Goal: Task Accomplishment & Management: Manage account settings

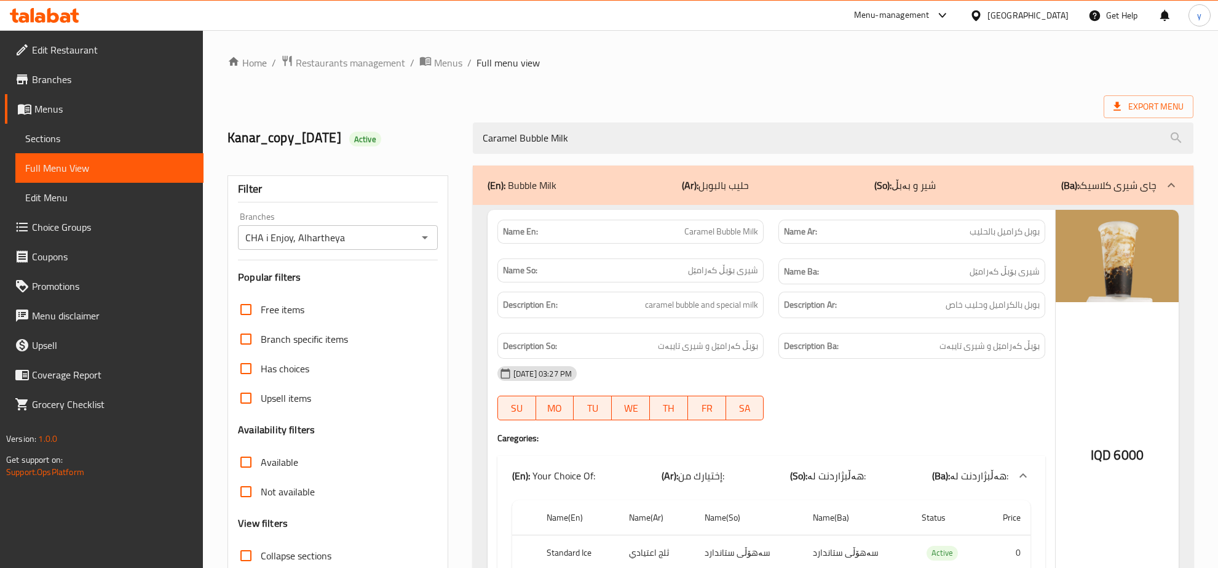
scroll to position [121, 0]
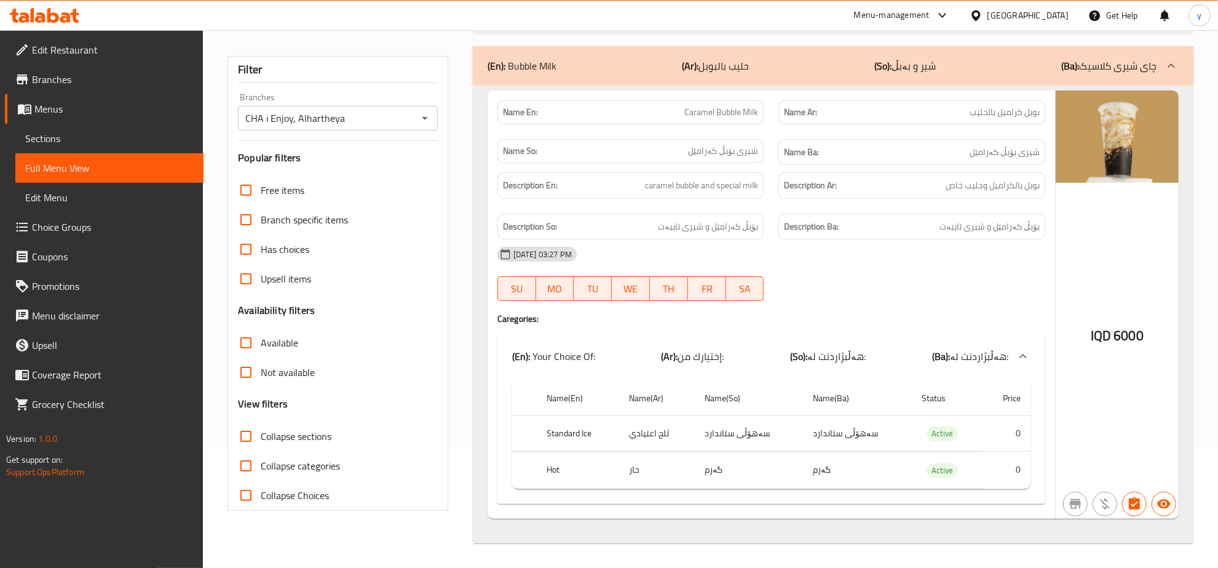
click at [75, 13] on icon at bounding box center [74, 16] width 9 height 14
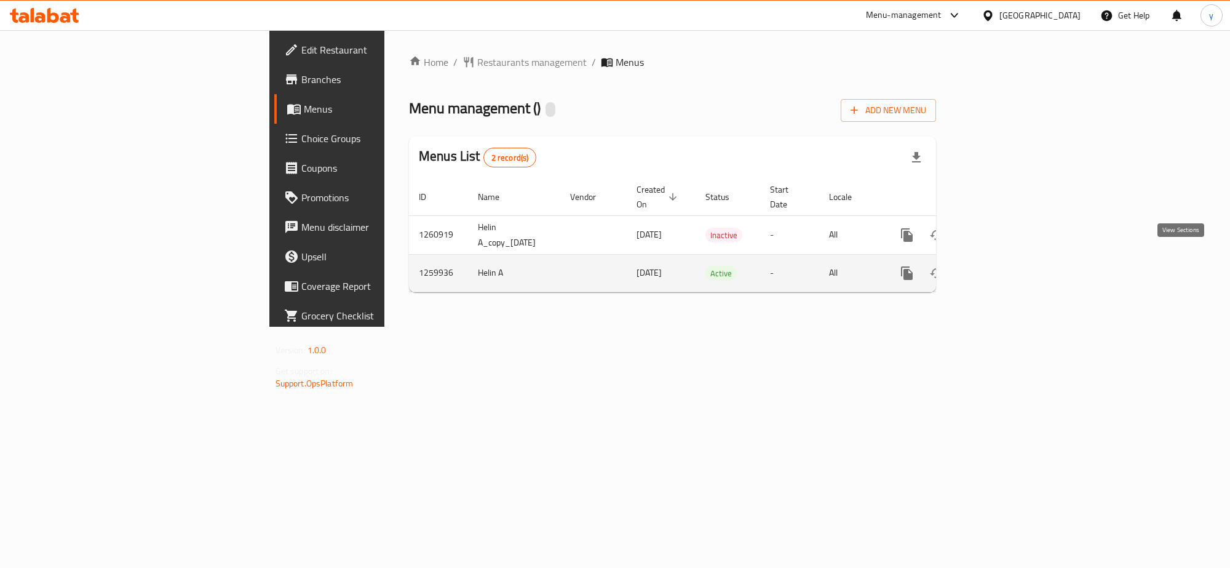
click at [1001, 267] on icon "enhanced table" at bounding box center [995, 272] width 11 height 11
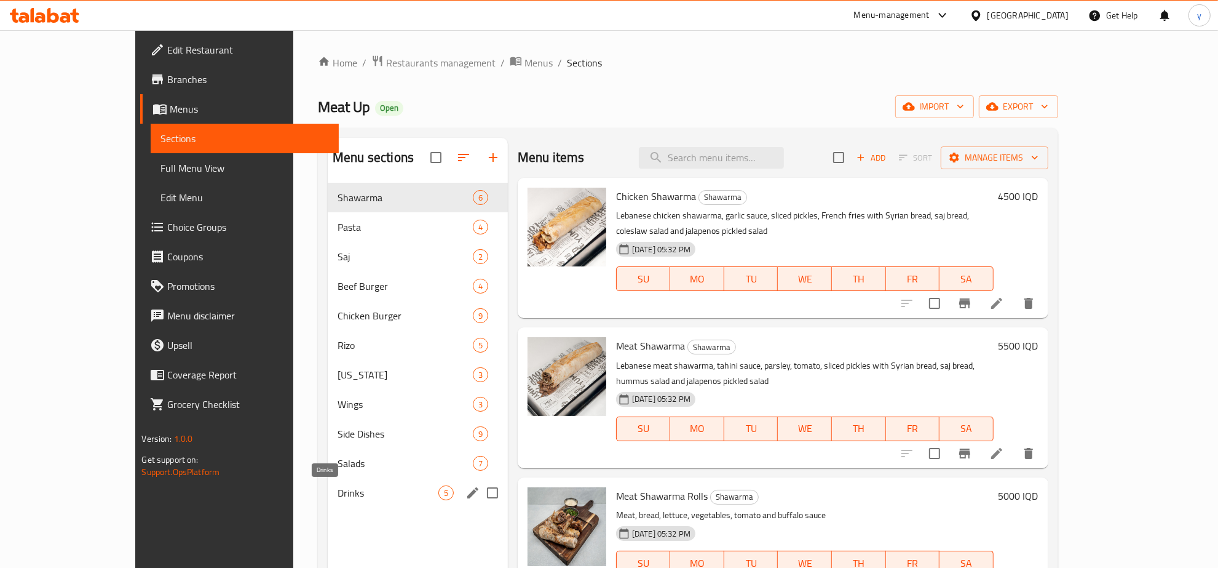
click at [366, 486] on span "Drinks" at bounding box center [388, 492] width 101 height 15
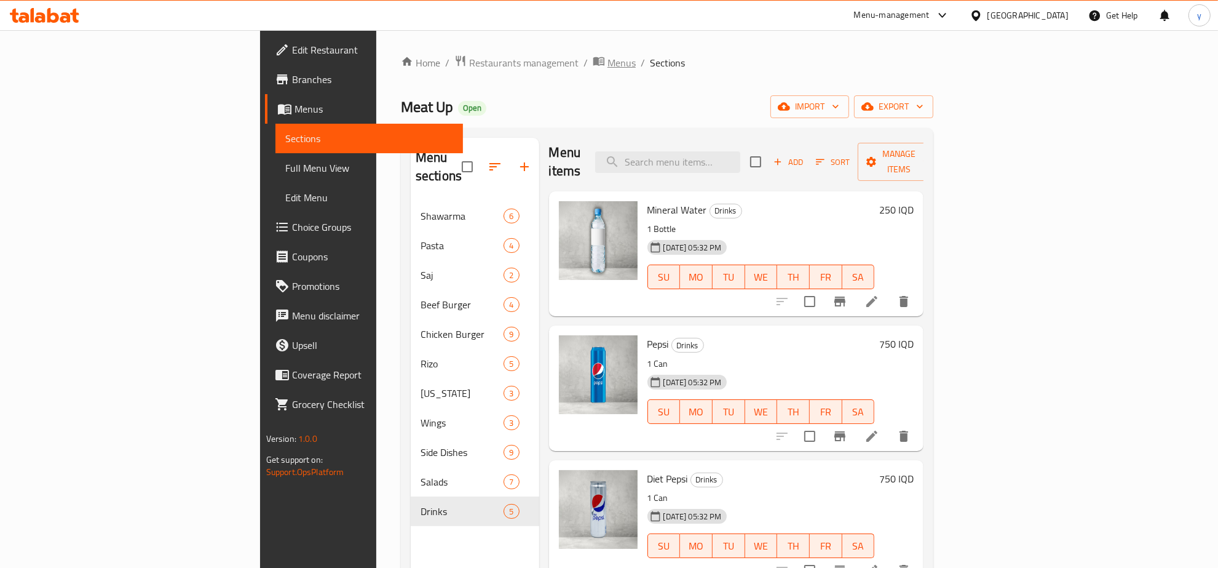
click at [608, 55] on span "Menus" at bounding box center [622, 62] width 28 height 15
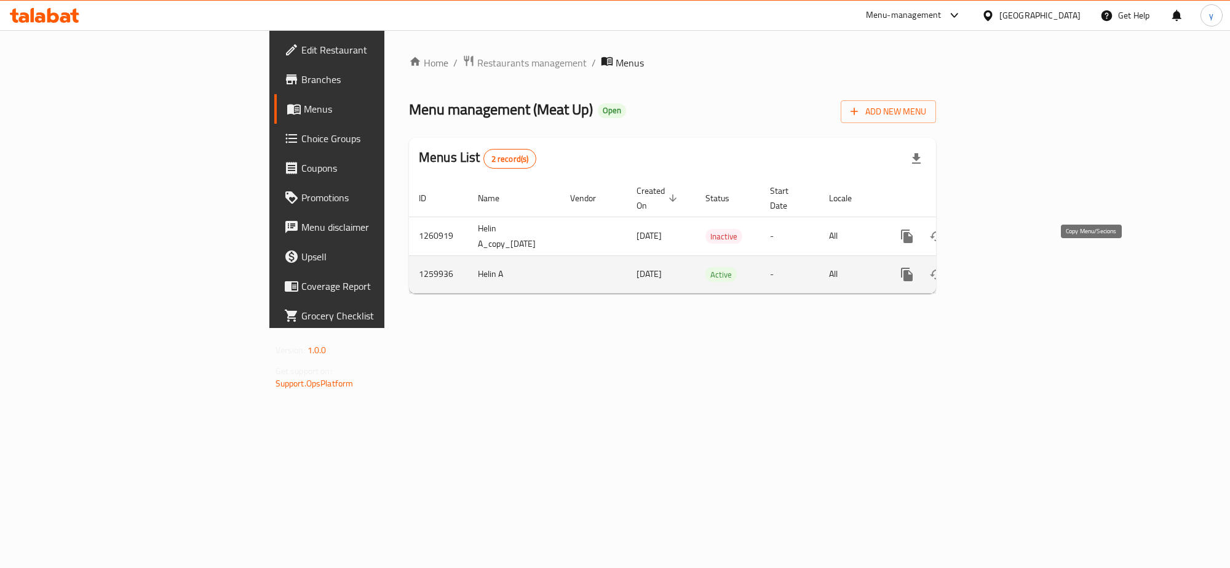
click at [912, 267] on icon "more" at bounding box center [907, 274] width 12 height 14
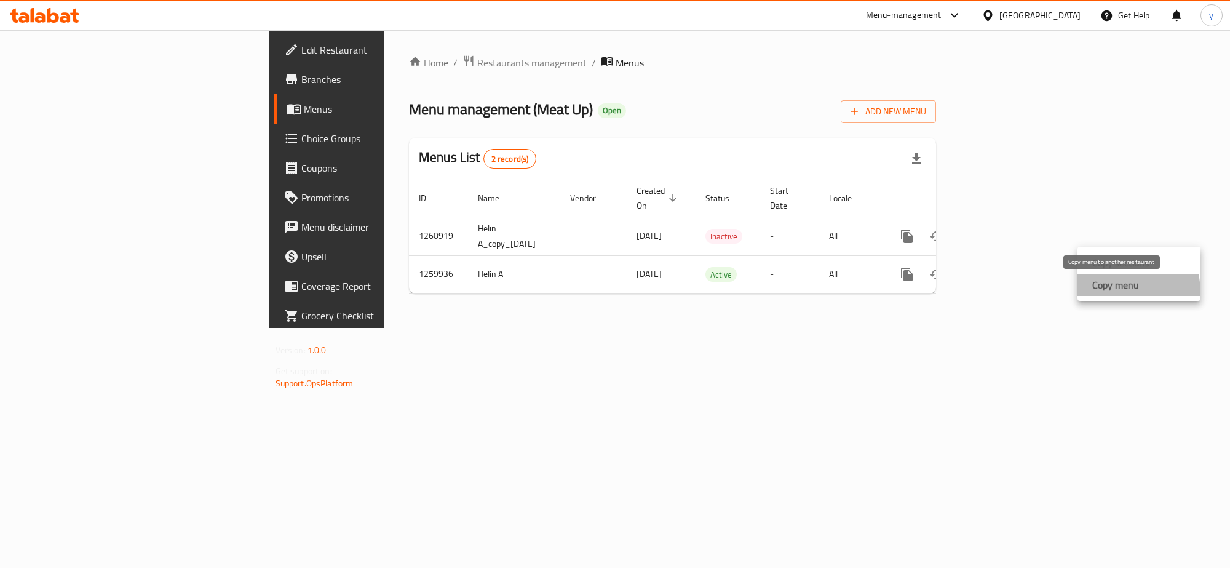
click at [1106, 292] on strong "Copy menu" at bounding box center [1115, 284] width 47 height 15
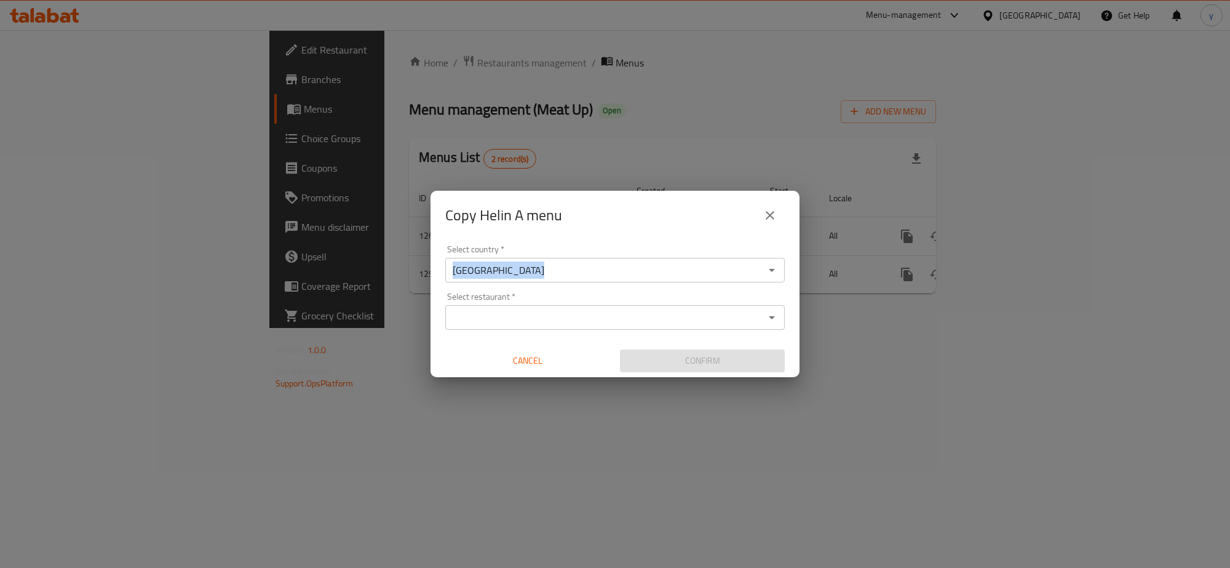
drag, startPoint x: 529, startPoint y: 283, endPoint x: 536, endPoint y: 300, distance: 18.5
click at [532, 293] on div "Select country   * Iraq Select country * Select restaurant   * Select restauran…" at bounding box center [614, 308] width 369 height 137
click at [536, 300] on div "Select restaurant   * Select restaurant *" at bounding box center [614, 311] width 339 height 38
paste input "684771"
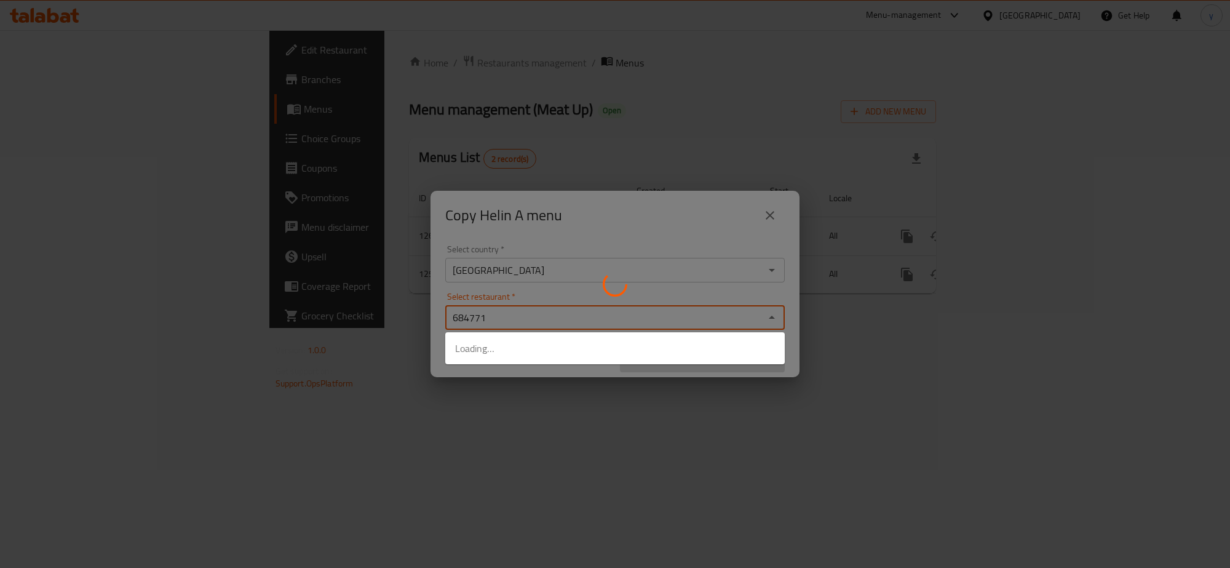
type input "684771"
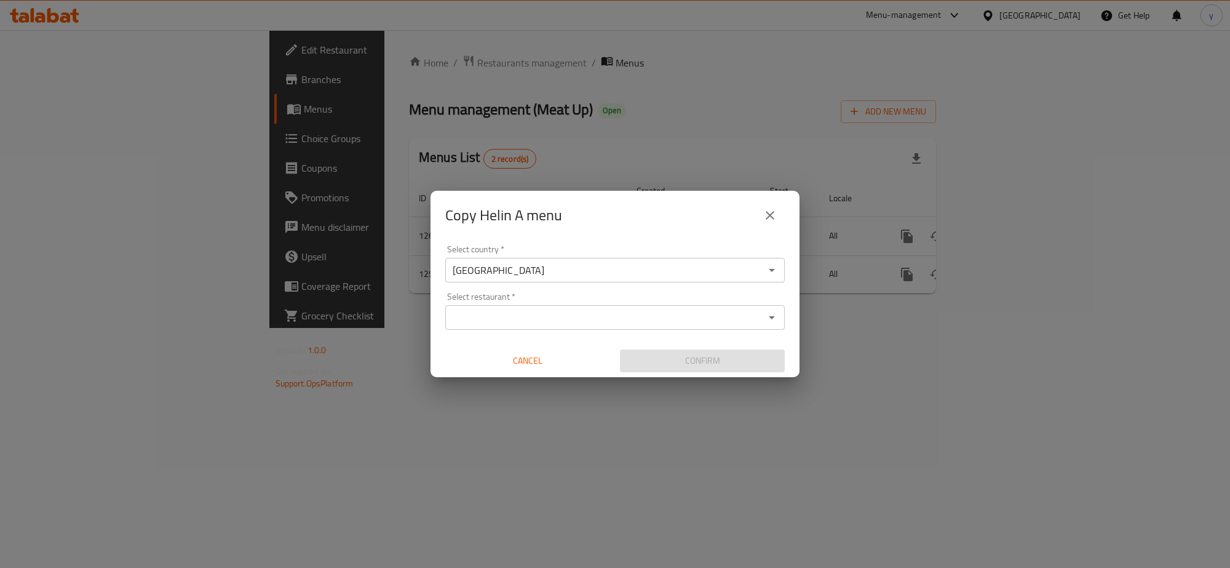
click at [655, 309] on input "Select restaurant   *" at bounding box center [605, 317] width 312 height 17
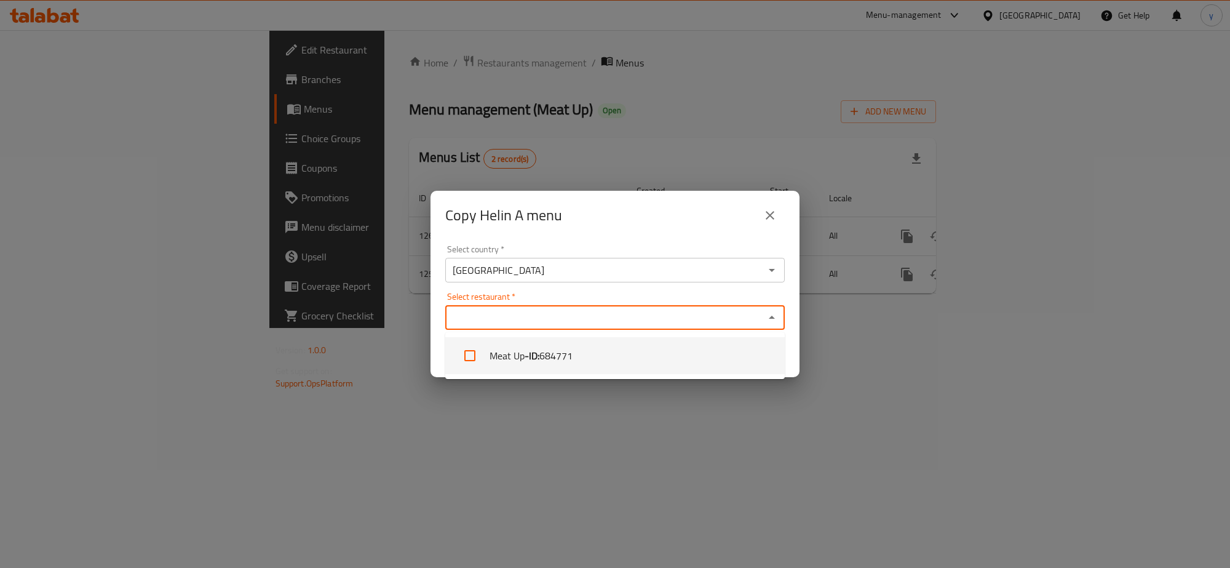
click at [617, 355] on li "Meat Up - ID: 684771" at bounding box center [614, 355] width 339 height 37
checkbox input "true"
click at [616, 391] on div "Copy Helin A menu Select country   * Iraq Select country * Select restaurant   …" at bounding box center [615, 284] width 1230 height 568
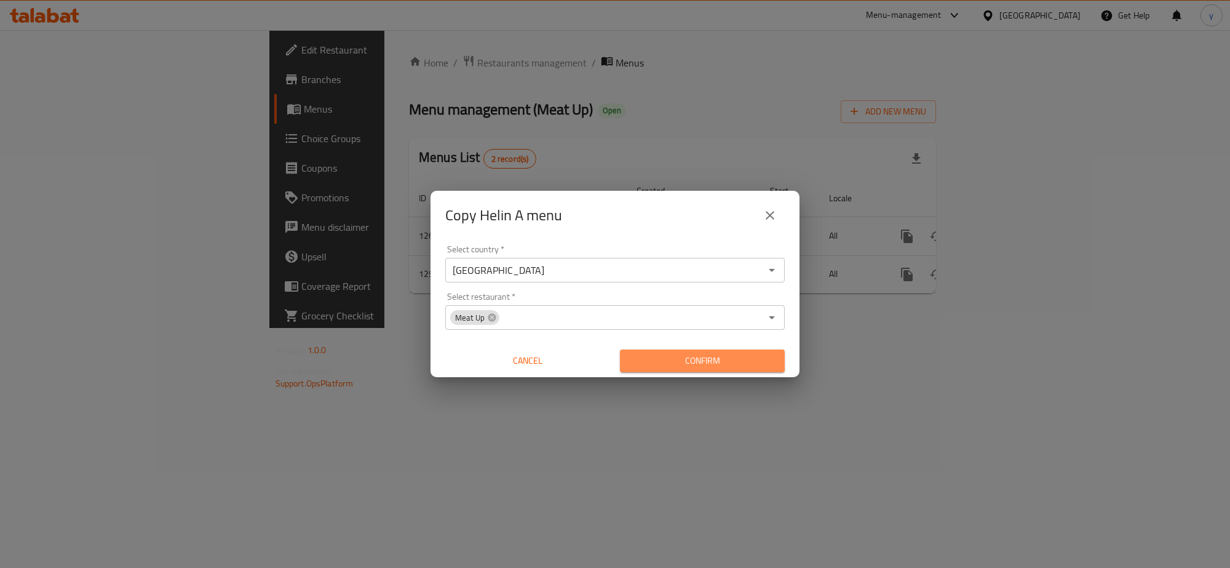
click at [635, 370] on button "Confirm" at bounding box center [702, 360] width 165 height 23
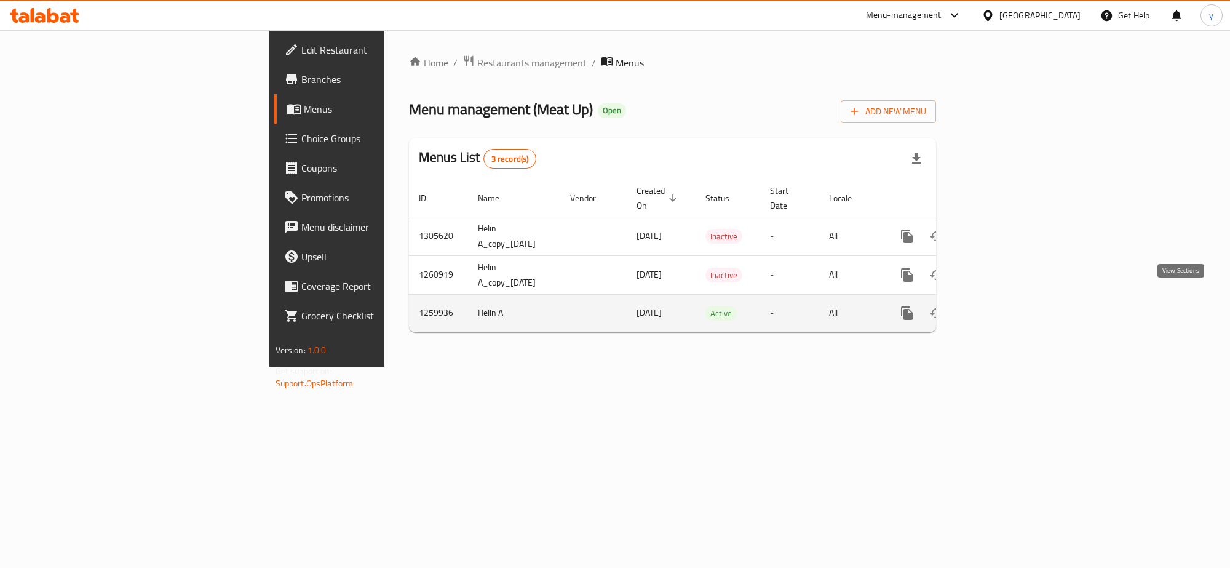
click at [1010, 298] on link "enhanced table" at bounding box center [996, 313] width 30 height 30
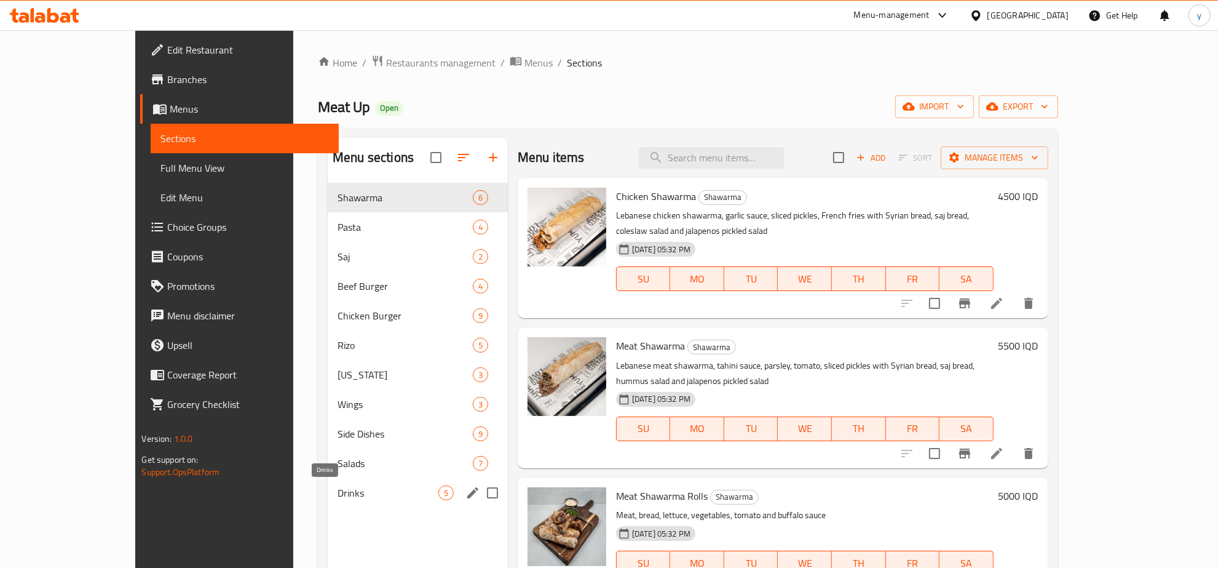
click at [338, 499] on span "Drinks" at bounding box center [388, 492] width 101 height 15
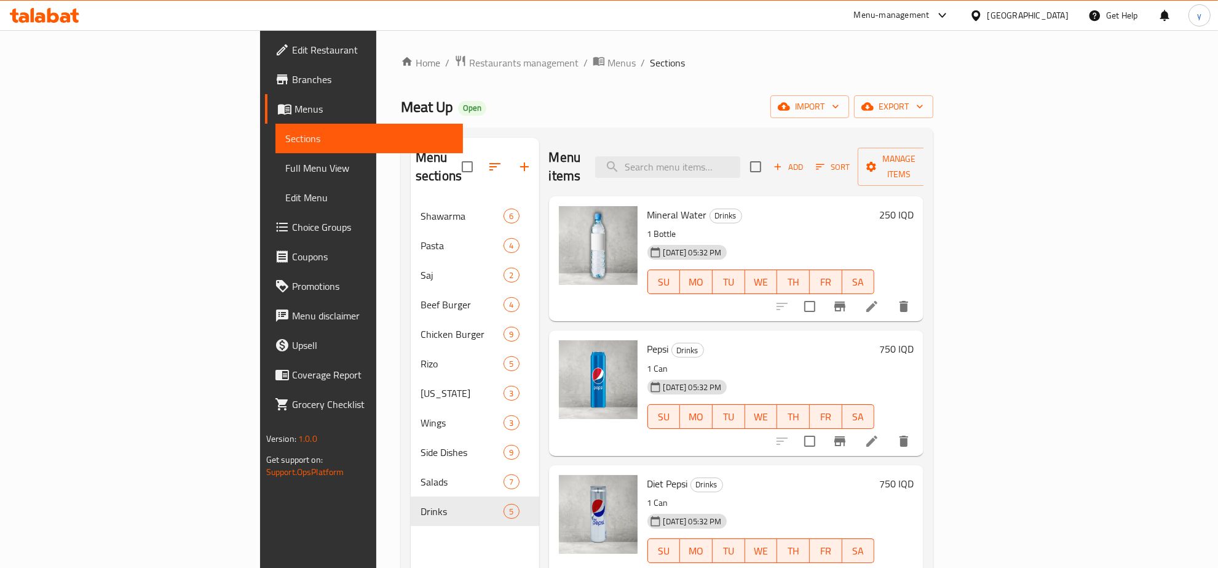
click at [769, 168] on input "checkbox" at bounding box center [756, 167] width 26 height 26
checkbox input "true"
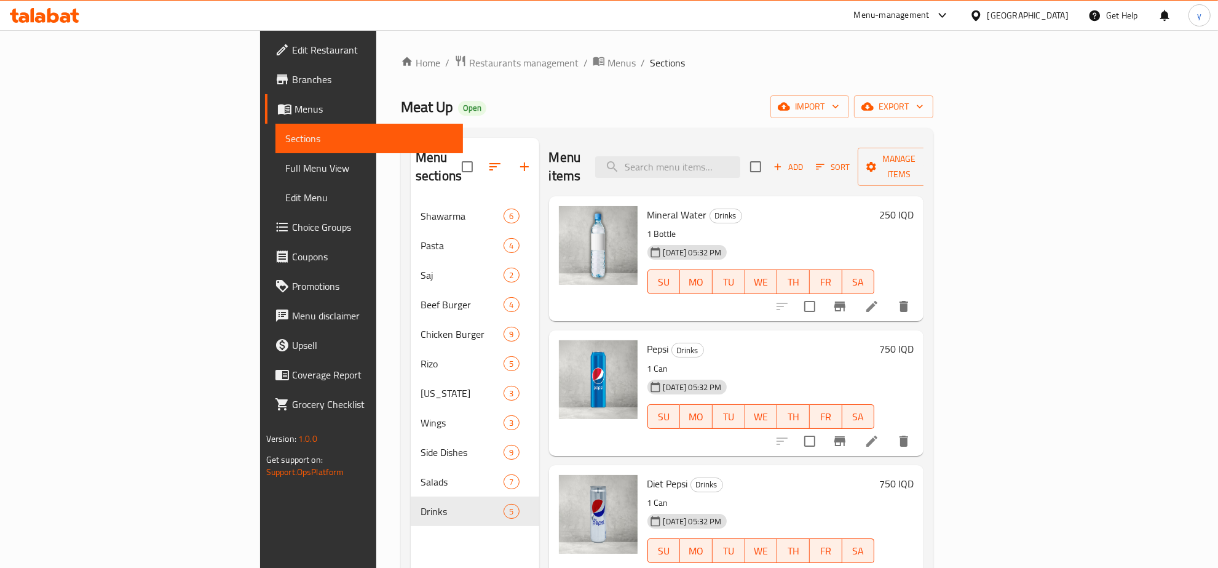
checkbox input "true"
click at [940, 149] on button "Manage items" at bounding box center [899, 167] width 82 height 38
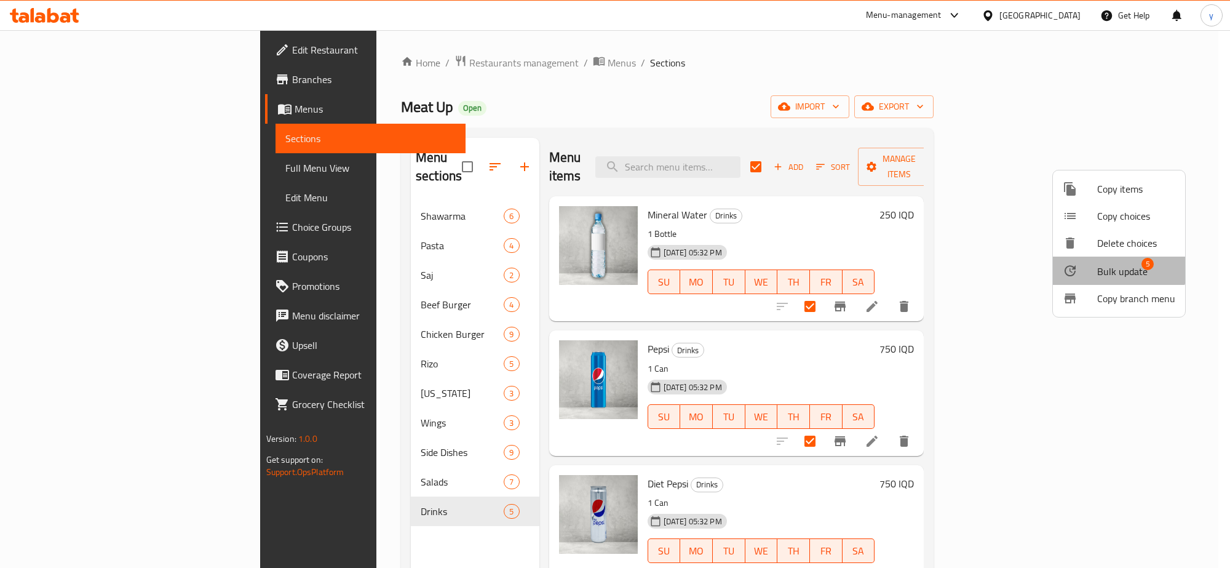
click at [1110, 256] on li "Bulk update 5" at bounding box center [1119, 270] width 132 height 28
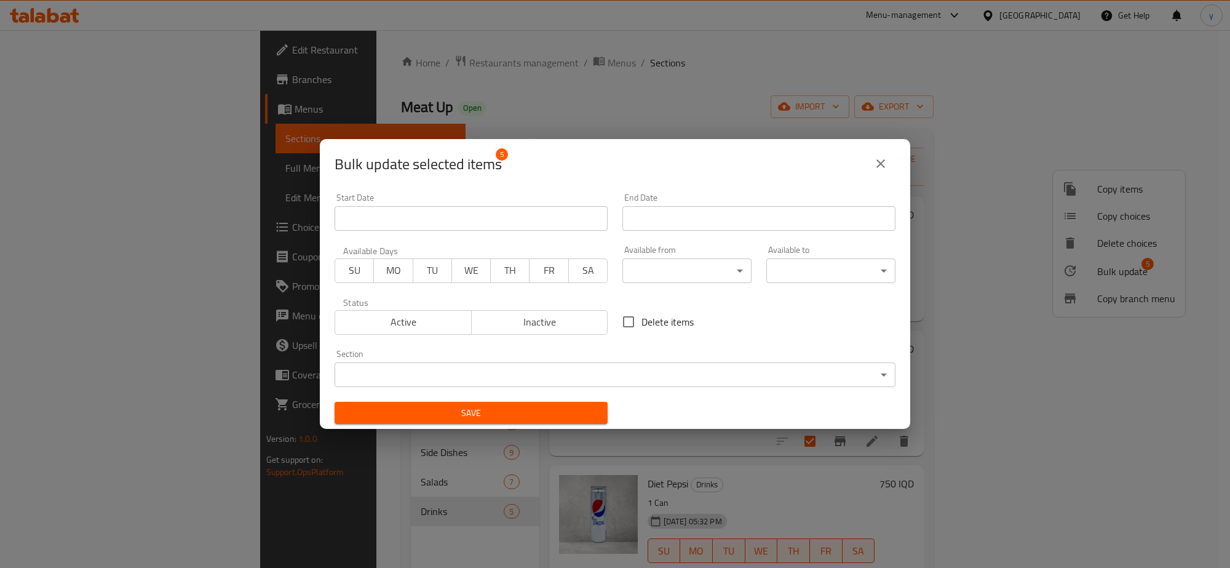
click at [641, 327] on span "Delete items" at bounding box center [667, 321] width 52 height 15
click at [635, 327] on input "Delete items" at bounding box center [628, 322] width 26 height 26
checkbox input "true"
click at [553, 426] on div "Save" at bounding box center [471, 413] width 288 height 38
click at [566, 422] on button "Save" at bounding box center [470, 413] width 273 height 23
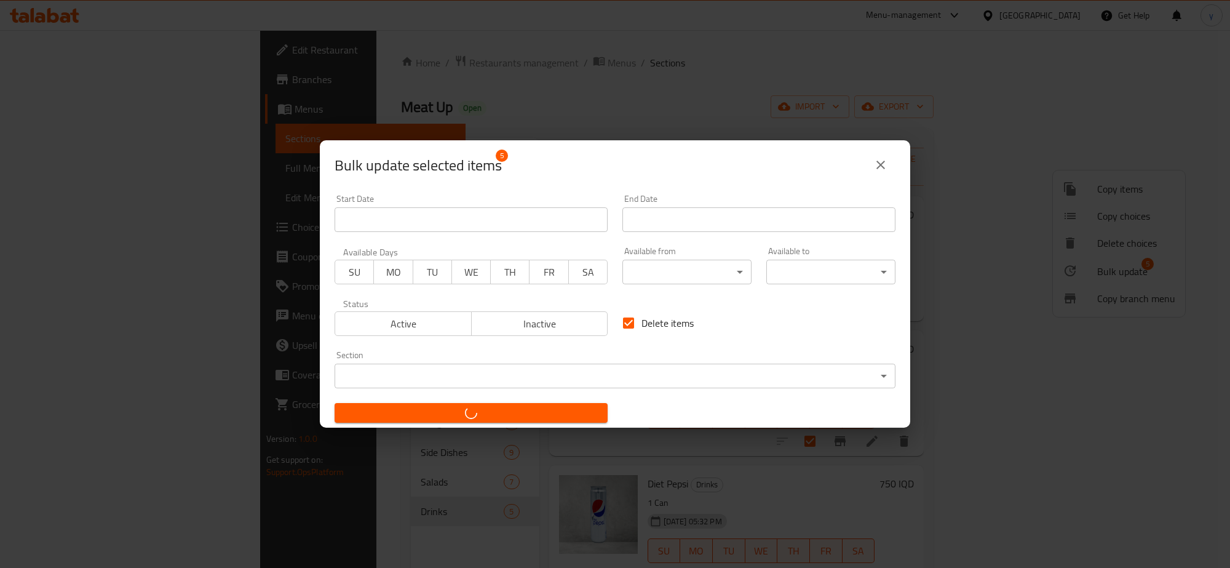
checkbox input "false"
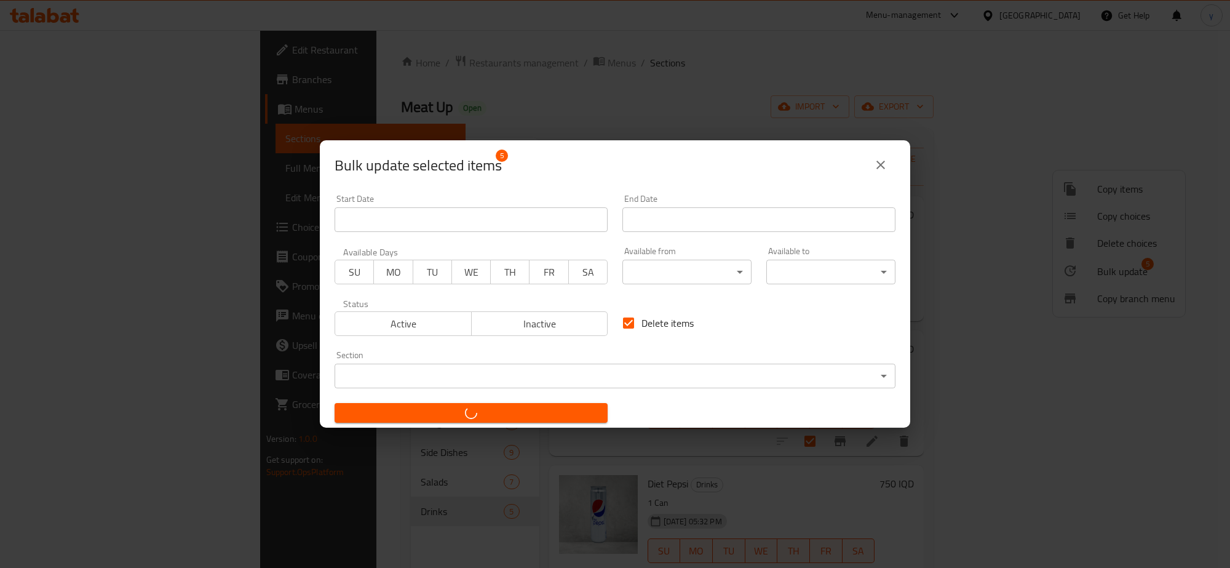
checkbox input "false"
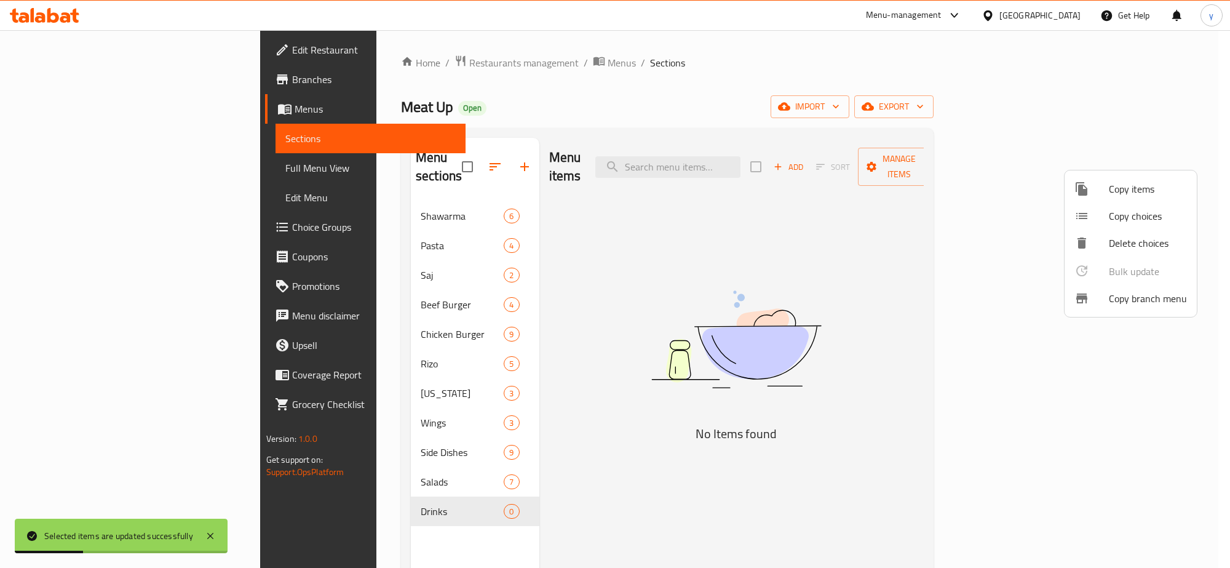
click at [996, 155] on div at bounding box center [615, 284] width 1230 height 568
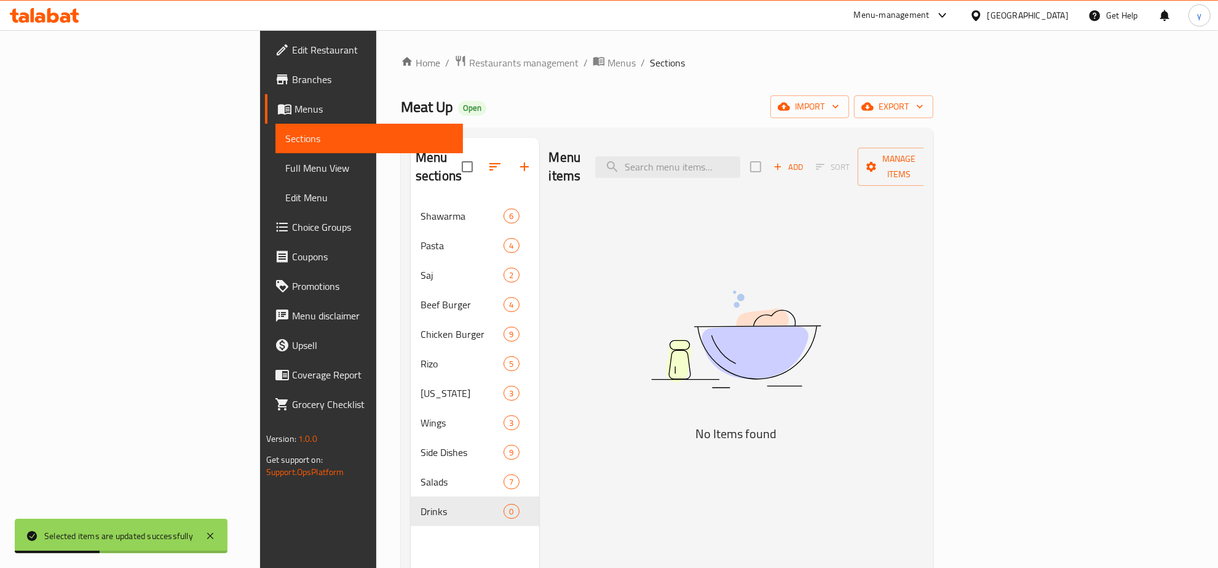
click at [805, 162] on span "Add" at bounding box center [788, 167] width 33 height 14
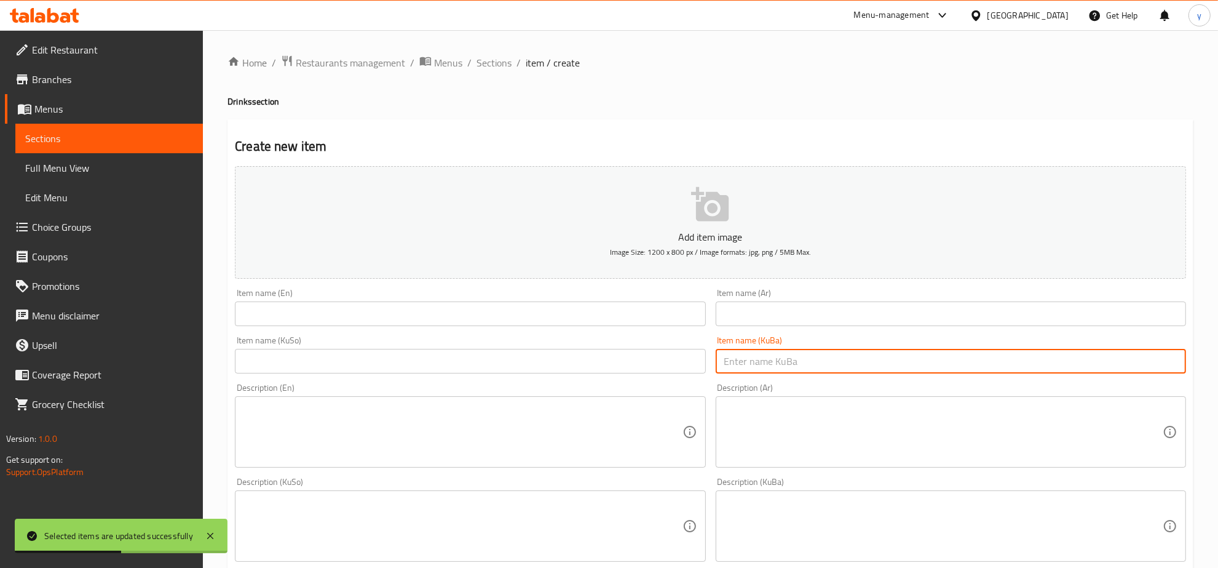
click at [927, 354] on input "text" at bounding box center [951, 361] width 470 height 25
paste input "کۆکاکۆلا"
type input "کۆکاکۆلا"
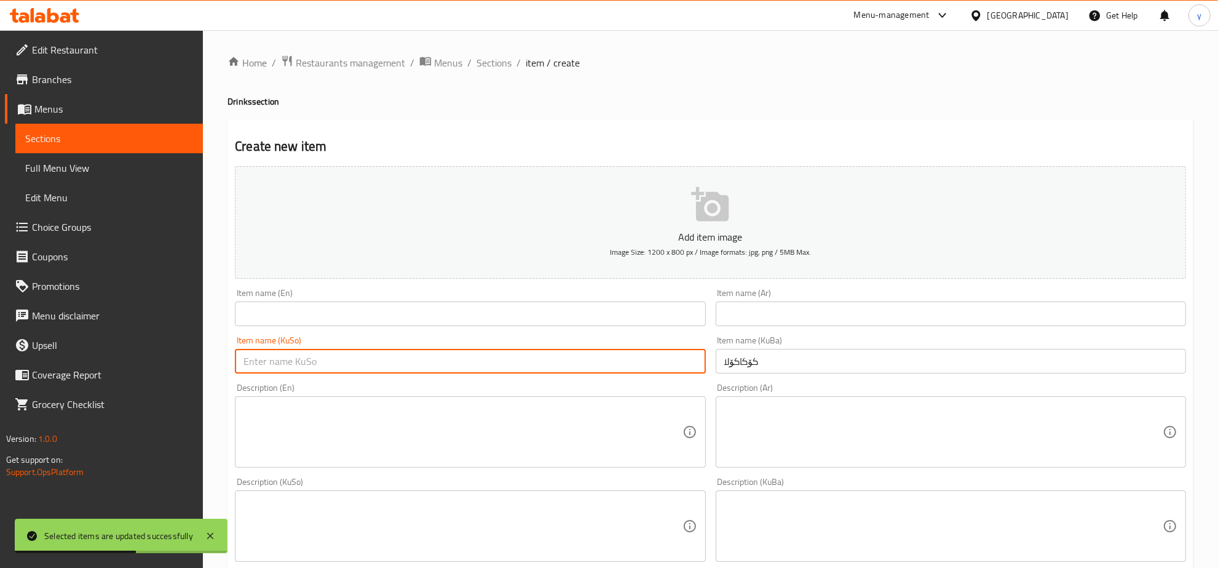
click at [701, 364] on input "text" at bounding box center [470, 361] width 470 height 25
paste input "کۆکاکۆلا"
type input "کۆکاکۆلا"
click at [746, 319] on input "text" at bounding box center [951, 313] width 470 height 25
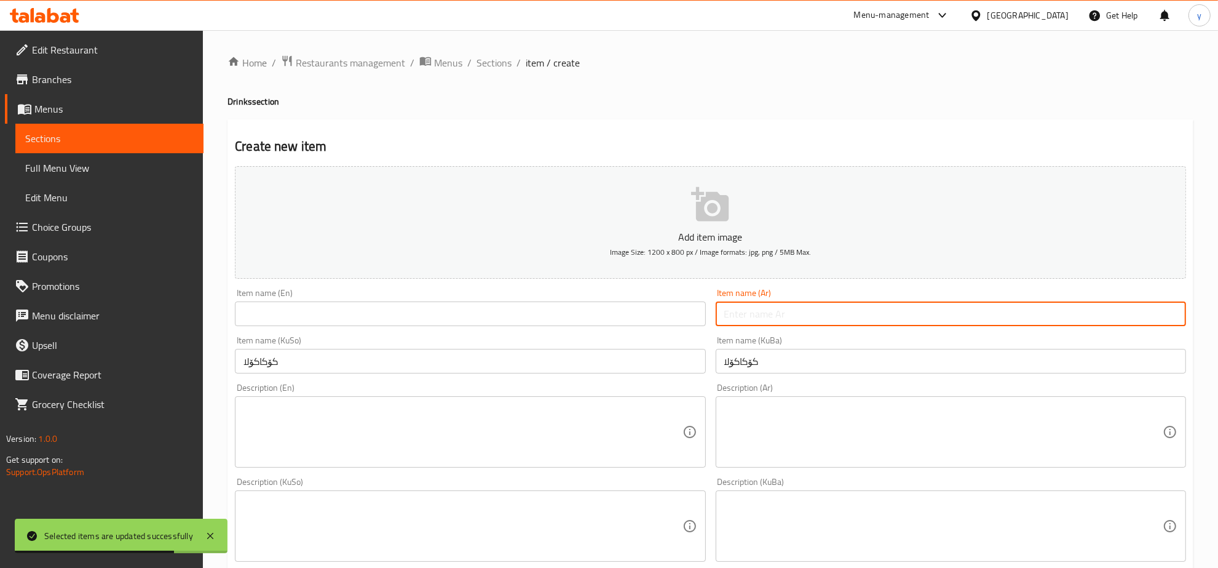
paste input "كوكاكولا"
type input "كوكاكولا"
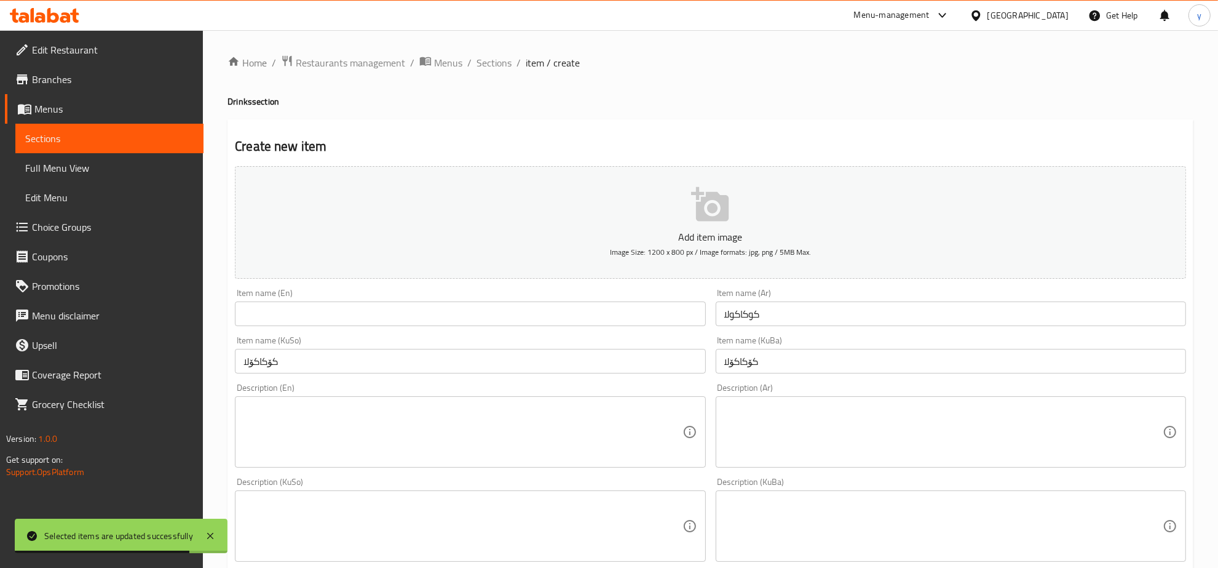
click at [665, 296] on div "Item name (En) Item name (En)" at bounding box center [470, 307] width 470 height 38
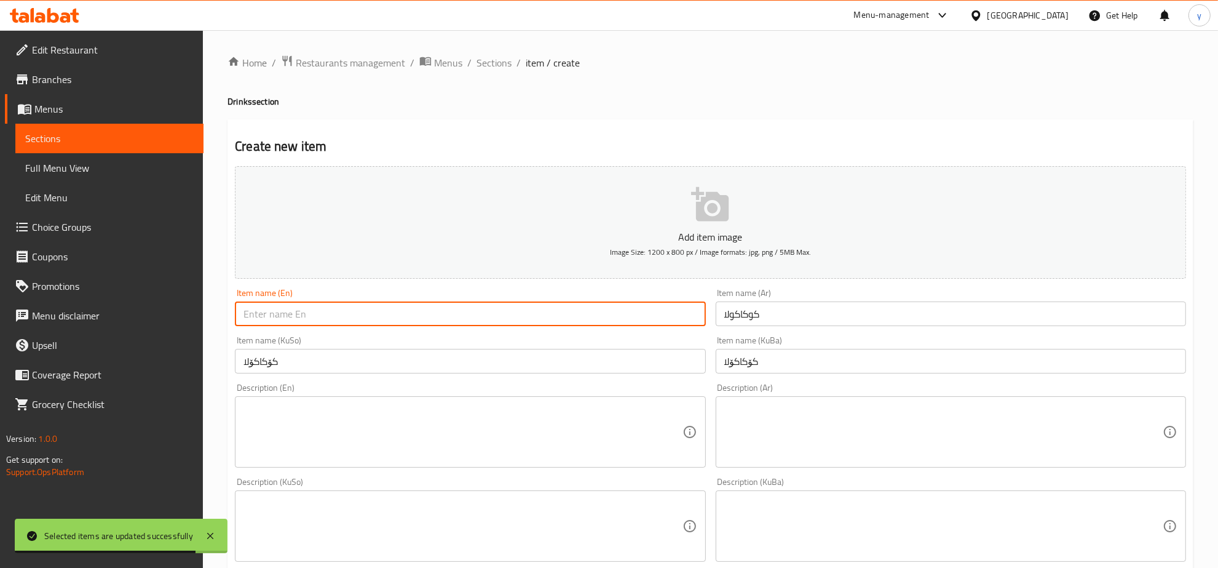
click at [662, 304] on input "text" at bounding box center [470, 313] width 470 height 25
paste input "Coca-Cola"
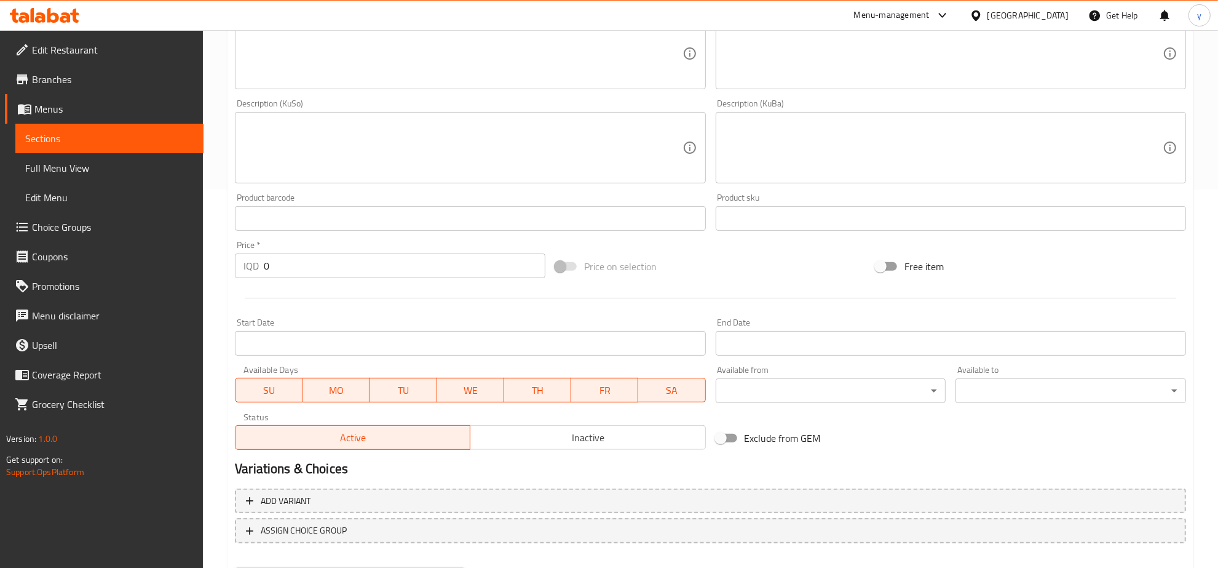
scroll to position [384, 0]
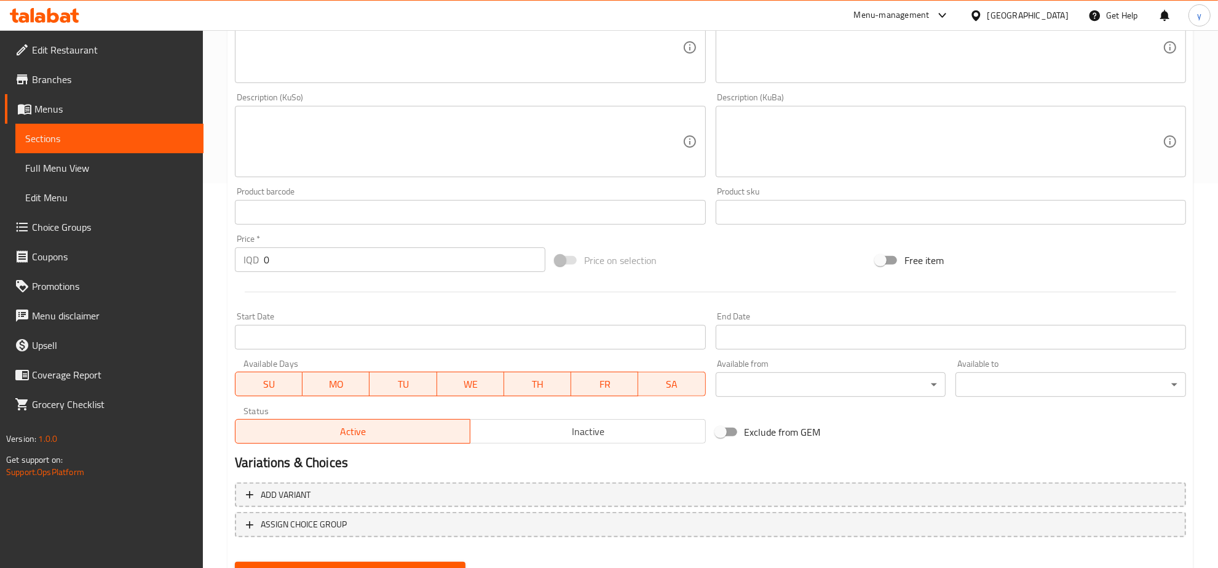
type input "Coca-Cola"
click at [283, 271] on input "0" at bounding box center [405, 259] width 282 height 25
drag, startPoint x: 280, startPoint y: 262, endPoint x: 249, endPoint y: 269, distance: 31.5
click at [249, 269] on div "IQD 0 Price *" at bounding box center [390, 259] width 311 height 25
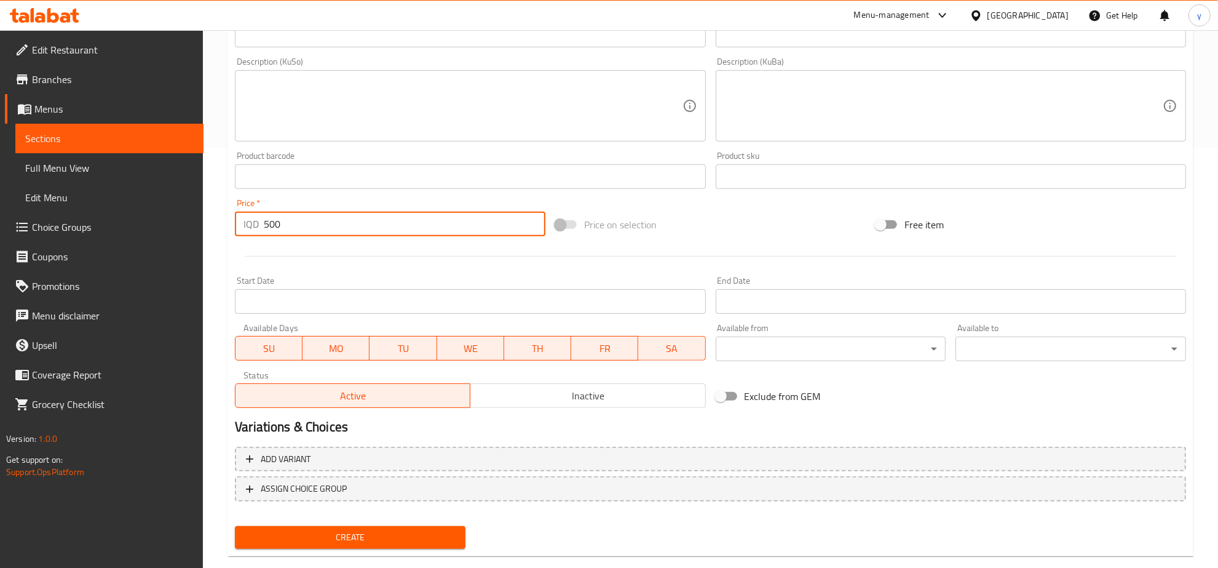
scroll to position [440, 0]
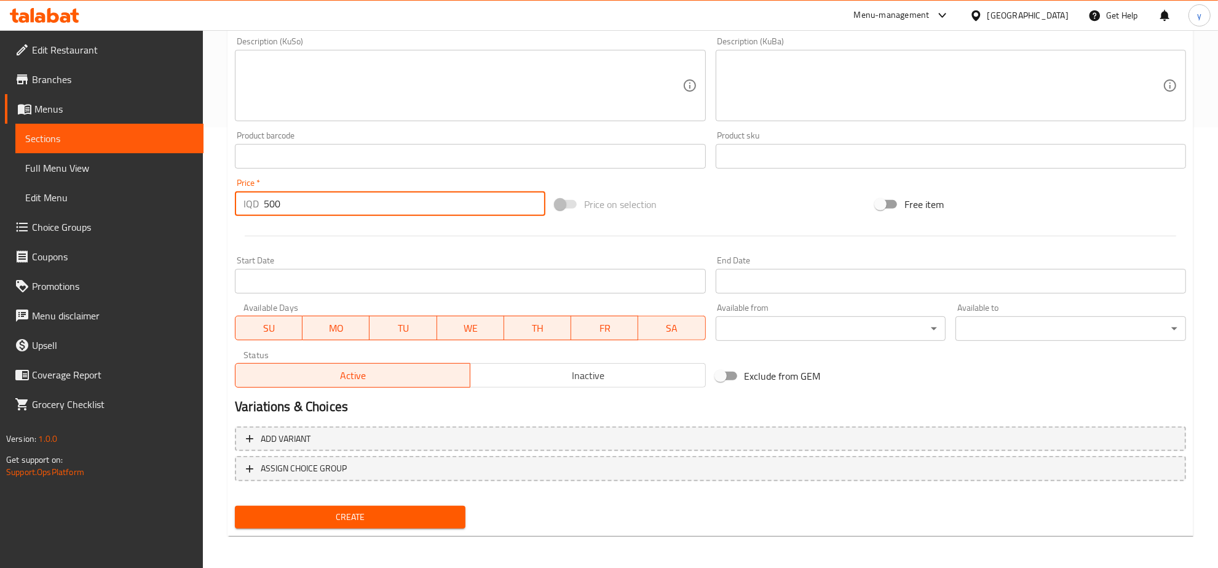
type input "500"
click at [389, 515] on span "Create" at bounding box center [350, 516] width 211 height 15
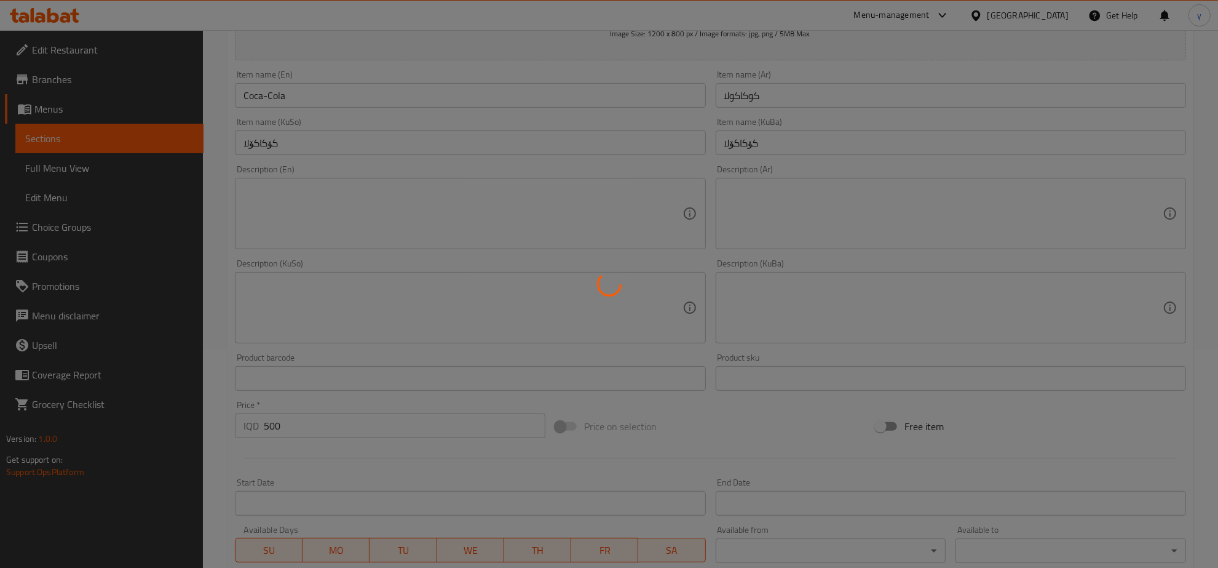
scroll to position [56, 0]
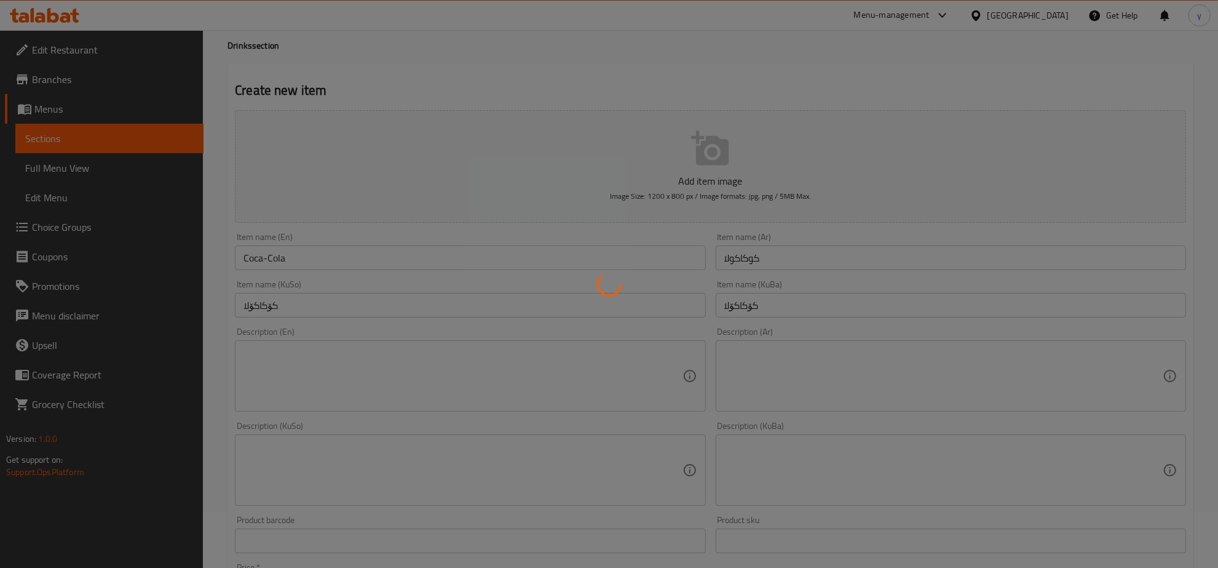
type input "0"
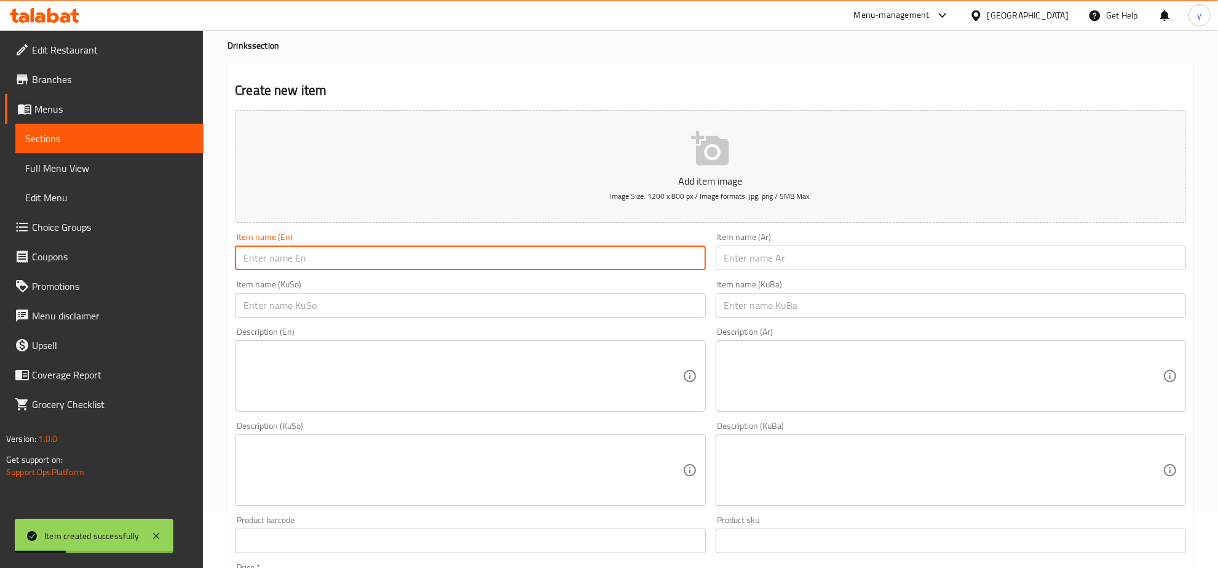
click at [577, 259] on input "text" at bounding box center [470, 257] width 470 height 25
paste input "كوكاكولا"
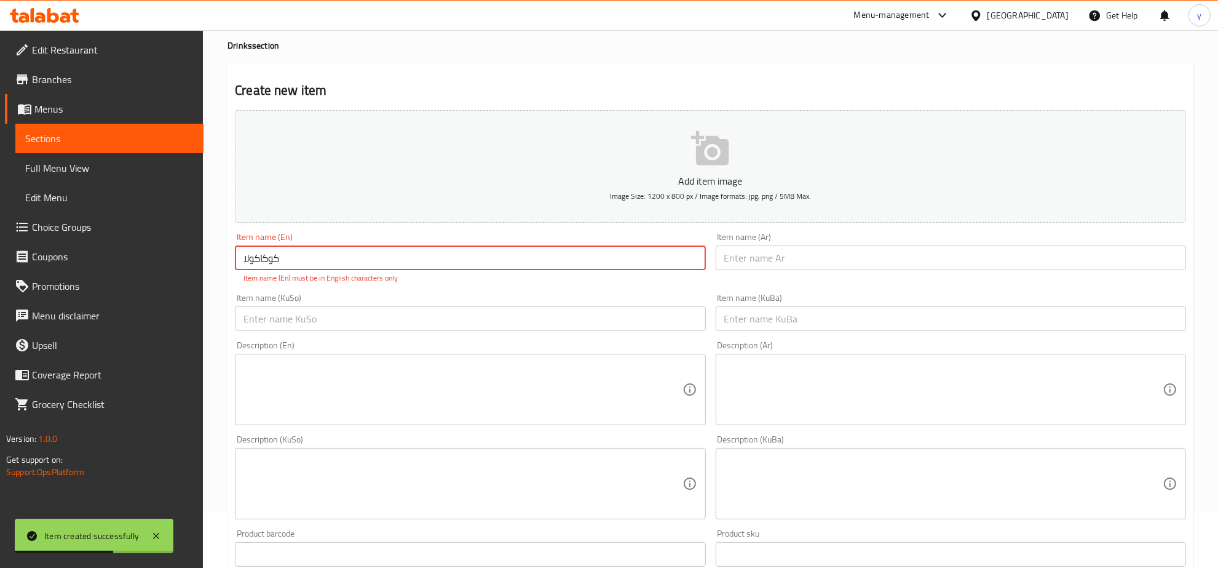
click at [330, 256] on input "كوكاكولا" at bounding box center [470, 257] width 470 height 25
paste input "Coca-Cola"
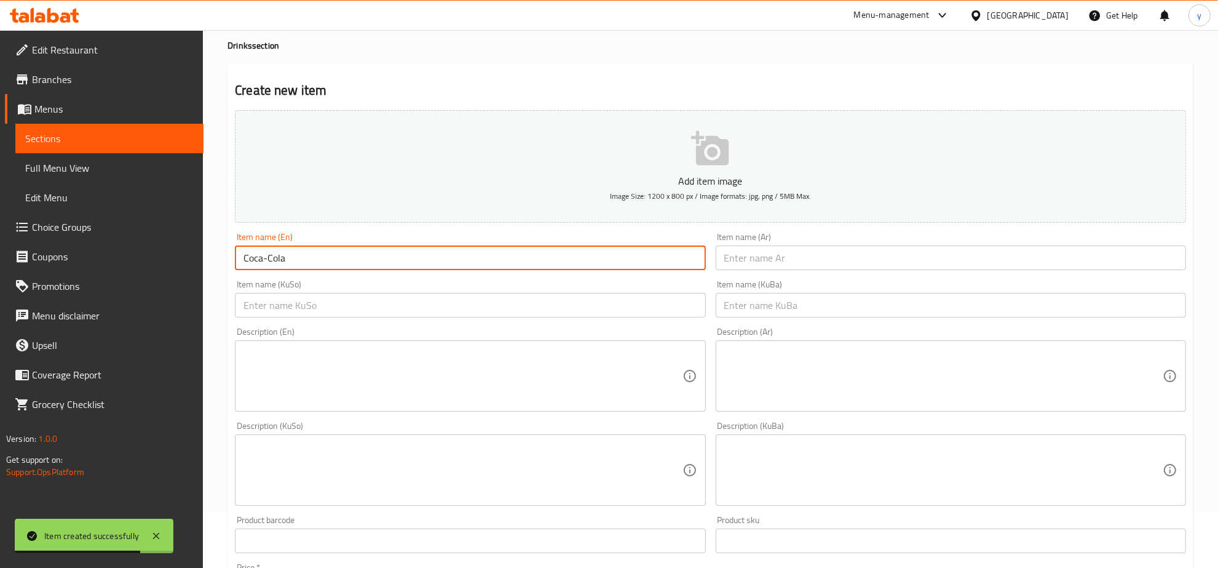
type input "Coca-Cola"
drag, startPoint x: 827, startPoint y: 256, endPoint x: 822, endPoint y: 262, distance: 7.9
click at [827, 256] on input "text" at bounding box center [951, 257] width 470 height 25
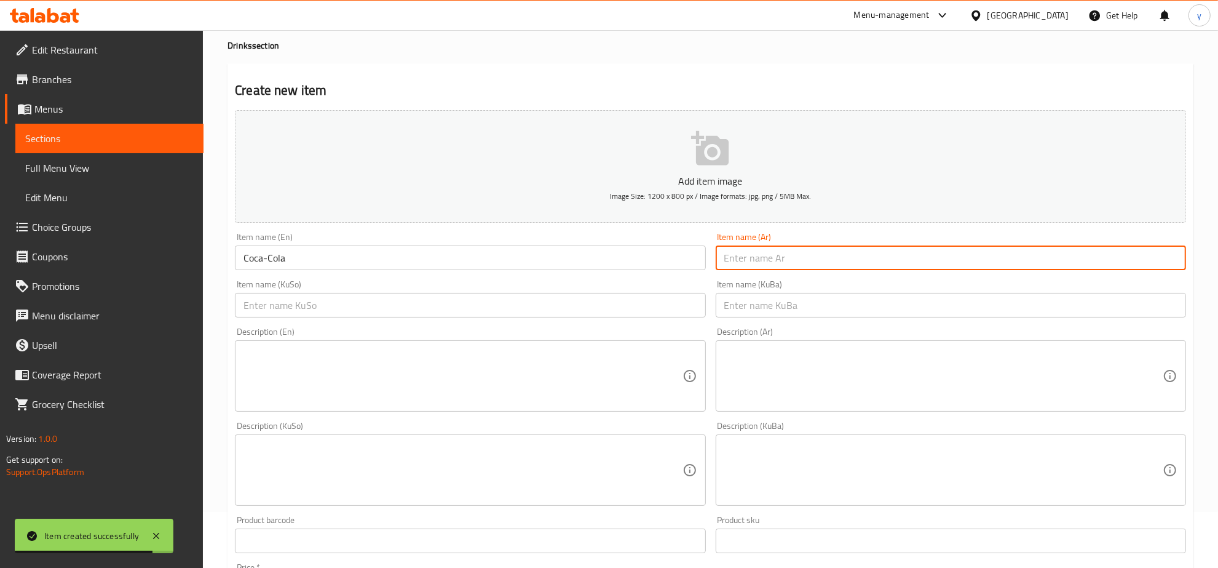
paste input "كوكاكولا"
type input "كوكاكولا"
click at [590, 326] on div "Description (En) Description (En)" at bounding box center [470, 369] width 480 height 94
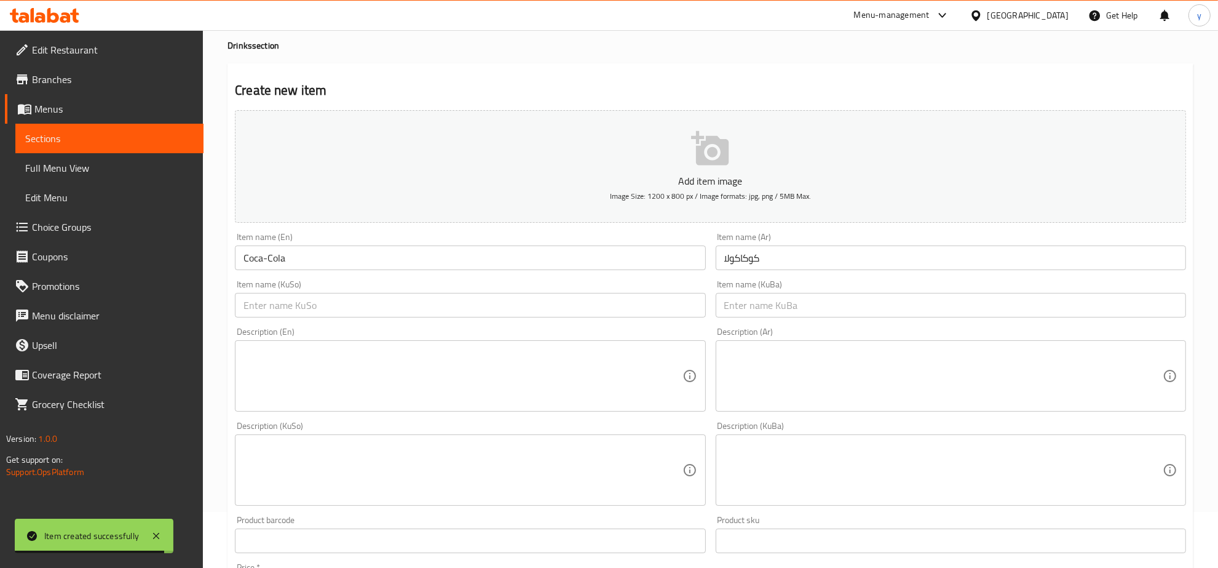
click at [561, 324] on div "Description (En) Description (En)" at bounding box center [470, 369] width 480 height 94
drag, startPoint x: 536, startPoint y: 309, endPoint x: 480, endPoint y: 321, distance: 57.3
click at [536, 309] on input "text" at bounding box center [470, 305] width 470 height 25
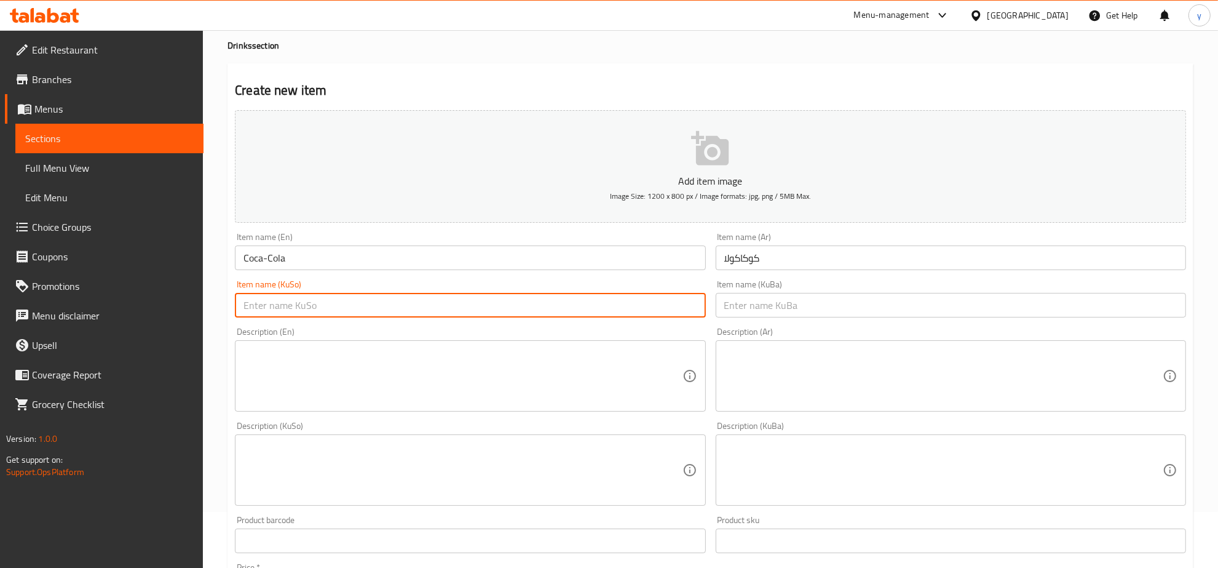
paste input "کۆکاکۆلا"
type input "کۆکاکۆلا"
click at [413, 243] on div "Item name (En) Coca-Cola Item name (En)" at bounding box center [470, 251] width 470 height 38
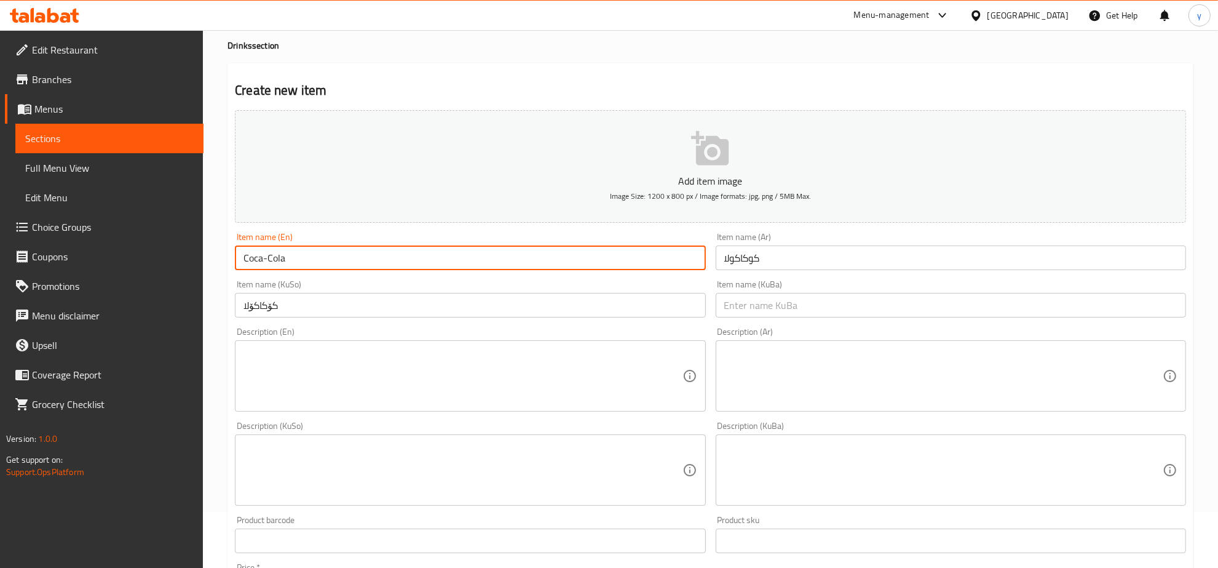
click at [412, 256] on input "Coca-Cola" at bounding box center [470, 257] width 470 height 25
type input "Coca-Cola Diet"
click at [815, 272] on div "Item name (Ar) كوكاكولا Item name (Ar)" at bounding box center [951, 251] width 480 height 47
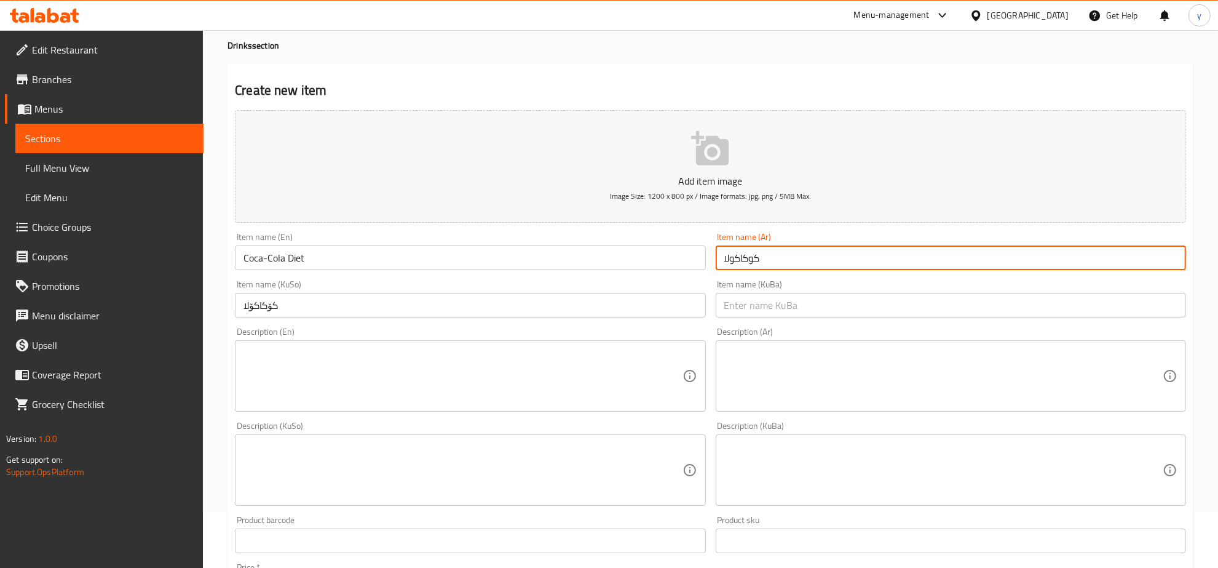
click at [820, 266] on input "كوكاكولا" at bounding box center [951, 257] width 470 height 25
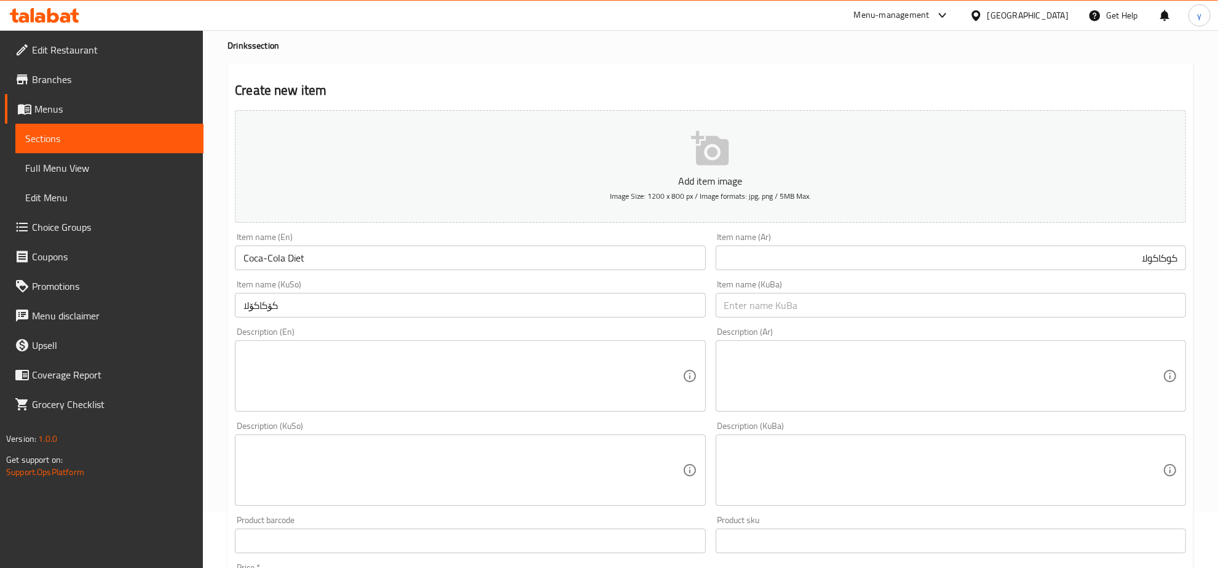
click at [1024, 268] on input "كوكاكولا" at bounding box center [951, 257] width 470 height 25
click at [1031, 262] on input "كوكاكولا" at bounding box center [951, 257] width 470 height 25
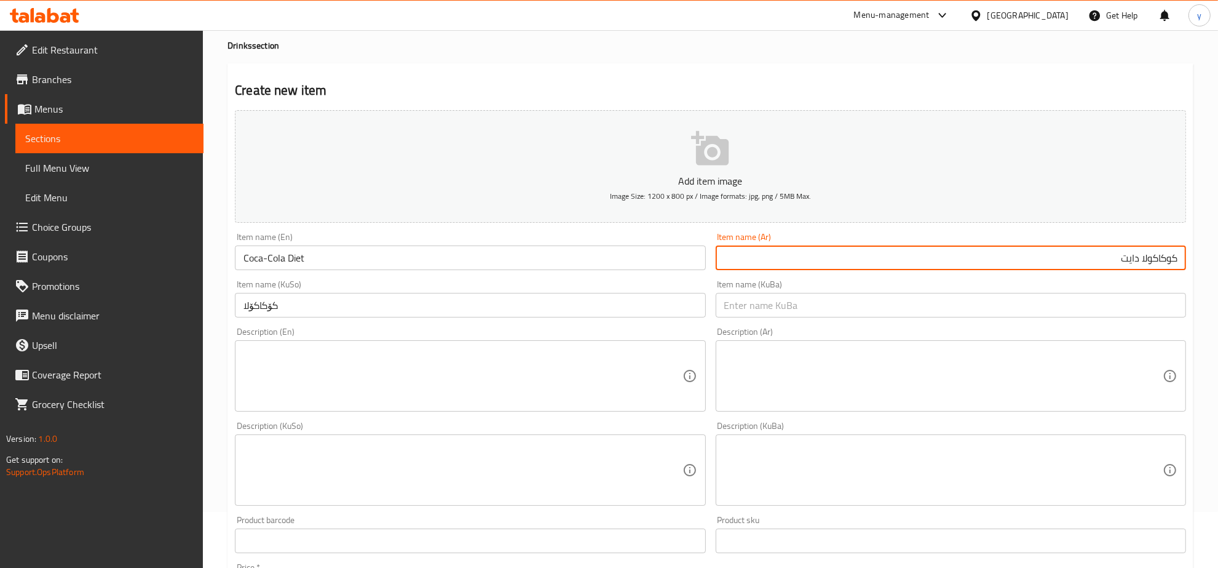
type input "كوكاكولا دايت"
click at [344, 302] on input "کۆکاکۆلا" at bounding box center [470, 305] width 470 height 25
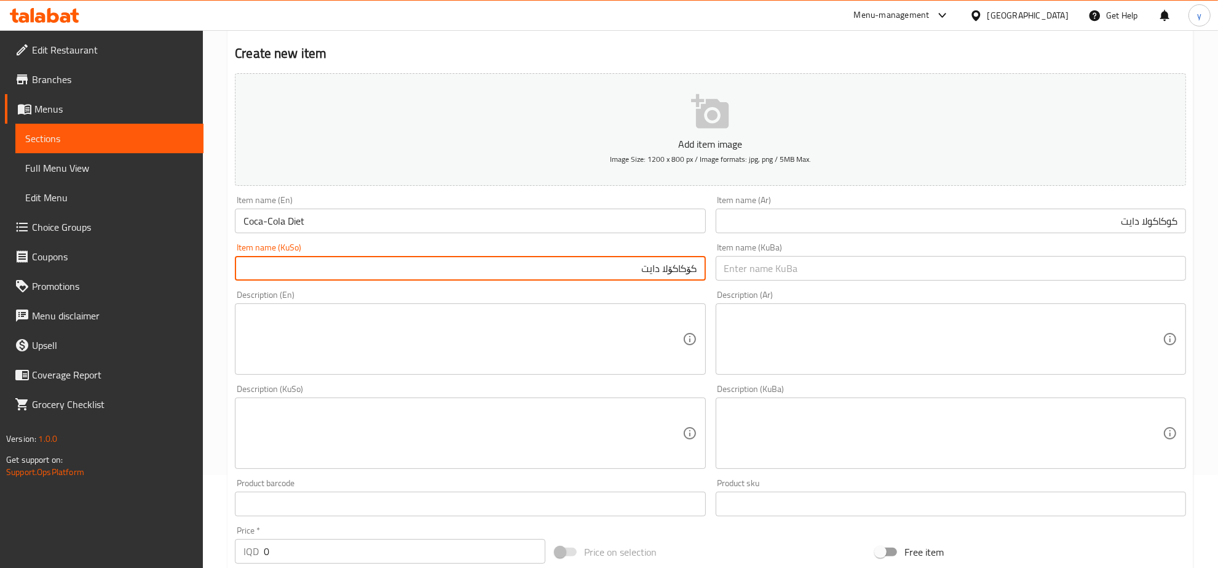
scroll to position [440, 0]
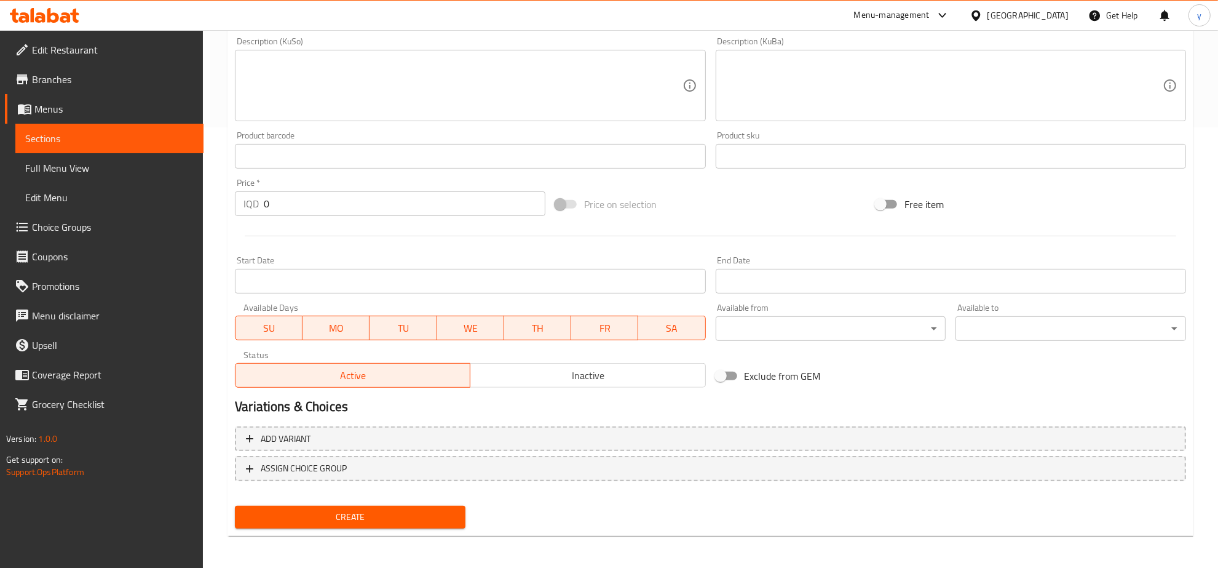
type input "کۆکاکۆلا دایت"
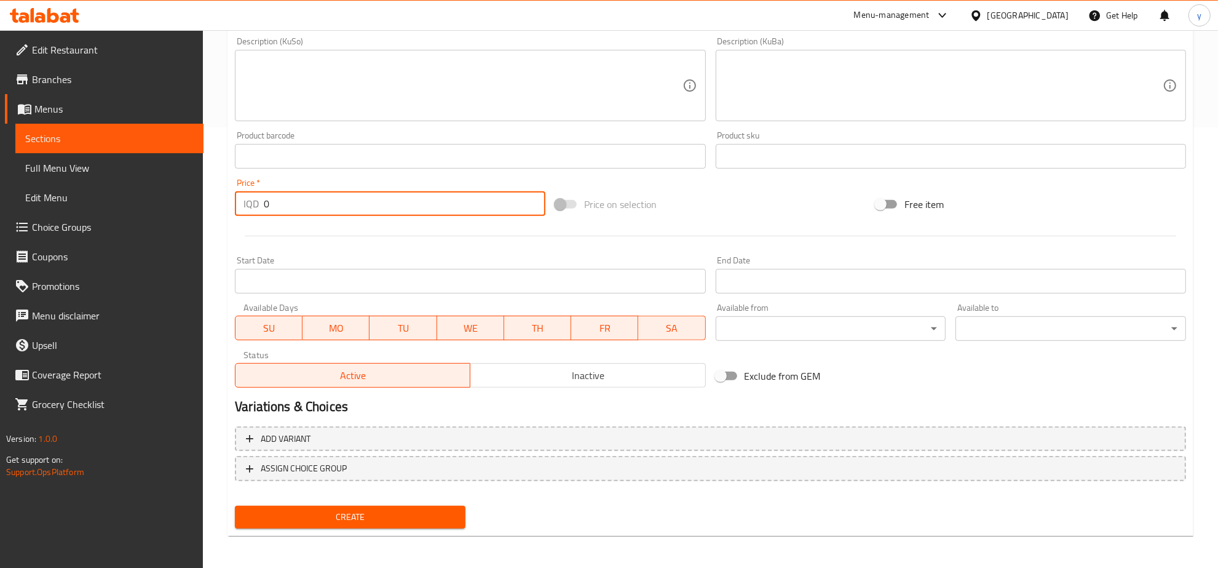
drag, startPoint x: 275, startPoint y: 200, endPoint x: 243, endPoint y: 214, distance: 35.0
click at [243, 213] on div "IQD 0 Price *" at bounding box center [390, 203] width 311 height 25
type input "500"
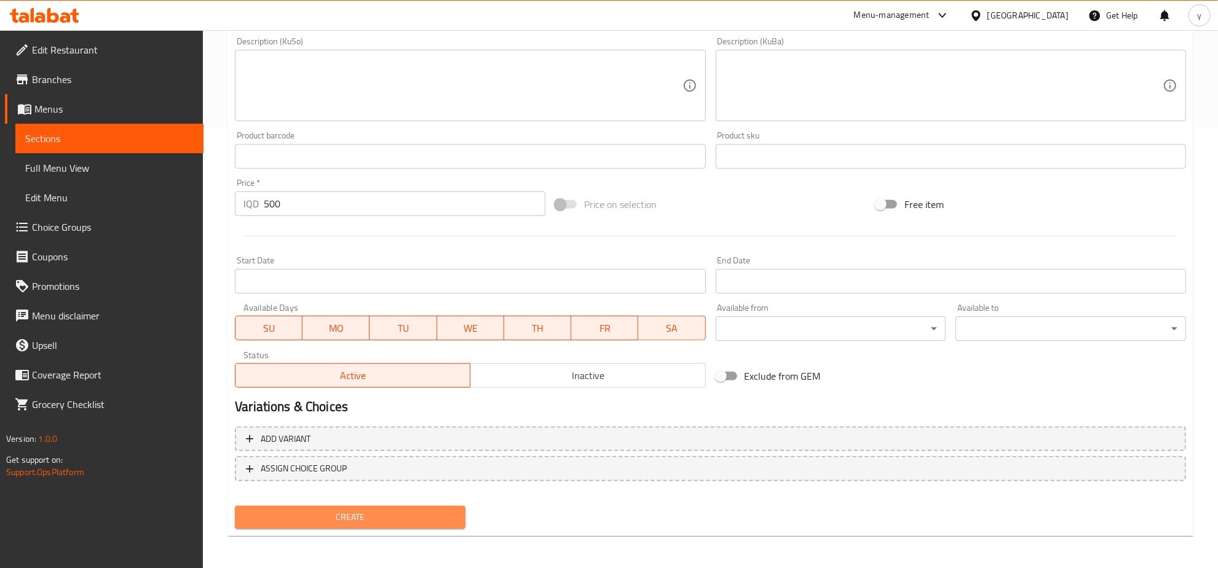
click at [403, 513] on span "Create" at bounding box center [350, 516] width 211 height 15
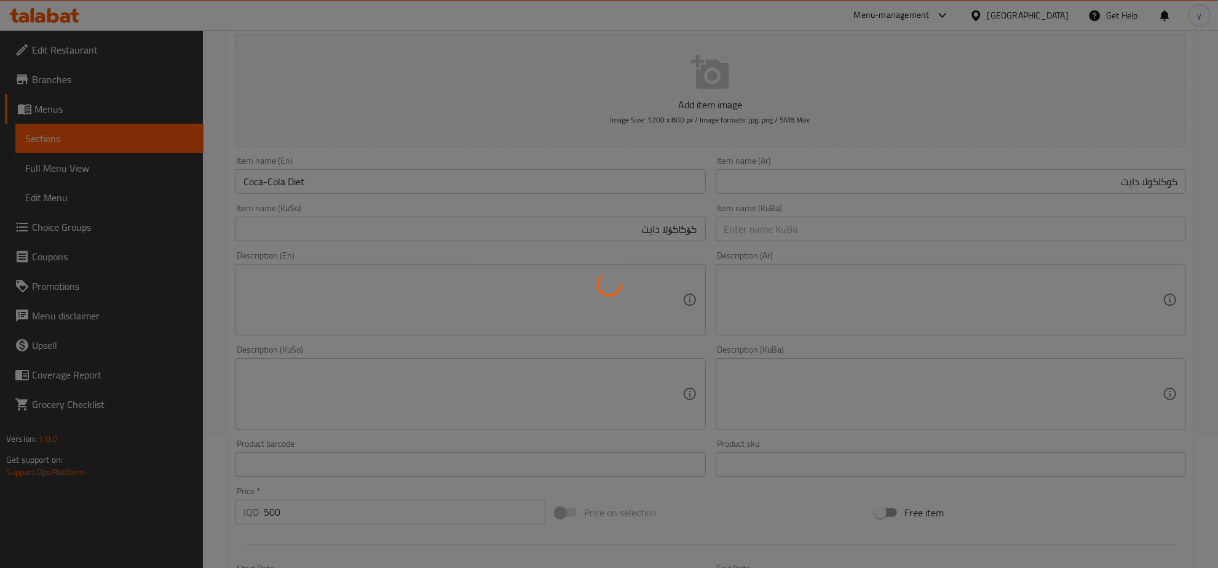
scroll to position [56, 0]
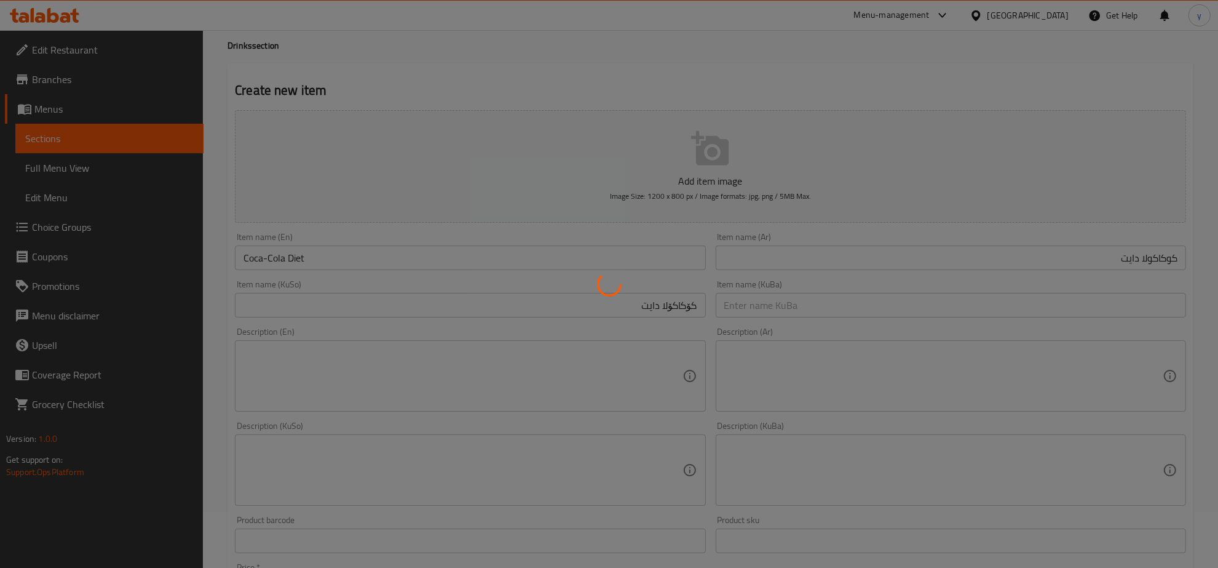
type input "0"
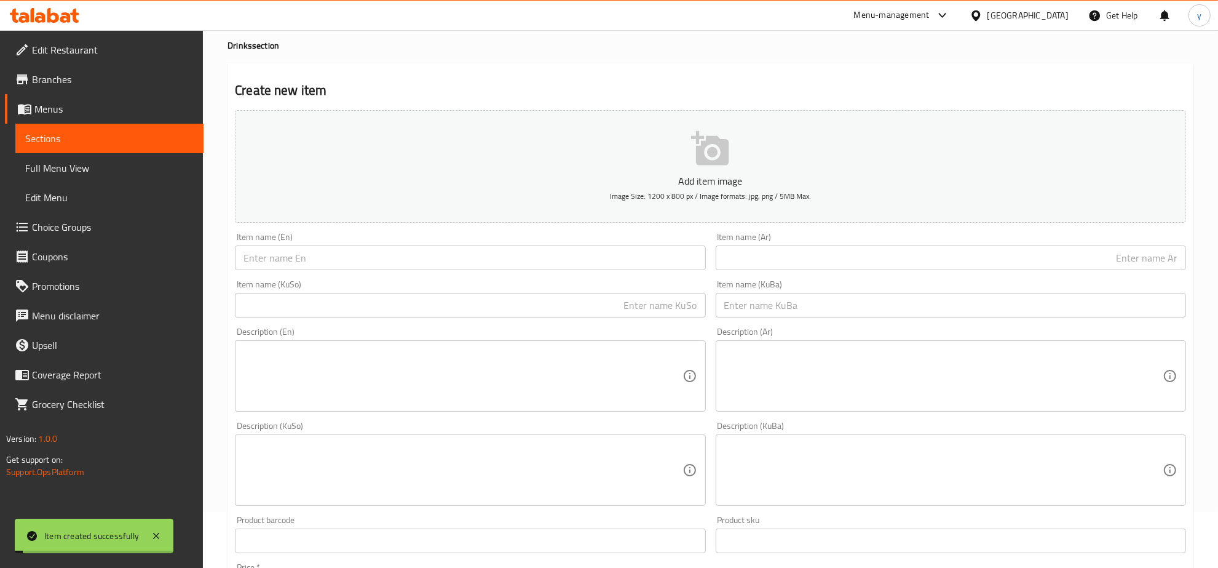
drag, startPoint x: 666, startPoint y: 289, endPoint x: 675, endPoint y: 301, distance: 15.4
click at [666, 292] on div "Item name (KuSo) Item name (KuSo)" at bounding box center [470, 299] width 470 height 38
click at [675, 302] on input "text" at bounding box center [470, 305] width 470 height 25
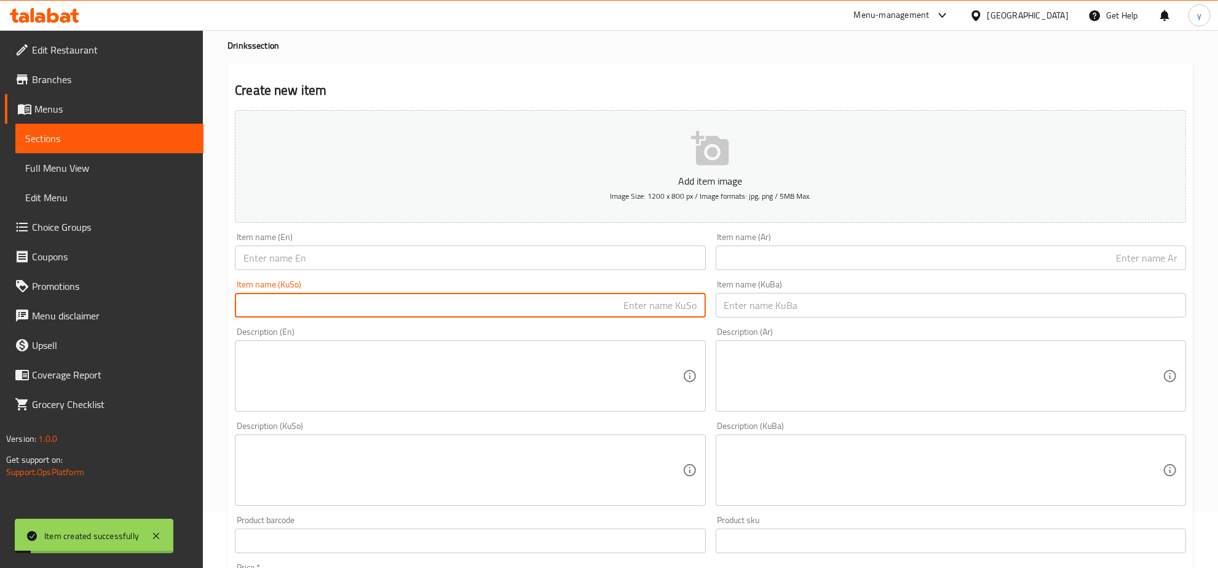
paste input "فانتا پرتەقاڵ"
type input "فانتا پرتەقاڵ"
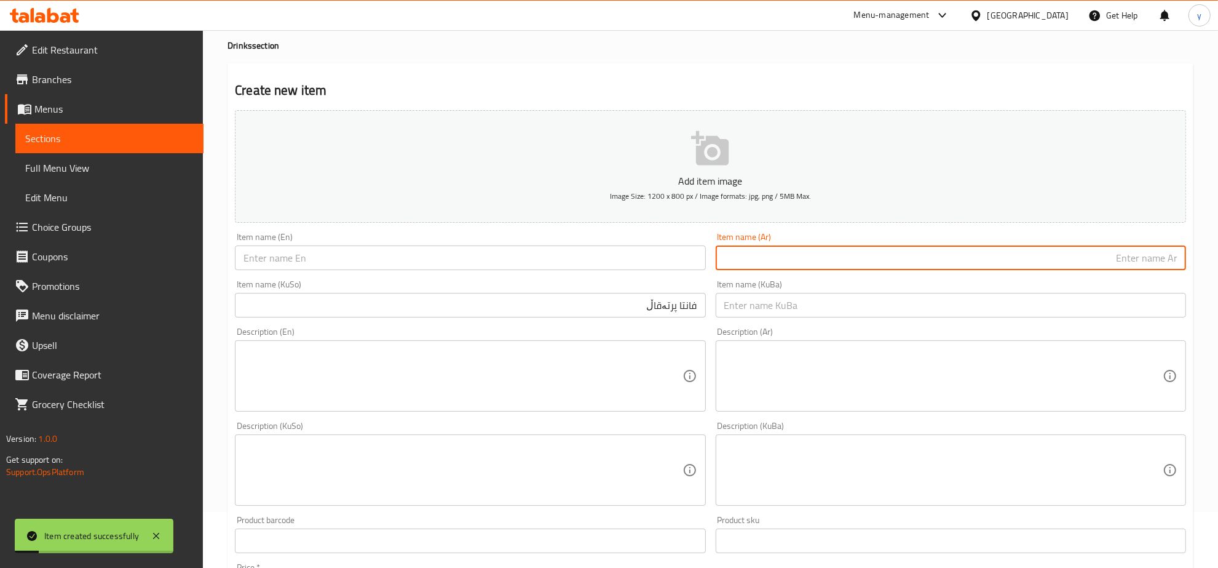
click at [786, 263] on input "text" at bounding box center [951, 257] width 470 height 25
paste input "فانتا برتقال"
type input "فانتا برتقال"
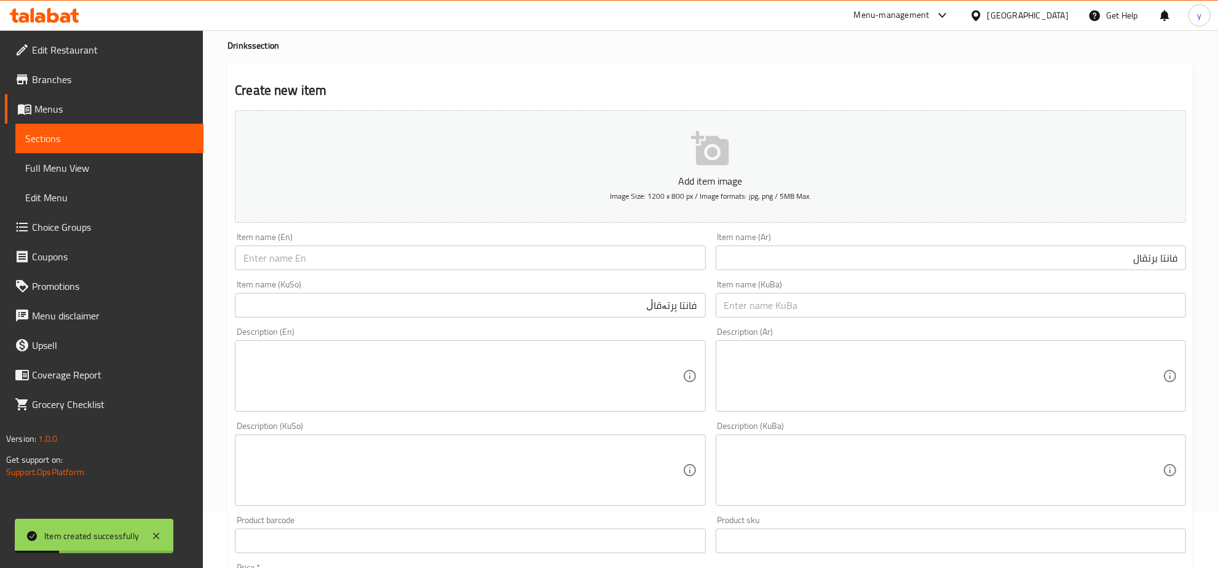
drag, startPoint x: 646, startPoint y: 240, endPoint x: 632, endPoint y: 251, distance: 17.6
click at [644, 243] on div "Item name (En) Item name (En)" at bounding box center [470, 251] width 470 height 38
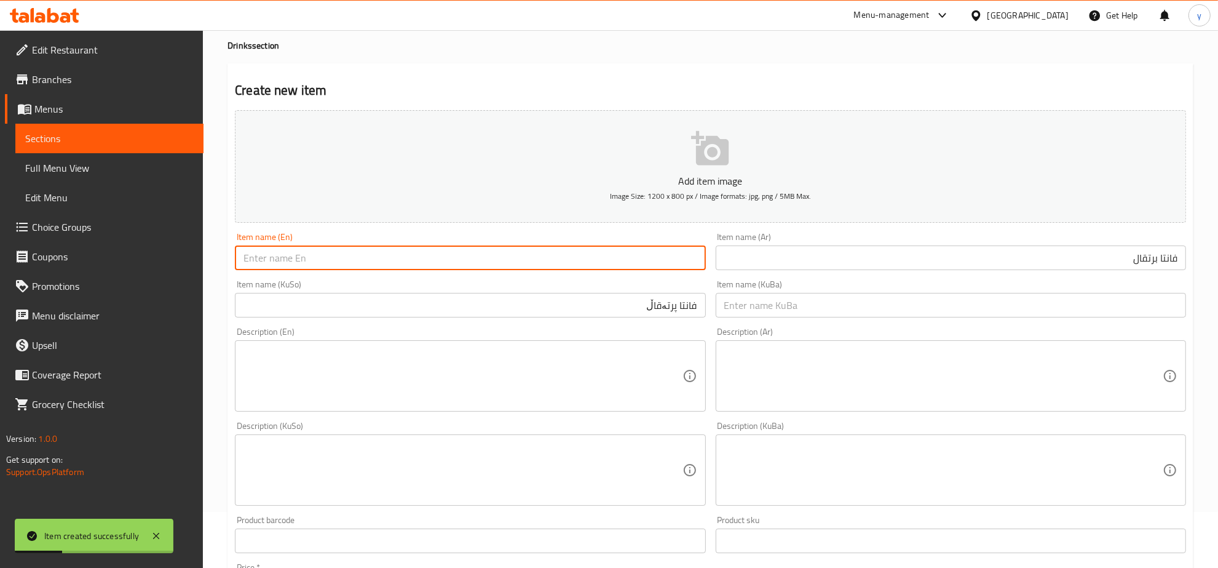
click at [632, 251] on input "text" at bounding box center [470, 257] width 470 height 25
paste input "Fanta Orange"
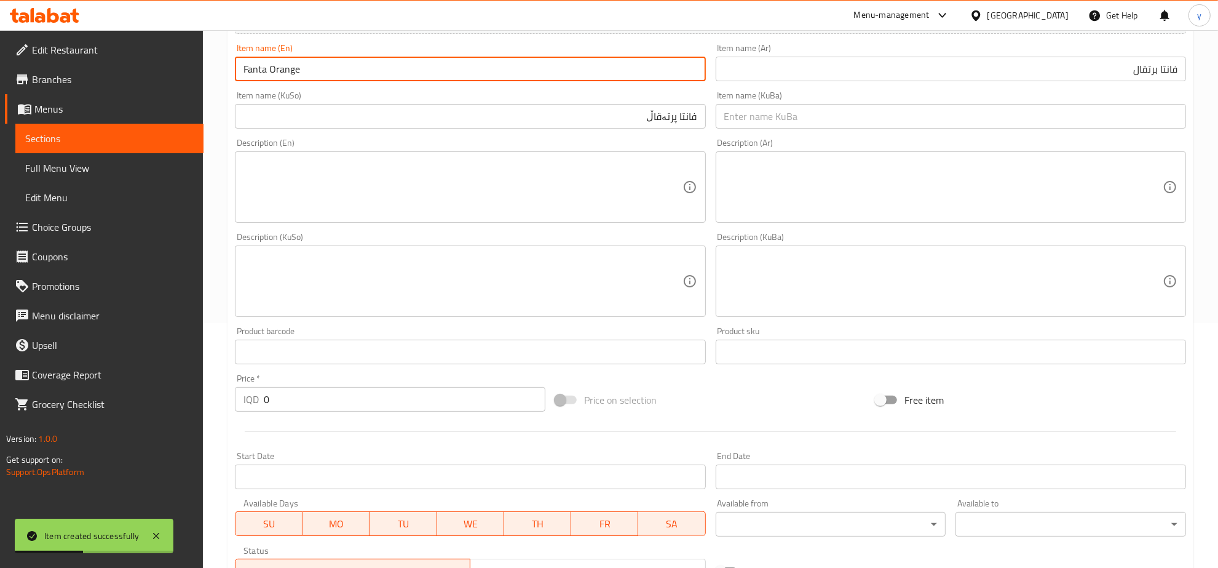
scroll to position [440, 0]
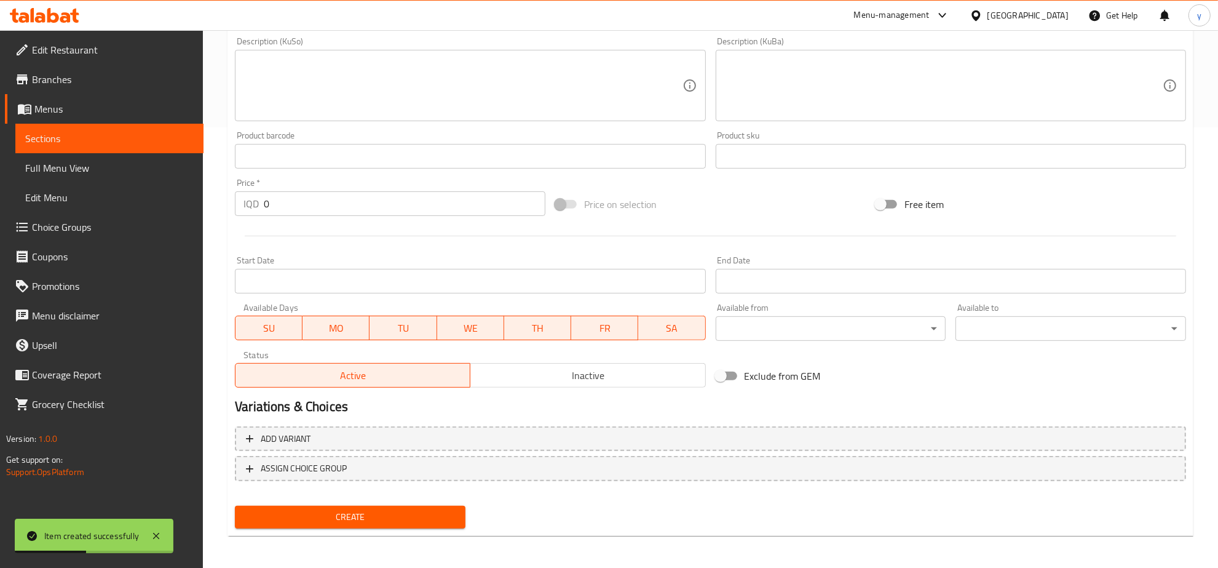
type input "Fanta Orange"
click at [386, 509] on span "Create" at bounding box center [350, 516] width 211 height 15
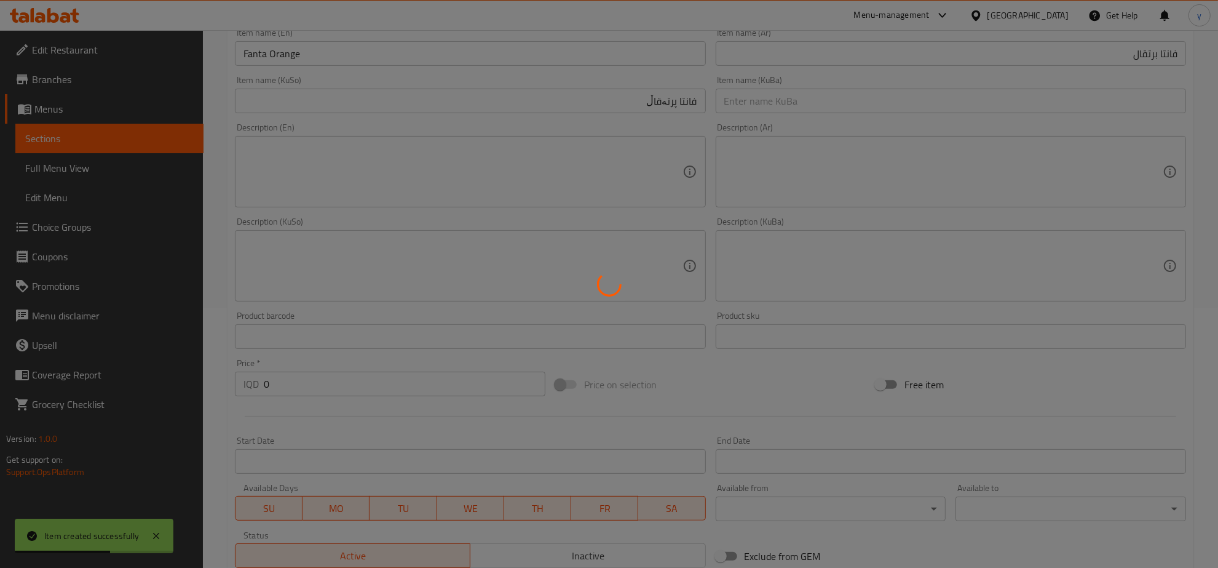
scroll to position [56, 0]
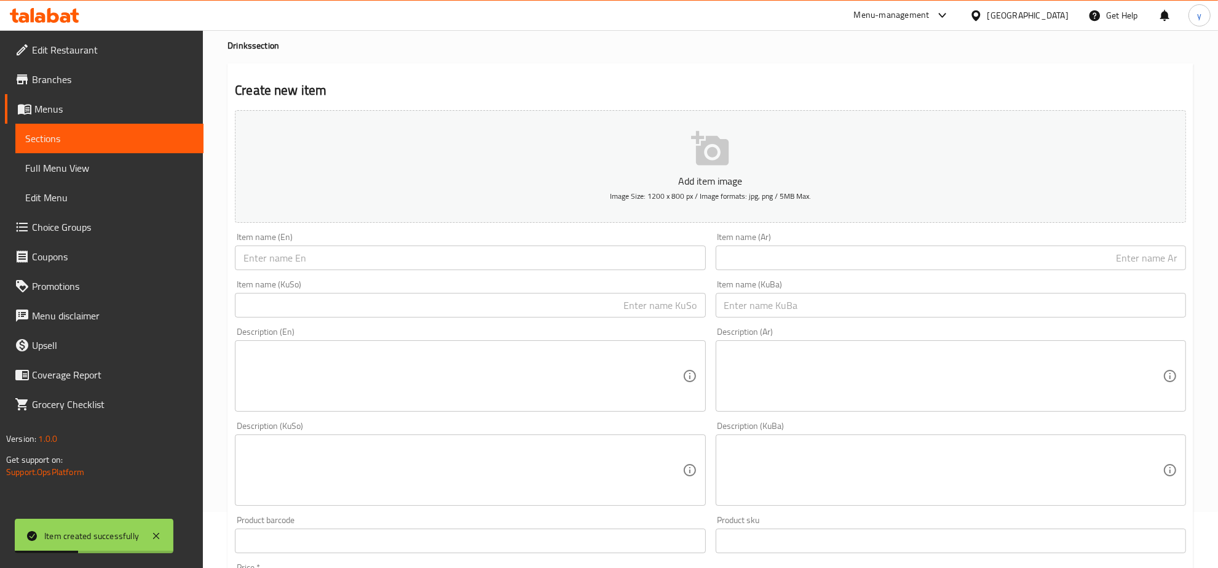
drag, startPoint x: 502, startPoint y: 293, endPoint x: 506, endPoint y: 307, distance: 15.2
click at [502, 293] on input "text" at bounding box center [470, 305] width 470 height 25
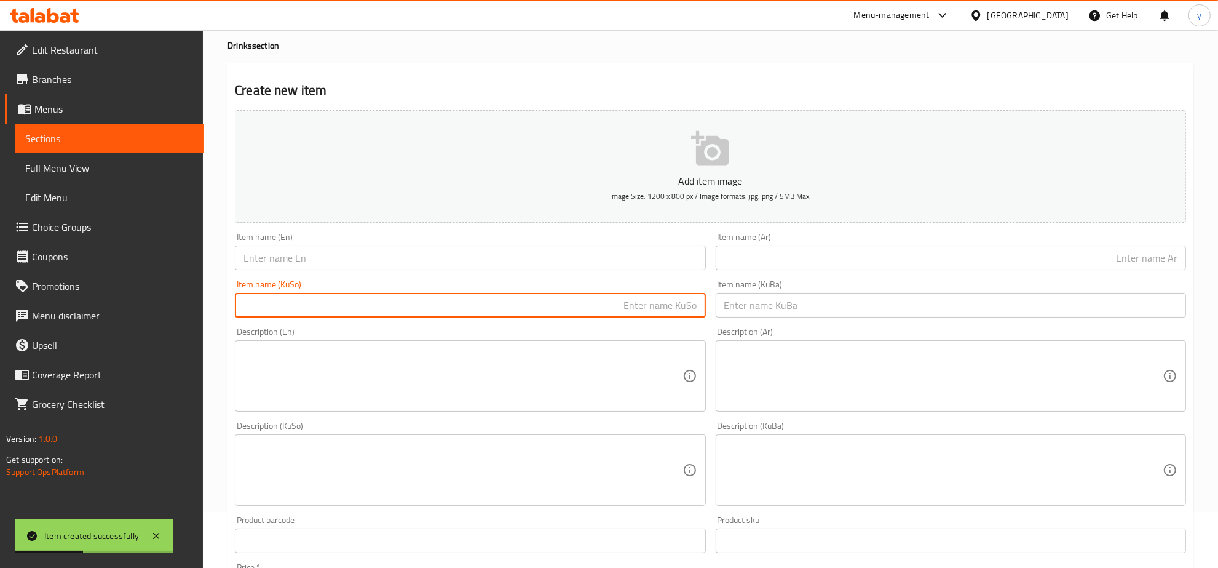
paste input "سپرایت"
type input "سپرایت"
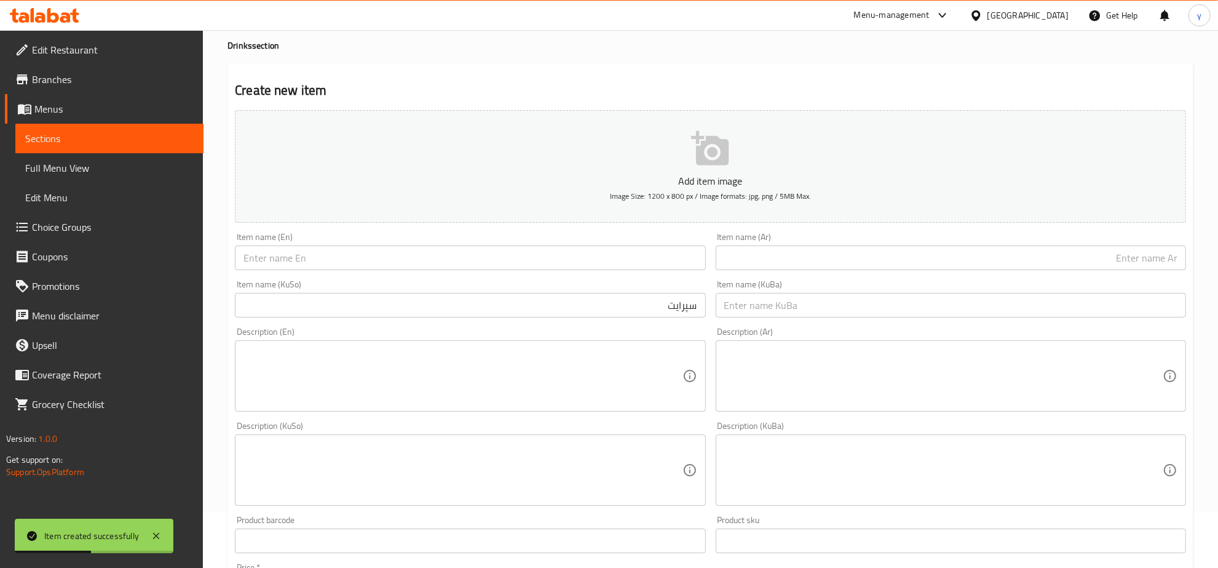
click at [782, 272] on div "Item name (Ar) Item name (Ar)" at bounding box center [951, 251] width 480 height 47
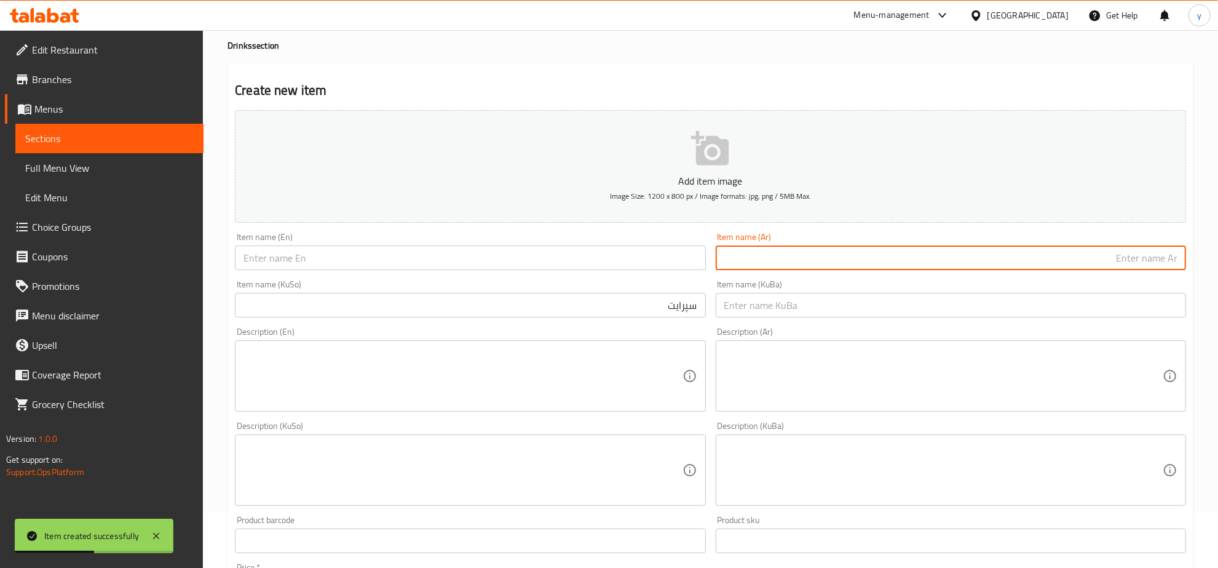
click at [783, 269] on input "text" at bounding box center [951, 257] width 470 height 25
paste input "سبرايت"
type input "سبرايت"
click at [668, 256] on input "text" at bounding box center [470, 257] width 470 height 25
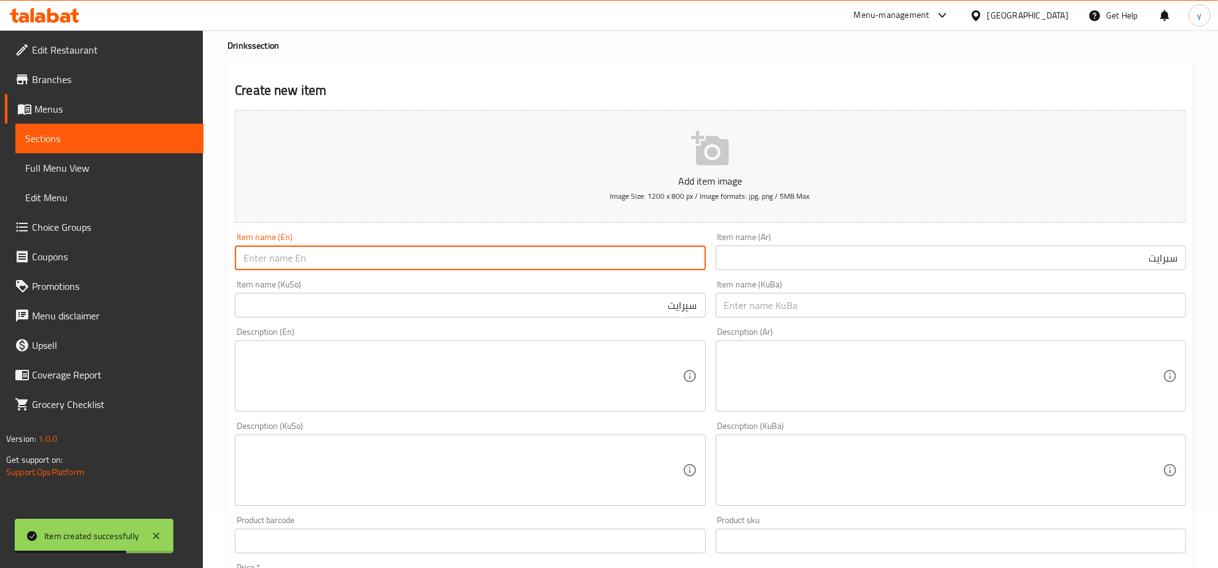
paste input "Sprite"
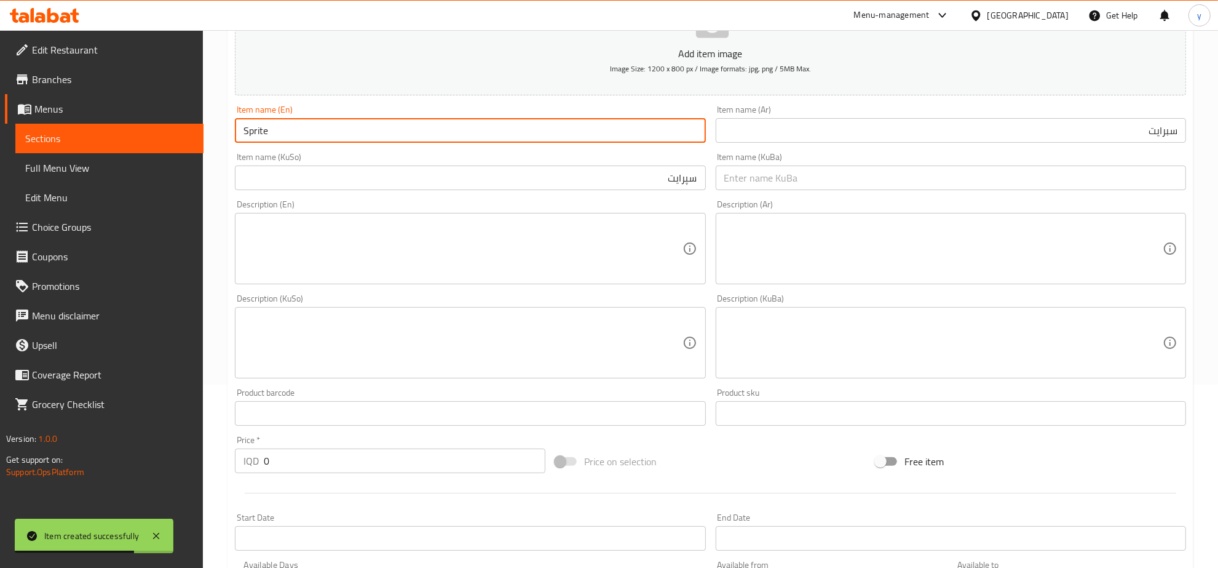
scroll to position [440, 0]
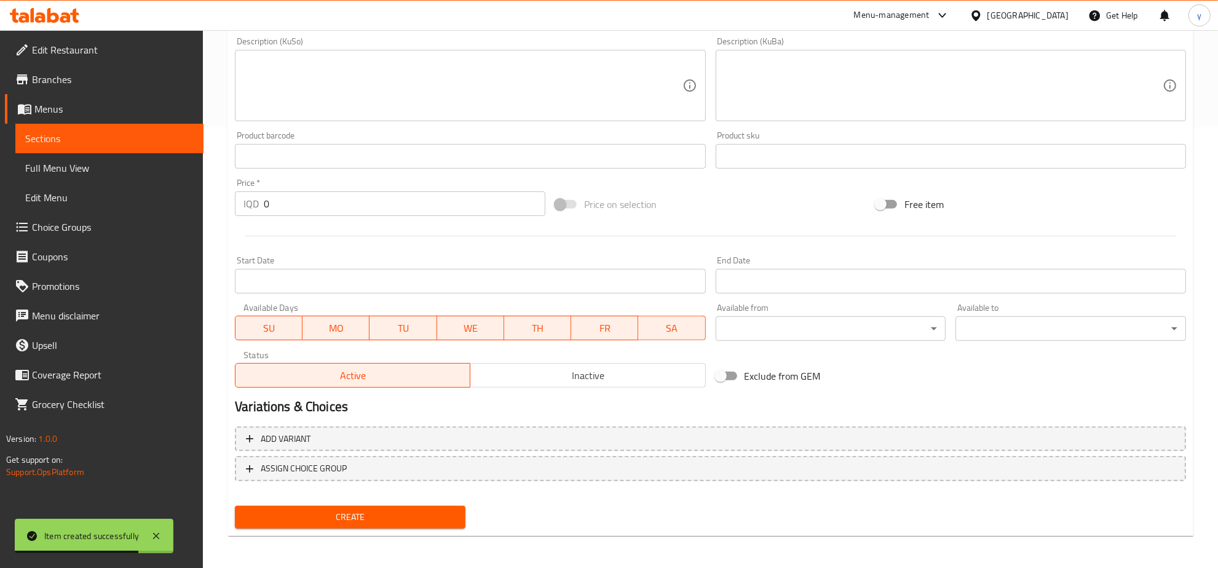
type input "Sprite"
drag, startPoint x: 274, startPoint y: 189, endPoint x: 223, endPoint y: 214, distance: 56.1
click at [223, 214] on div "Home / Restaurants management / Menus / Sections / item / create Drinks section…" at bounding box center [710, 80] width 1015 height 980
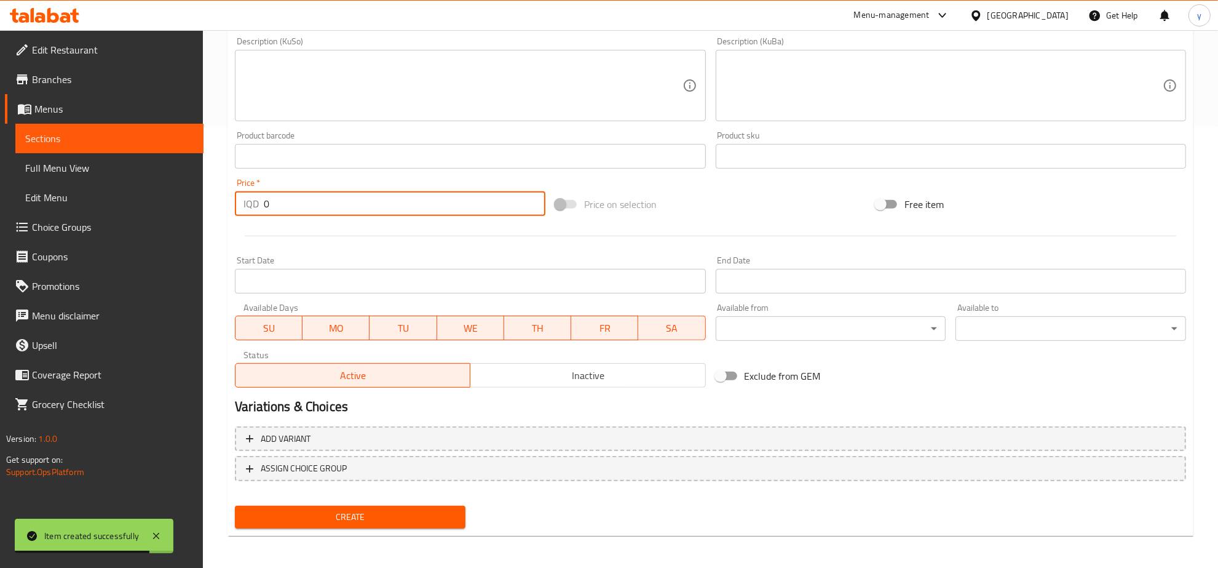
drag, startPoint x: 274, startPoint y: 206, endPoint x: 263, endPoint y: 248, distance: 43.1
click at [231, 213] on div "Price   * IQD 0 Price *" at bounding box center [390, 196] width 320 height 47
type input "500"
click at [394, 509] on span "Create" at bounding box center [350, 516] width 211 height 15
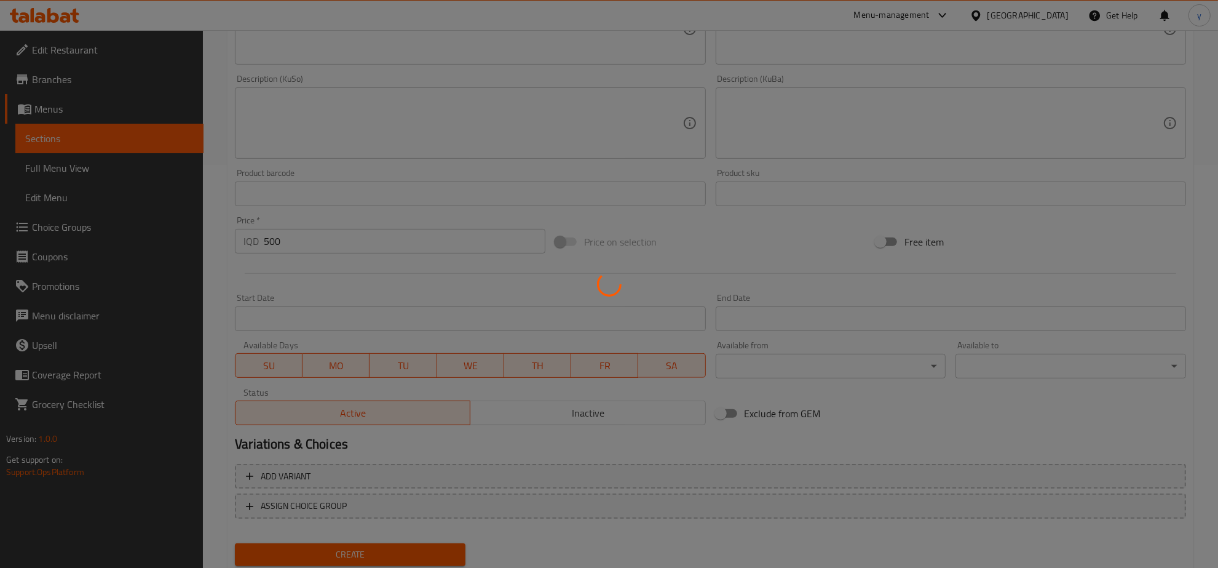
scroll to position [130, 0]
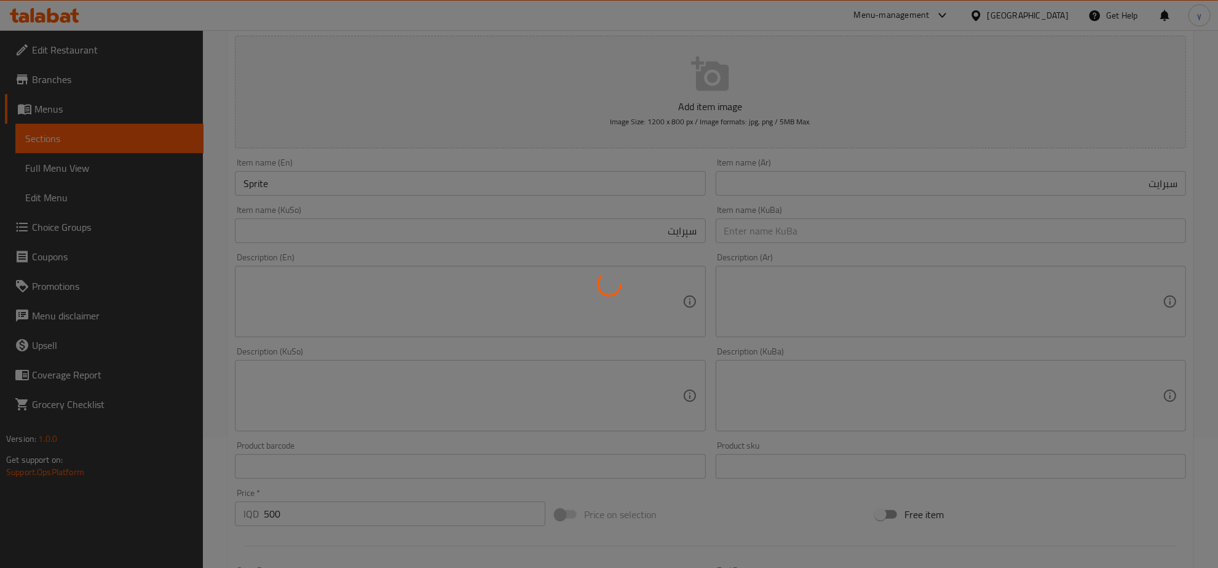
type input "0"
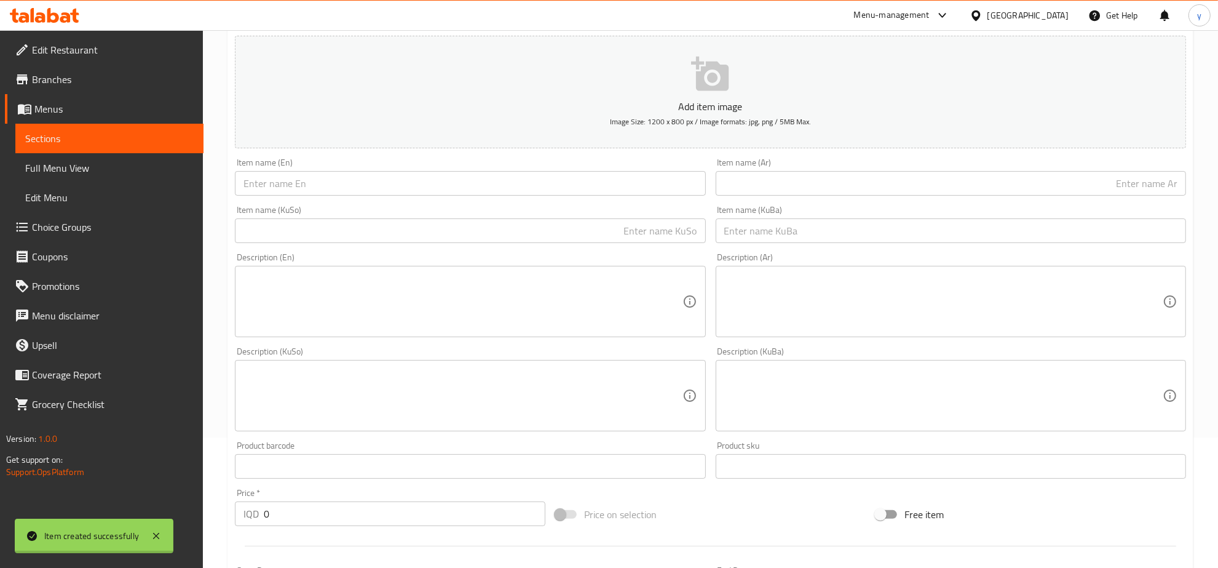
scroll to position [0, 0]
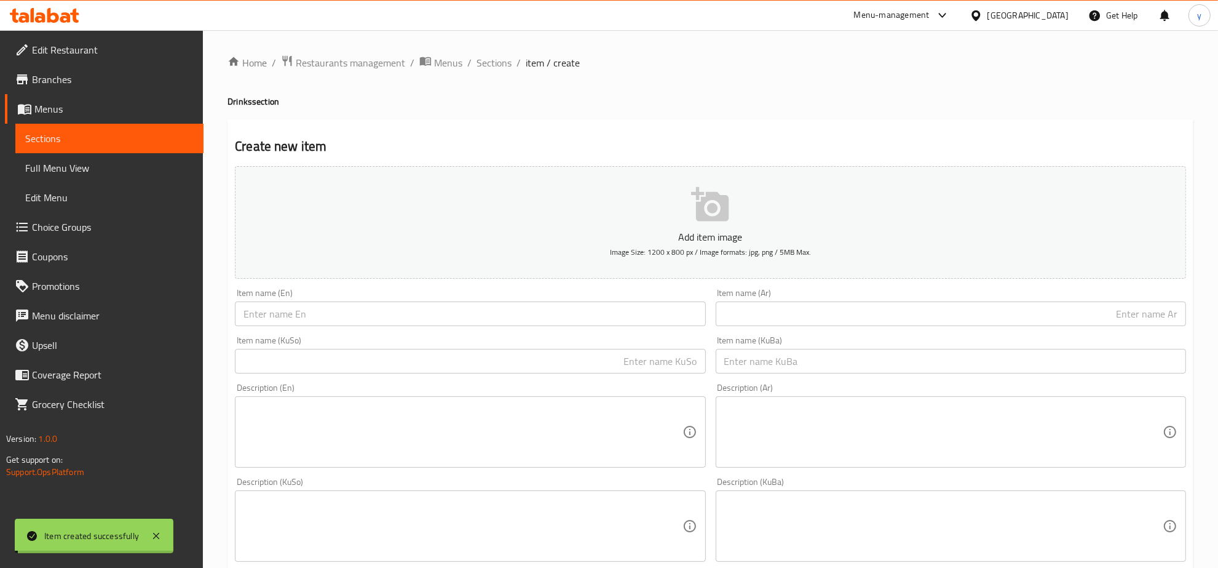
click at [493, 84] on div "Home / Restaurants management / Menus / Sections / item / create Drinks section…" at bounding box center [711, 520] width 966 height 931
click at [489, 66] on span "Sections" at bounding box center [494, 62] width 35 height 15
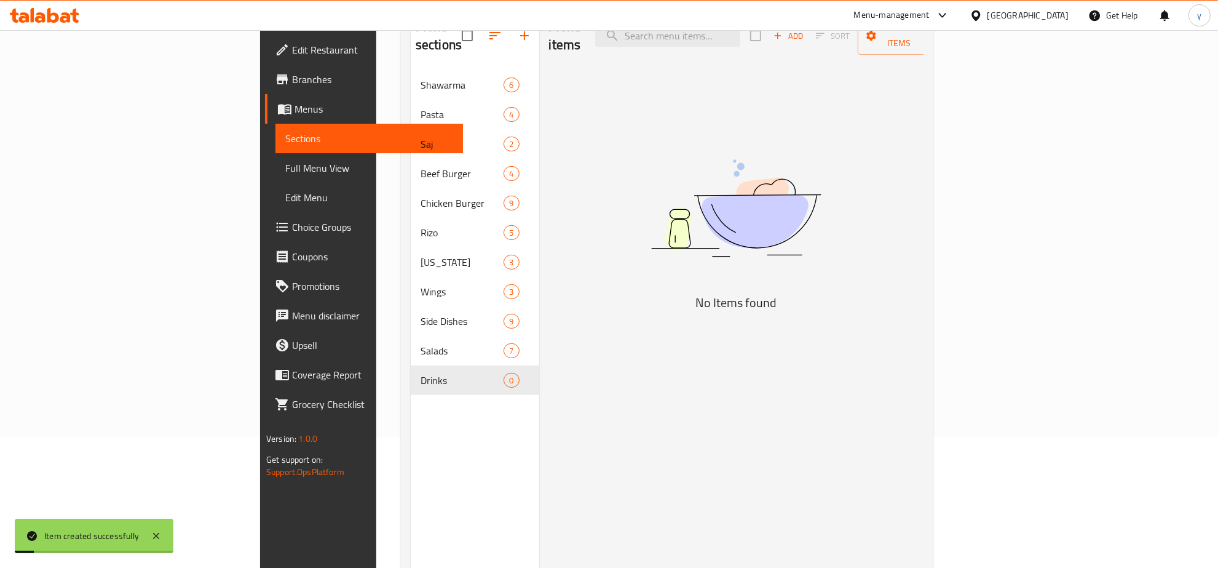
scroll to position [173, 0]
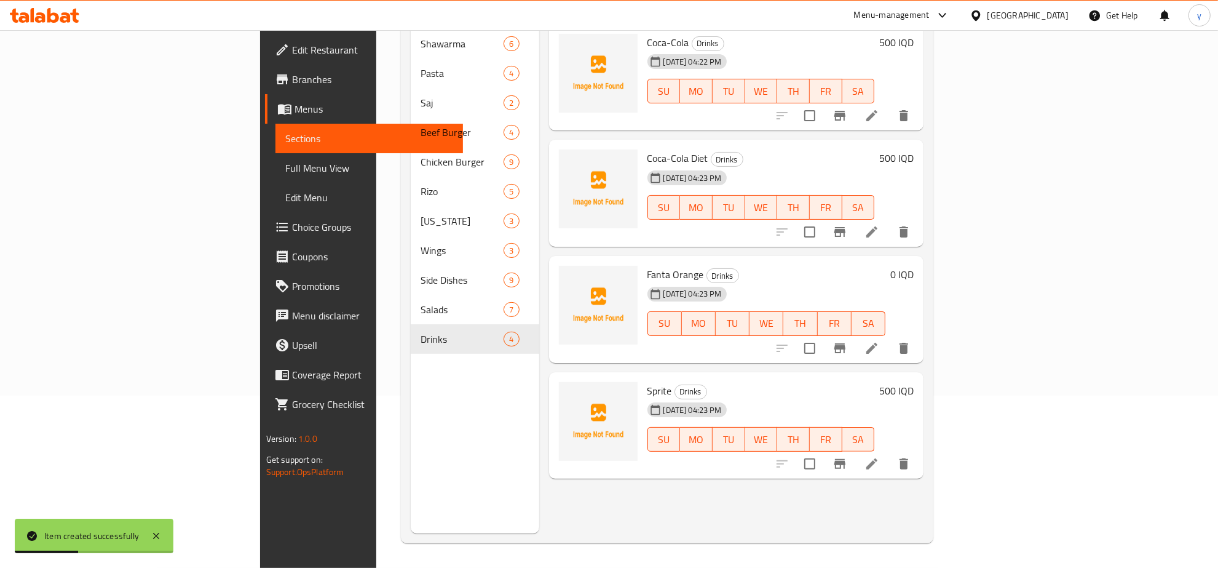
click at [914, 266] on div "0 IQD" at bounding box center [899, 309] width 28 height 87
click at [914, 266] on h6 "0 IQD" at bounding box center [901, 274] width 23 height 17
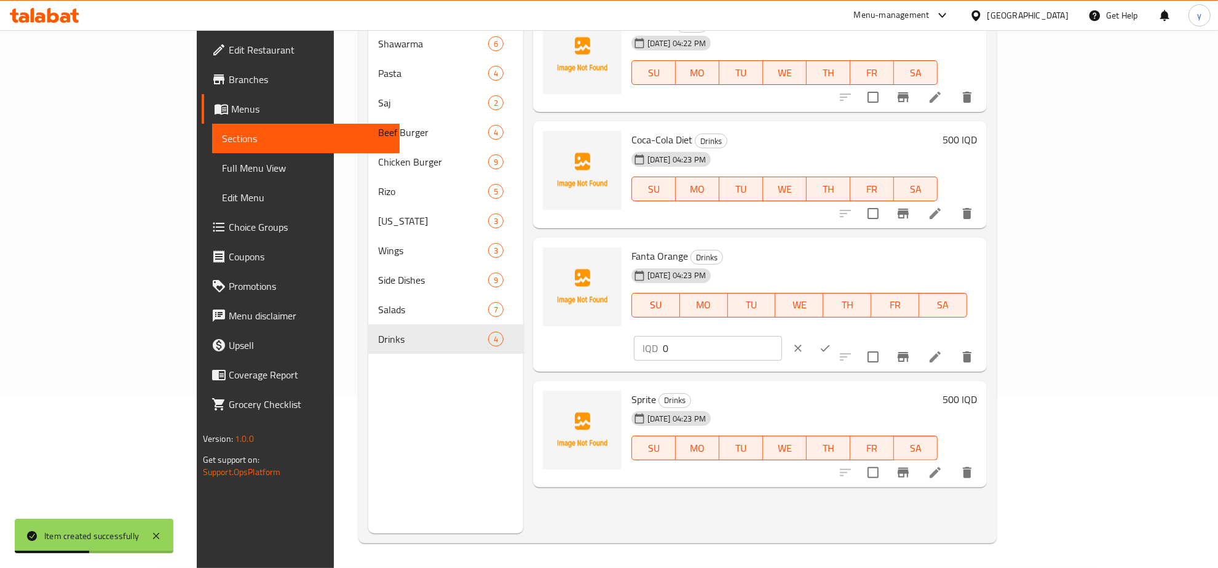
drag, startPoint x: 968, startPoint y: 264, endPoint x: 956, endPoint y: 278, distance: 18.3
click at [961, 271] on div "Fanta Orange Drinks 13-08-2025 04:23 PM SU MO TU WE TH FR SA IQD 0 ​" at bounding box center [804, 304] width 355 height 124
type input "500"
click at [857, 334] on div "IQD 500 ​" at bounding box center [745, 347] width 223 height 27
click at [839, 334] on div at bounding box center [812, 347] width 54 height 27
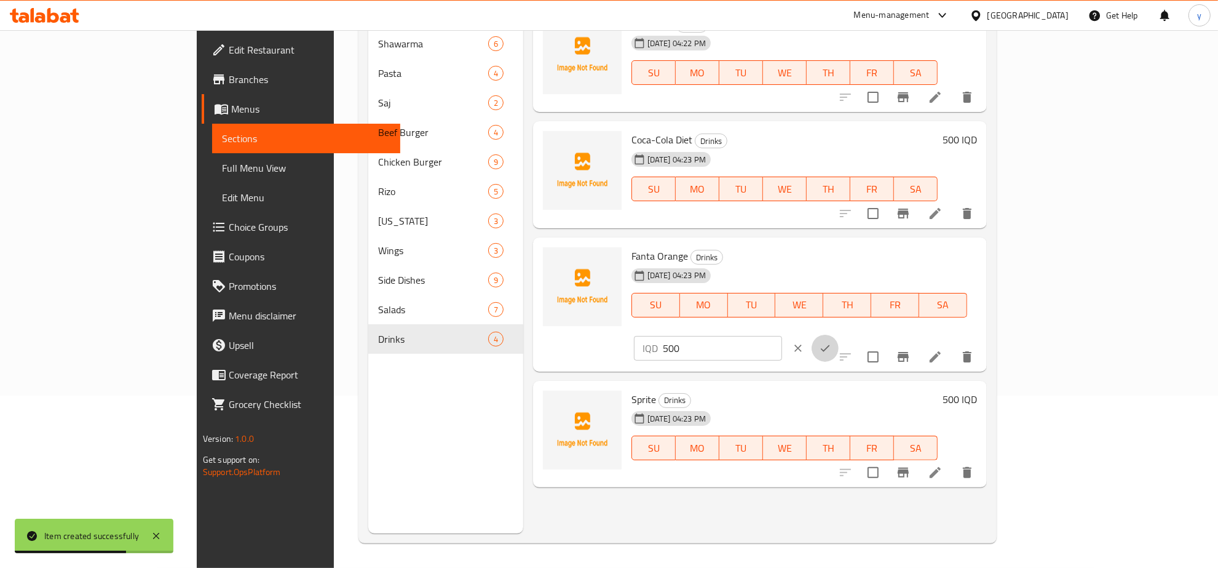
click at [839, 334] on button "ok" at bounding box center [825, 347] width 27 height 27
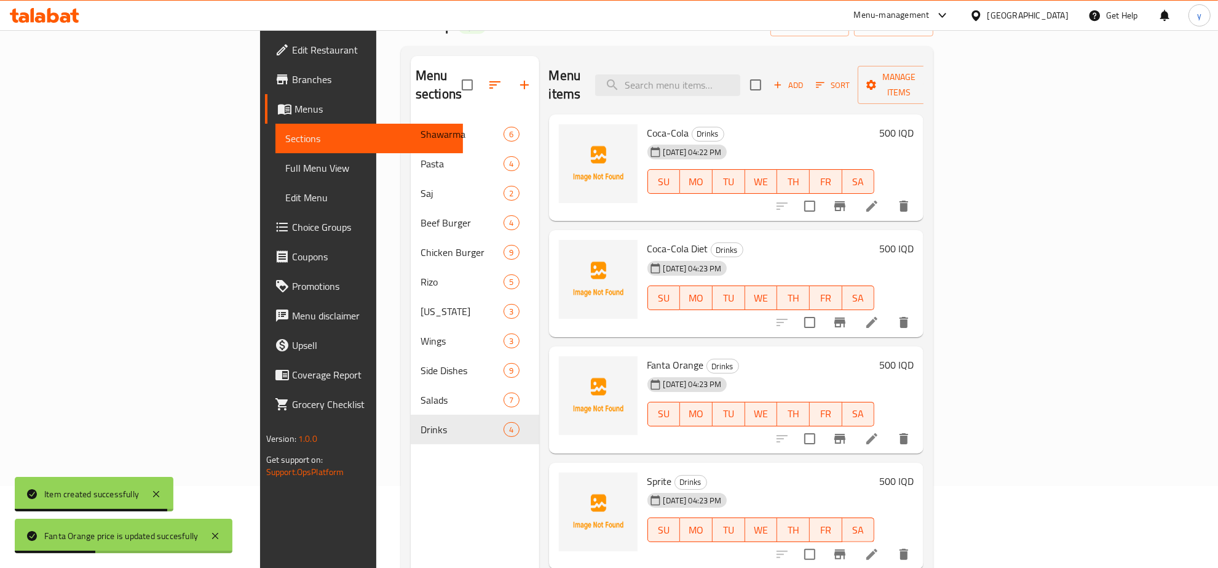
scroll to position [44, 0]
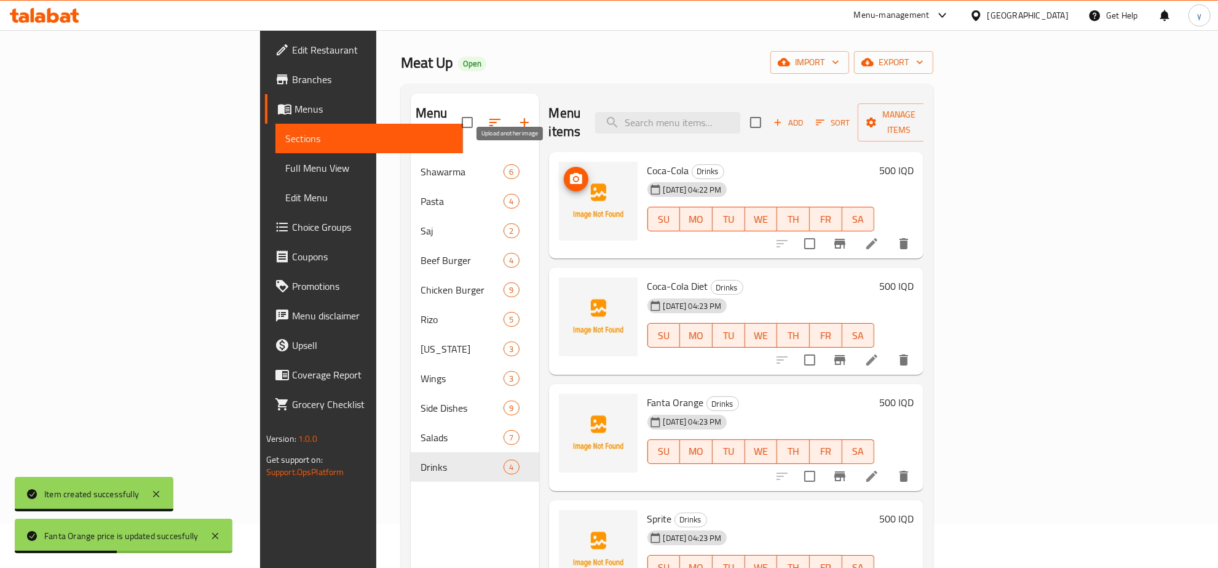
click at [564, 168] on button "upload picture" at bounding box center [576, 179] width 25 height 25
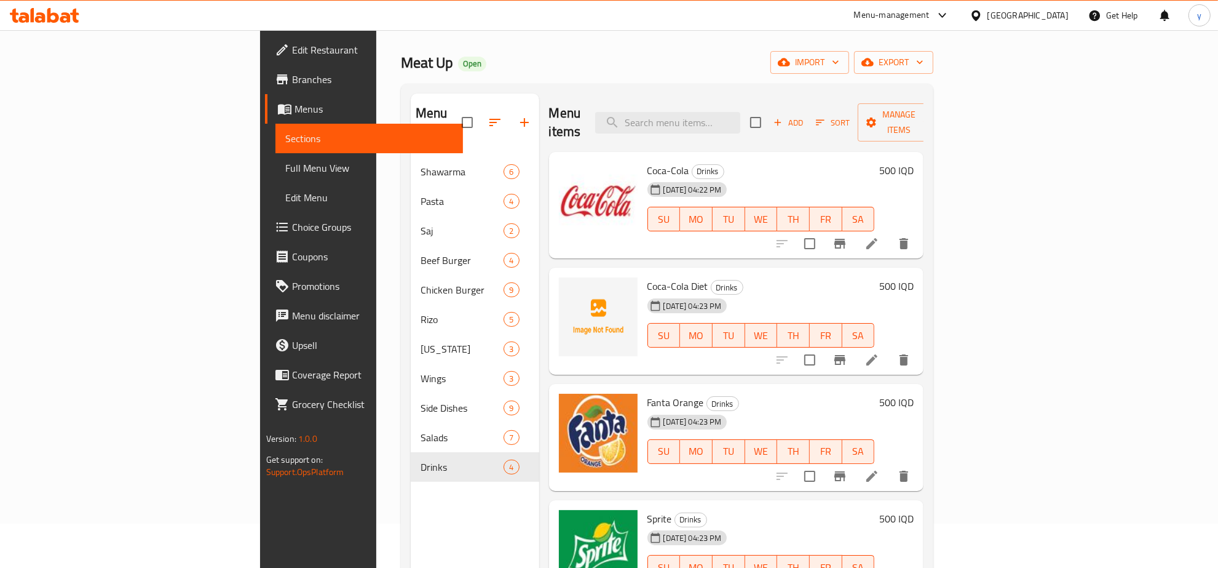
click at [608, 105] on div "Menu items Add Sort Manage items" at bounding box center [736, 122] width 375 height 58
click at [570, 288] on icon "upload picture" at bounding box center [576, 293] width 12 height 11
click at [285, 172] on span "Full Menu View" at bounding box center [369, 167] width 168 height 15
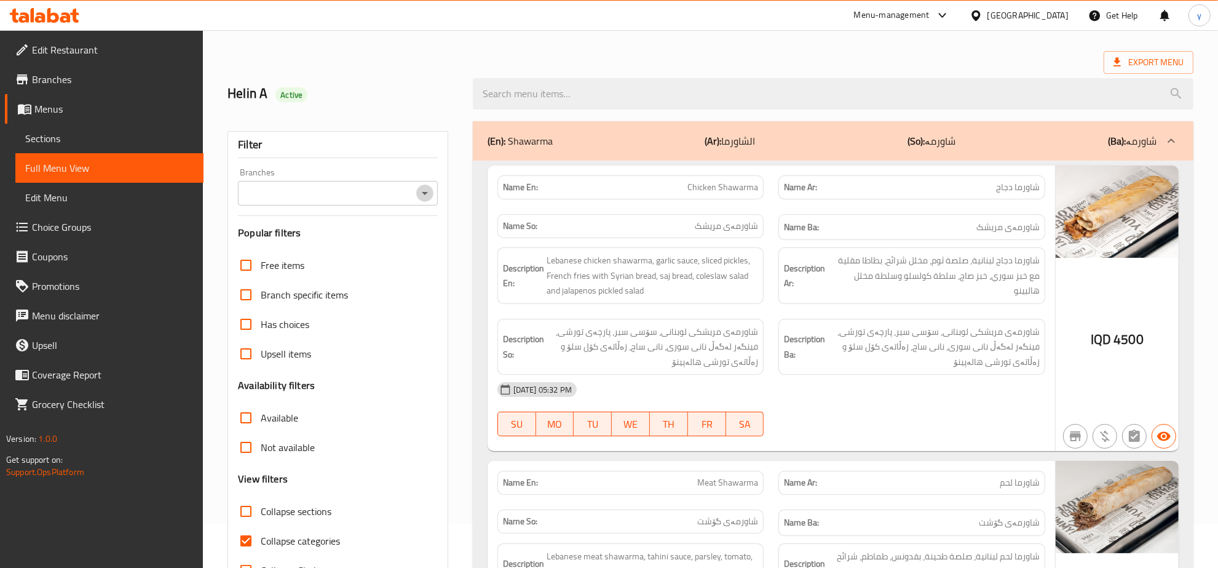
click at [420, 186] on icon "Open" at bounding box center [425, 193] width 15 height 15
click at [419, 192] on icon "Close" at bounding box center [425, 193] width 15 height 15
click at [419, 192] on icon "Open" at bounding box center [425, 193] width 15 height 15
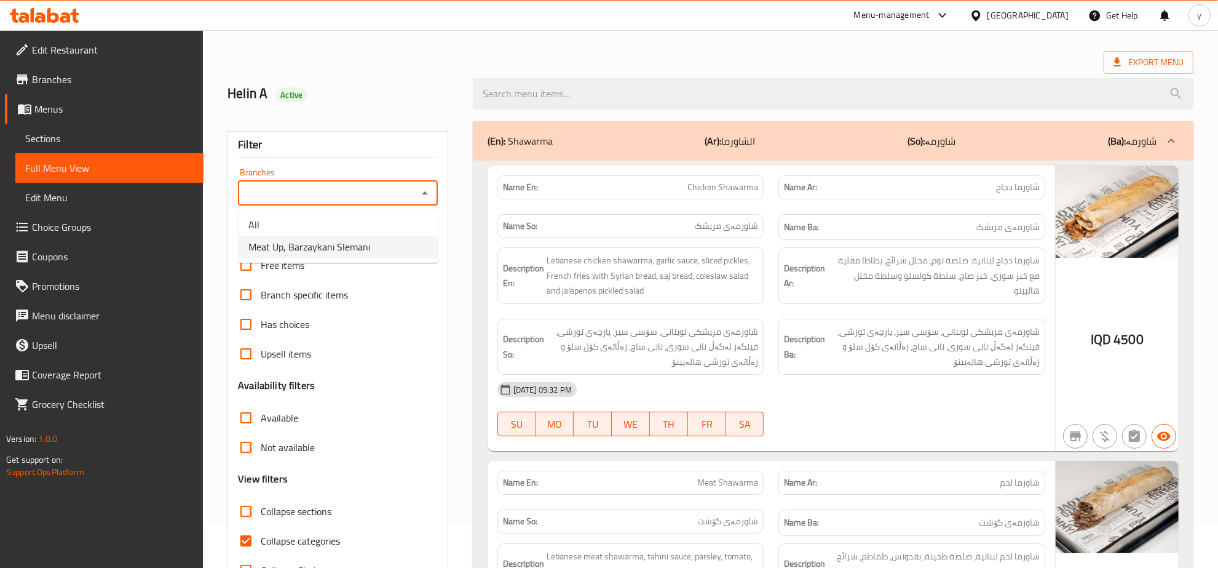
click at [388, 249] on li "Meat Up, Barzaykani Slemani" at bounding box center [338, 246] width 199 height 22
type input "Meat Up, Barzaykani Slemani"
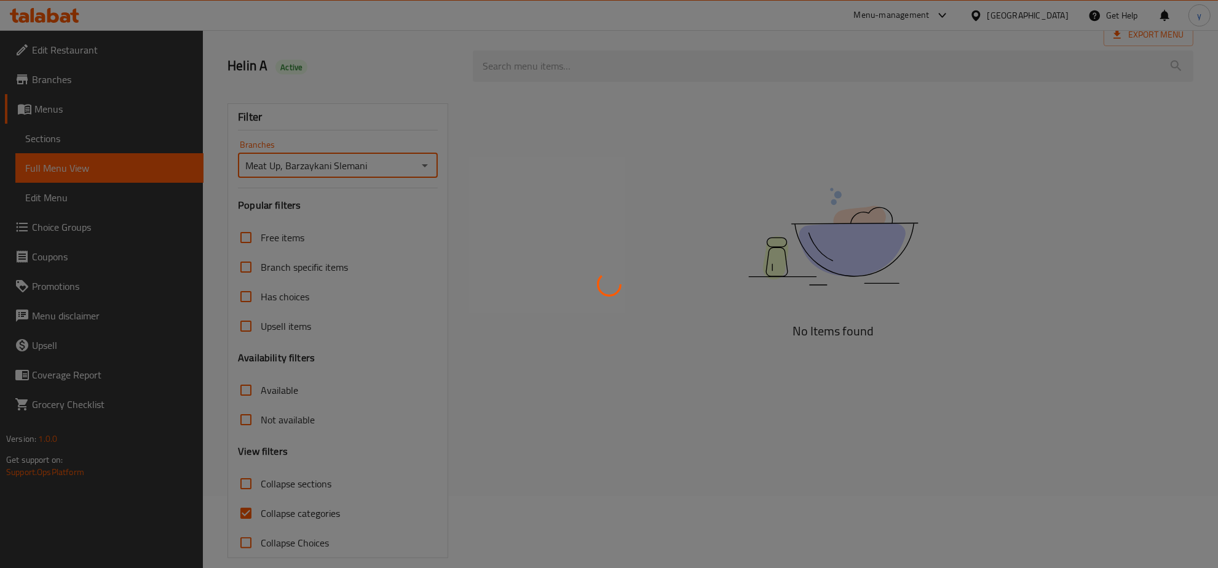
scroll to position [87, 0]
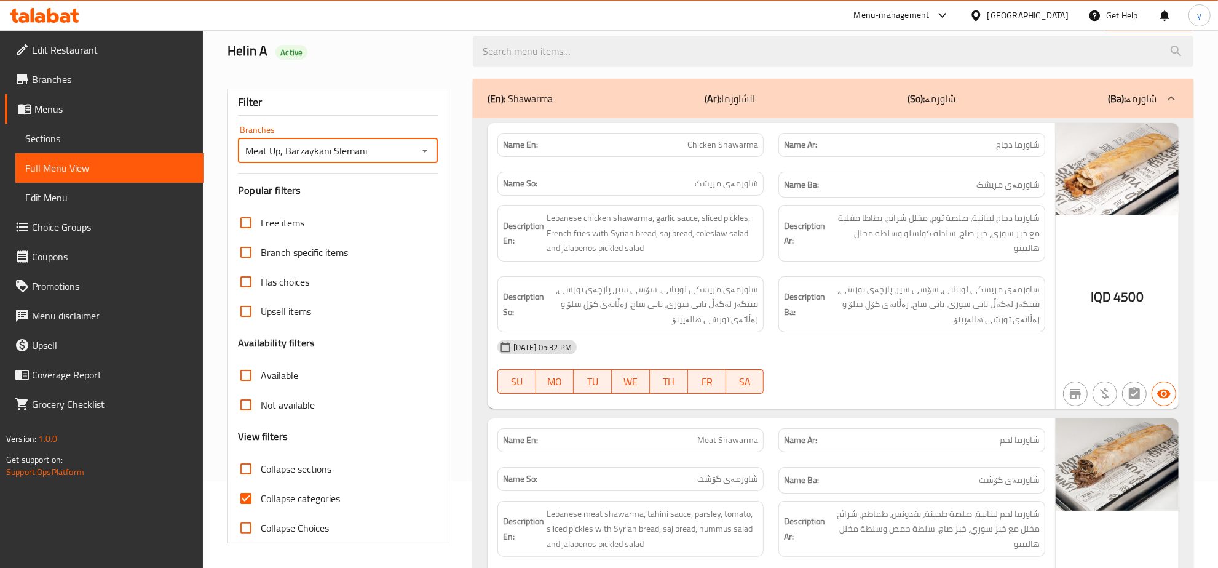
click at [242, 492] on input "Collapse categories" at bounding box center [246, 498] width 30 height 30
checkbox input "false"
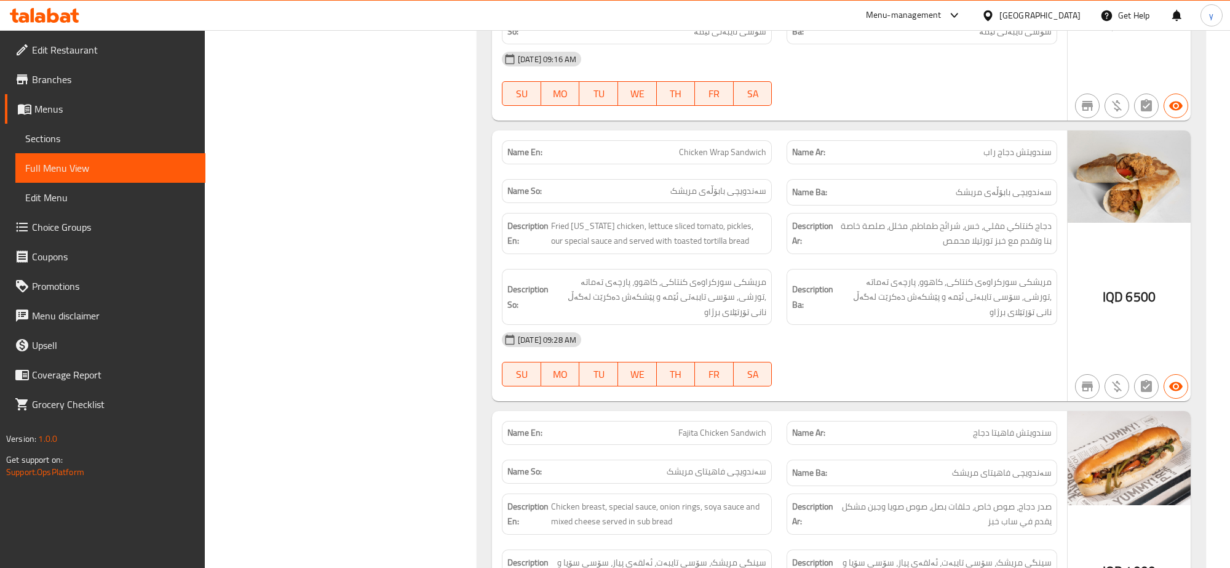
scroll to position [0, 0]
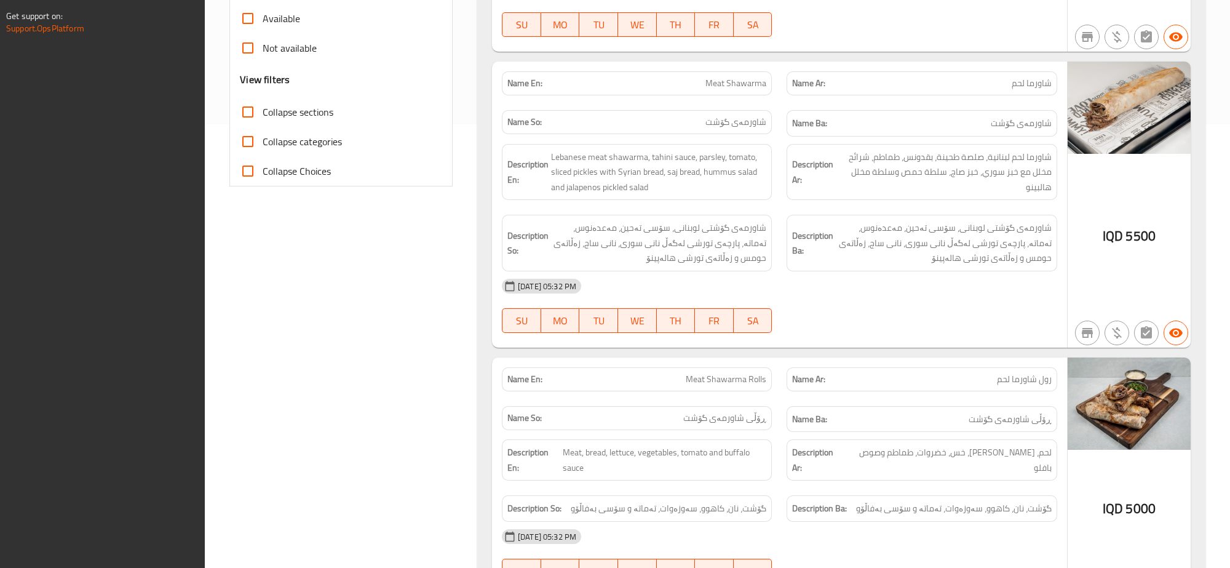
click at [928, 142] on div "Description Ar: شاورما لحم لبنانية، صلصة طحينة، بقدونس، طماطم، شرائح مخلل مع خب…" at bounding box center [921, 172] width 285 height 71
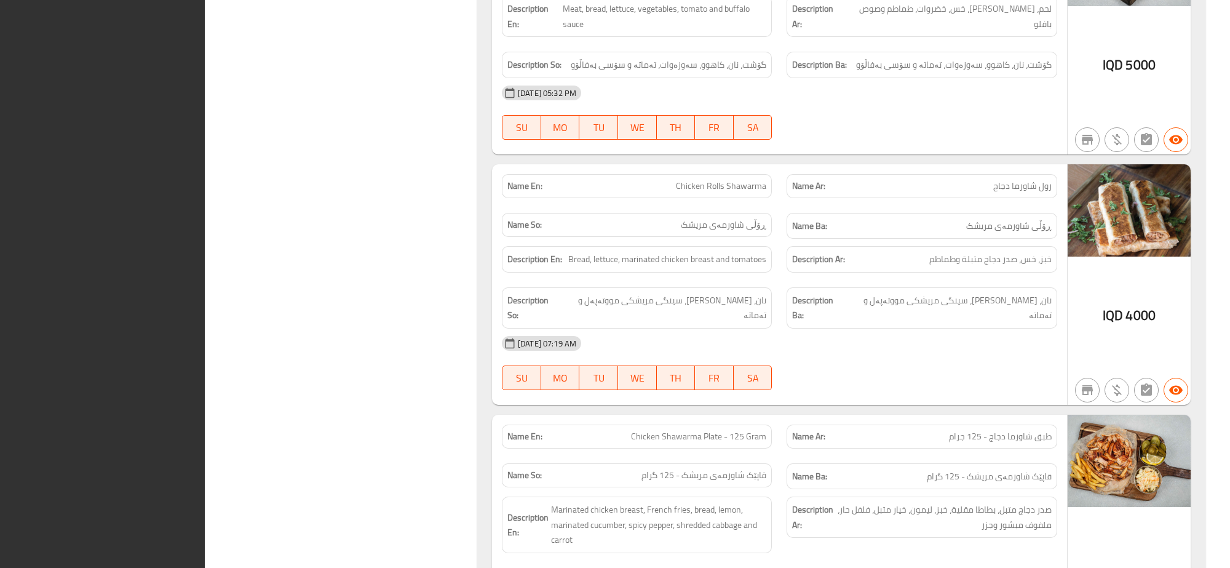
click at [675, 220] on div "Name So: ڕۆڵی شاورمەی مریشک" at bounding box center [637, 225] width 270 height 24
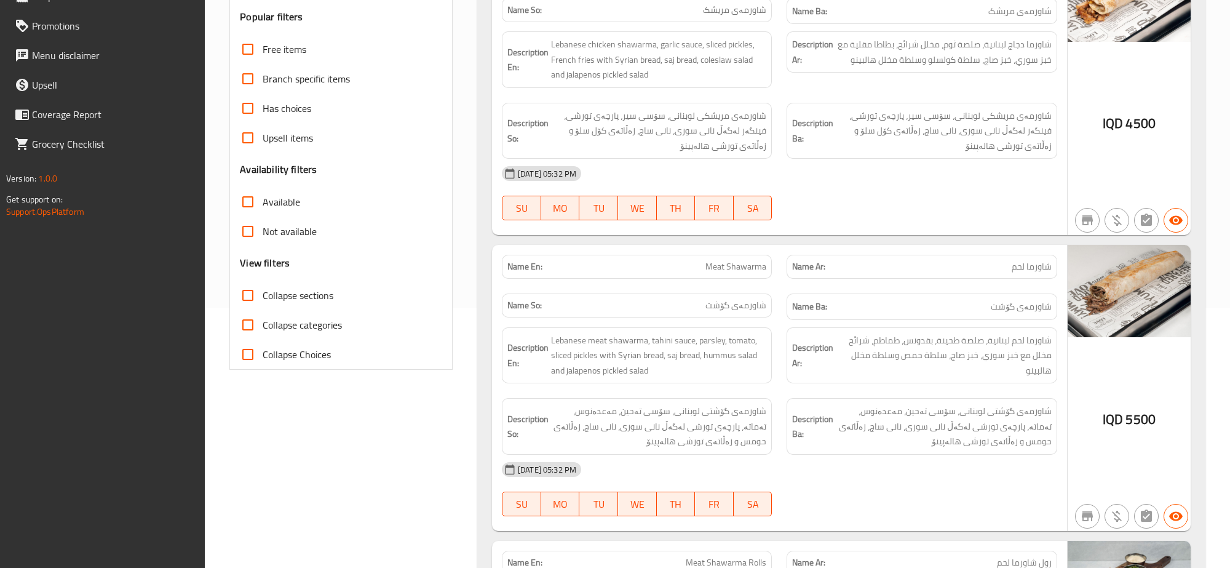
scroll to position [118, 0]
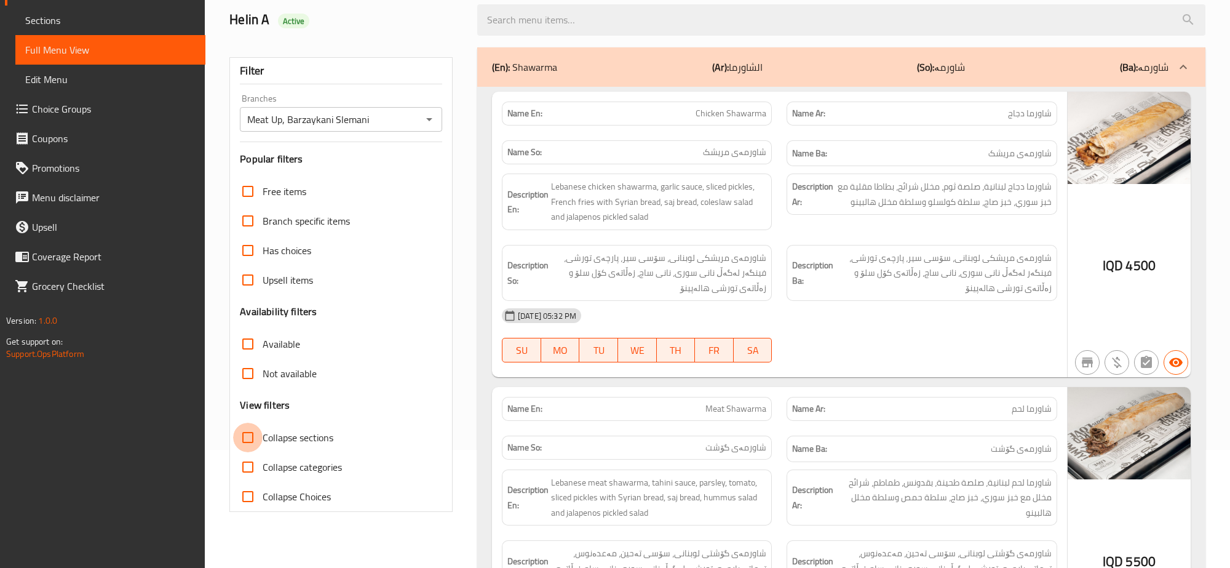
click at [250, 433] on input "Collapse sections" at bounding box center [248, 437] width 30 height 30
checkbox input "true"
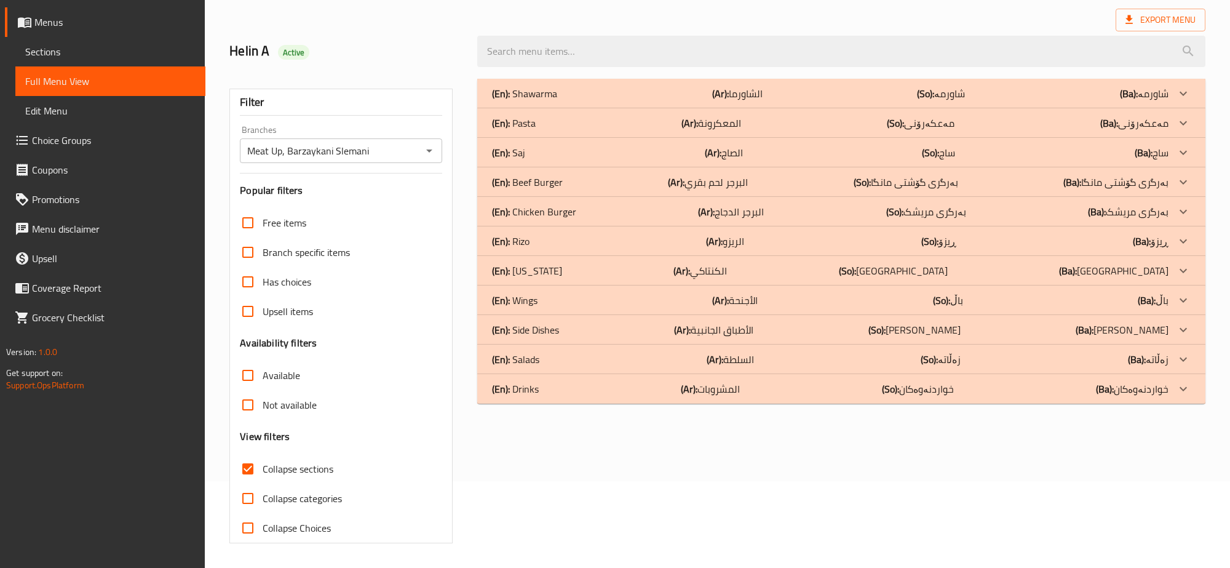
click at [635, 101] on div "(En): Drinks (Ar): المشروبات (So): خواردنەوەکان (Ba): خواردنەوەکان" at bounding box center [830, 93] width 676 height 15
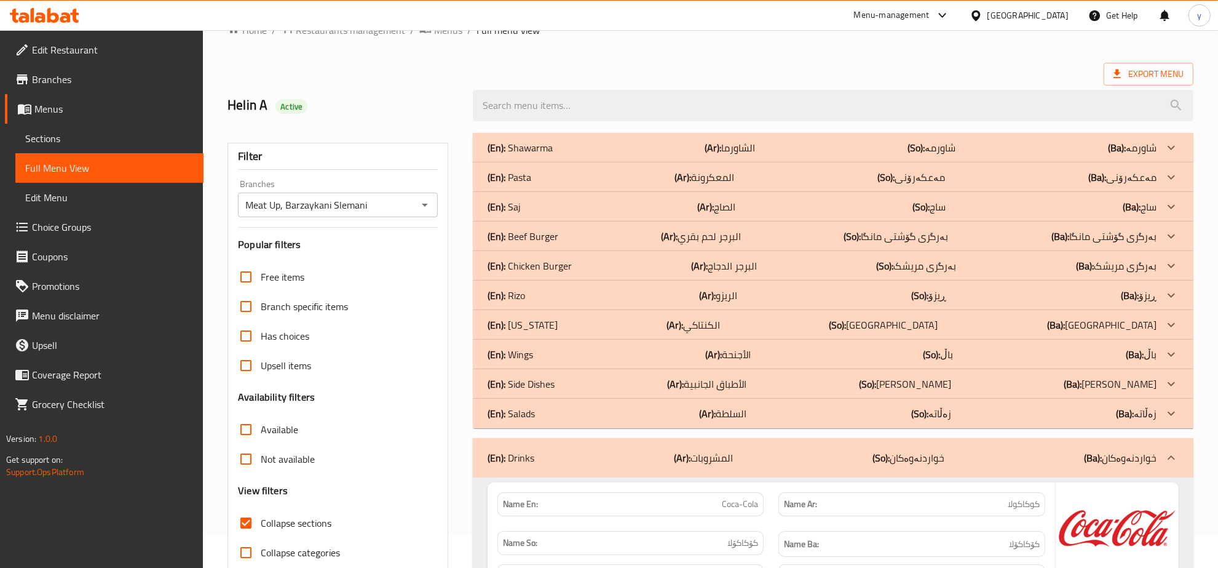
scroll to position [0, 0]
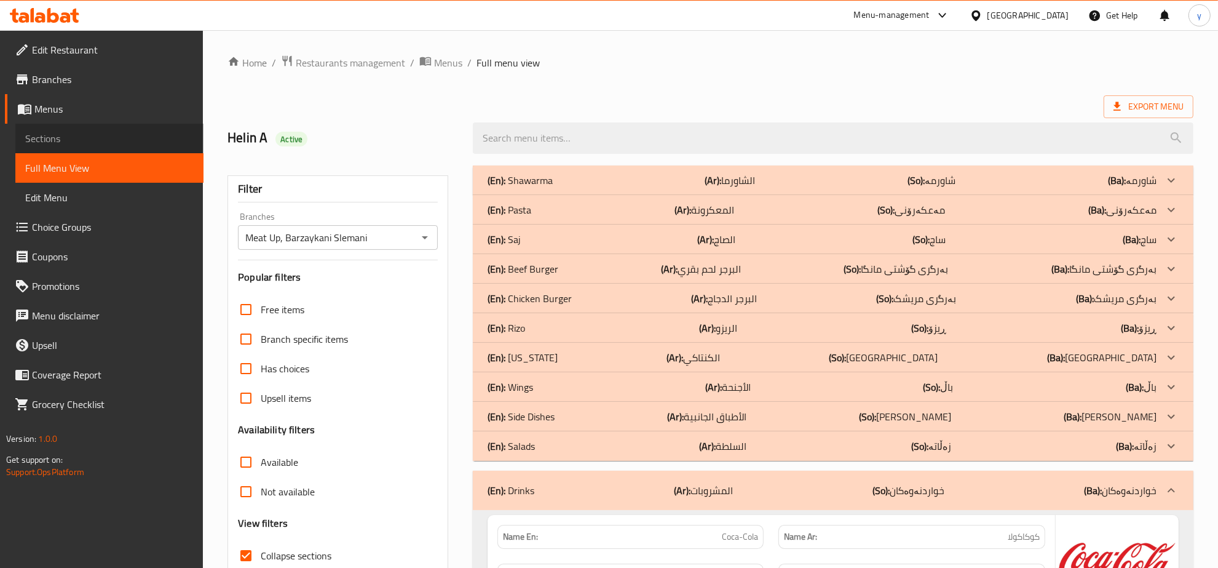
click at [84, 133] on span "Sections" at bounding box center [109, 138] width 168 height 15
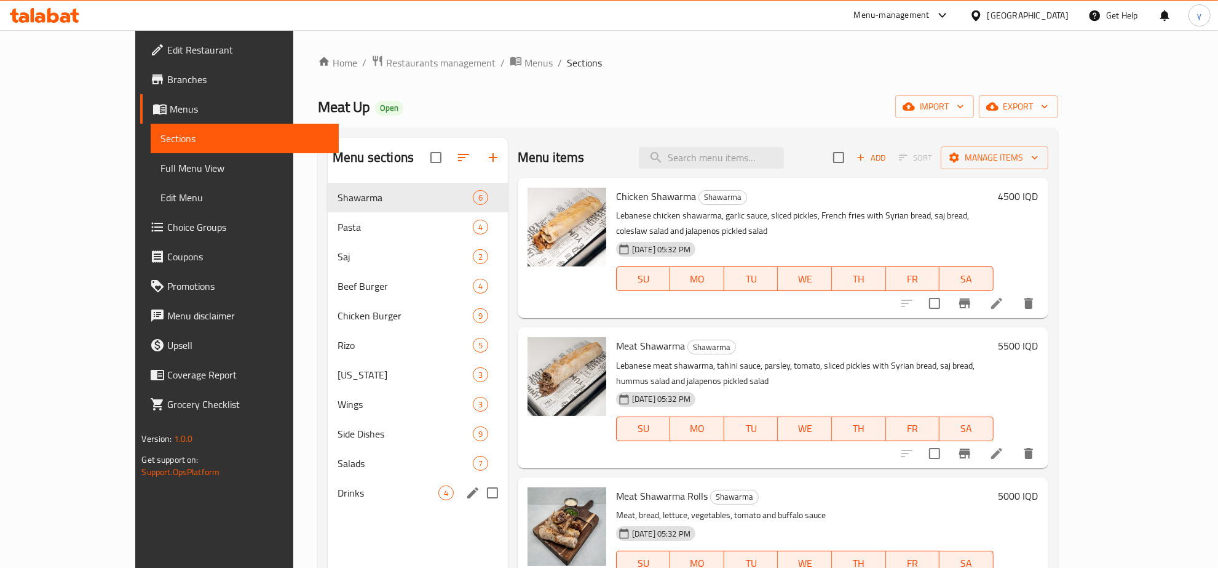
click at [339, 481] on div "Drinks 4" at bounding box center [418, 493] width 180 height 30
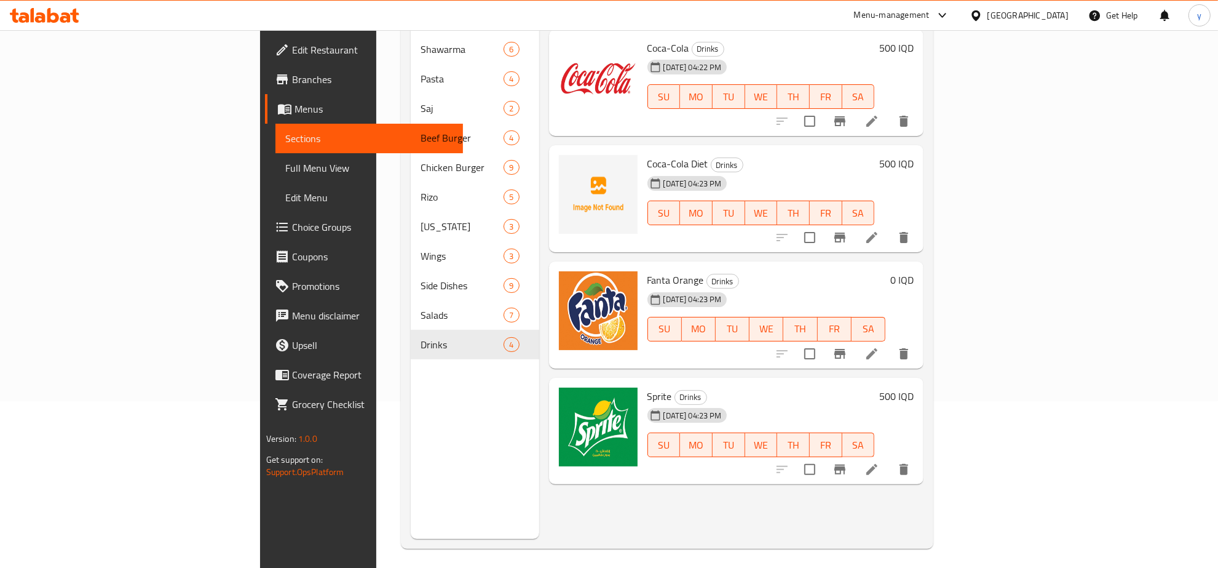
scroll to position [173, 0]
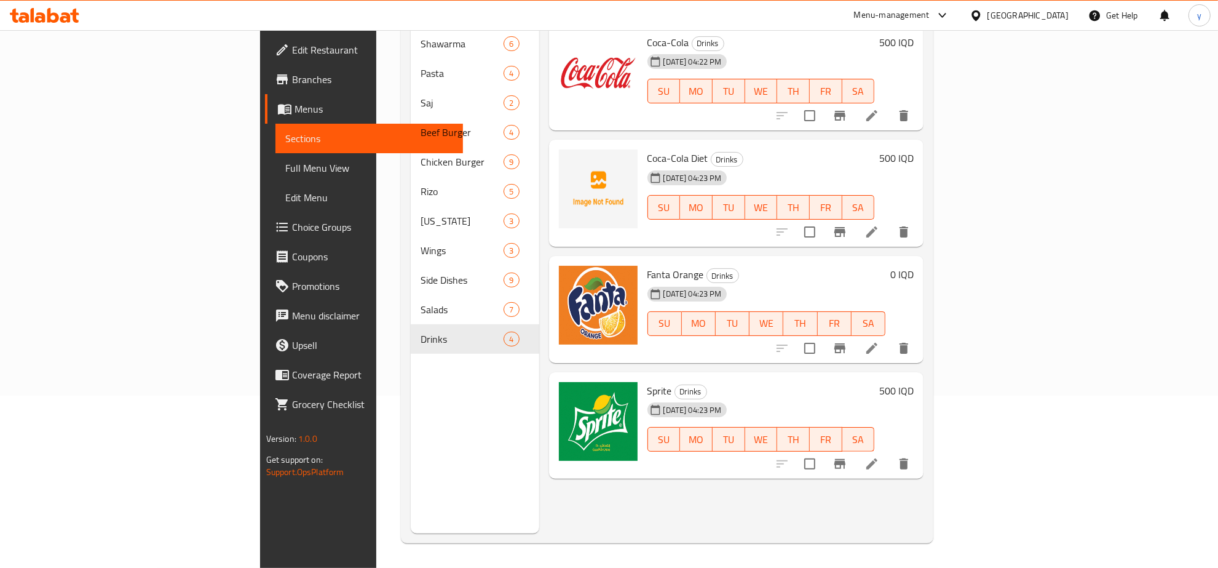
click at [914, 266] on h6 "0 IQD" at bounding box center [901, 274] width 23 height 17
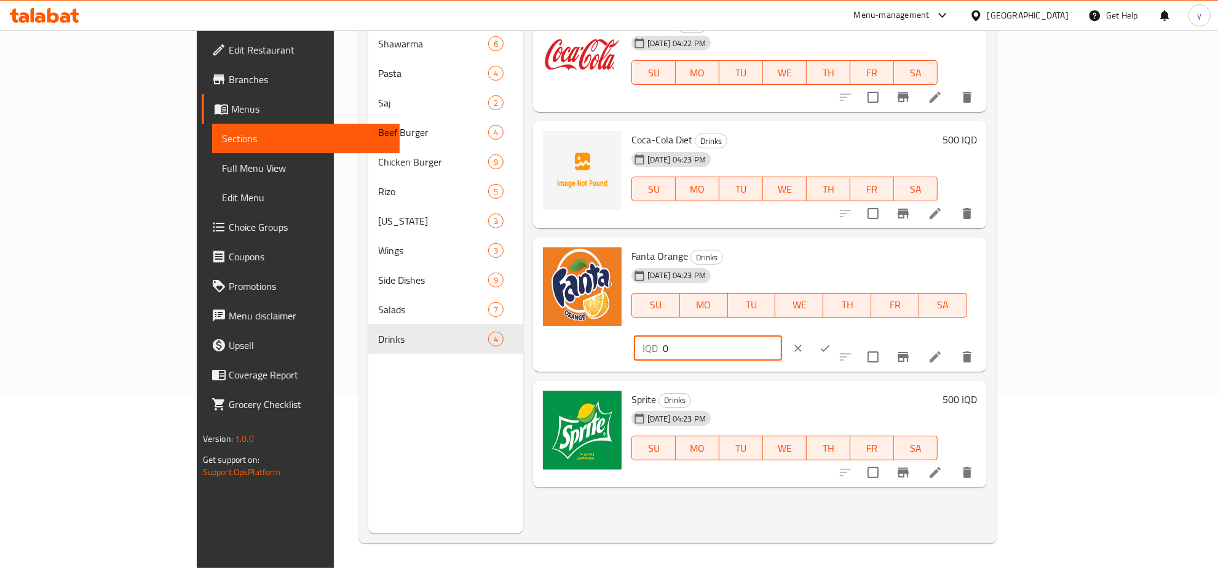
drag, startPoint x: 1073, startPoint y: 259, endPoint x: 940, endPoint y: 289, distance: 136.8
click at [940, 289] on div "Fanta Orange Drinks 13-08-2025 04:23 PM SU MO TU WE TH FR SA IQD 0 ​" at bounding box center [804, 304] width 355 height 124
type input "500"
click at [839, 334] on button "ok" at bounding box center [825, 347] width 27 height 27
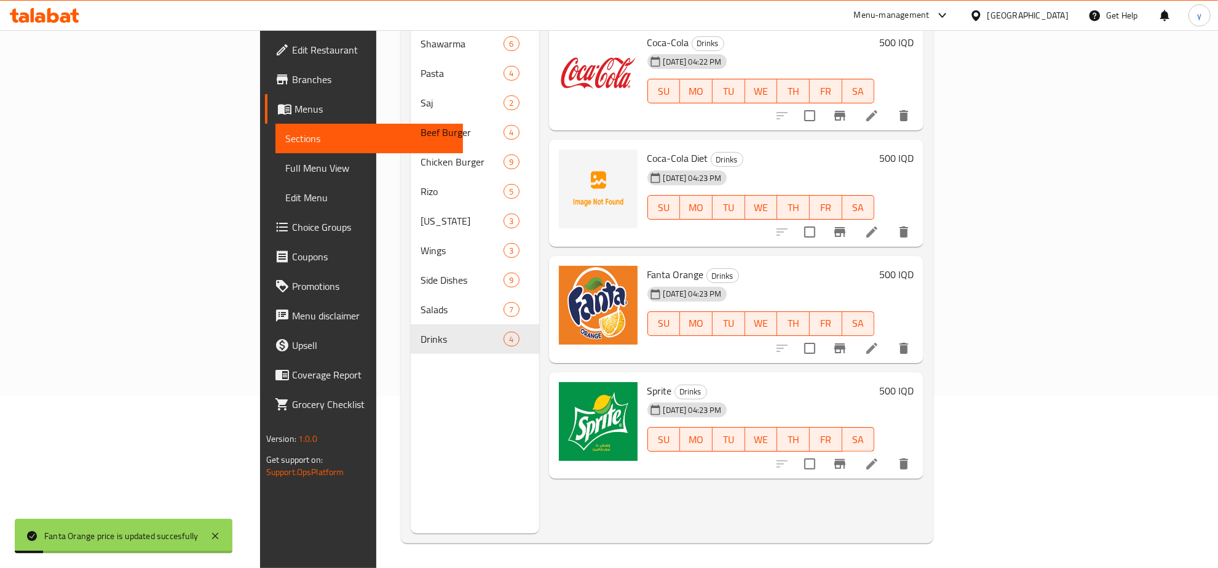
click at [285, 167] on span "Full Menu View" at bounding box center [369, 167] width 168 height 15
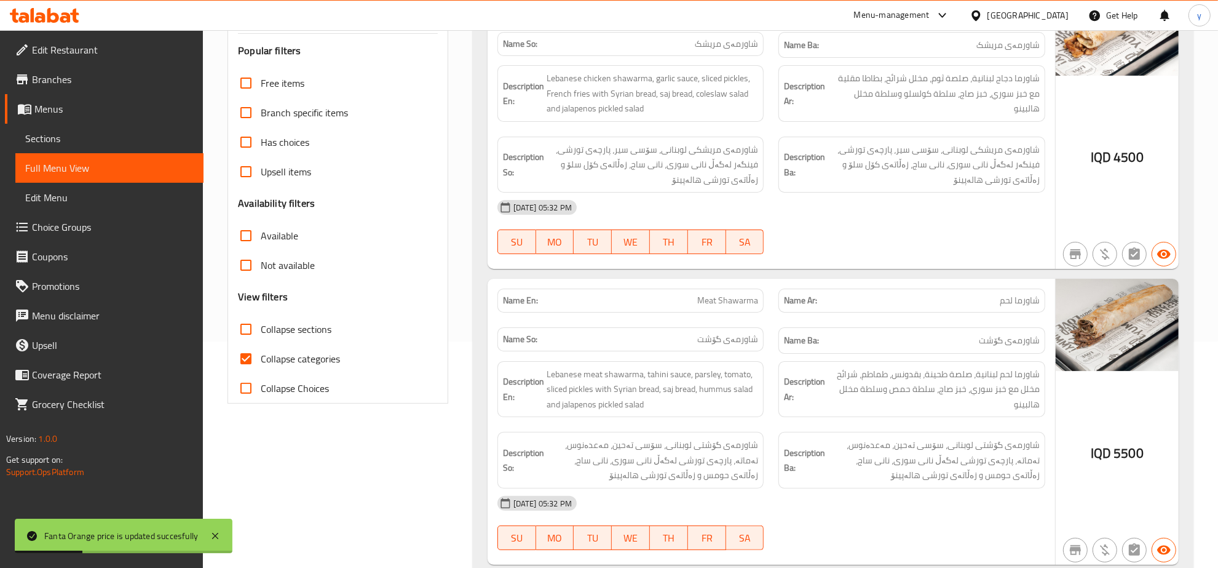
scroll to position [301, 0]
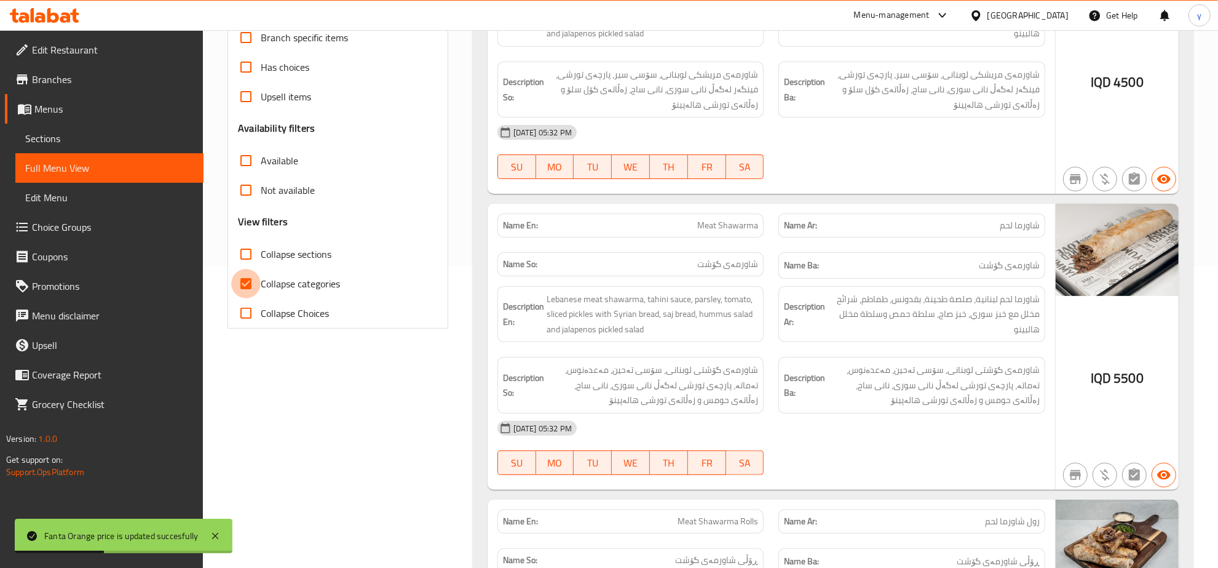
click at [235, 277] on input "Collapse categories" at bounding box center [246, 284] width 30 height 30
checkbox input "false"
click at [240, 259] on input "Collapse sections" at bounding box center [246, 254] width 30 height 30
checkbox input "true"
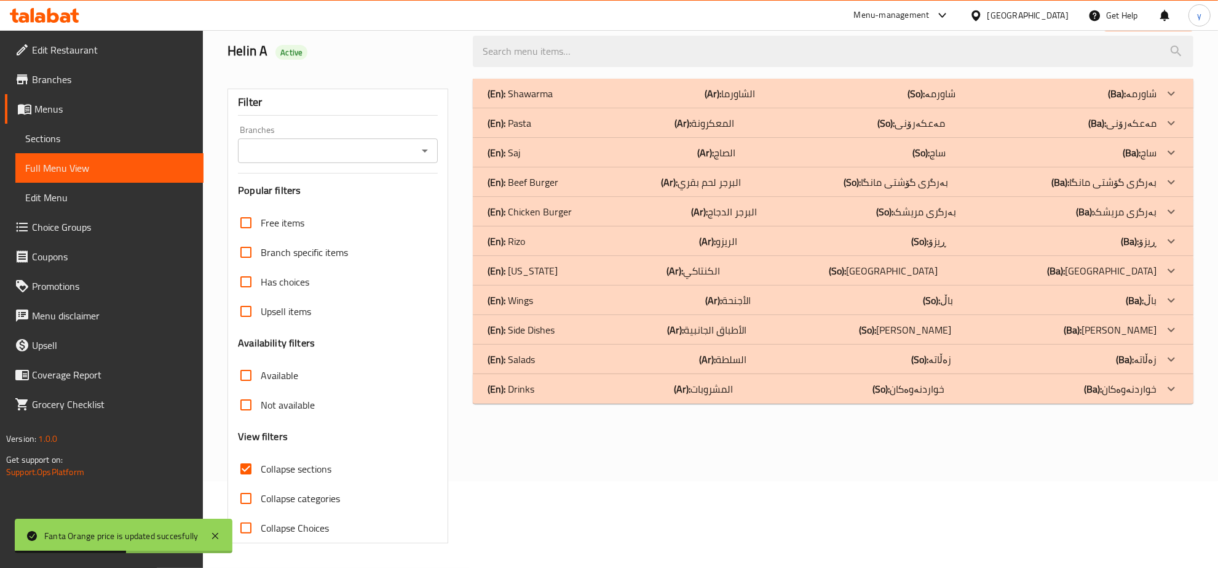
click at [429, 63] on div "Home / Restaurants management / Menus / Full menu view Export Menu Helin A Acti…" at bounding box center [711, 255] width 966 height 575
click at [423, 154] on icon "Open" at bounding box center [425, 150] width 15 height 15
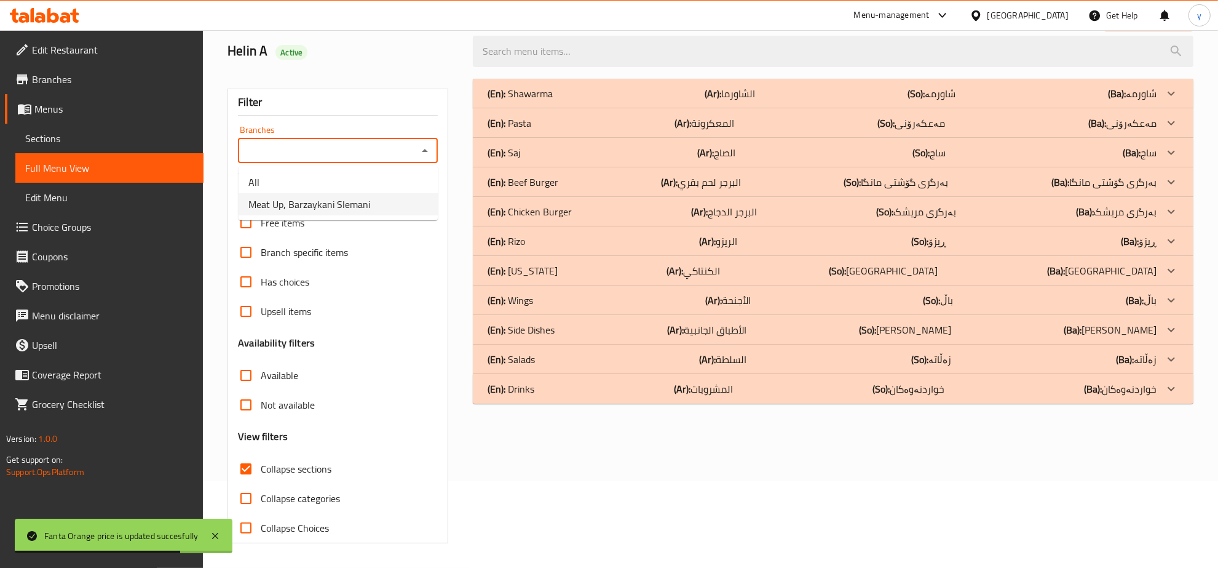
click at [343, 213] on li "Meat Up, Barzaykani Slemani" at bounding box center [338, 204] width 199 height 22
type input "Meat Up, Barzaykani Slemani"
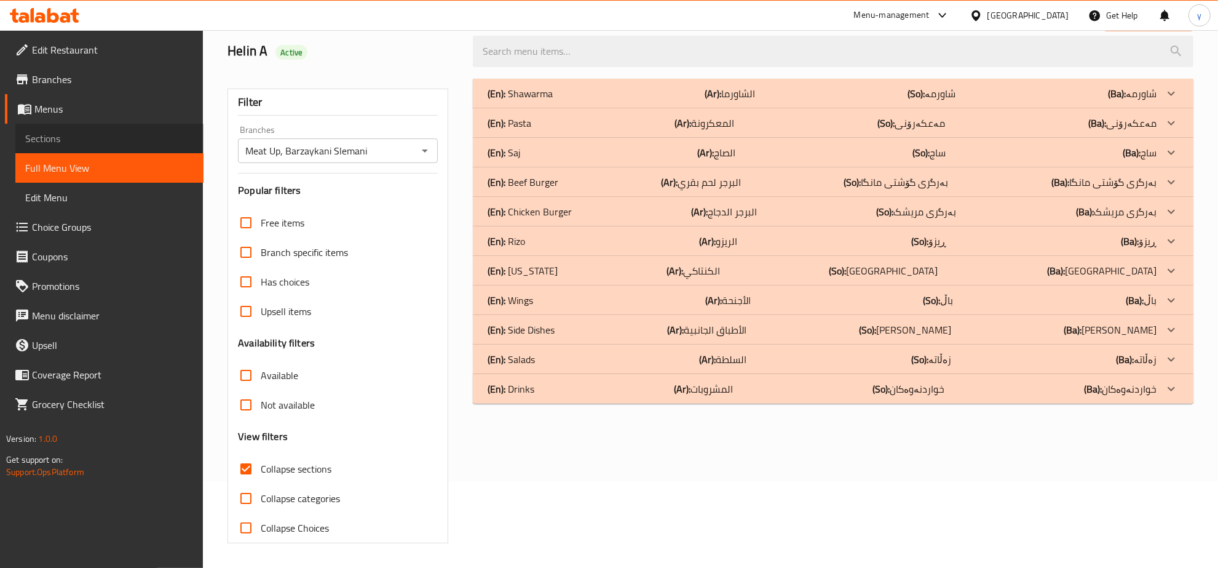
click at [131, 124] on link "Sections" at bounding box center [109, 139] width 188 height 30
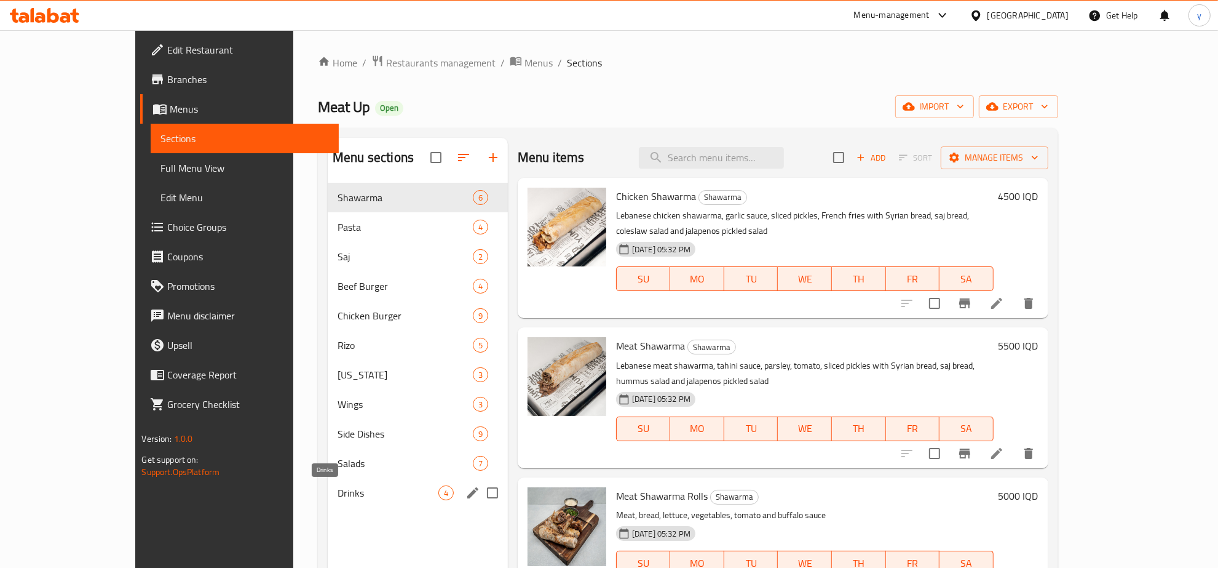
click at [355, 499] on span "Drinks" at bounding box center [388, 492] width 101 height 15
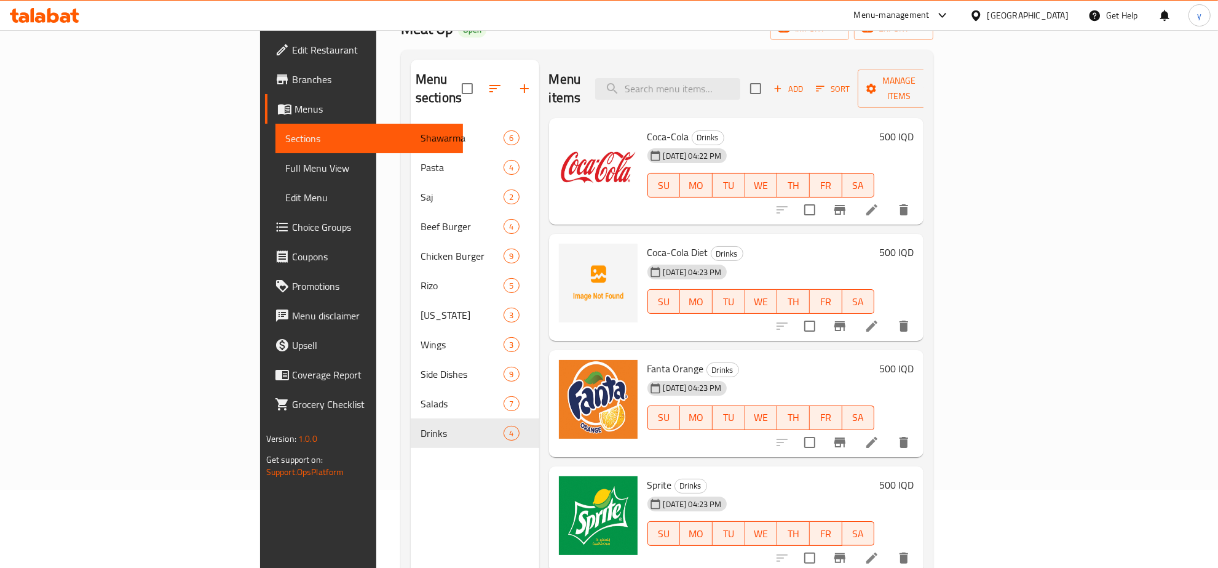
scroll to position [44, 0]
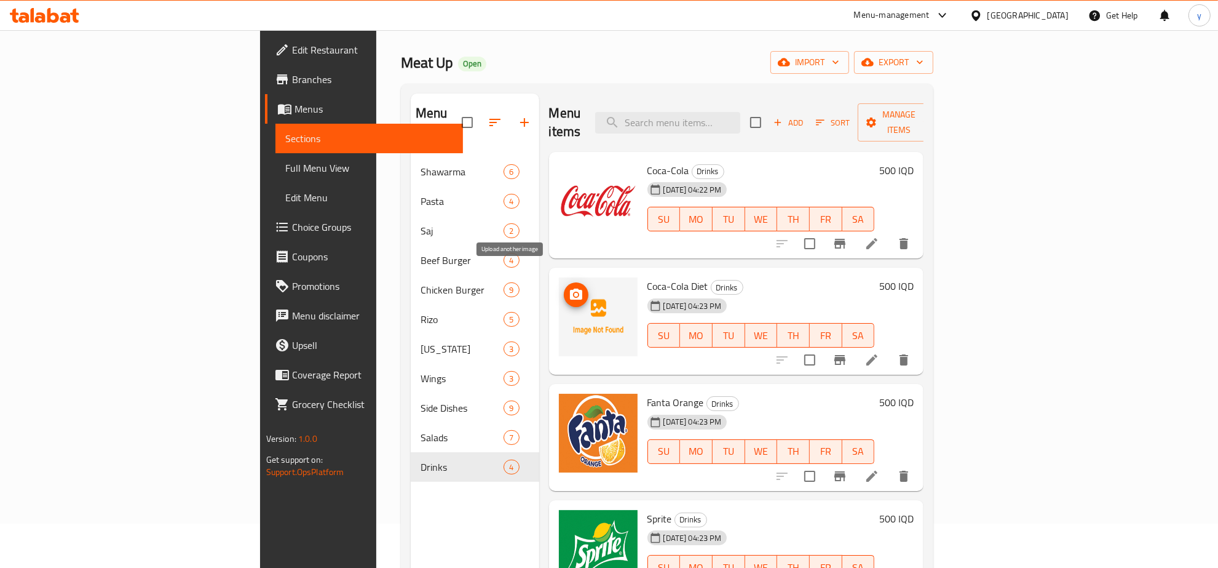
click at [564, 282] on button "upload picture" at bounding box center [576, 294] width 25 height 25
click at [285, 171] on span "Full Menu View" at bounding box center [369, 167] width 168 height 15
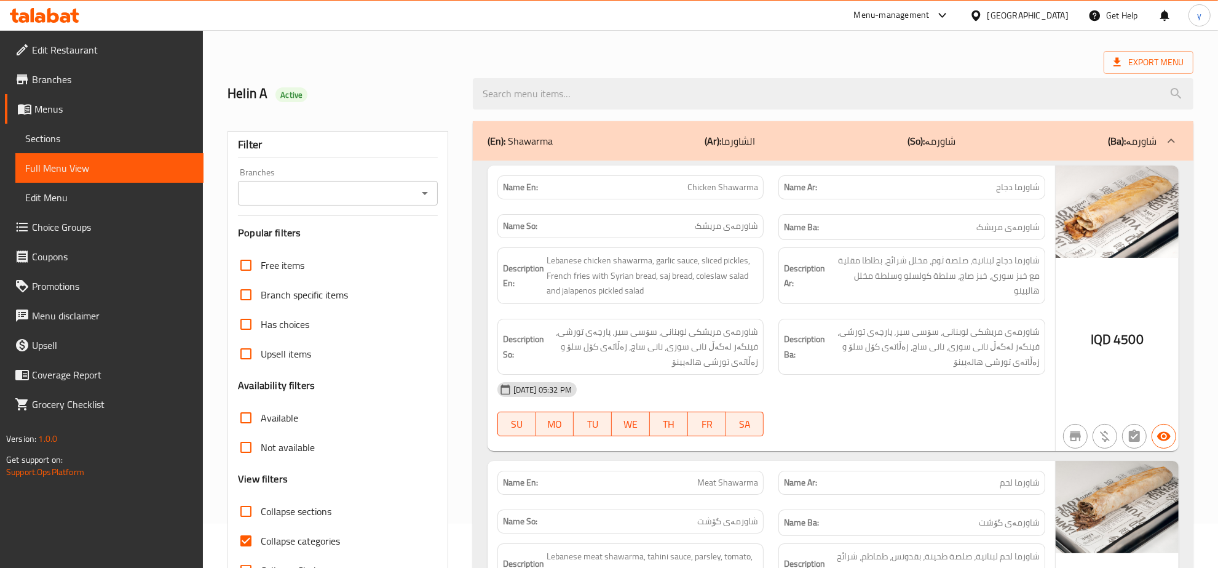
click at [414, 192] on div "Branches" at bounding box center [338, 193] width 200 height 25
click at [425, 194] on icon "Open" at bounding box center [425, 193] width 6 height 3
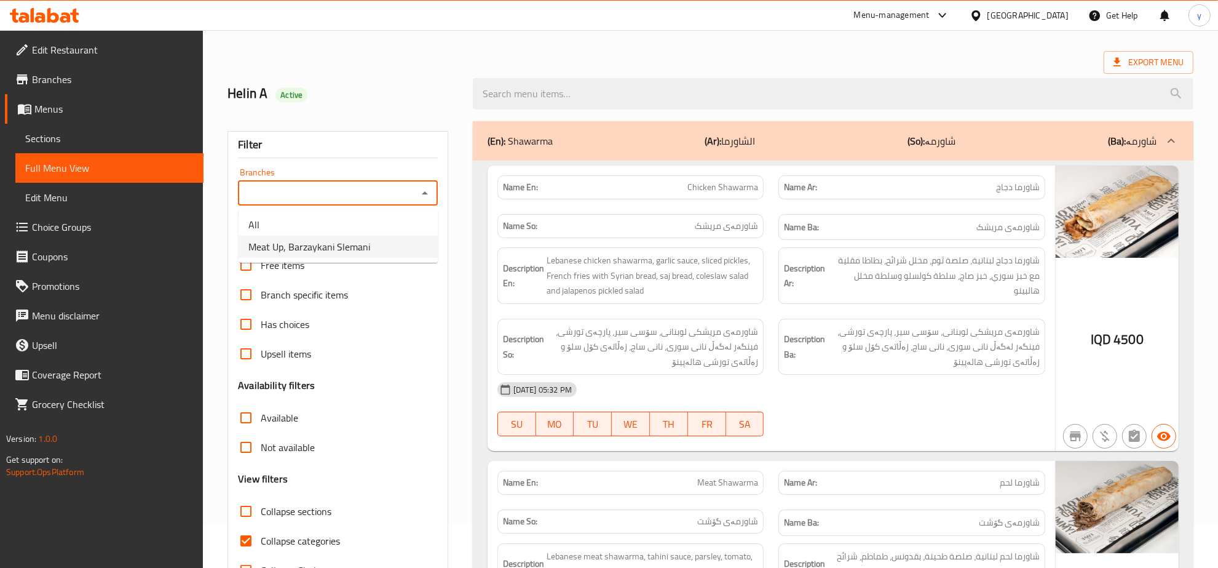
click at [341, 247] on span "Meat Up, Barzaykani Slemani" at bounding box center [309, 246] width 122 height 15
type input "Meat Up, Barzaykani Slemani"
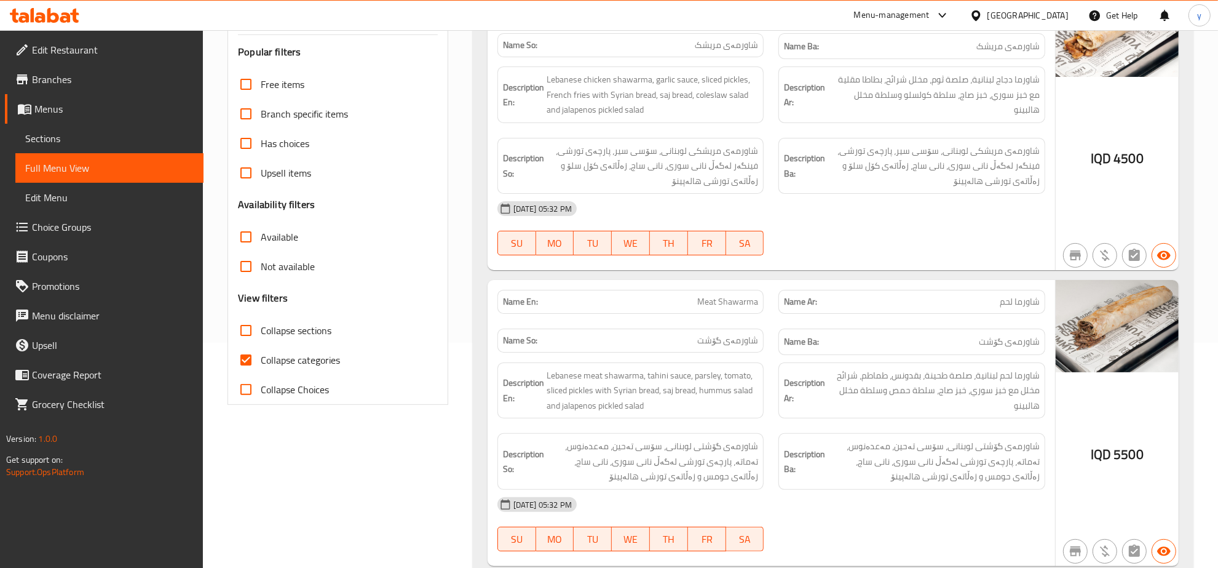
scroll to position [429, 0]
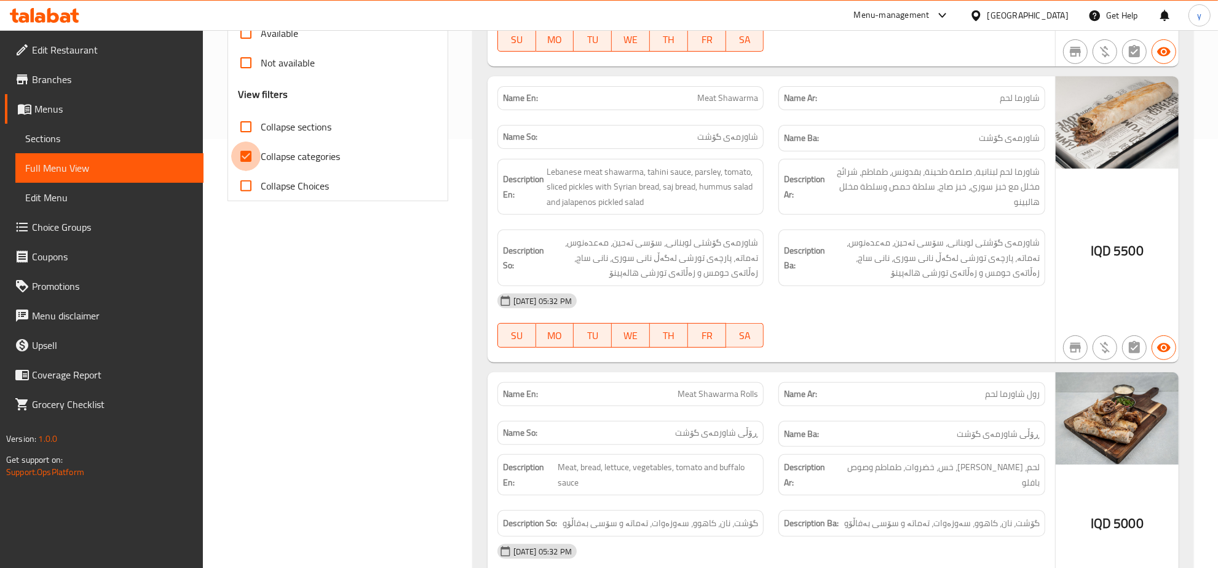
click at [254, 159] on input "Collapse categories" at bounding box center [246, 156] width 30 height 30
checkbox input "false"
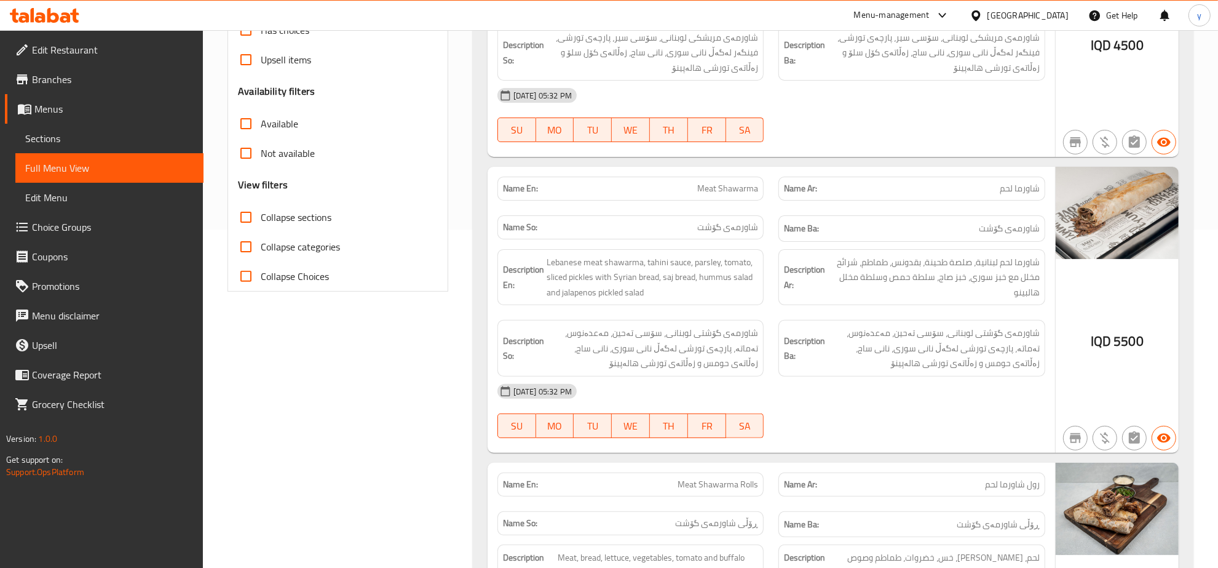
scroll to position [301, 0]
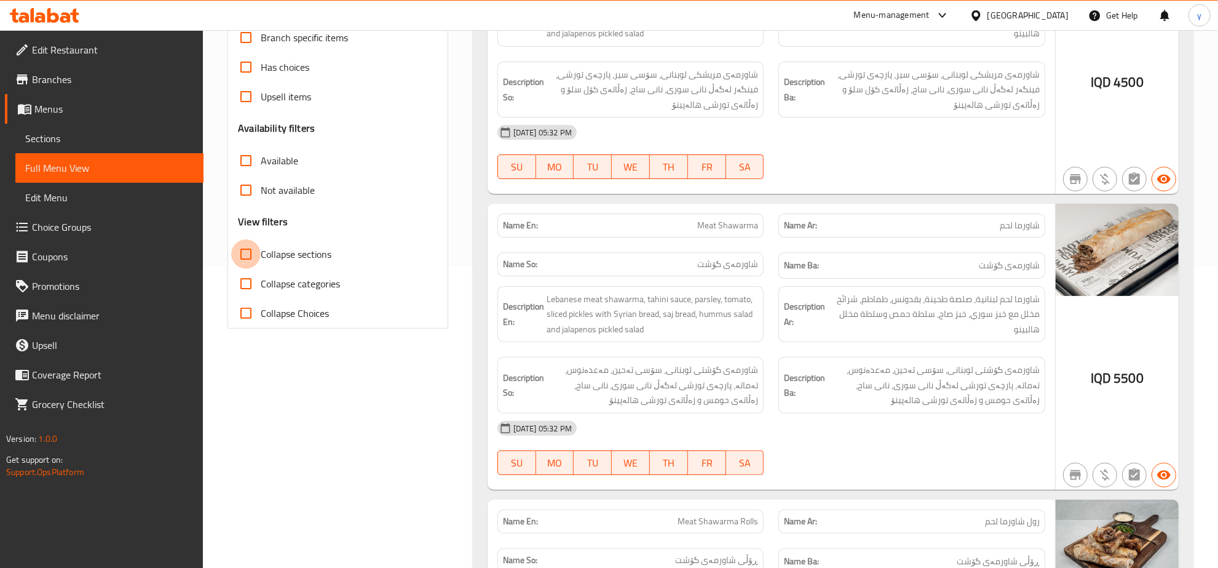
click at [253, 257] on input "Collapse sections" at bounding box center [246, 254] width 30 height 30
checkbox input "true"
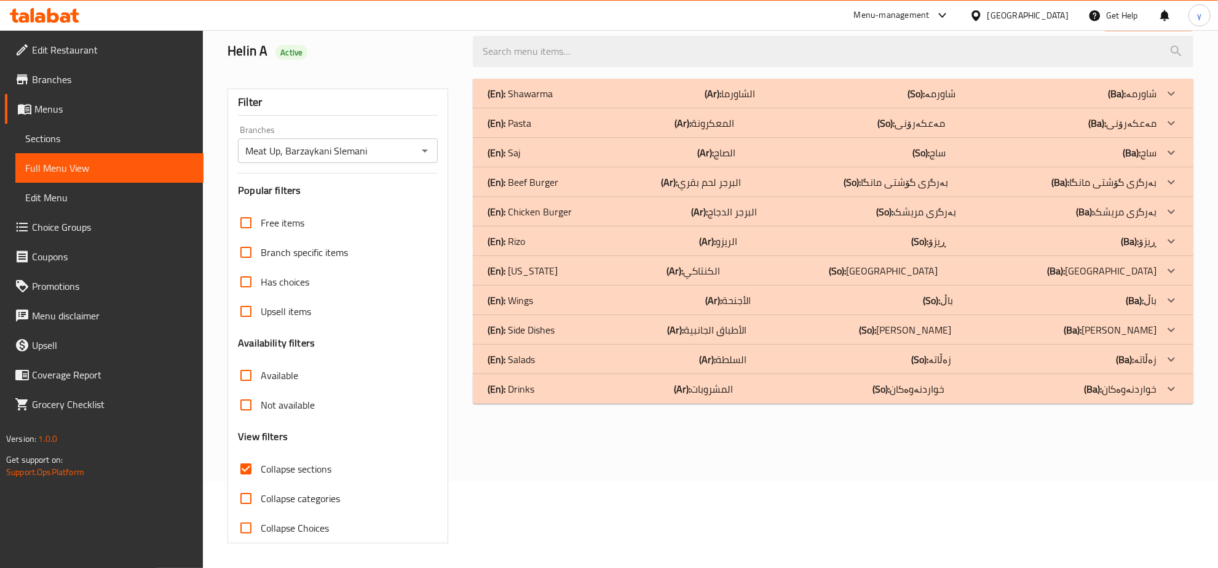
scroll to position [87, 0]
click at [549, 108] on div "(En): Drinks (Ar): المشروبات (So): خواردنەوەکان (Ba): خواردنەوەکان" at bounding box center [833, 94] width 721 height 30
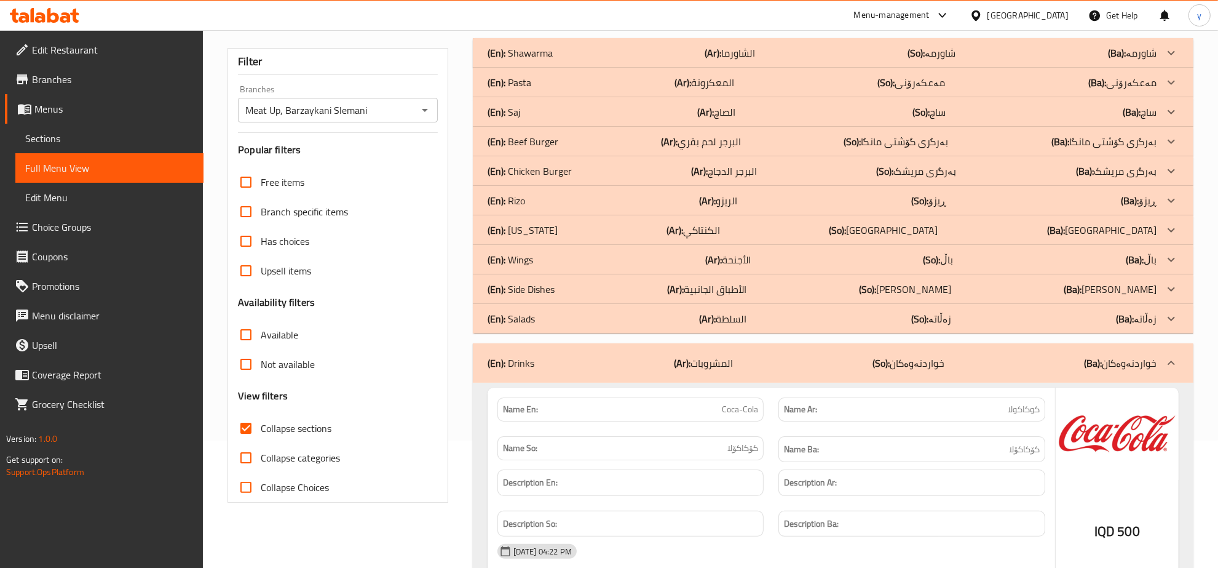
scroll to position [471, 0]
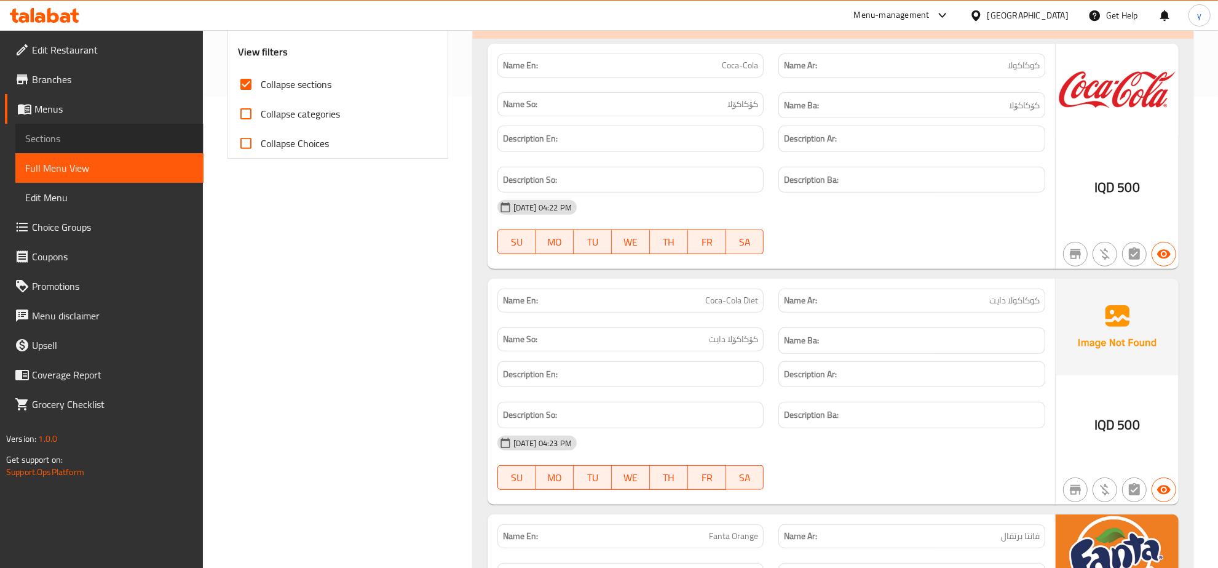
click at [105, 142] on span "Sections" at bounding box center [109, 138] width 168 height 15
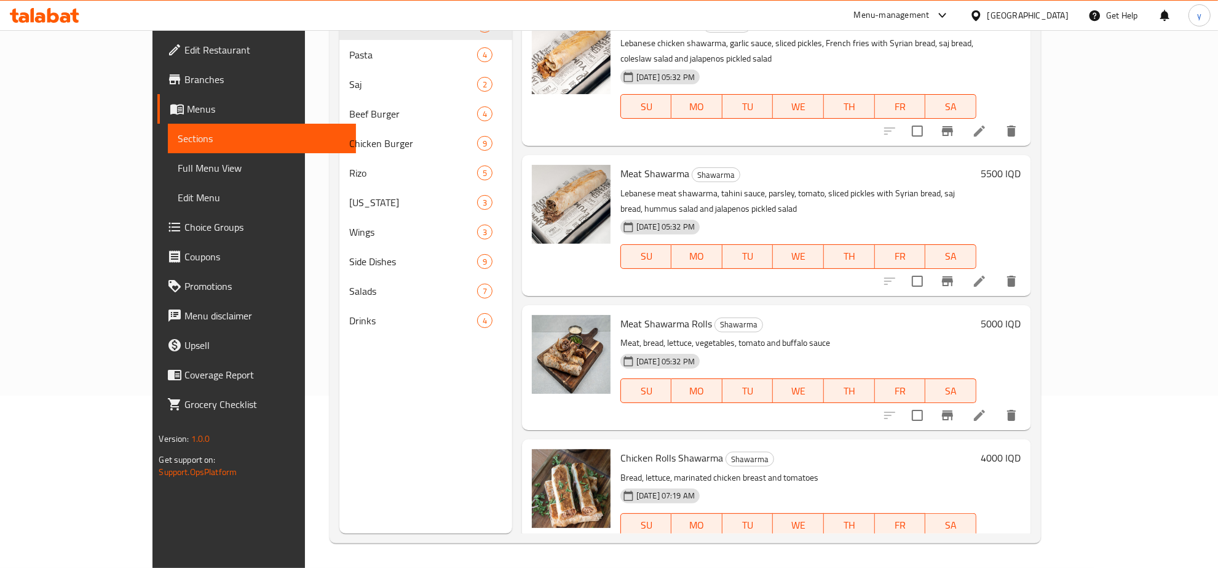
click at [188, 171] on span "Full Menu View" at bounding box center [262, 167] width 168 height 15
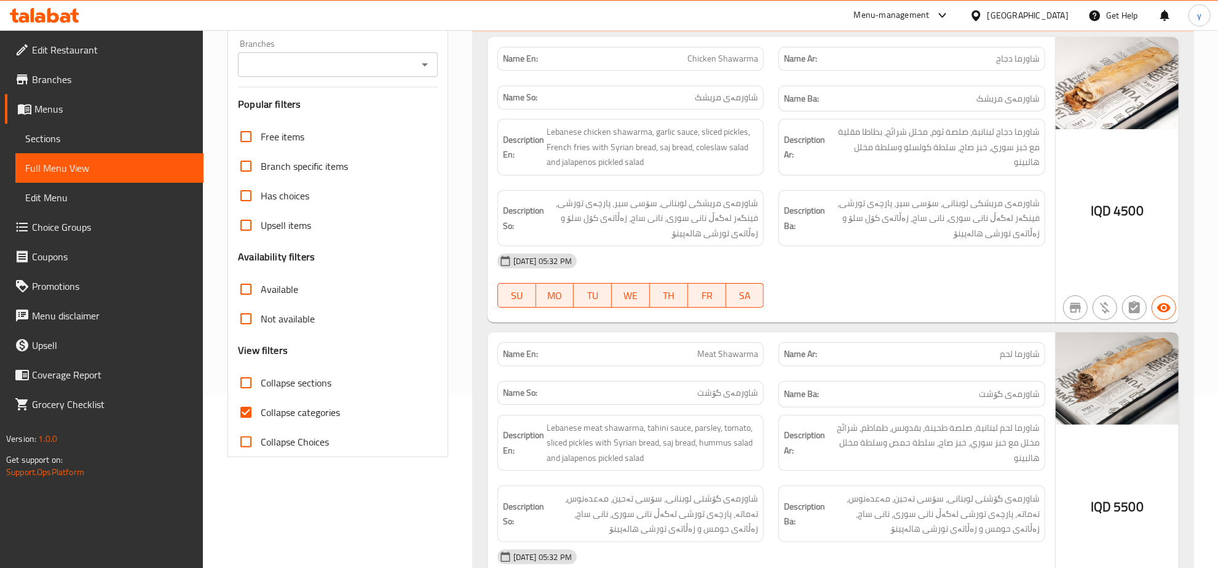
click at [427, 69] on icon "Open" at bounding box center [425, 64] width 15 height 15
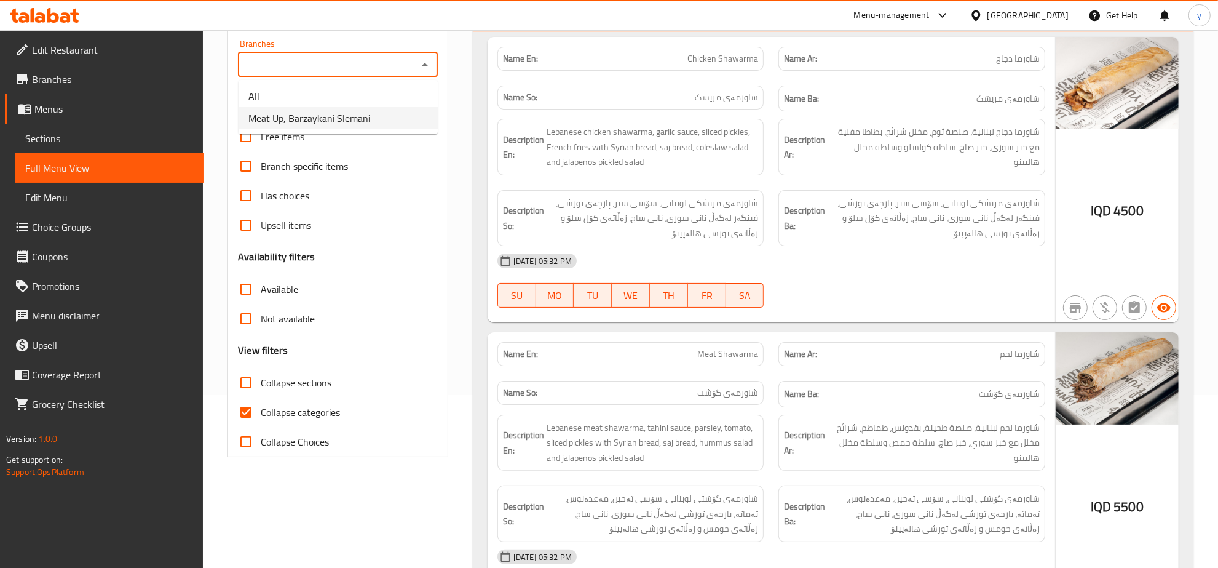
click at [341, 119] on span "Meat Up, Barzaykani Slemani" at bounding box center [309, 118] width 122 height 15
type input "Meat Up, Barzaykani Slemani"
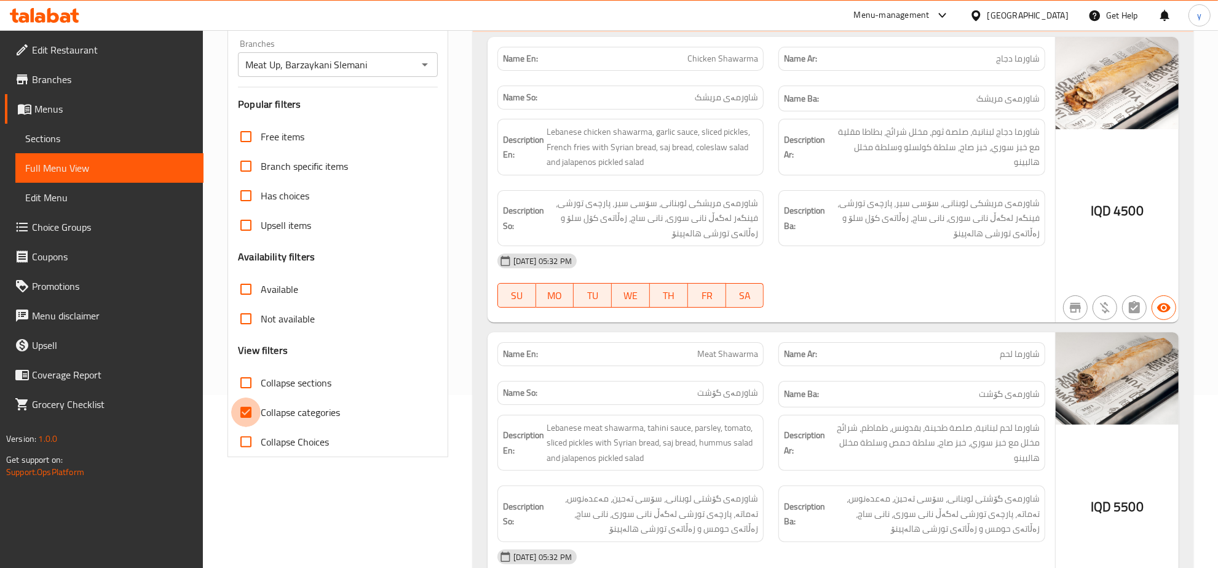
click at [241, 409] on input "Collapse categories" at bounding box center [246, 412] width 30 height 30
checkbox input "false"
click at [247, 375] on input "Collapse sections" at bounding box center [246, 383] width 30 height 30
checkbox input "true"
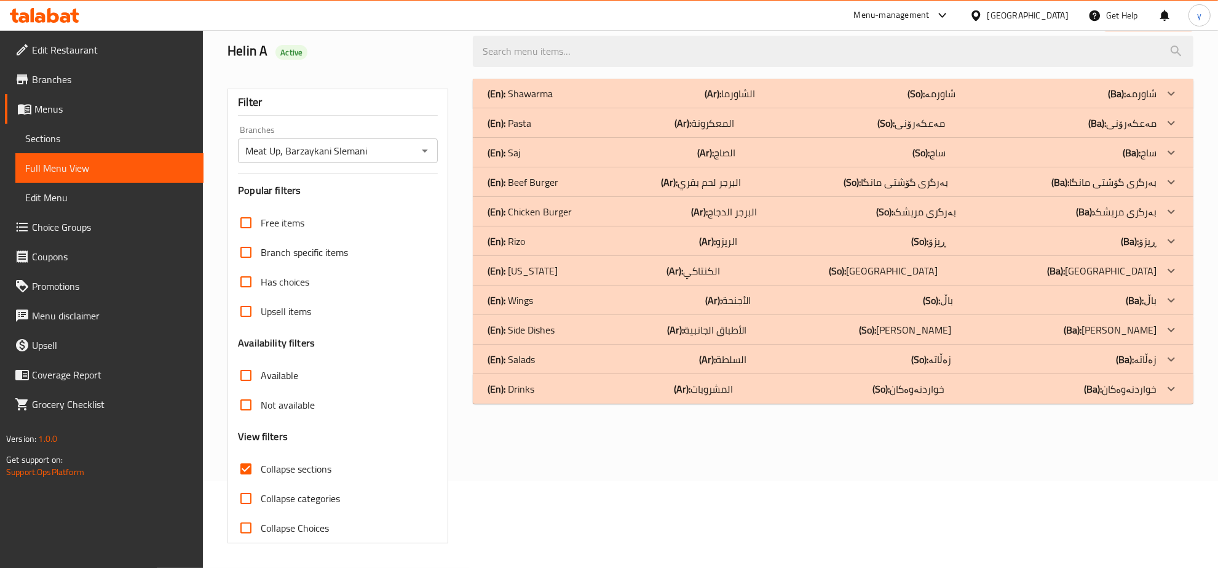
scroll to position [87, 0]
click at [761, 101] on div "(En): Drinks (Ar): المشروبات (So): خواردنەوەکان (Ba): خواردنەوەکان" at bounding box center [822, 93] width 669 height 15
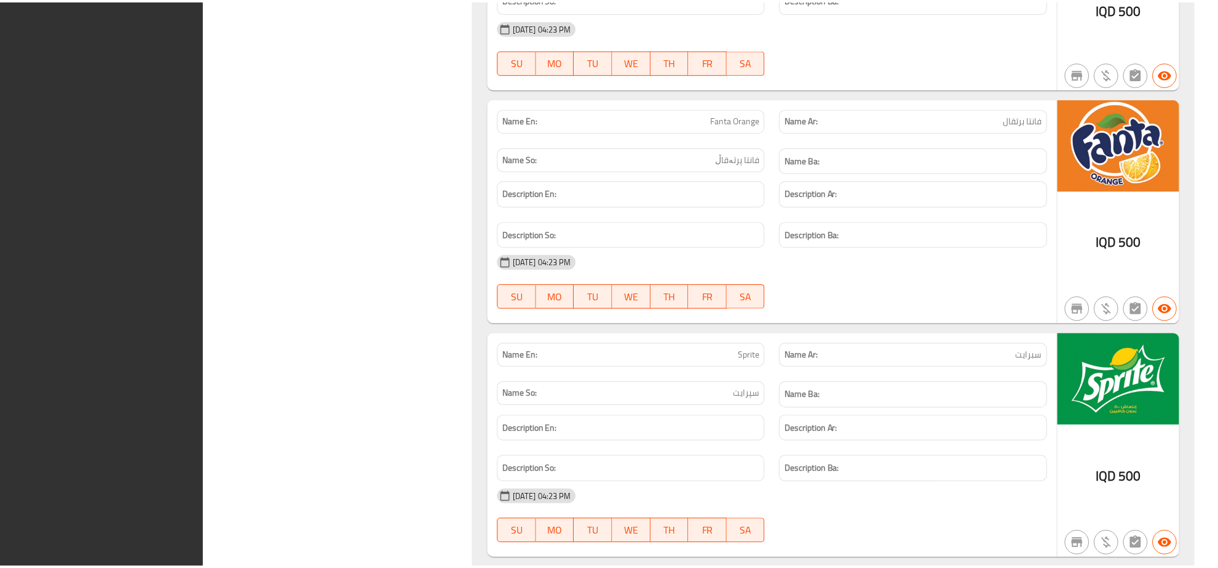
scroll to position [932, 0]
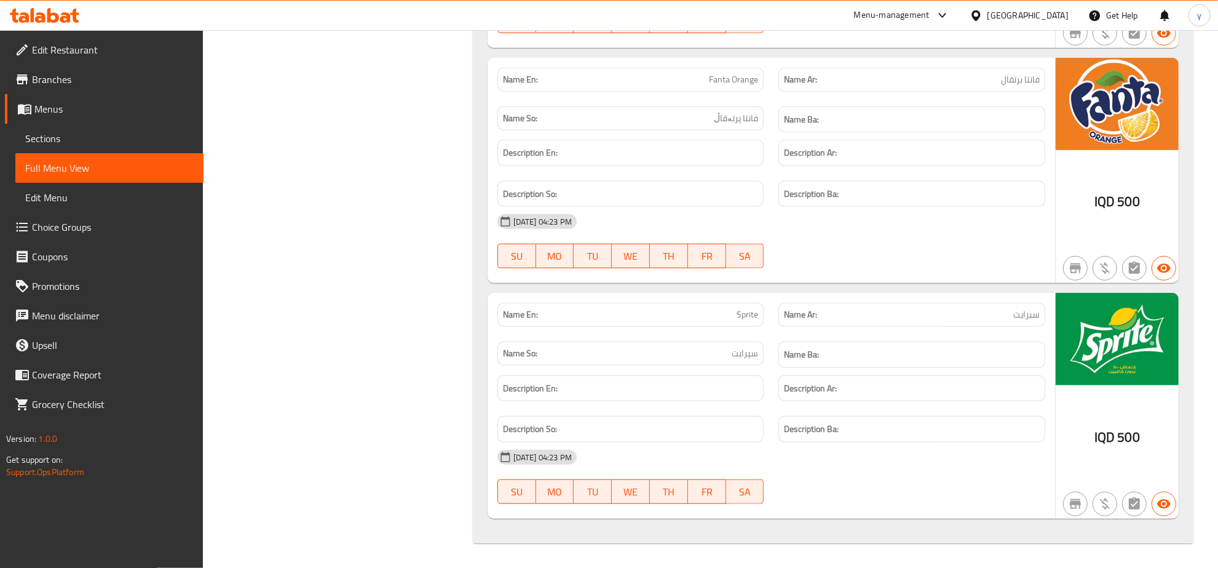
click at [124, 81] on span "Branches" at bounding box center [113, 79] width 162 height 15
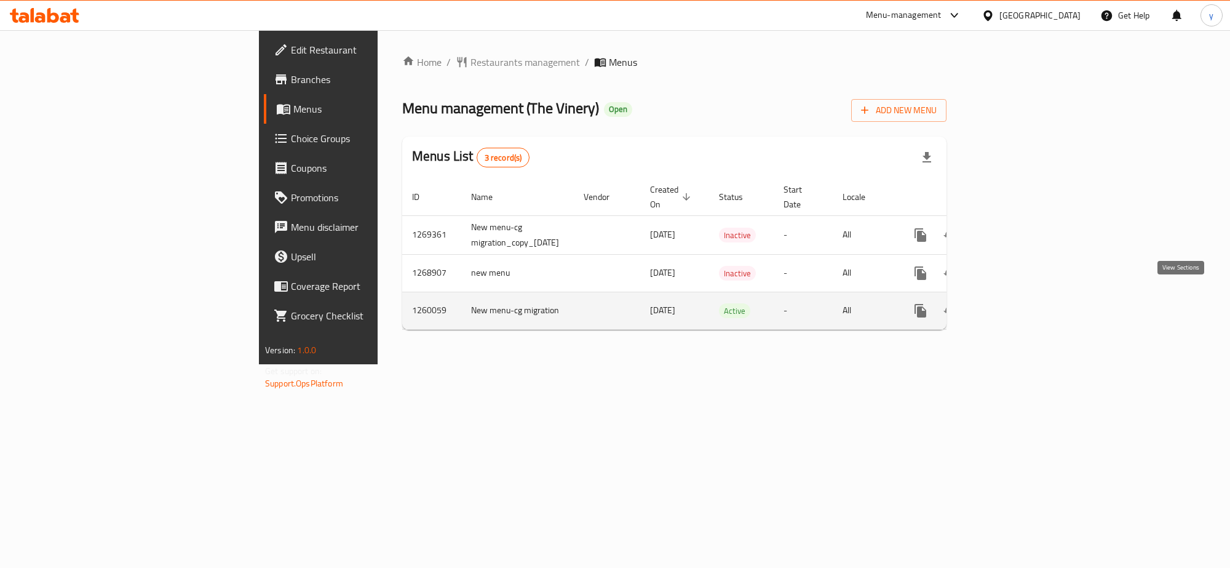
click at [1024, 298] on link "enhanced table" at bounding box center [1009, 311] width 30 height 30
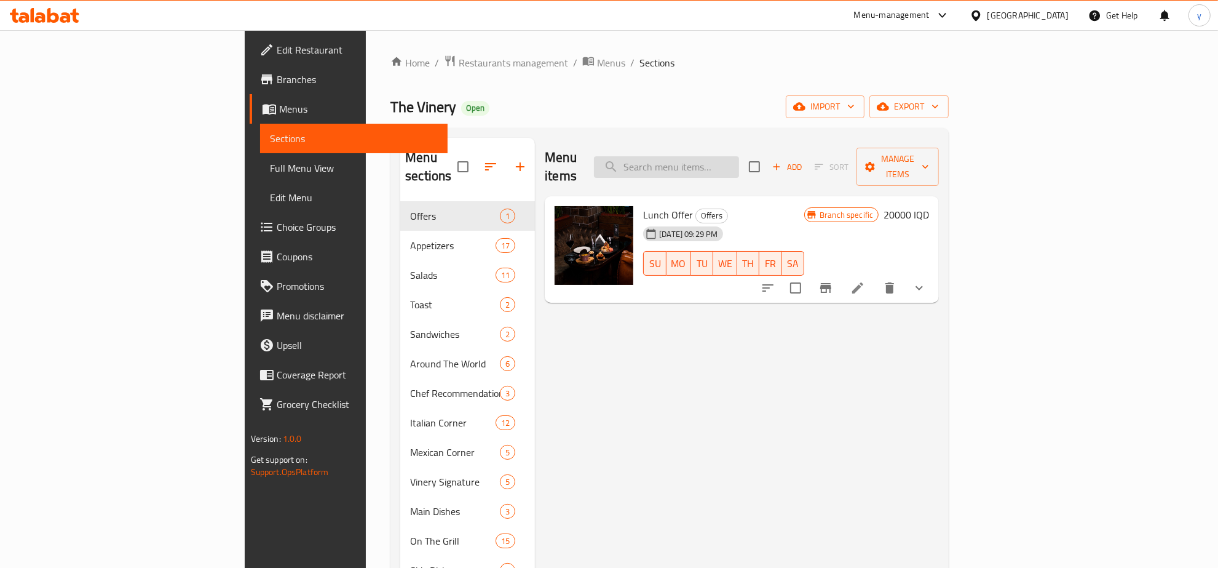
click at [739, 156] on input "search" at bounding box center [666, 167] width 145 height 22
click at [366, 38] on div "Home / Restaurants management / Menus / Sections The Vinery Open import export …" at bounding box center [670, 401] width 608 height 742
click at [270, 160] on span "Full Menu View" at bounding box center [354, 167] width 168 height 15
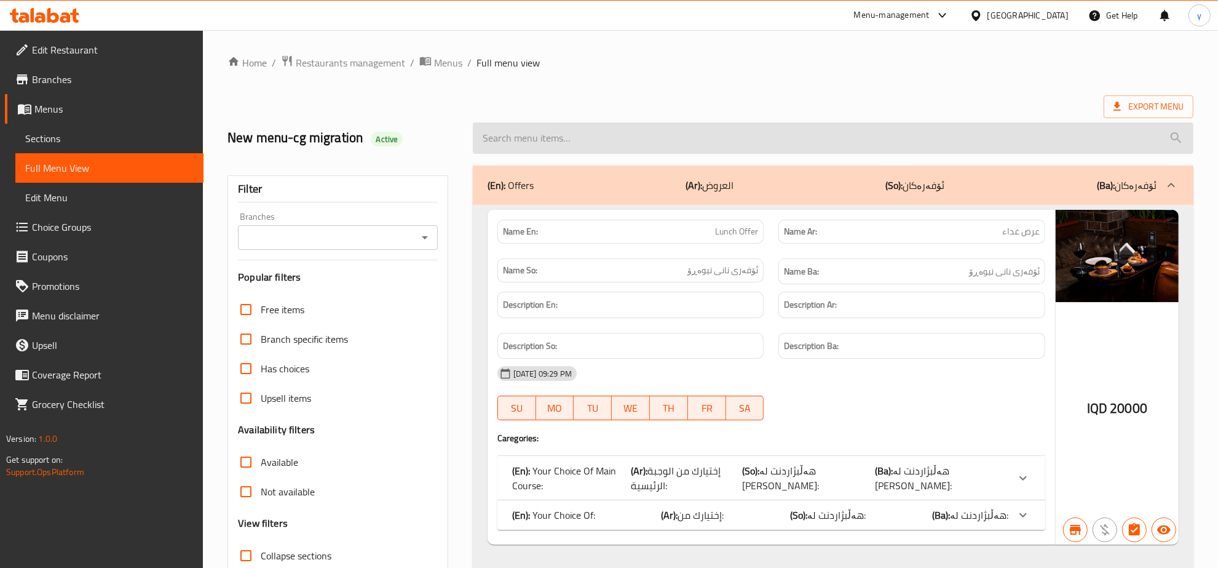
click at [574, 139] on input "search" at bounding box center [833, 137] width 721 height 31
paste input "Crab Sandwich"
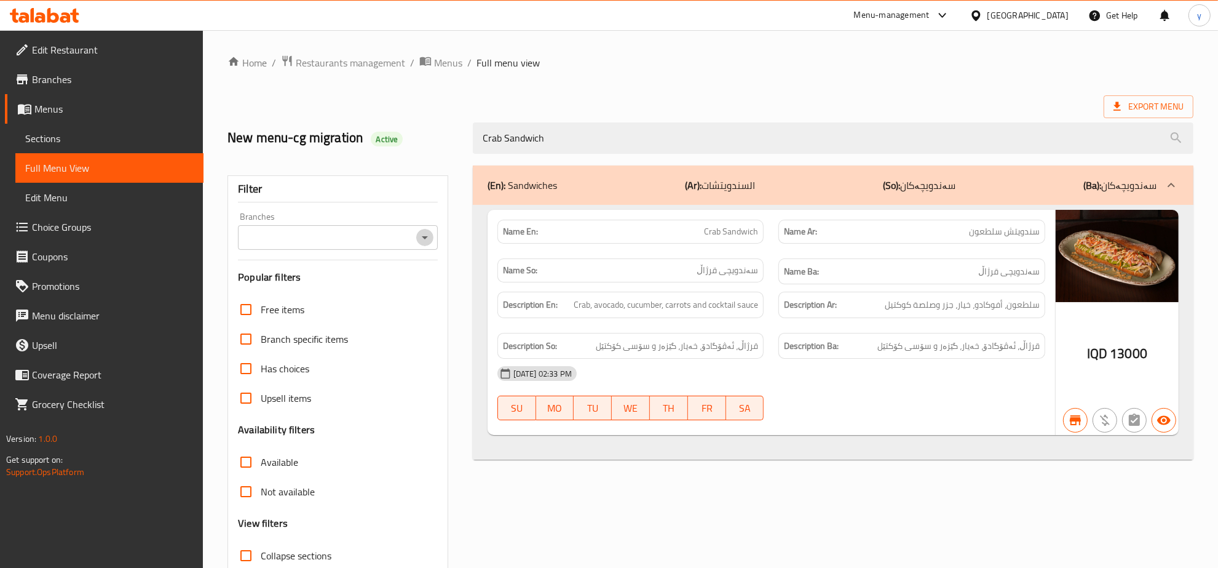
click at [418, 237] on icon "Open" at bounding box center [425, 237] width 15 height 15
type input "Crab Sandwich"
click at [380, 287] on li "The Vinery, Empire" at bounding box center [338, 291] width 199 height 22
type input "The Vinery, Empire"
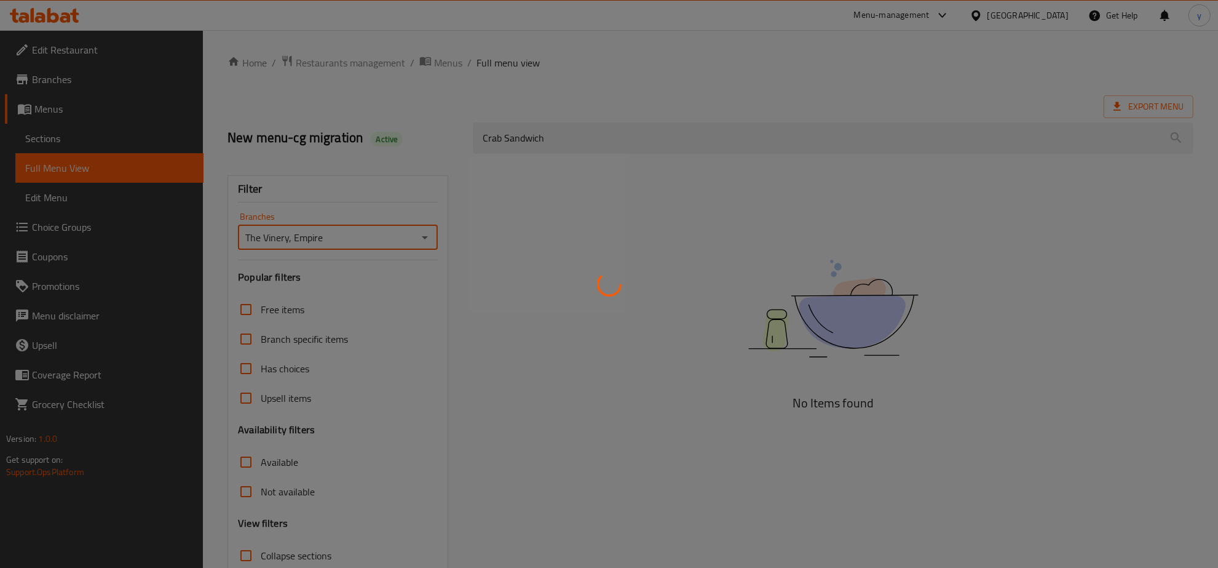
scroll to position [87, 0]
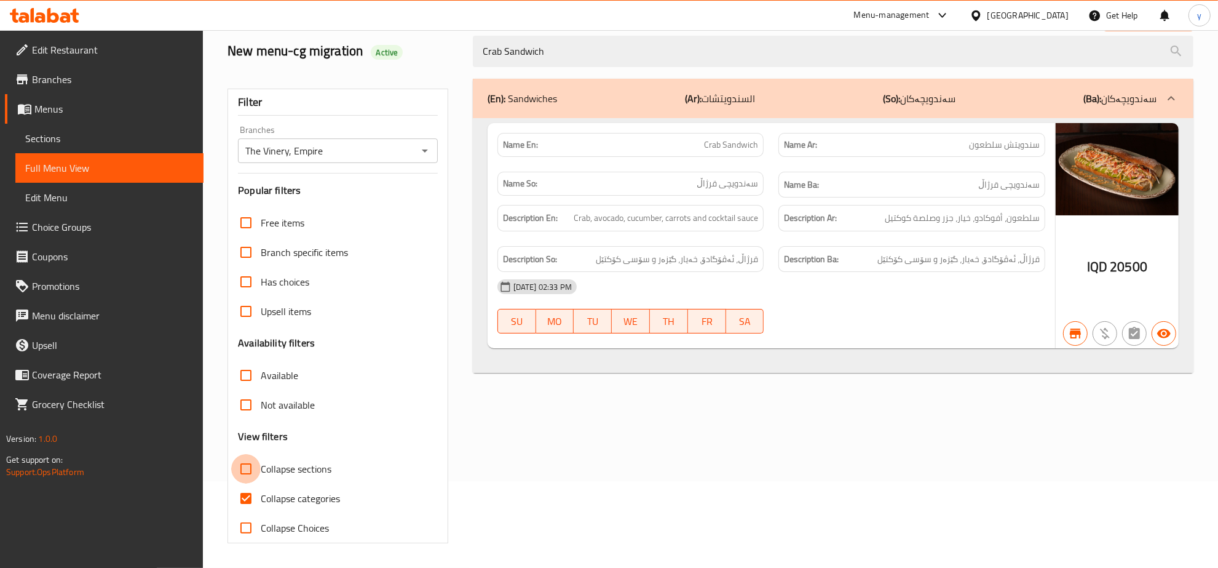
click at [251, 481] on input "Collapse sections" at bounding box center [246, 469] width 30 height 30
checkbox input "true"
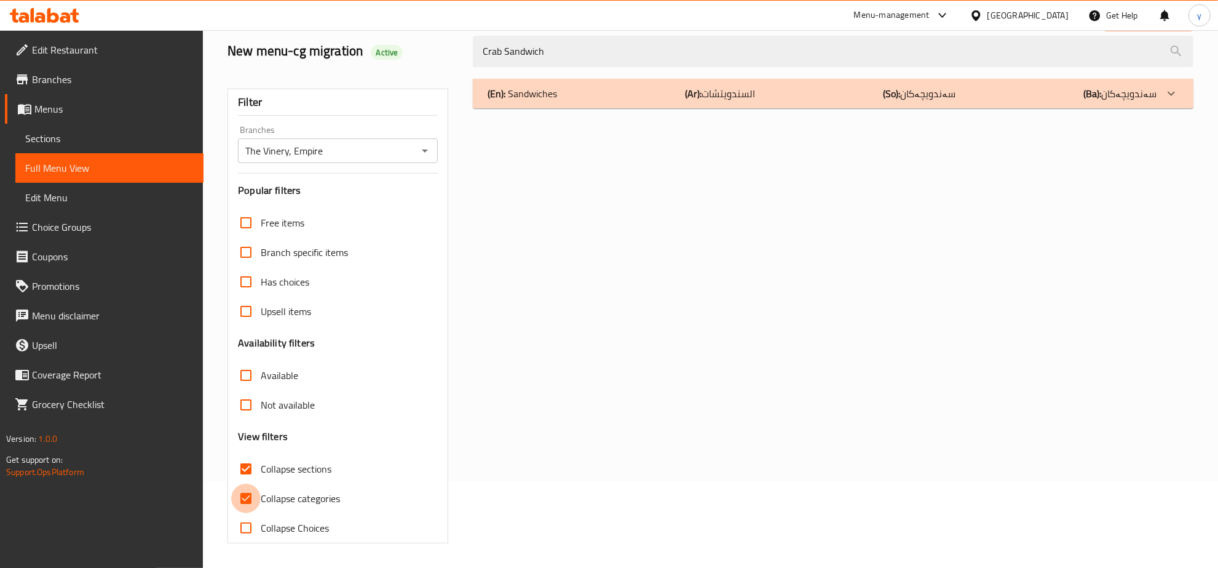
click at [251, 489] on input "Collapse categories" at bounding box center [246, 498] width 30 height 30
checkbox input "false"
click at [250, 475] on input "Collapse sections" at bounding box center [246, 469] width 30 height 30
checkbox input "false"
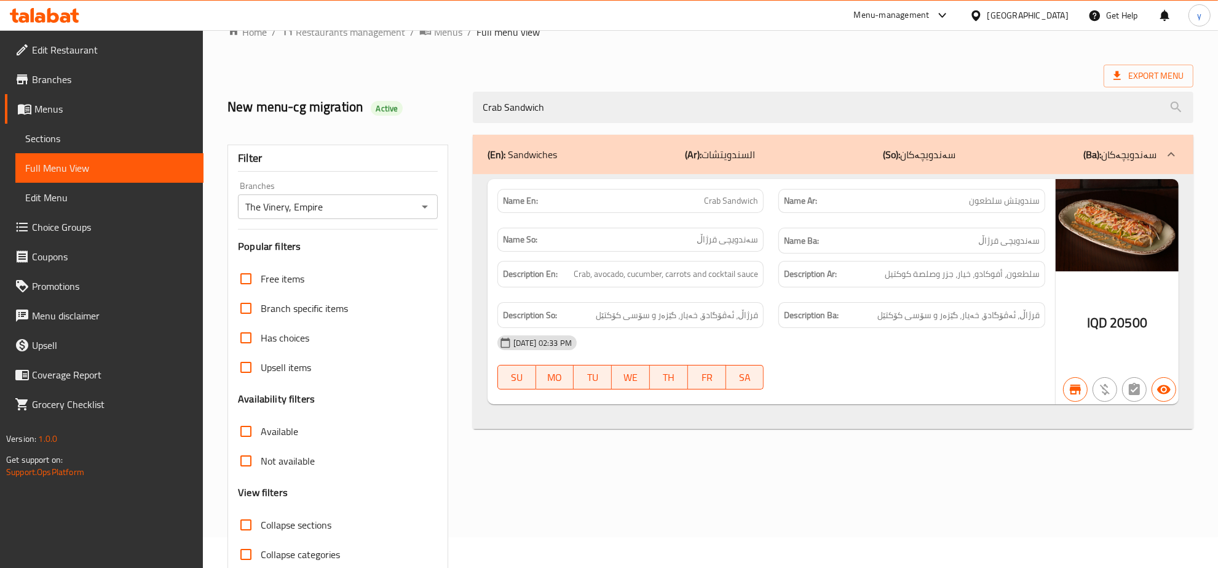
scroll to position [0, 0]
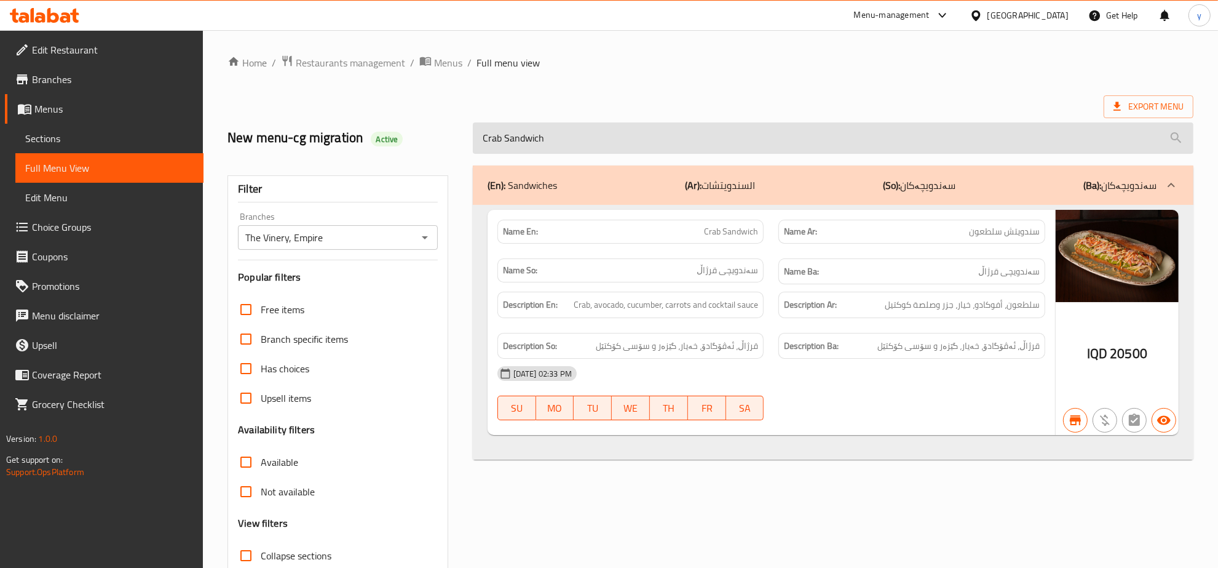
click at [582, 142] on input "Crab Sandwich" at bounding box center [833, 137] width 721 height 31
paste input "Goat Cheese Salad"
type input "Goat Cheese Salad"
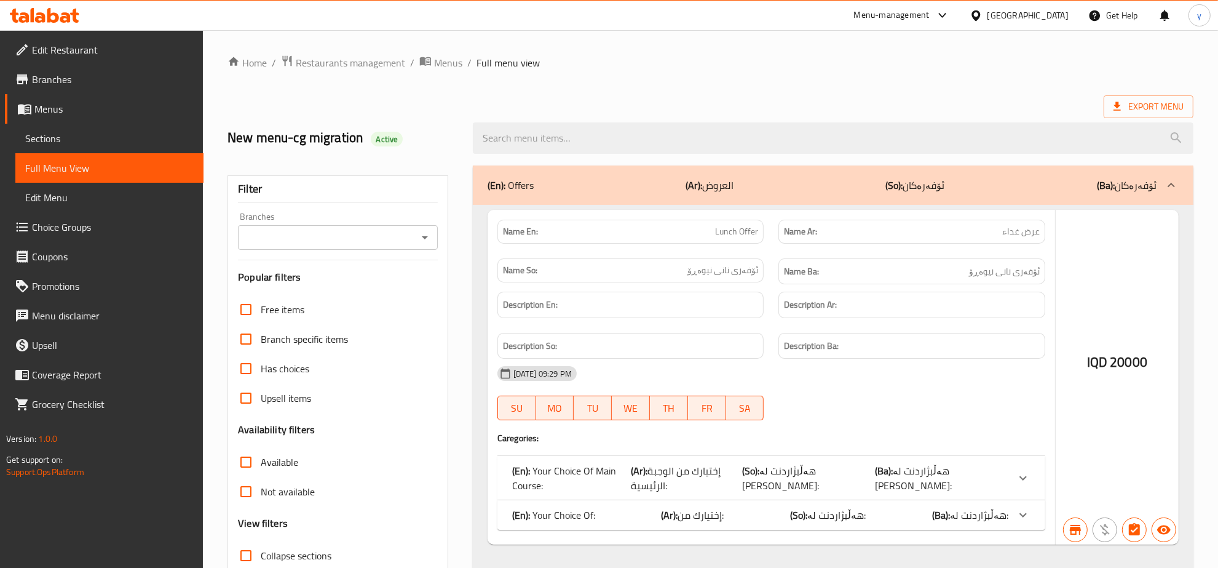
click at [422, 237] on div at bounding box center [609, 284] width 1218 height 568
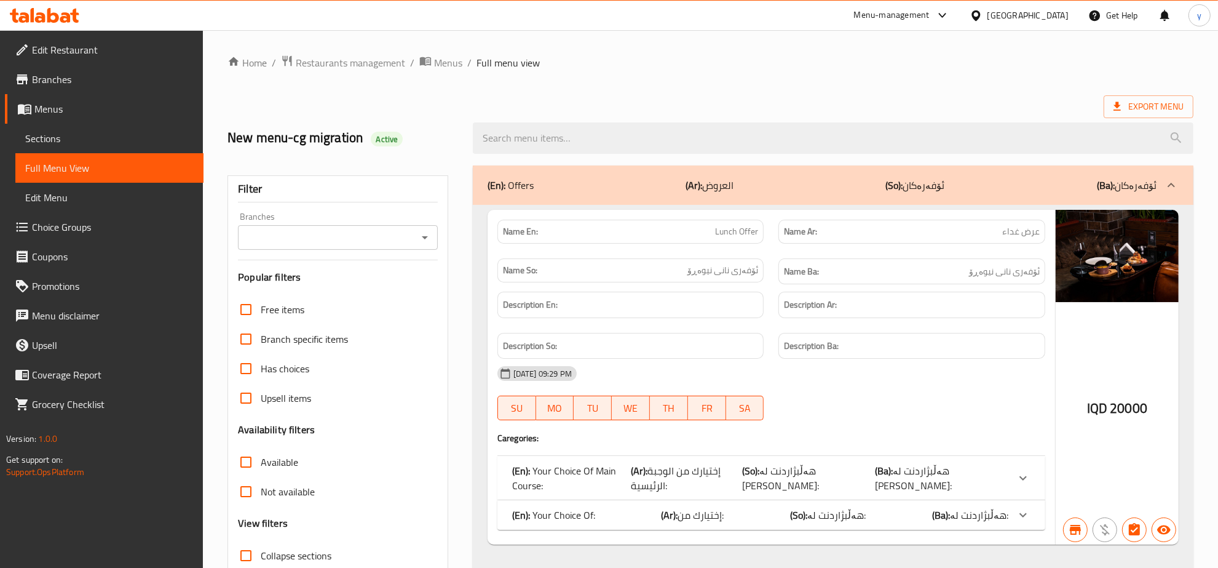
click at [422, 237] on icon "Open" at bounding box center [425, 237] width 6 height 3
click at [348, 293] on li "The Vinery, Empire" at bounding box center [338, 291] width 199 height 22
type input "The Vinery, Empire"
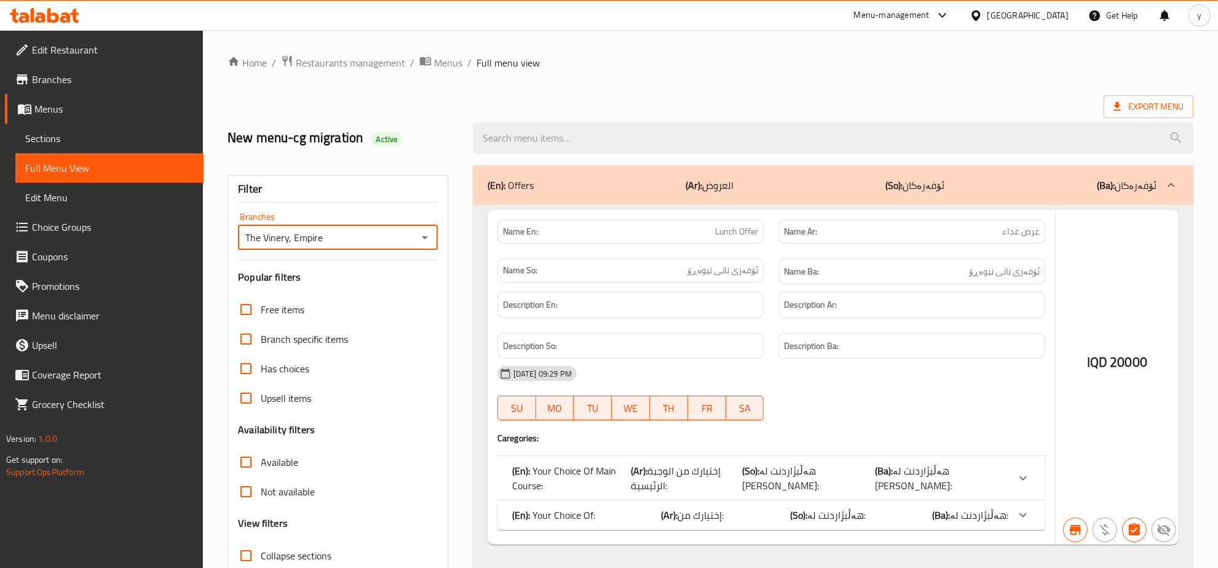
click at [612, 140] on div at bounding box center [609, 284] width 1218 height 568
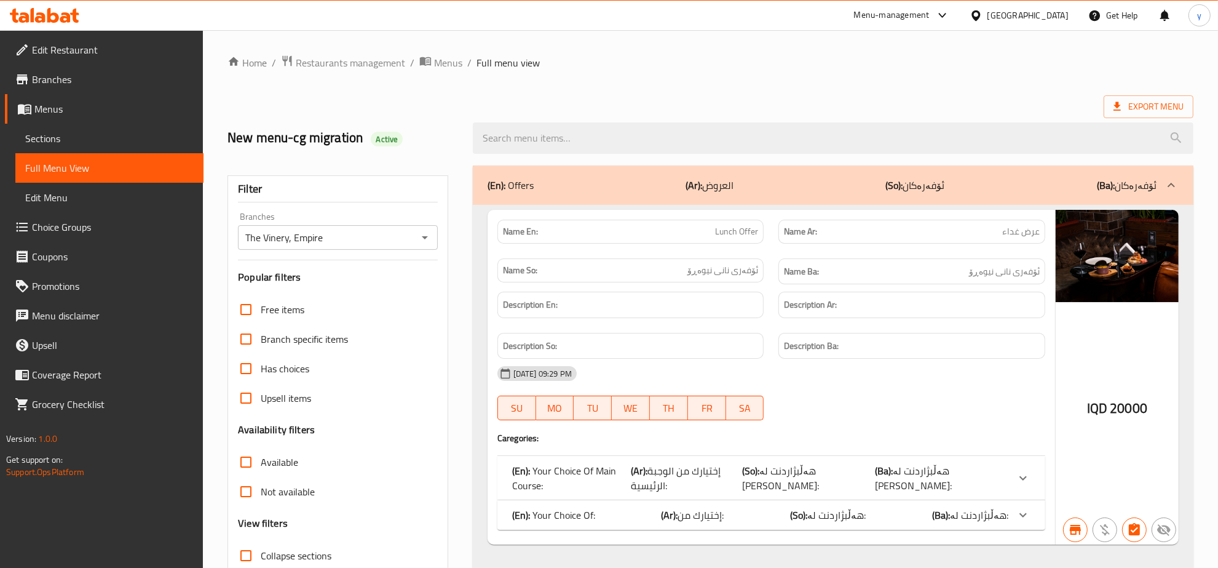
click at [612, 140] on input "search" at bounding box center [833, 137] width 721 height 31
paste input "Goat Cheese Salad"
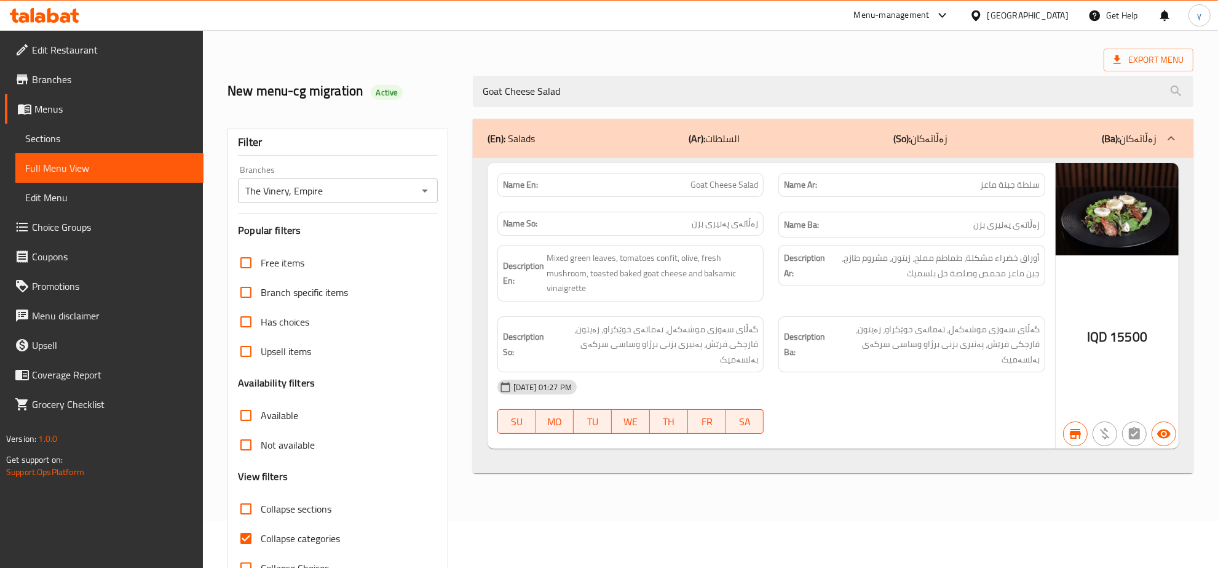
scroll to position [87, 0]
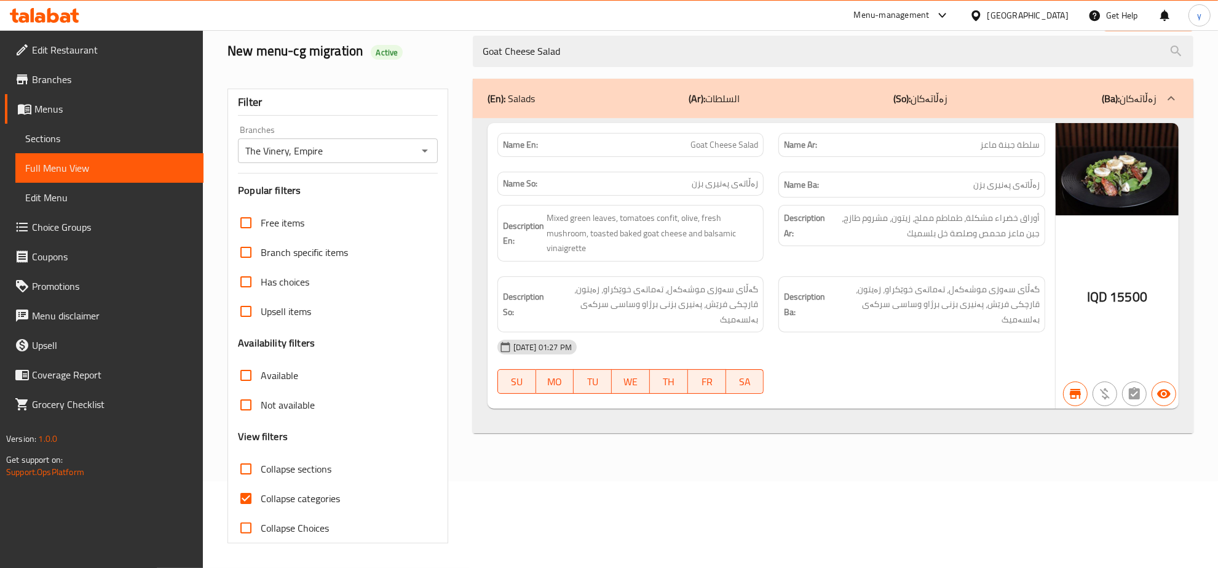
type input "Goat Cheese Salad"
click at [242, 494] on input "Collapse categories" at bounding box center [246, 498] width 30 height 30
checkbox input "false"
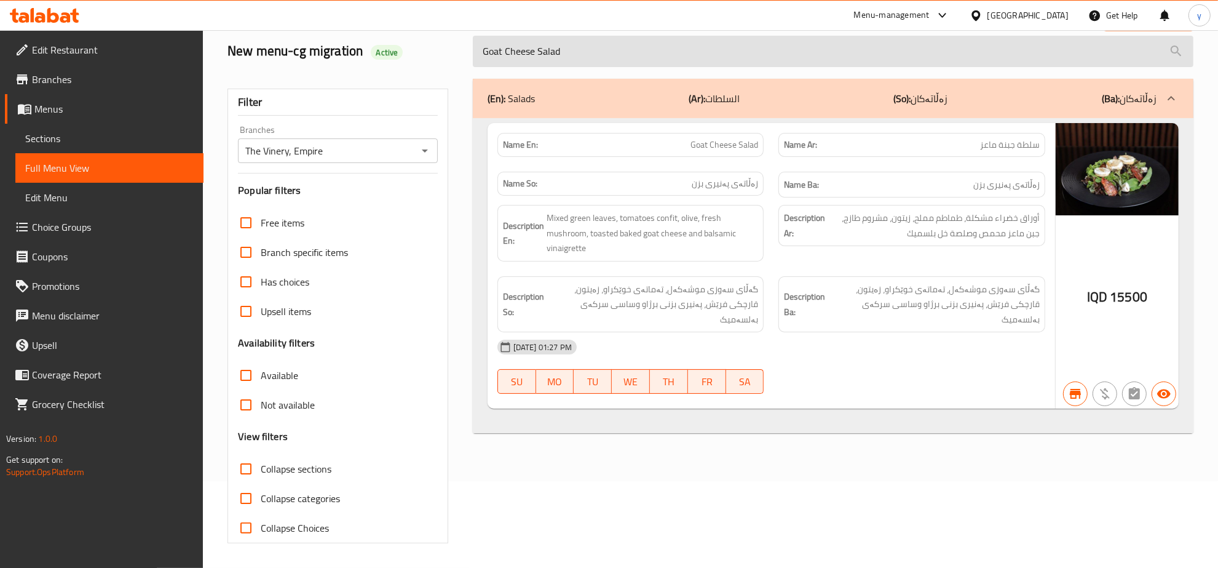
click at [612, 63] on input "Goat Cheese Salad" at bounding box center [833, 51] width 721 height 31
paste input "Chicken Avocado"
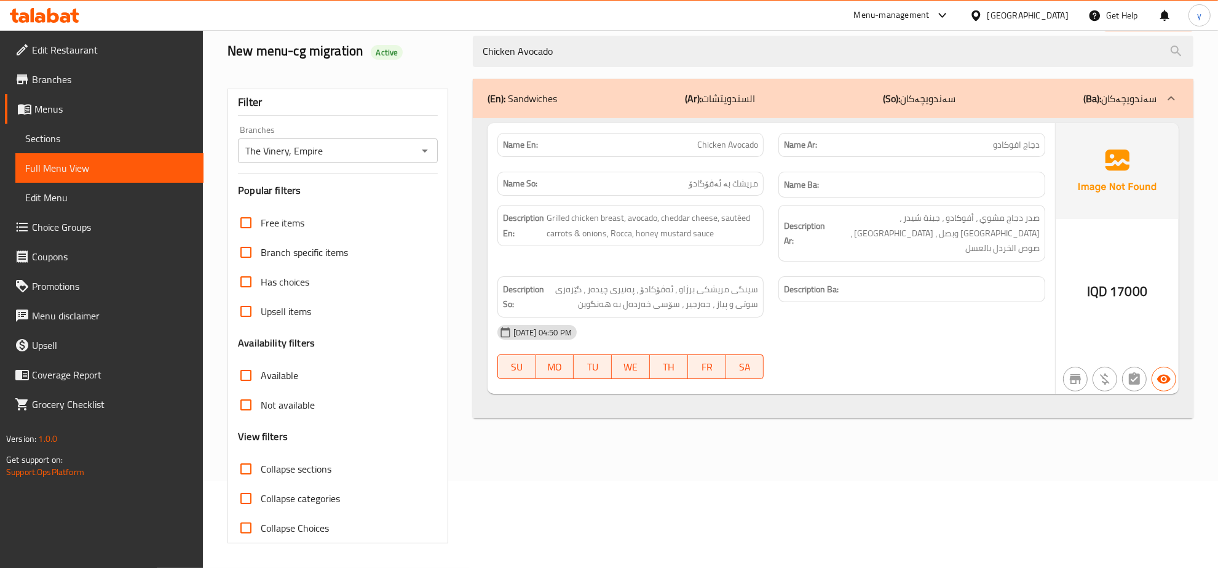
type input "Chicken Avocado"
click at [106, 141] on span "Sections" at bounding box center [109, 138] width 168 height 15
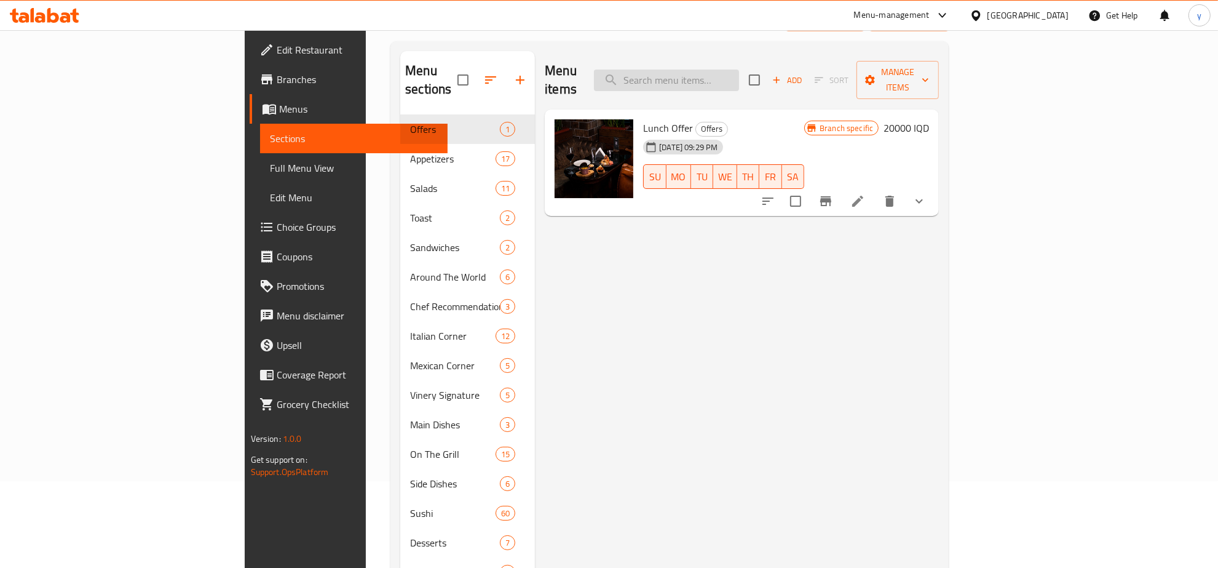
click at [739, 74] on input "search" at bounding box center [666, 80] width 145 height 22
paste input "Chicken Avocado"
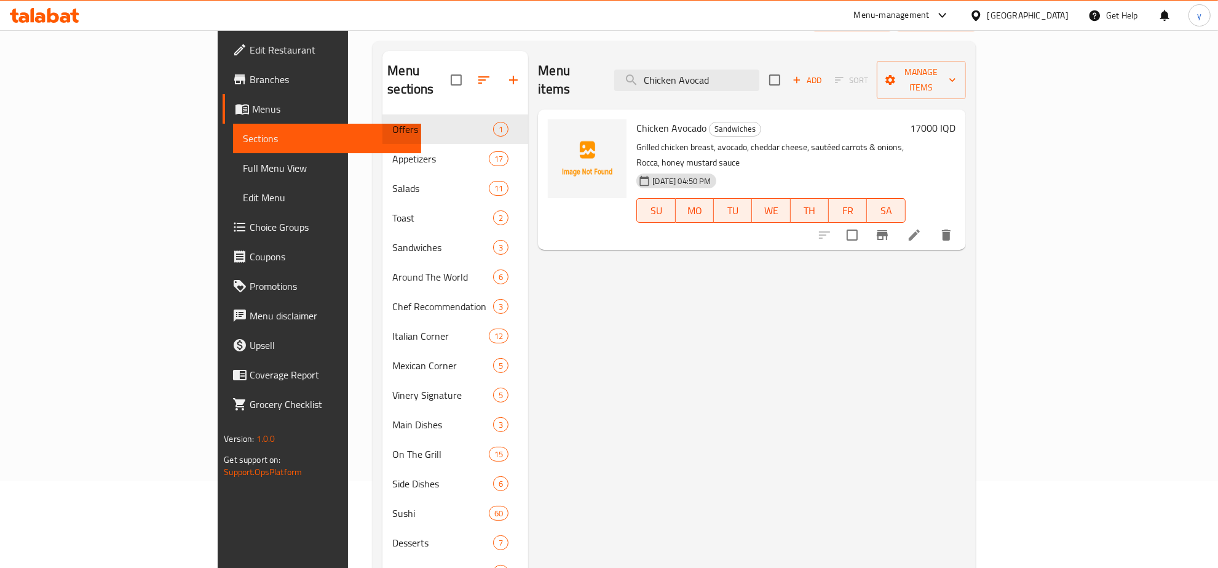
type input "Chicken Avocad"
click at [932, 224] on li at bounding box center [914, 235] width 34 height 22
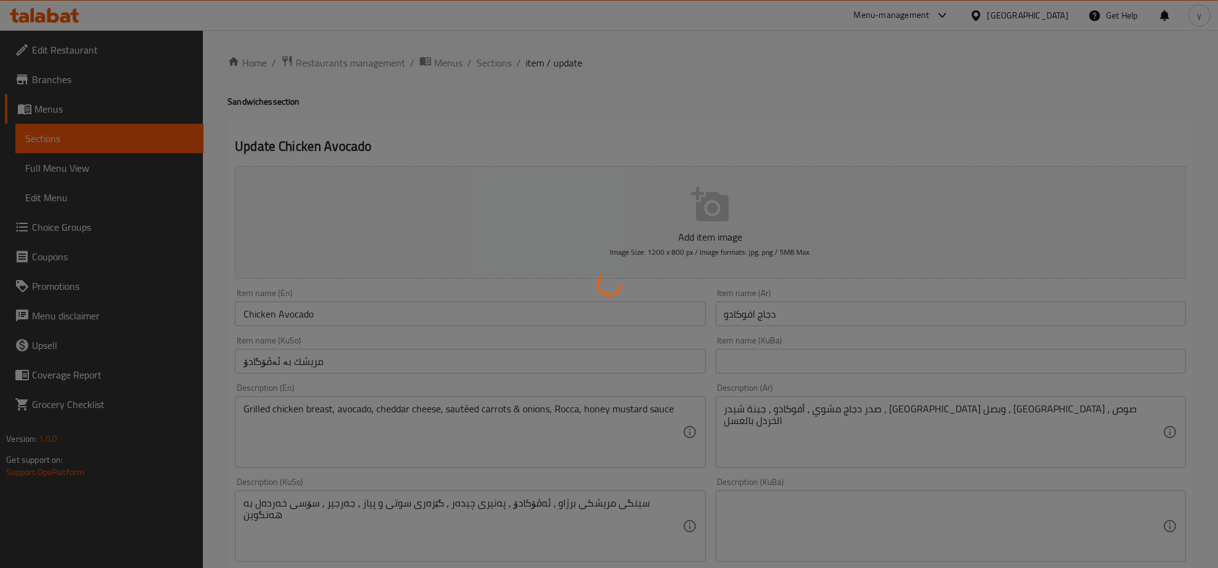
scroll to position [256, 0]
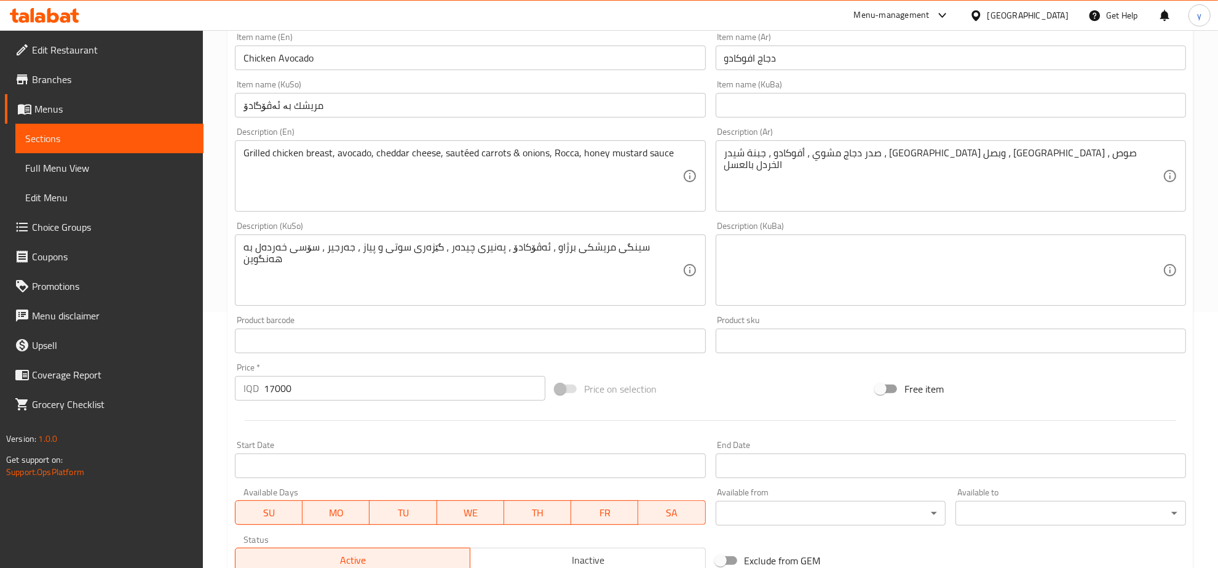
click at [532, 101] on input "مریشك بە ئەڤۆگادۆ" at bounding box center [470, 105] width 470 height 25
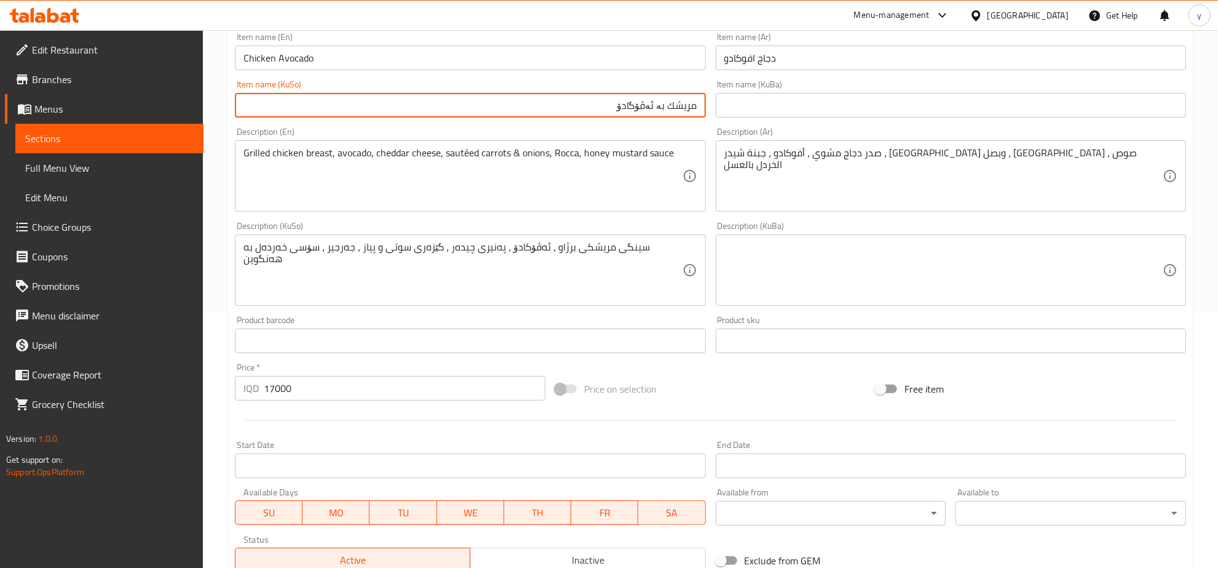
drag, startPoint x: 659, startPoint y: 103, endPoint x: 708, endPoint y: 103, distance: 48.6
click at [708, 103] on div "Item name (KuSo) مریشك بە ئەڤۆگادۆ Item name (KuSo)" at bounding box center [470, 98] width 480 height 47
type input "ئەڤۆگادۆ"
drag, startPoint x: 600, startPoint y: 108, endPoint x: 790, endPoint y: 106, distance: 190.0
click at [790, 106] on div "Add item image Image Size: 1200 x 800 px / Image formats: jpg, png / 5MB Max. I…" at bounding box center [710, 240] width 961 height 671
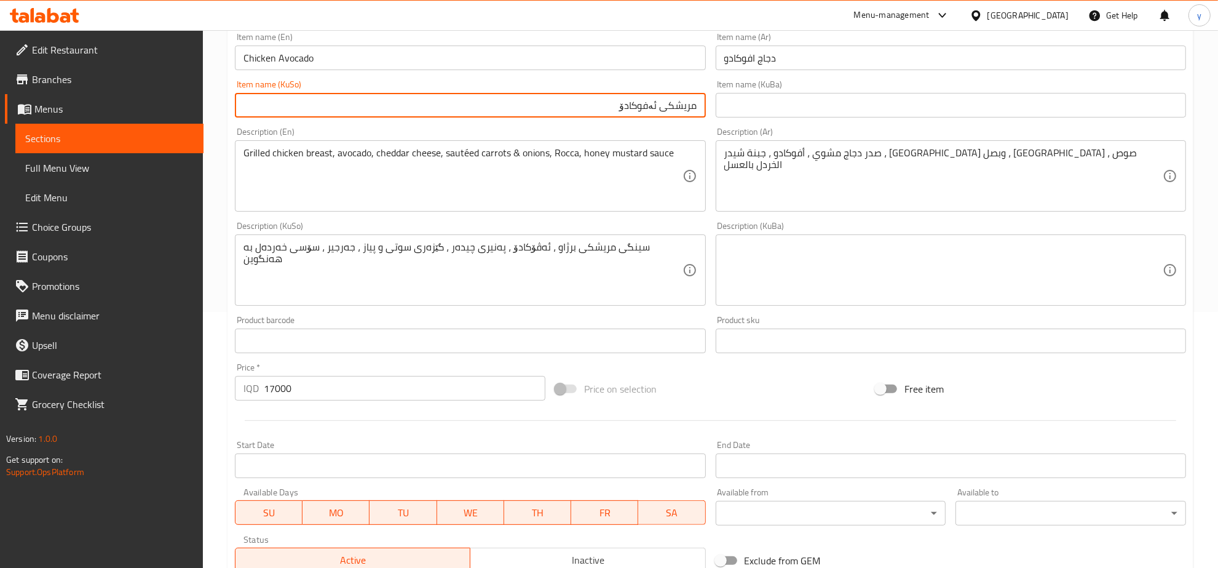
type input "مریشکی ئەفوکادۆ"
click at [816, 37] on div "Item name (Ar) دجاج افوكادو Item name (Ar)" at bounding box center [951, 52] width 470 height 38
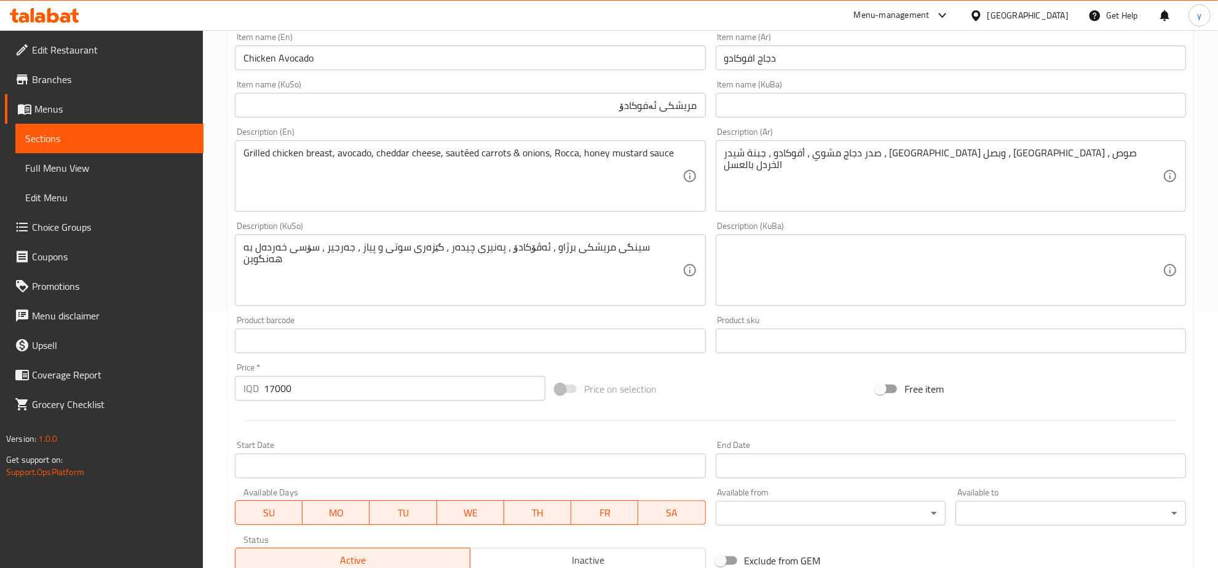
click at [815, 56] on input "دجاج افوكادو" at bounding box center [951, 58] width 470 height 25
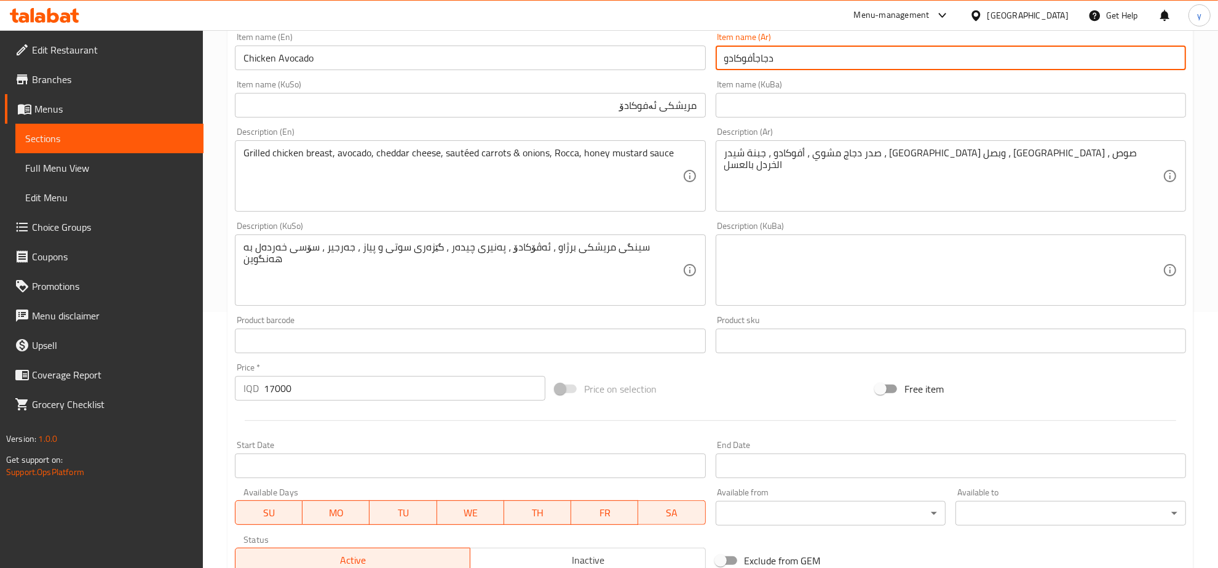
click at [758, 60] on input "دجاجأفوكادو" at bounding box center [951, 58] width 470 height 25
type input "دجاج أفوكادو"
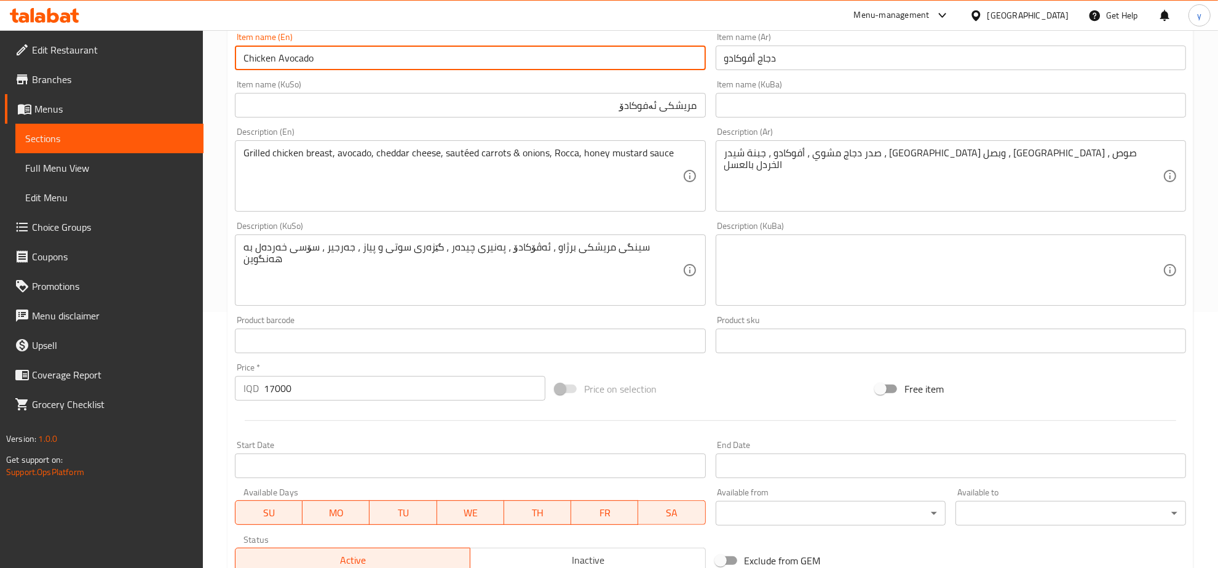
click at [534, 63] on input "Chicken Avocado" at bounding box center [470, 58] width 470 height 25
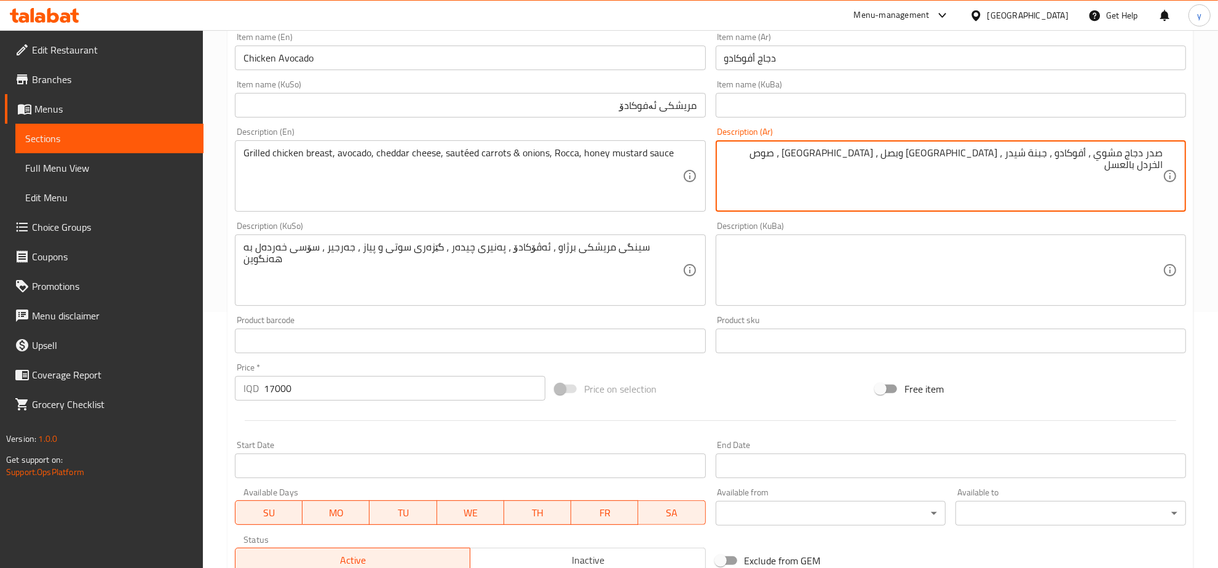
click at [1093, 152] on textarea "صدر دجاج مشوي ، أفوكادو ، جبنة شيدر ، جزر سوتيه وبصل ، روكا ، صوص الخردل بالعسل" at bounding box center [943, 176] width 438 height 58
drag, startPoint x: 957, startPoint y: 159, endPoint x: 964, endPoint y: 157, distance: 6.3
click at [964, 157] on textarea "صدر دجاج مشوي، أفوكادو ، جبنة شيدر ، جزر سوتيه وبصل ، روكا ، صوص الخردل بالعسل" at bounding box center [943, 176] width 438 height 58
click at [941, 151] on textarea "صدر دجاج مشوي، أفوكادو ، جبنة شيدر ، جزر سوتيه، بصل ، روكا ، صوص الخردل بالعسل" at bounding box center [943, 176] width 438 height 58
click at [1009, 155] on textarea "صدر دجاج مشوي، أفوكادو ، جبنة شيدر ، جزر سوتيه، بصل، روكا ، صوص الخردل بالعسل" at bounding box center [943, 176] width 438 height 58
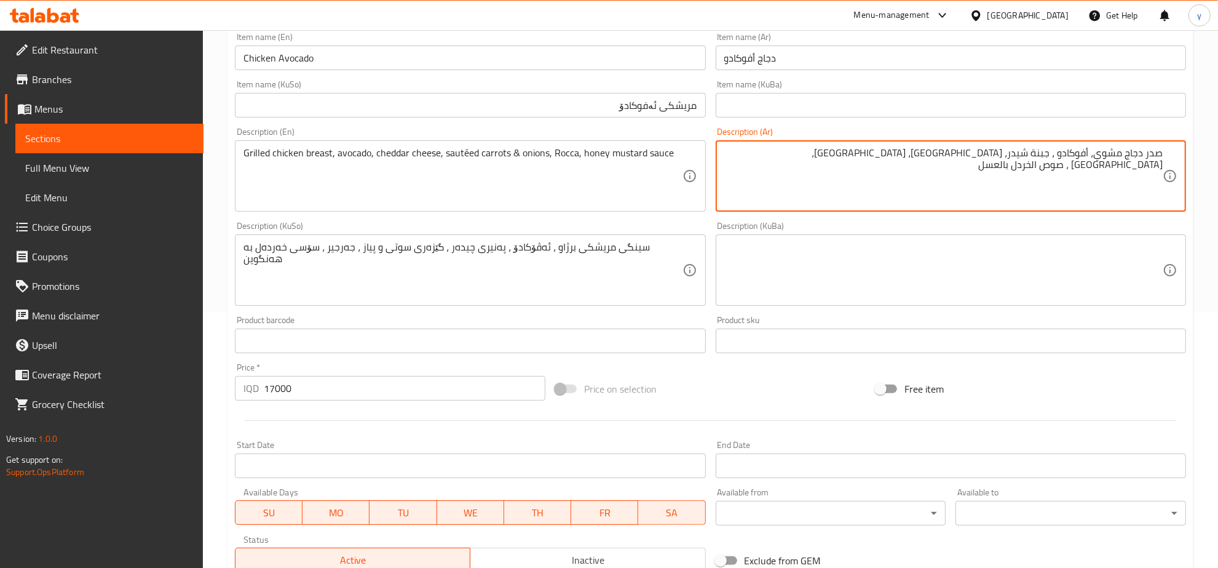
click at [1058, 157] on textarea "صدر دجاج مشوي، أفوكادو ، جبنة شيدر، جزر سوتيه، بصل، روكا ، صوص الخردل بالعسل" at bounding box center [943, 176] width 438 height 58
click at [922, 152] on textarea "صدر دجاج مشوي، أفوكادو، جبنة شيدر، جزر سوتيه، بصل، روكا ، صوص الخردل بالعسل" at bounding box center [943, 176] width 438 height 58
click at [919, 157] on textarea "صدر دجاج مشوي، أفوكادو، جبنة شيدر، جزر سوتيه، بصل، روكا، صوص الخردل بالعسل" at bounding box center [943, 176] width 438 height 58
click at [886, 156] on textarea "صدر دجاج مشوي، أفوكادو، جبنة شيدر، جزر سوتيه، بصل، روكا وصوص الخردل بالعسل" at bounding box center [943, 176] width 438 height 58
type textarea "صدر دجاج مشوي، أفوكادو، جبنة شيدر، [GEOGRAPHIC_DATA]، [GEOGRAPHIC_DATA]، روكا و…"
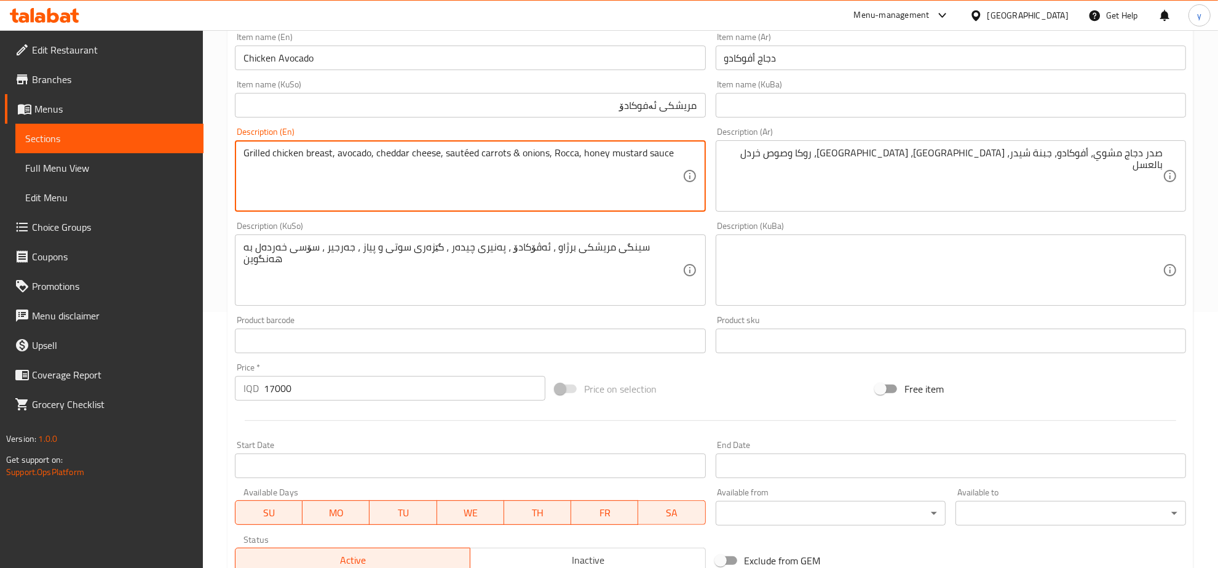
click at [336, 152] on textarea "Grilled chicken breast, avocado, cheddar cheese, sautéed carrots & onions, Rocc…" at bounding box center [462, 176] width 438 height 58
click at [376, 152] on textarea "Grilled chicken breast, avocado, cheddar cheese, sautéed carrots & onions, Rocc…" at bounding box center [462, 176] width 438 height 58
click at [467, 152] on textarea "Grilled chicken breast, avocado, cheddar cheese, sautéed carrots & onions, Rocc…" at bounding box center [462, 176] width 438 height 58
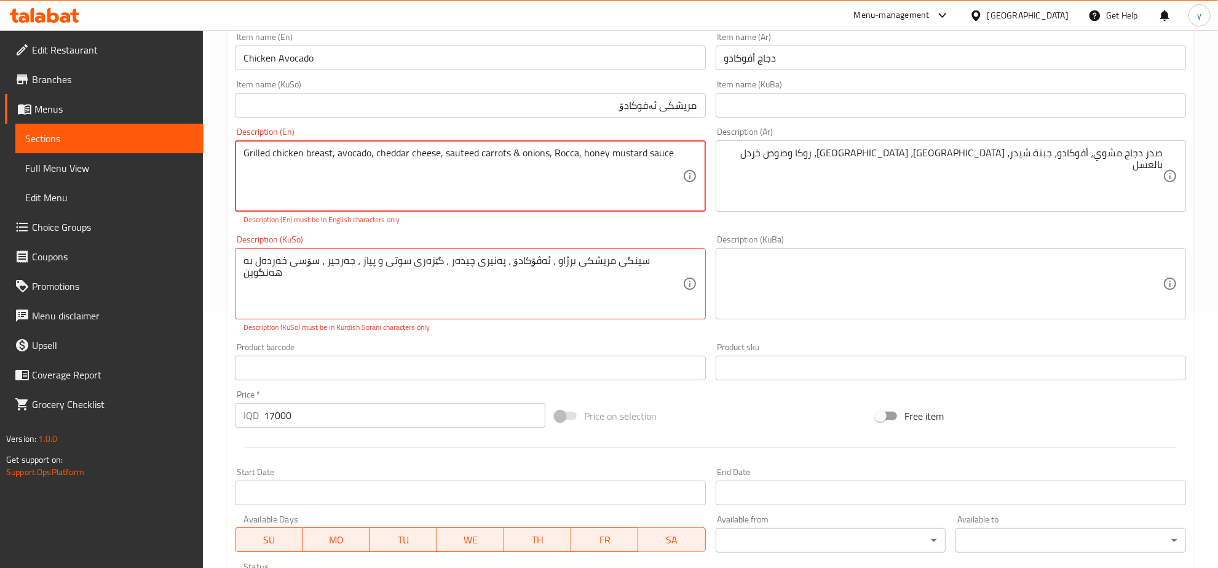
click at [489, 160] on textarea "Grilled chicken breast, avocado, cheddar cheese, sauteed carrots & onions, Rocc…" at bounding box center [462, 176] width 438 height 58
click at [512, 152] on textarea "Grilled chicken breast, avocado, cheddar cheese, sauteed carrots & onions, Rocc…" at bounding box center [462, 176] width 438 height 58
click at [552, 148] on textarea "Grilled chicken breast, avocado, cheddar cheese, sauteed carrots, onions, Rocca…" at bounding box center [462, 176] width 438 height 58
click at [550, 154] on textarea "Grilled chicken breast, avocado, cheddar cheese, sauteed carrots, onions, Rocca…" at bounding box center [462, 176] width 438 height 58
drag, startPoint x: 572, startPoint y: 156, endPoint x: 566, endPoint y: 160, distance: 7.9
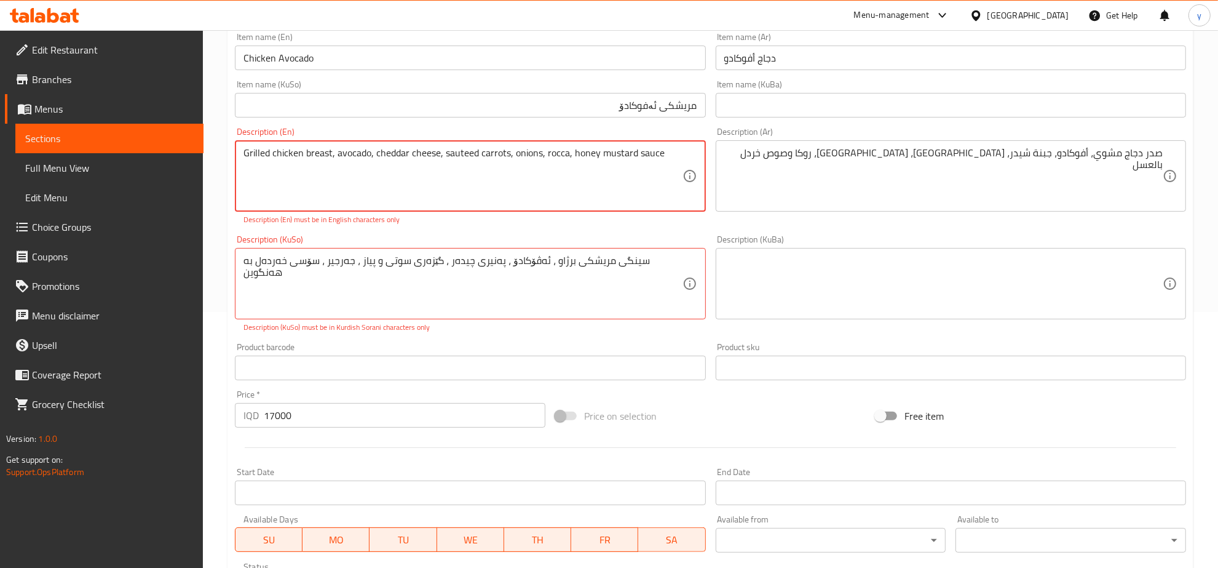
click at [566, 160] on textarea "Grilled chicken breast, avocado, cheddar cheese, sauteed carrots, onions, rocca…" at bounding box center [462, 176] width 438 height 58
type textarea "Grilled chicken breast, avocado, cheddar cheese, sauteed carrots, onions, rocca…"
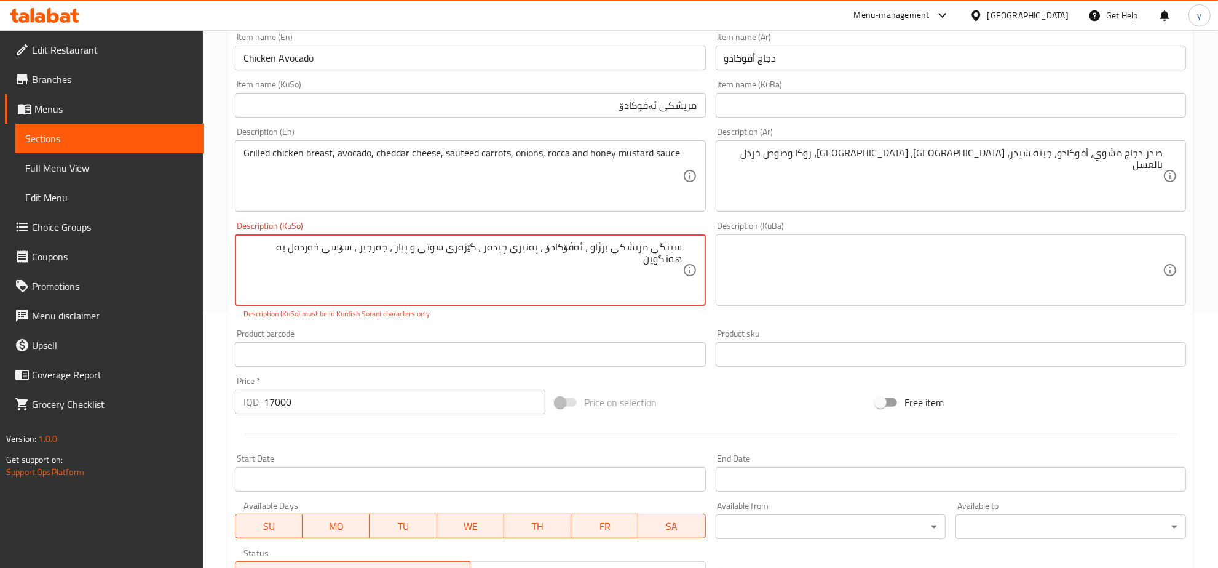
click at [255, 247] on textarea "سینگی مریشكی برژاو ، ئه‌ڤۆكادۆ ، په‌نیری چیده‌ر ، گێزه‌ری سوتی و پیاز ، جه‌رجیر…" at bounding box center [462, 270] width 438 height 58
drag, startPoint x: 248, startPoint y: 250, endPoint x: 761, endPoint y: 263, distance: 513.0
click at [761, 263] on div "Add item image Image Size: 1200 x 800 px / Image formats: jpg, png / 5MB Max. I…" at bounding box center [710, 247] width 961 height 685
type textarea "سینگی مریشکی برژاو، ئەڤوکادۆ، پەنیری چێدەر، گێزەری سەوتی، پیاز، جەرجیر و سۆسی خ…"
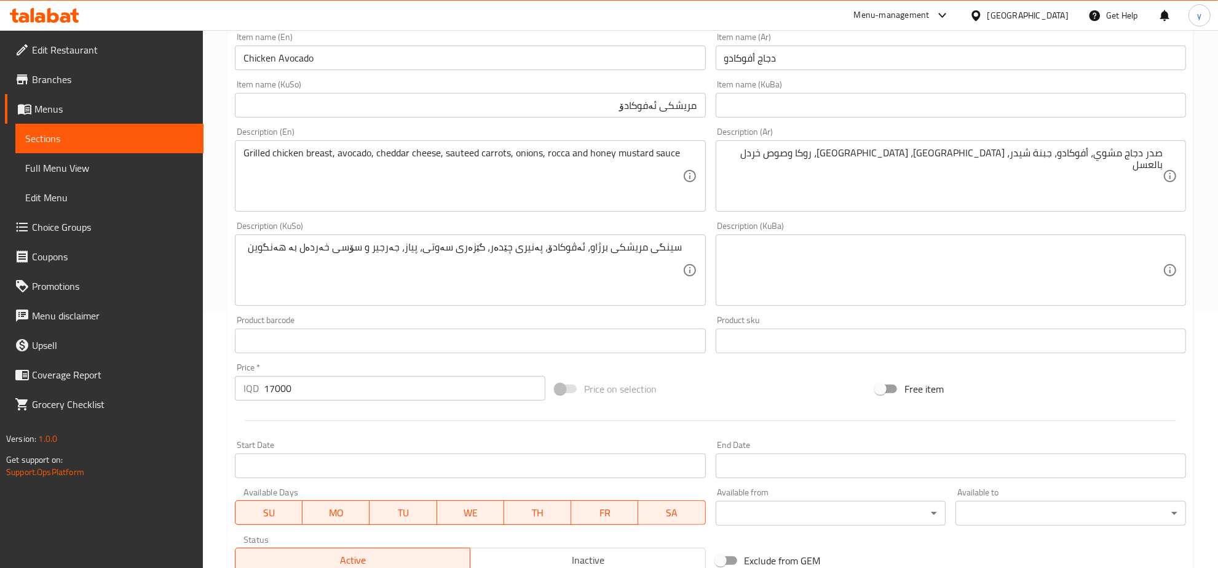
click at [690, 306] on div "Description (KuSo) سینگی مریشکی برژاو، ئەڤوکادۆ، پەنیری چێدەر، گێزەری سەوتی، پی…" at bounding box center [470, 263] width 480 height 94
click at [383, 60] on input "Chicken Avocado" at bounding box center [470, 58] width 470 height 25
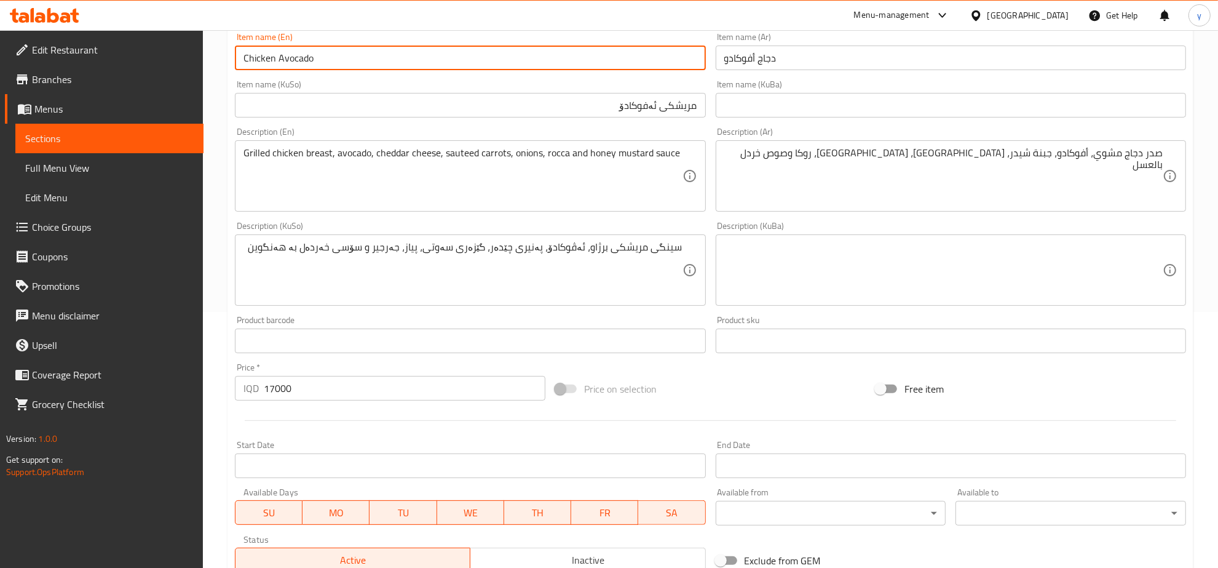
click at [383, 60] on input "Chicken Avocado" at bounding box center [470, 58] width 470 height 25
click at [384, 80] on div "Item name (KuSo) مریشکی ئەفوکادۆ Item name (KuSo)" at bounding box center [470, 99] width 470 height 38
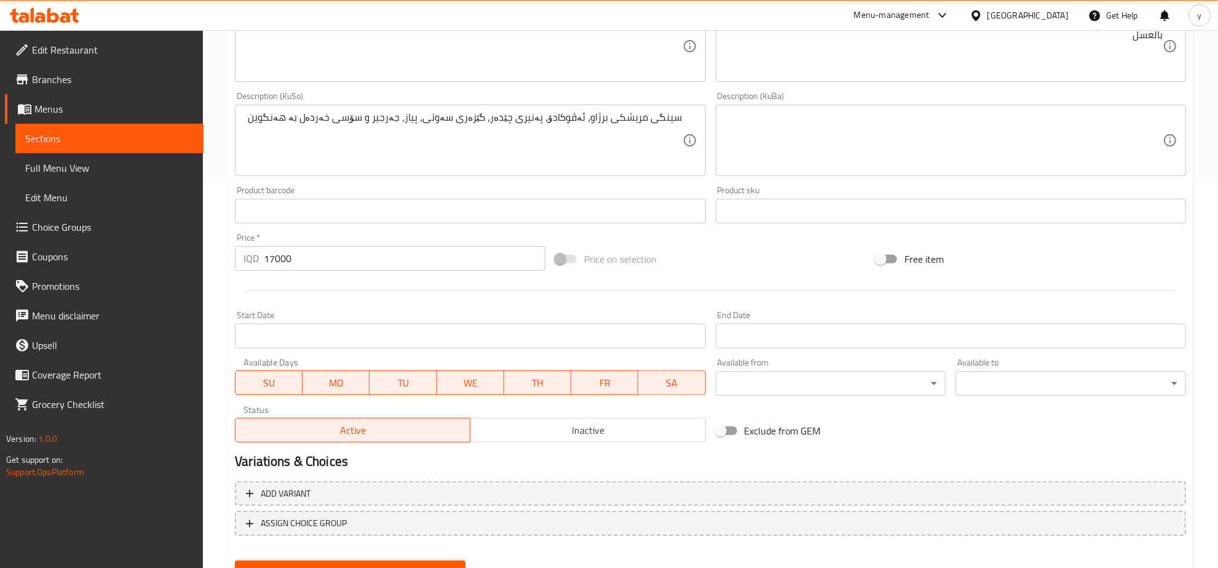
scroll to position [440, 0]
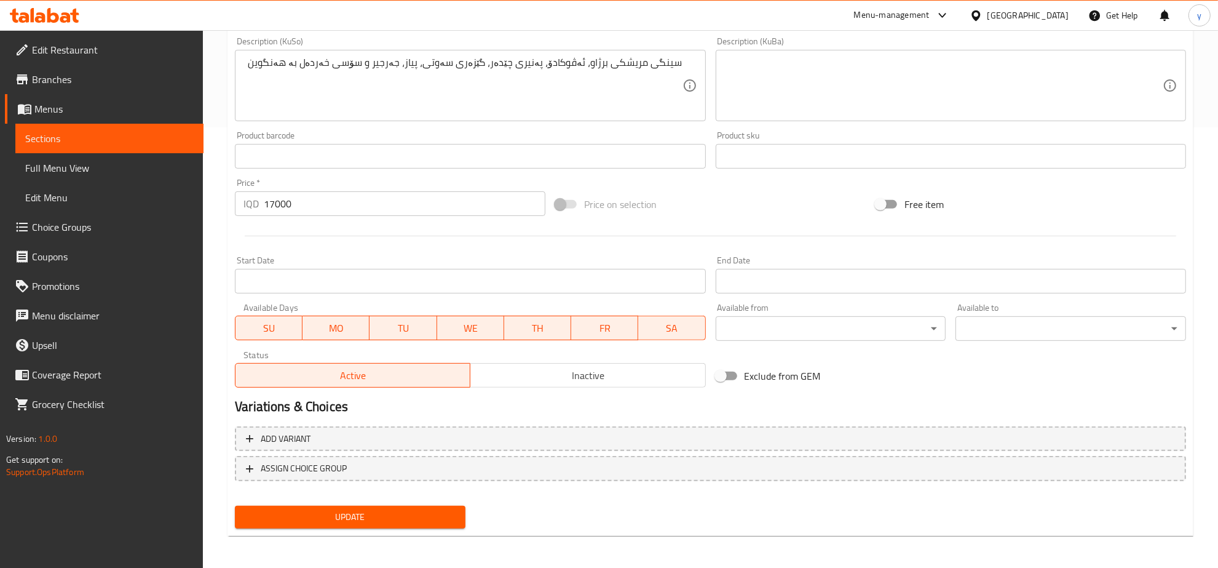
click at [368, 486] on nav at bounding box center [710, 491] width 951 height 10
click at [375, 496] on div "Add item image Image Size: 1200 x 800 px / Image formats: jpg, png / 5MB Max. I…" at bounding box center [710, 127] width 961 height 812
click at [377, 515] on span "Update" at bounding box center [350, 516] width 211 height 15
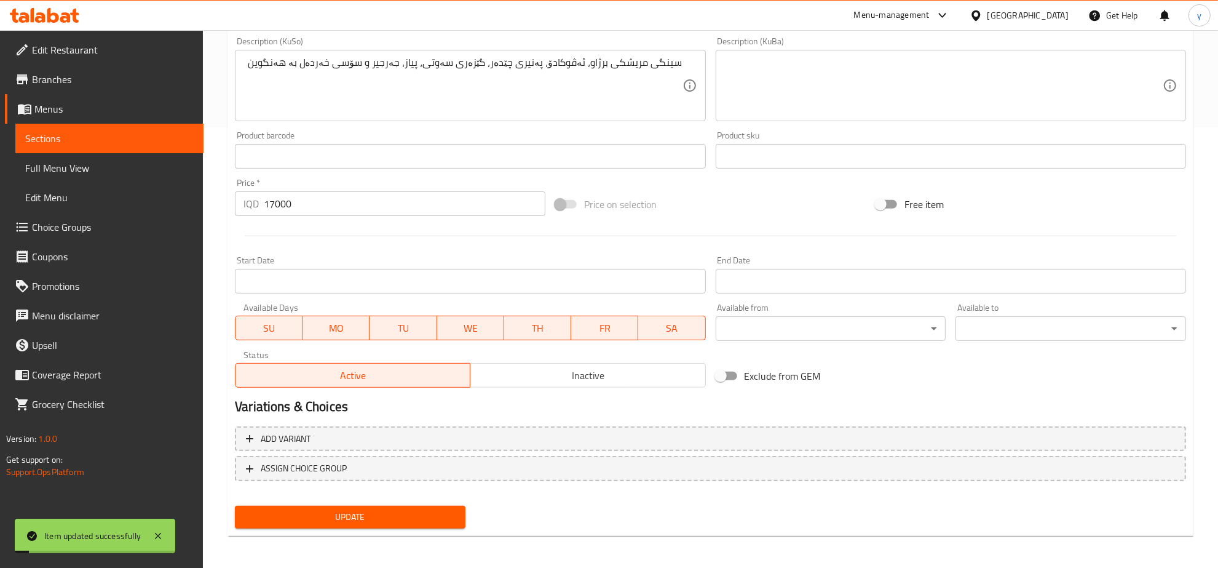
click at [76, 174] on span "Full Menu View" at bounding box center [109, 167] width 168 height 15
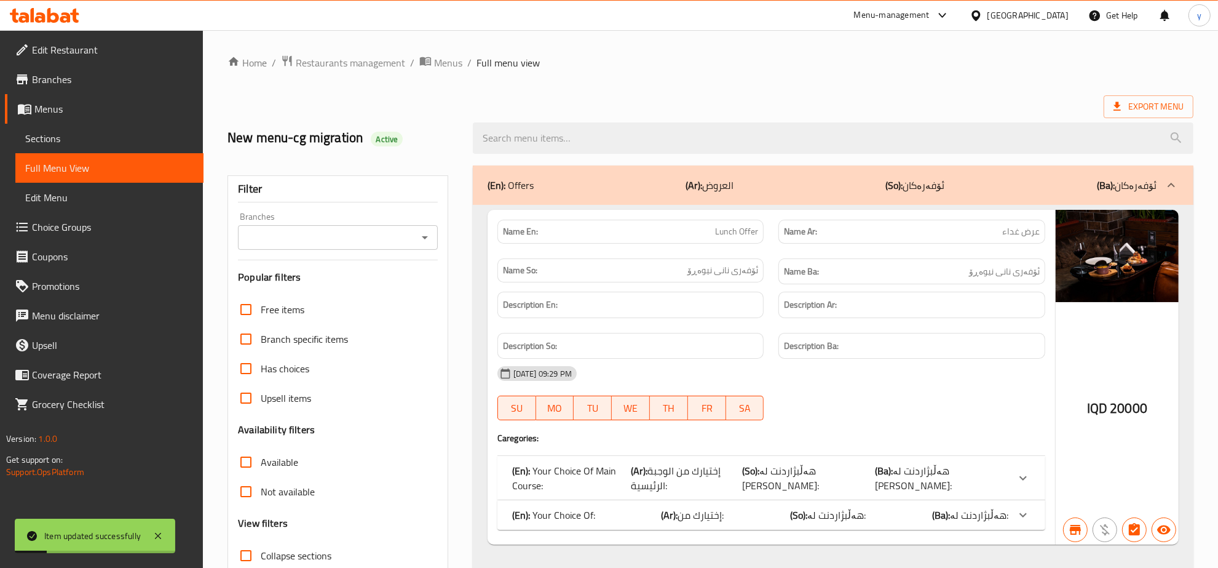
click at [718, 137] on input "search" at bounding box center [833, 137] width 721 height 31
paste input "Chicken Avocado"
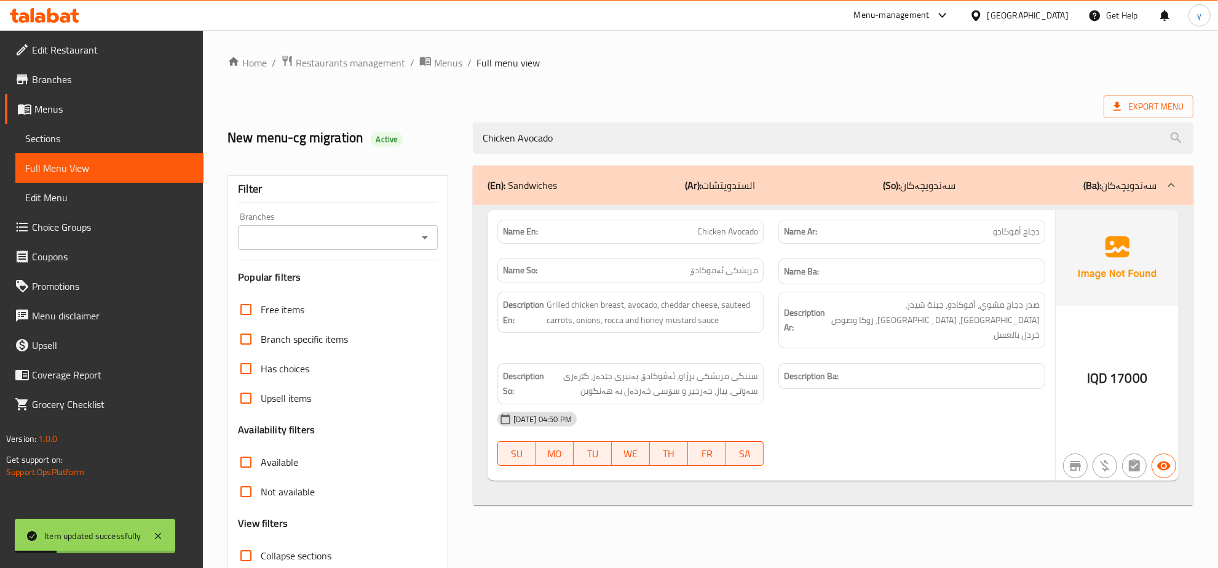
click at [414, 239] on div "Branches" at bounding box center [338, 237] width 200 height 25
type input "Chicken Avocado"
click at [424, 234] on icon "Open" at bounding box center [425, 237] width 15 height 15
click at [362, 288] on li "The Vinery, Empire" at bounding box center [338, 291] width 199 height 22
type input "The Vinery, Empire"
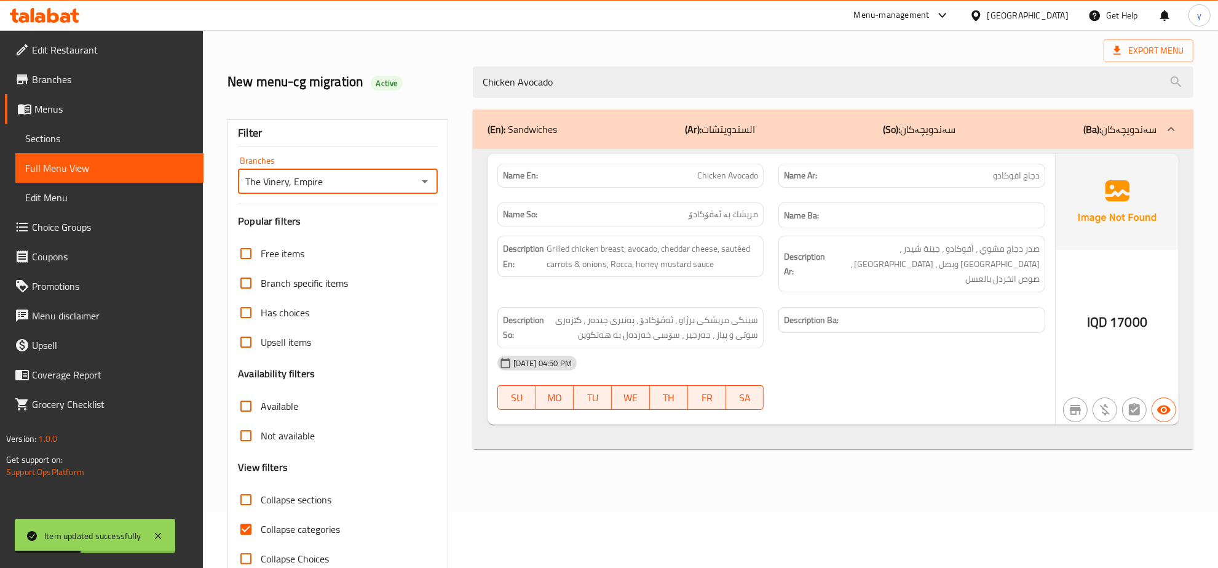
scroll to position [87, 0]
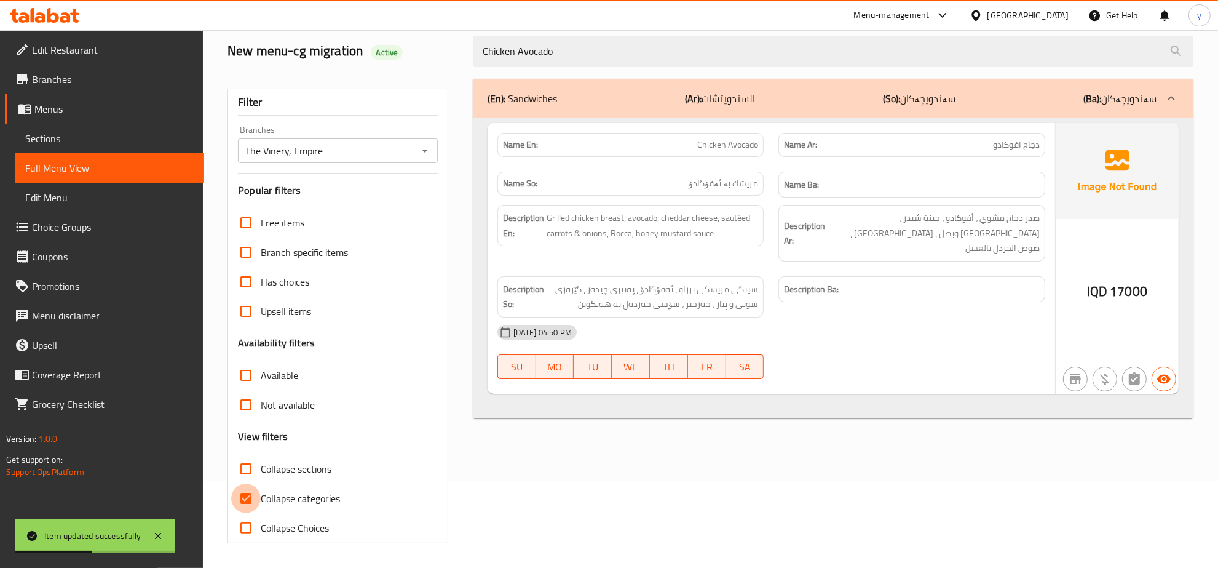
click at [250, 508] on input "Collapse categories" at bounding box center [246, 498] width 30 height 30
checkbox input "false"
click at [156, 529] on icon at bounding box center [158, 535] width 15 height 15
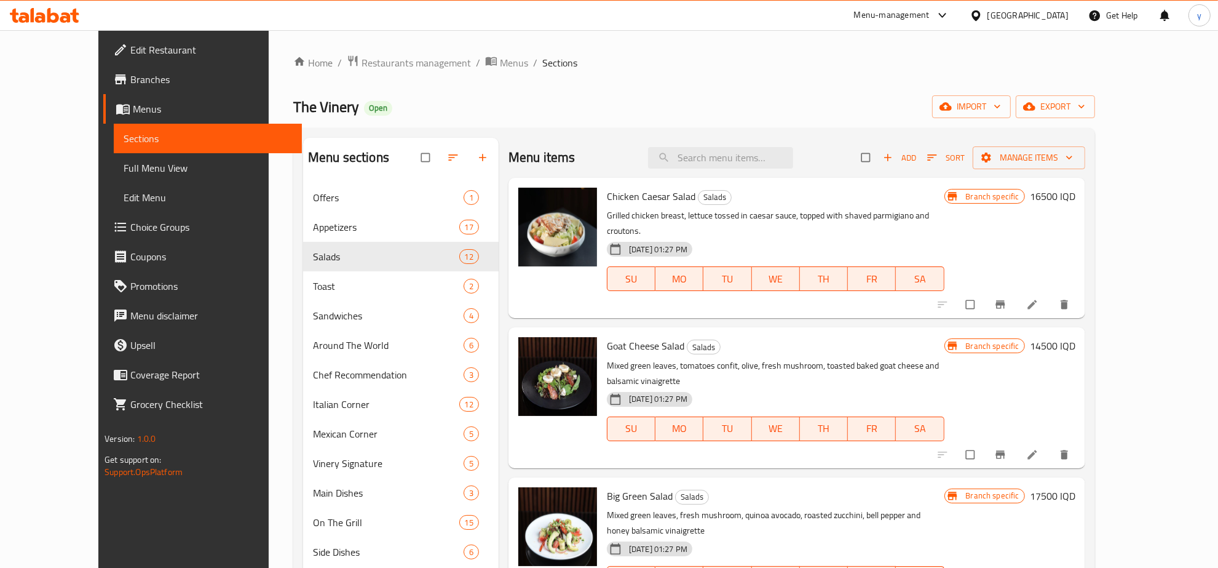
click at [738, 139] on div "Menu items Add Sort Manage items" at bounding box center [797, 158] width 577 height 40
click at [741, 151] on input "search" at bounding box center [720, 158] width 145 height 22
paste input "Greek Salad"
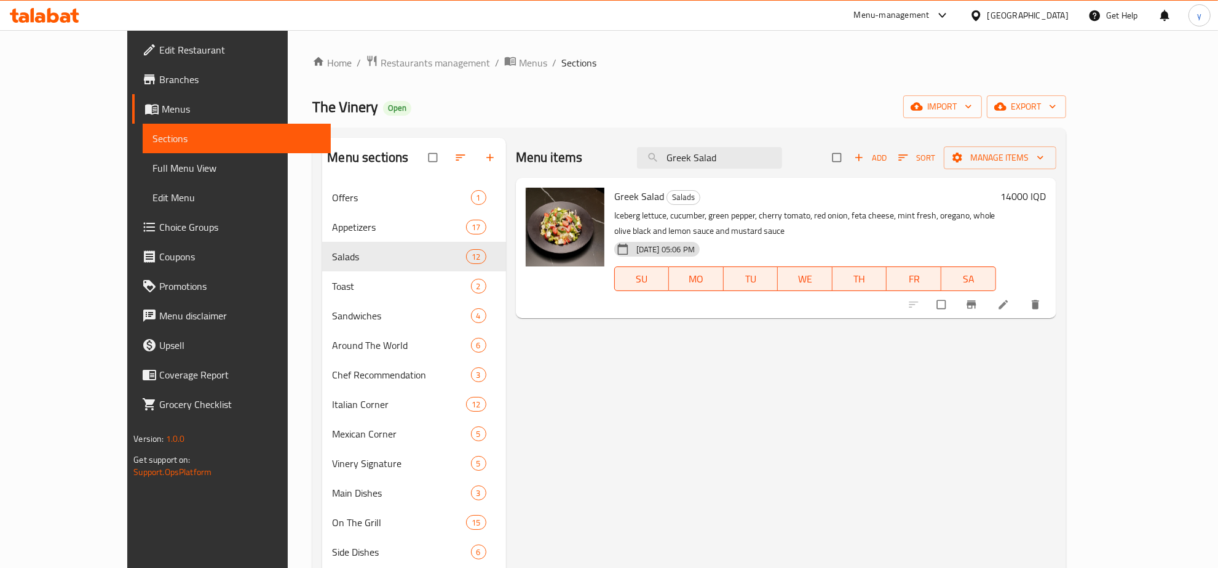
type input "Greek Salad"
click at [1022, 297] on li at bounding box center [1004, 305] width 34 height 20
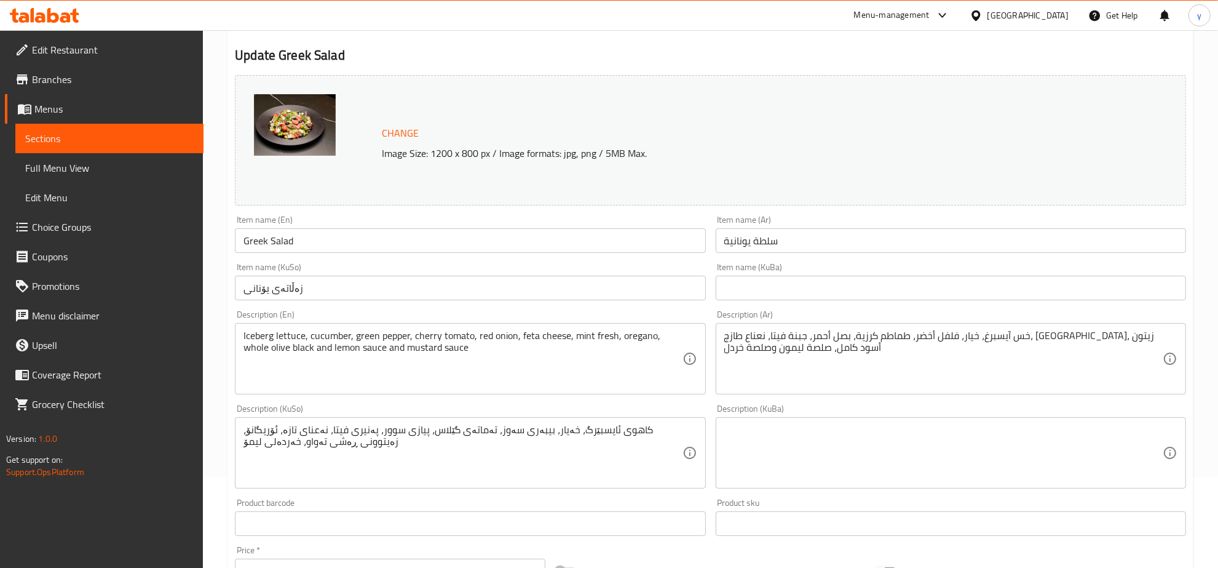
scroll to position [128, 0]
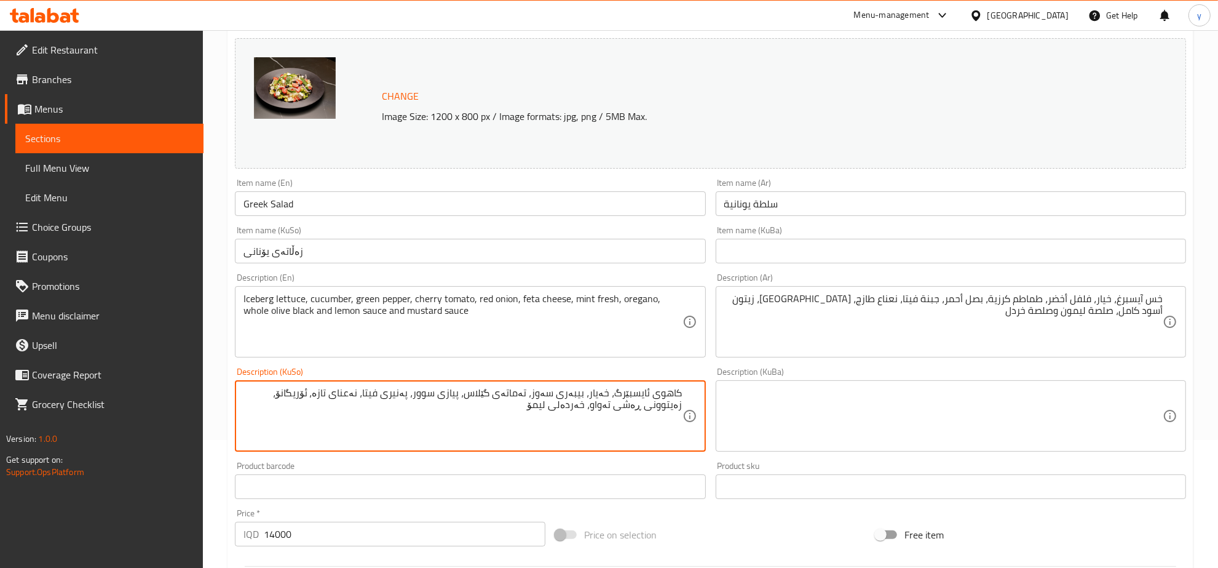
drag, startPoint x: 573, startPoint y: 409, endPoint x: 749, endPoint y: 383, distance: 177.7
click at [749, 383] on div "Change Image Size: 1200 x 800 px / Image formats: jpg, png / 5MB Max. Item name…" at bounding box center [710, 377] width 961 height 689
type textarea "کاهووی ئایسبێرگ، خەیار، بیبەری سەوز، تەماتەی بجووک، پیازی سوور، پەنیری فیتا، نە…"
click at [307, 256] on input "زەڵاتەی یۆنانی" at bounding box center [470, 251] width 470 height 25
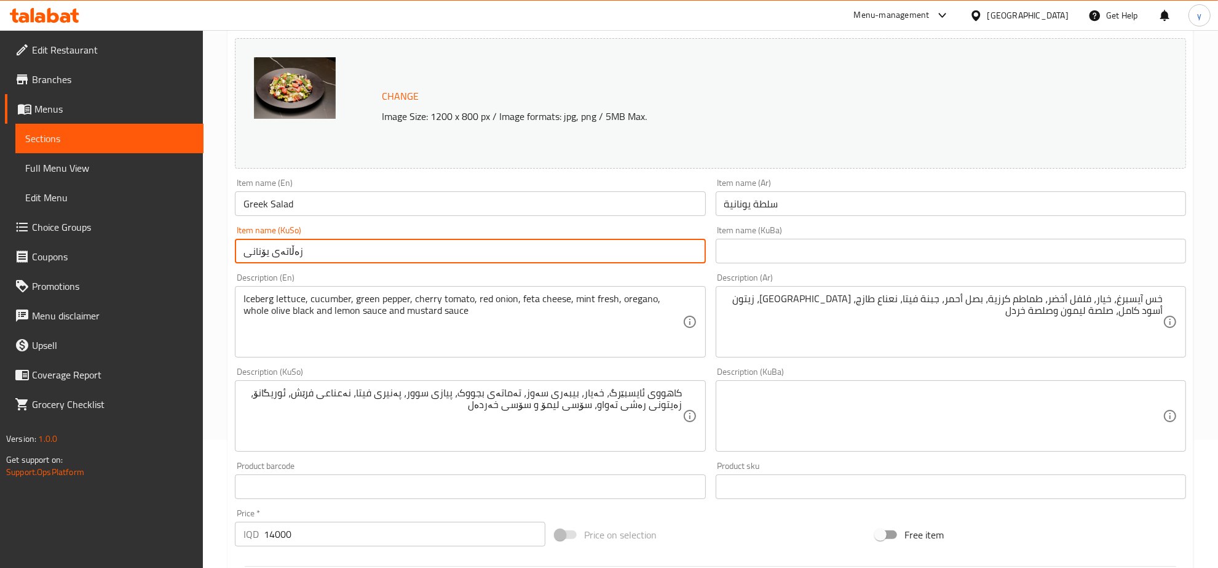
click at [307, 256] on input "زەڵاتەی یۆنانی" at bounding box center [470, 251] width 470 height 25
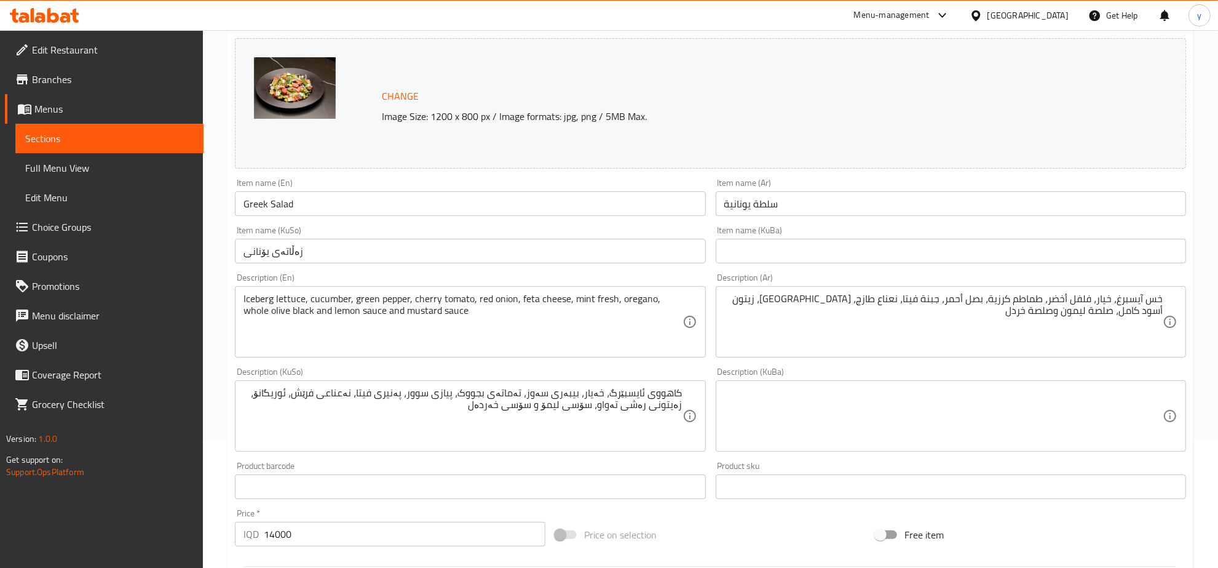
click at [312, 272] on div "Description (En) Iceberg lettuce, cucumber, green pepper, cherry tomato, red on…" at bounding box center [470, 315] width 480 height 94
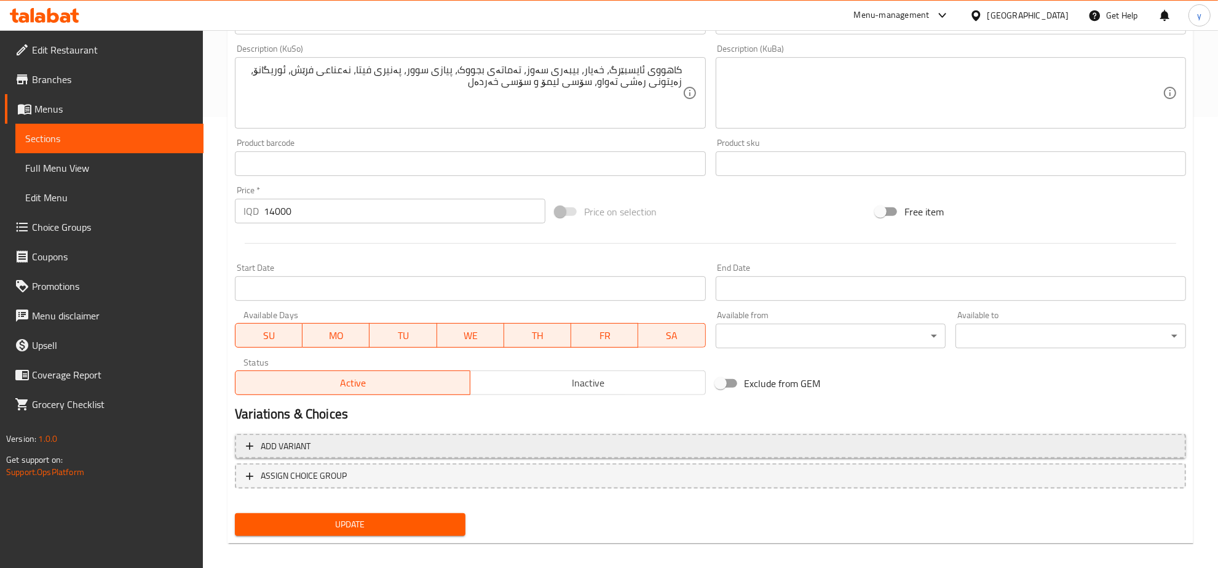
scroll to position [459, 0]
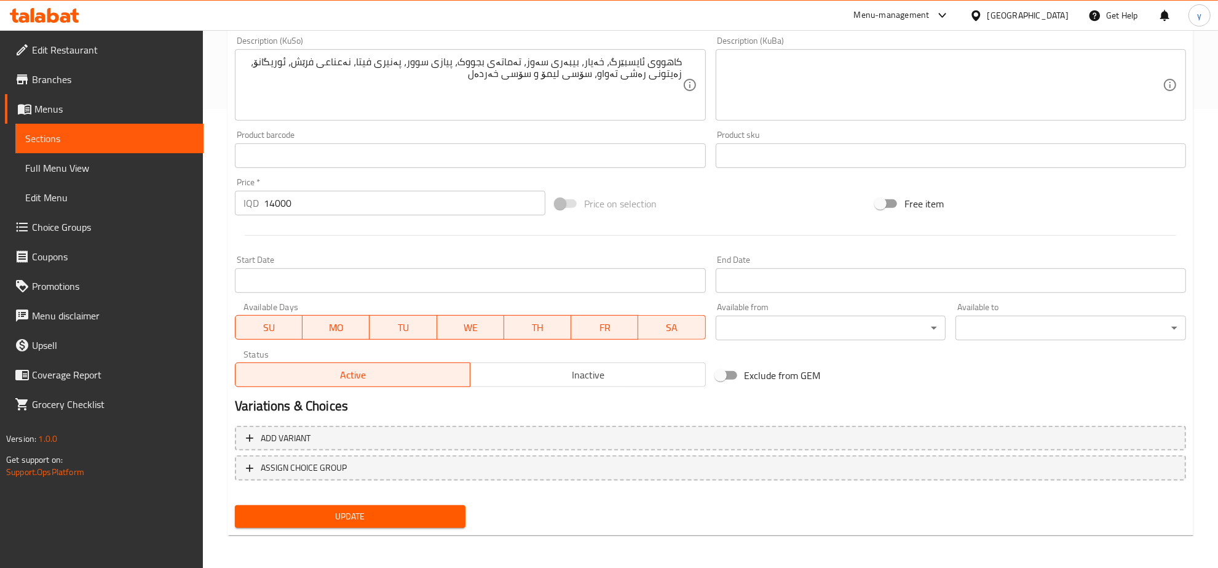
click at [296, 513] on span "Update" at bounding box center [350, 516] width 211 height 15
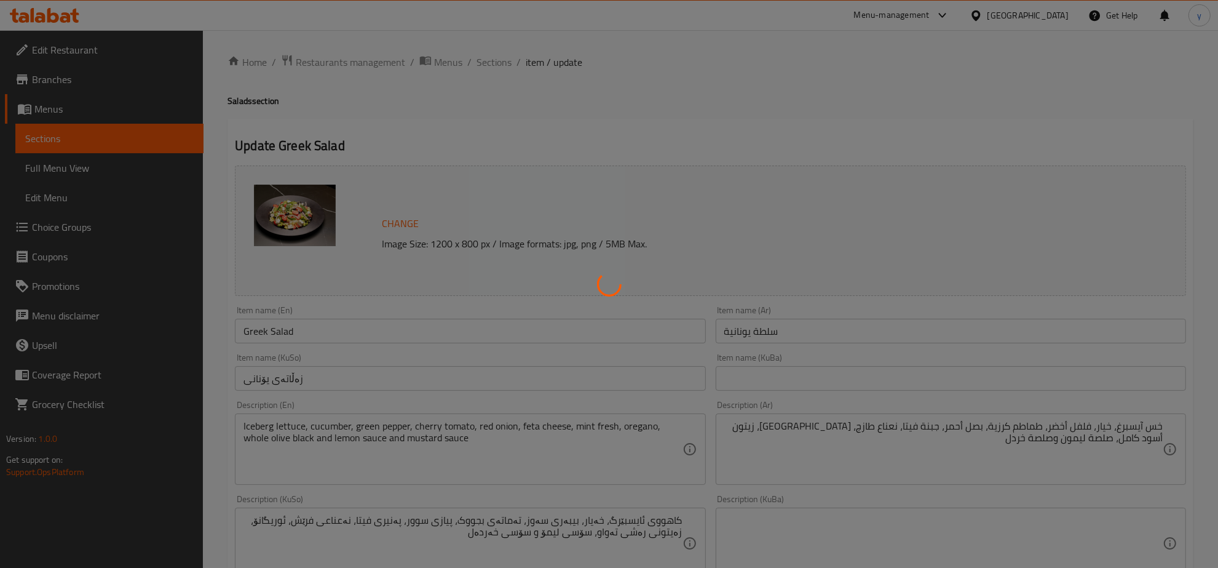
scroll to position [0, 0]
click at [288, 319] on div at bounding box center [609, 284] width 1218 height 568
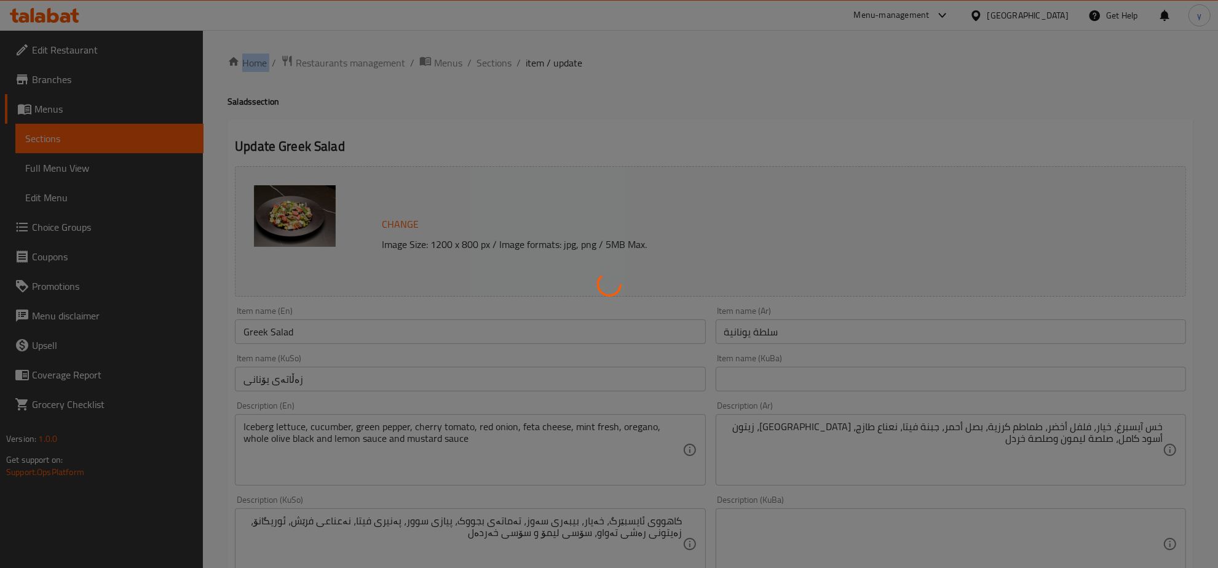
click at [287, 330] on div at bounding box center [609, 284] width 1218 height 568
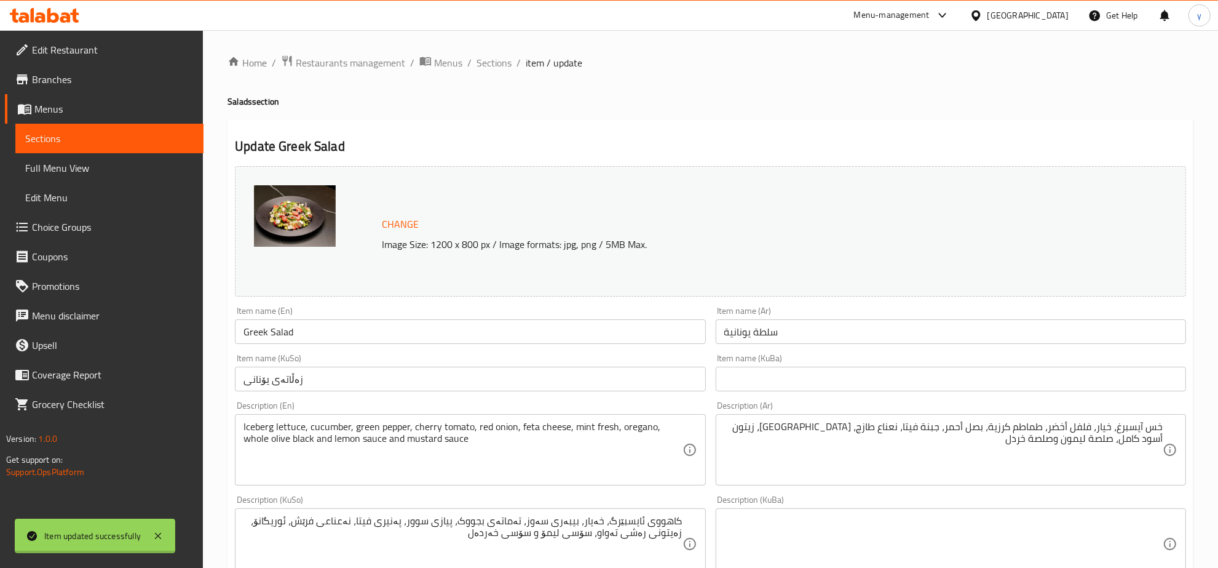
click at [287, 330] on div at bounding box center [609, 284] width 1218 height 568
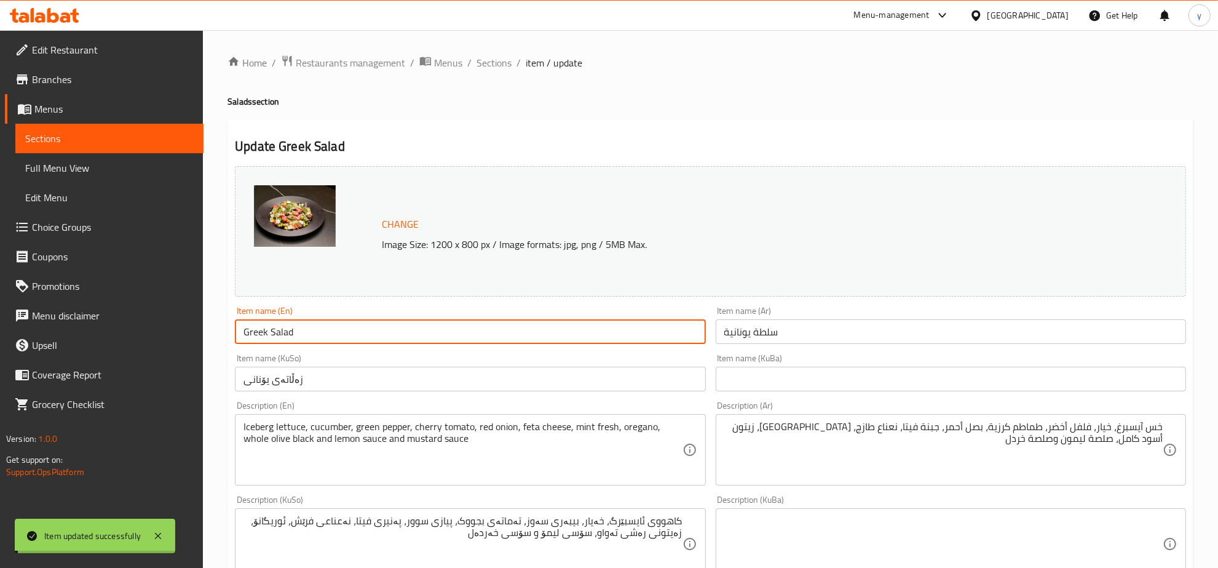
click at [287, 330] on input "Greek Salad" at bounding box center [470, 331] width 470 height 25
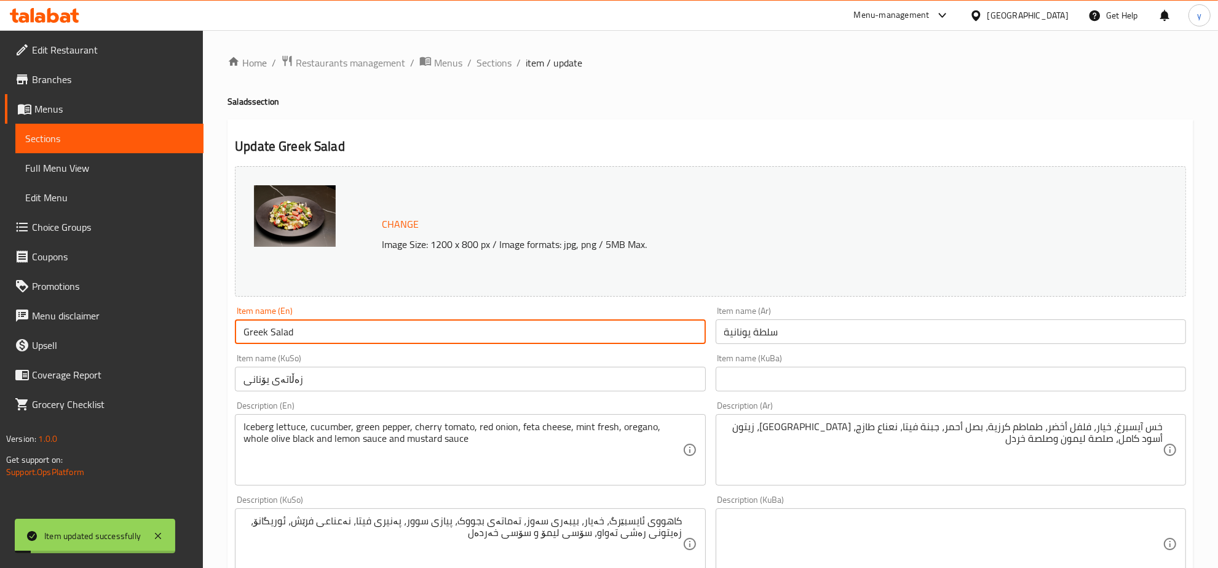
click at [287, 330] on input "Greek Salad" at bounding box center [470, 331] width 470 height 25
click at [157, 174] on span "Full Menu View" at bounding box center [109, 167] width 168 height 15
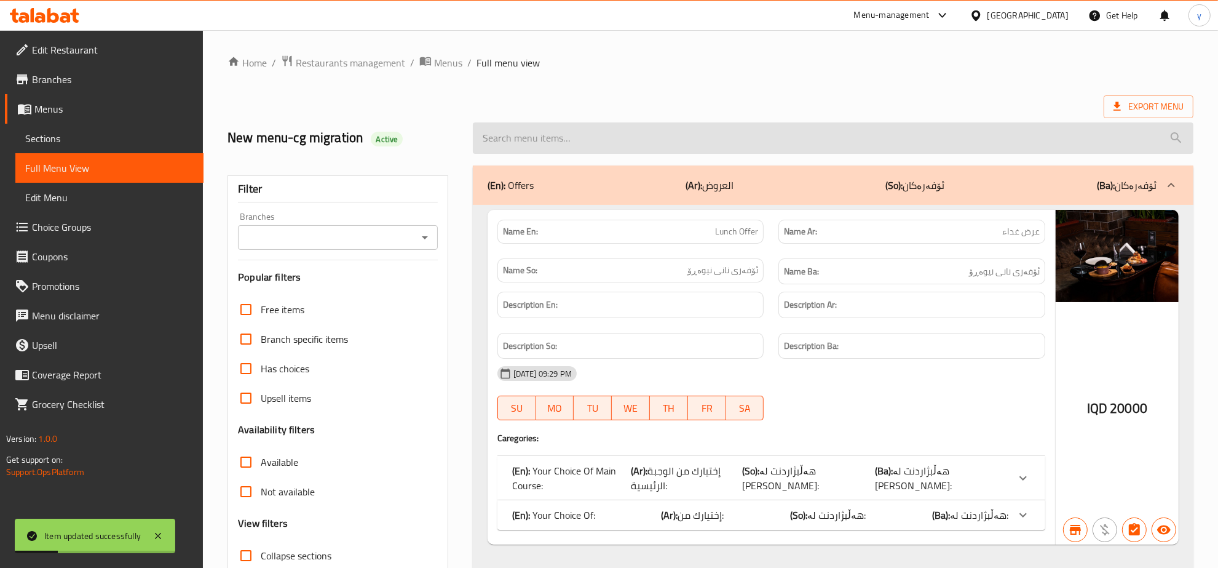
click at [596, 139] on input "search" at bounding box center [833, 137] width 721 height 31
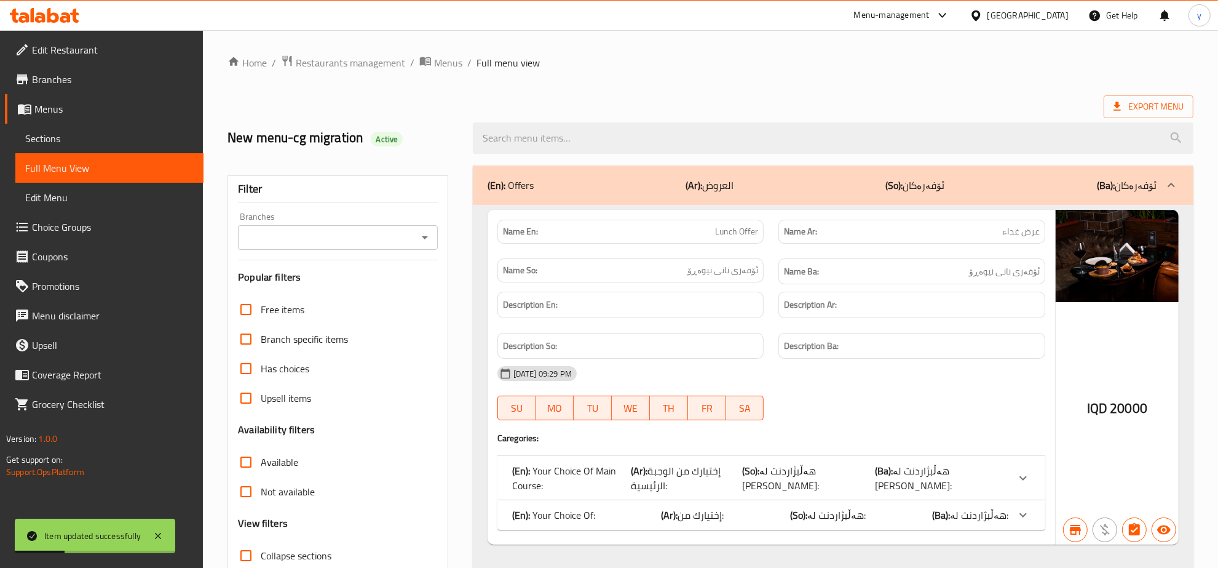
paste input "Greek Salad"
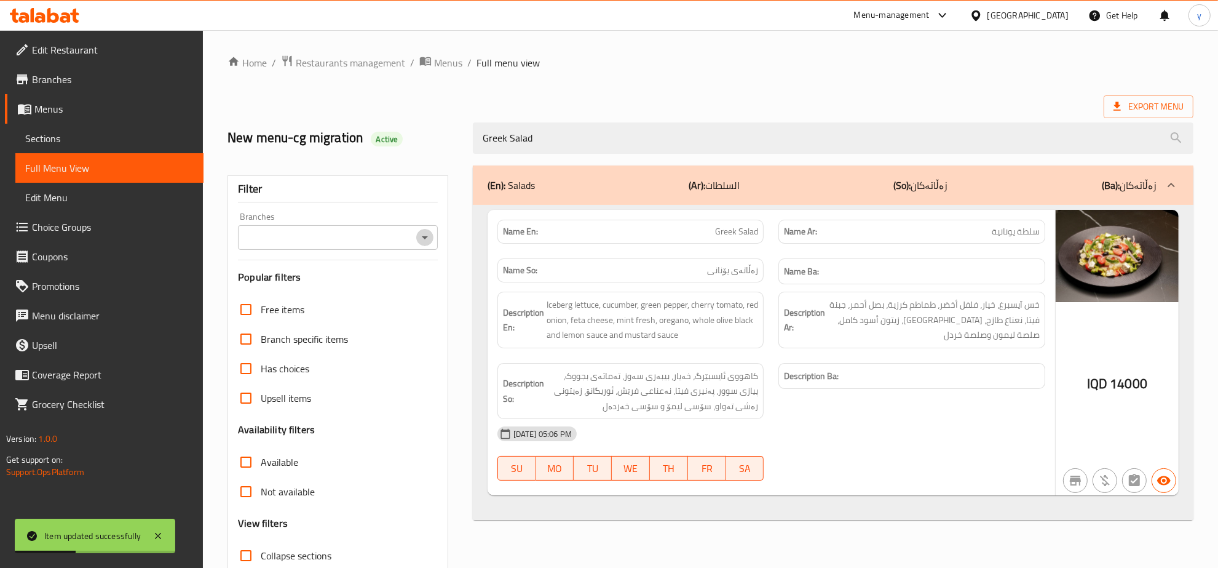
click at [420, 243] on icon "Open" at bounding box center [425, 237] width 15 height 15
type input "Greek Salad"
click at [354, 293] on li "The Vinery, Empire" at bounding box center [338, 291] width 199 height 22
type input "The Vinery, Empire"
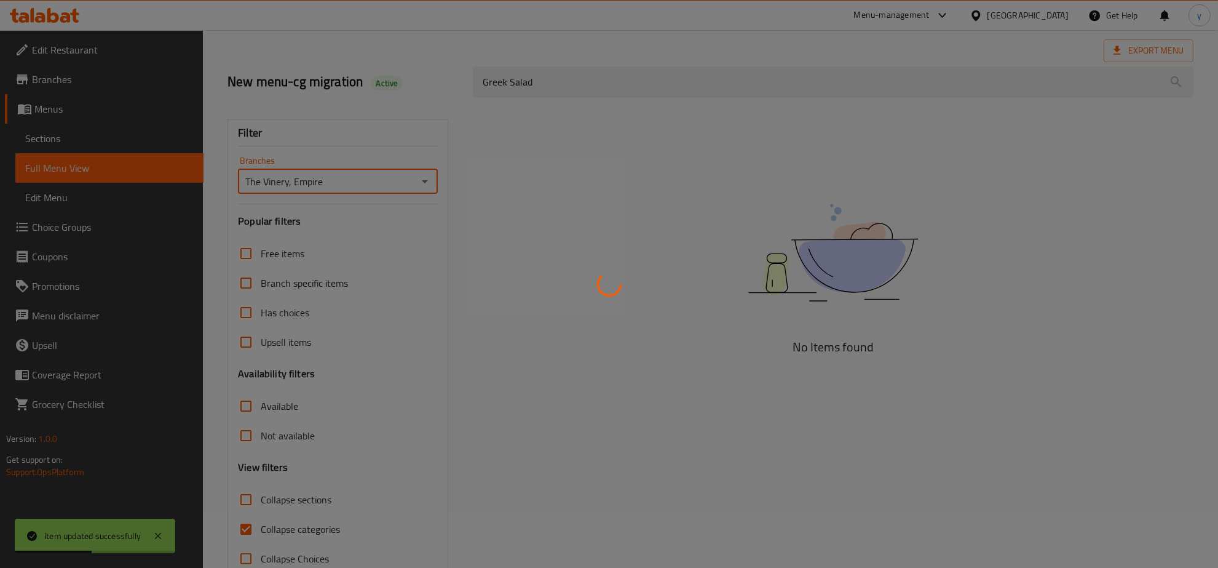
scroll to position [87, 0]
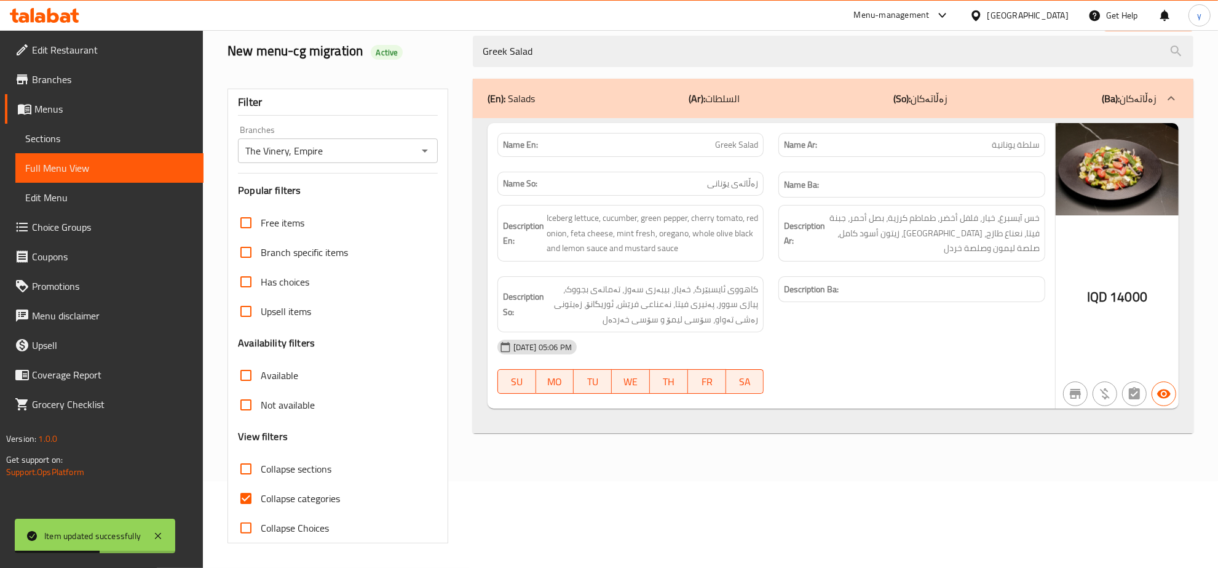
click at [166, 534] on div "Item updated successfully" at bounding box center [95, 535] width 160 height 34
click at [155, 535] on icon at bounding box center [158, 535] width 15 height 15
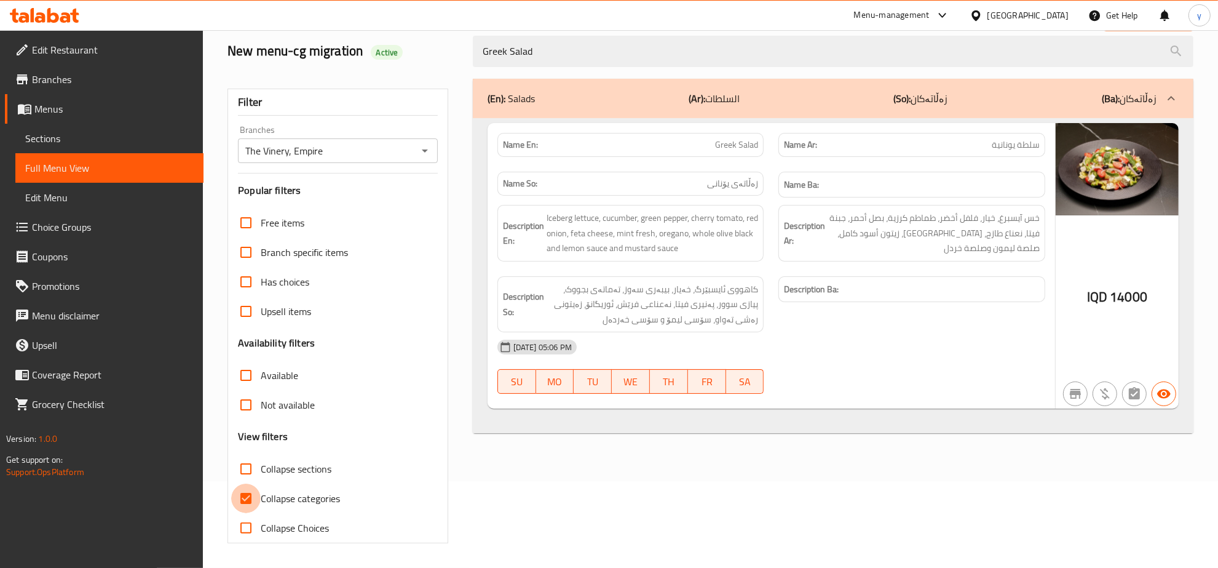
click at [237, 498] on input "Collapse categories" at bounding box center [246, 498] width 30 height 30
checkbox input "false"
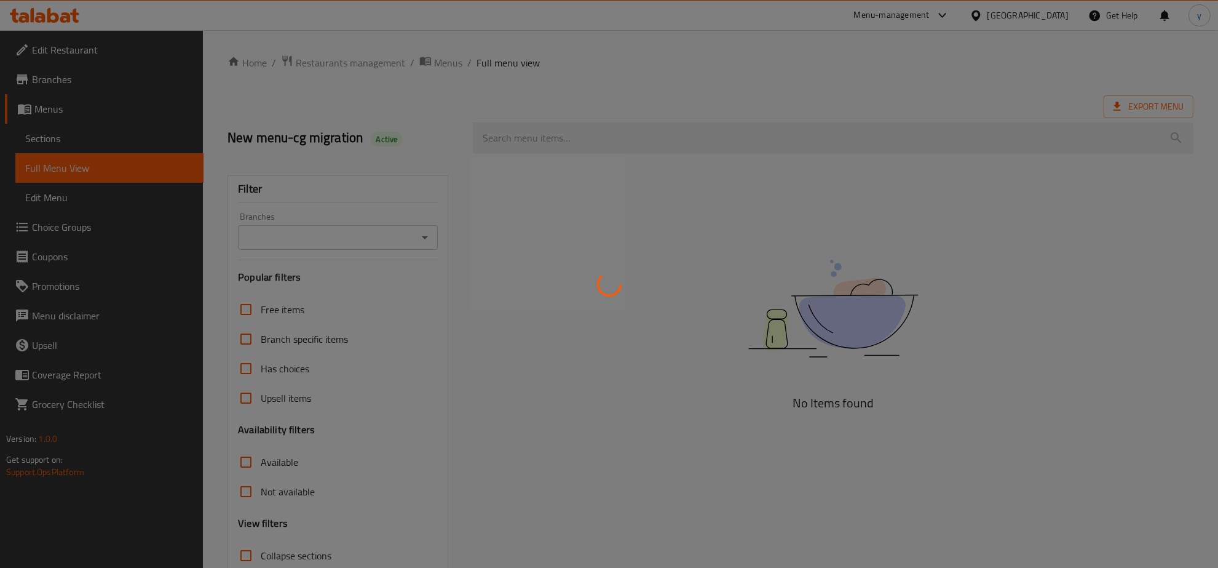
click at [662, 160] on div at bounding box center [609, 284] width 1218 height 568
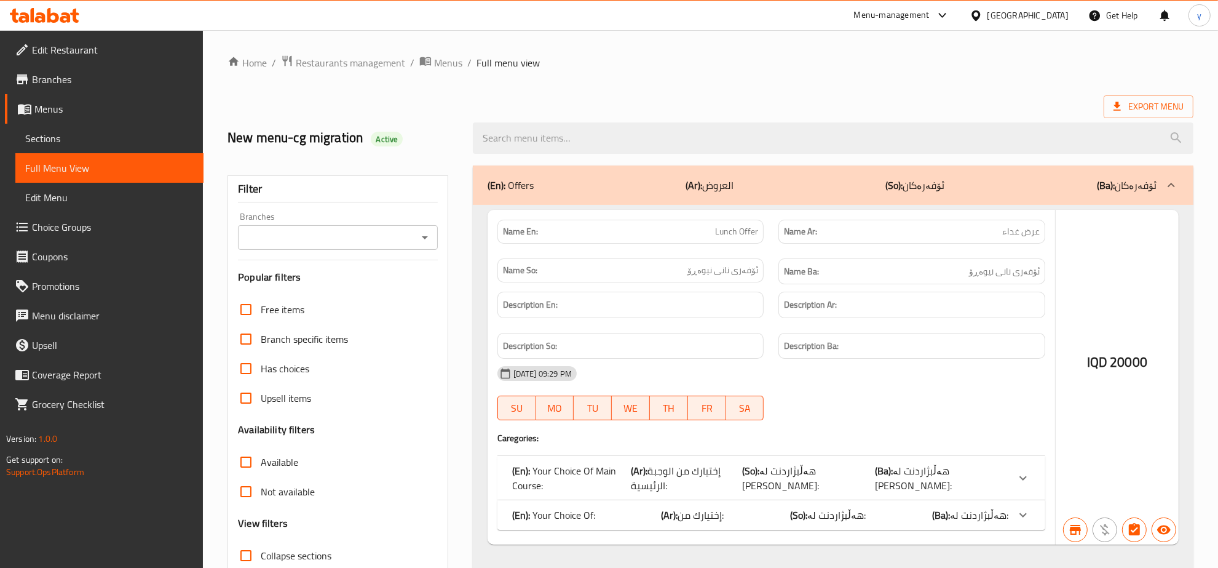
click at [662, 160] on div at bounding box center [609, 284] width 1218 height 568
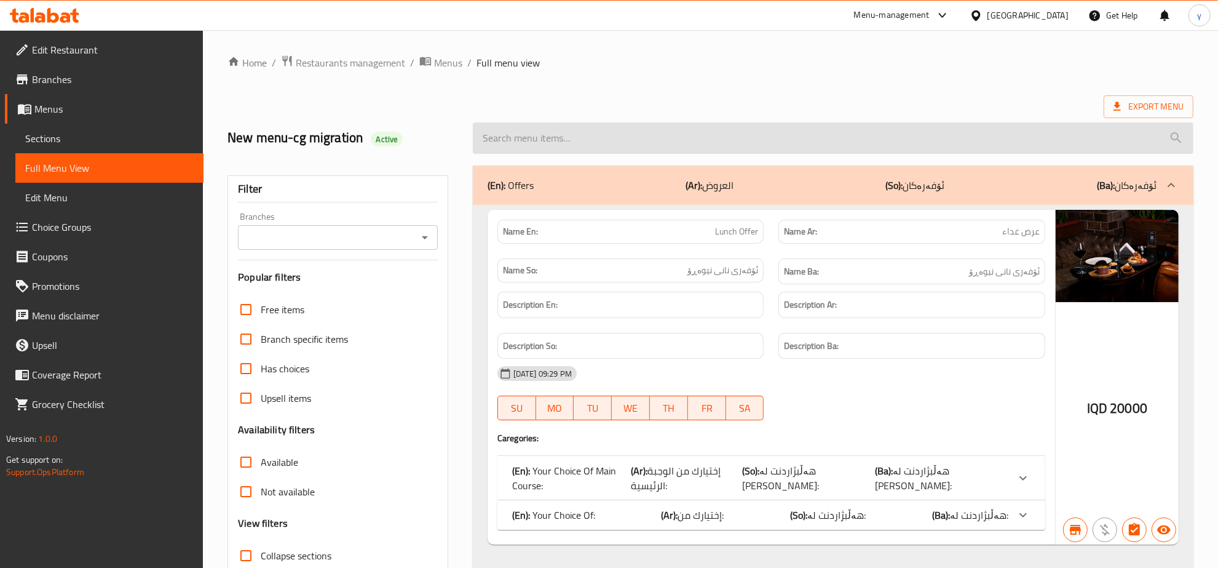
click at [641, 146] on input "search" at bounding box center [833, 137] width 721 height 31
paste input "Chicken Quinoa Salad"
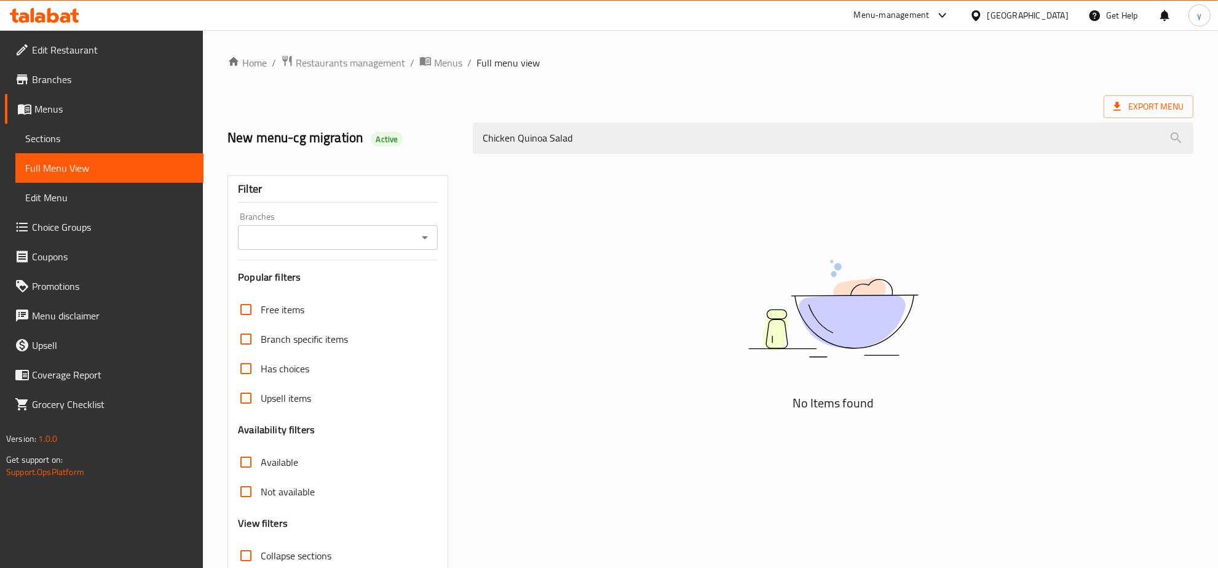
click at [426, 235] on icon "Open" at bounding box center [425, 237] width 15 height 15
type input "Chicken Quinoa Salad"
click at [398, 283] on li "The Vinery, Empire" at bounding box center [338, 291] width 199 height 22
type input "The Vinery, Empire"
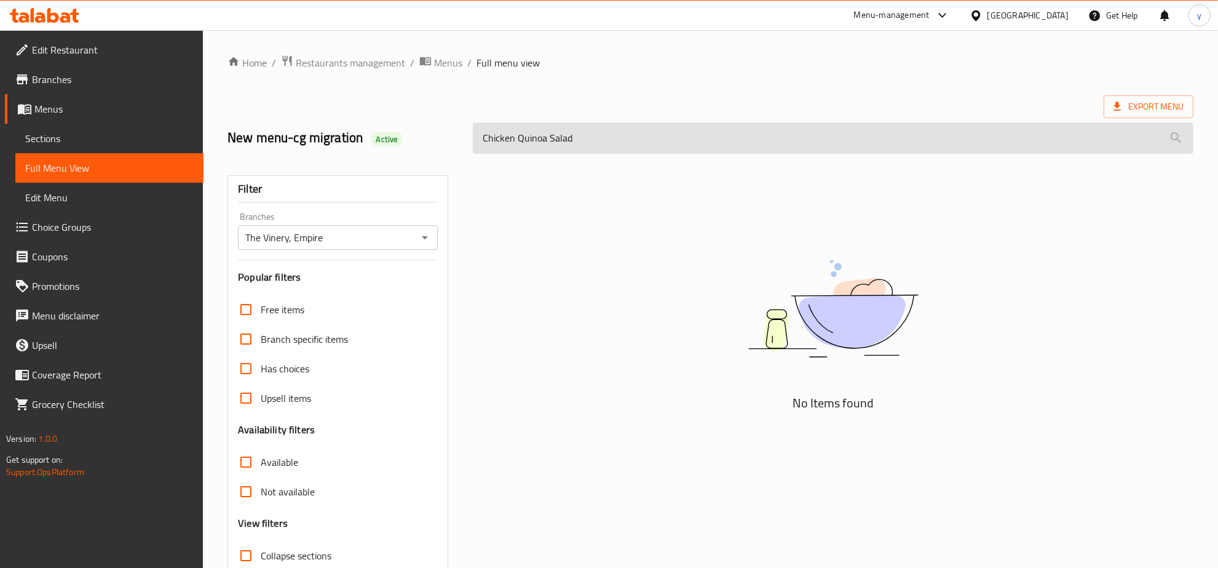
click at [579, 149] on input "Chicken Quinoa Salad" at bounding box center [833, 137] width 721 height 31
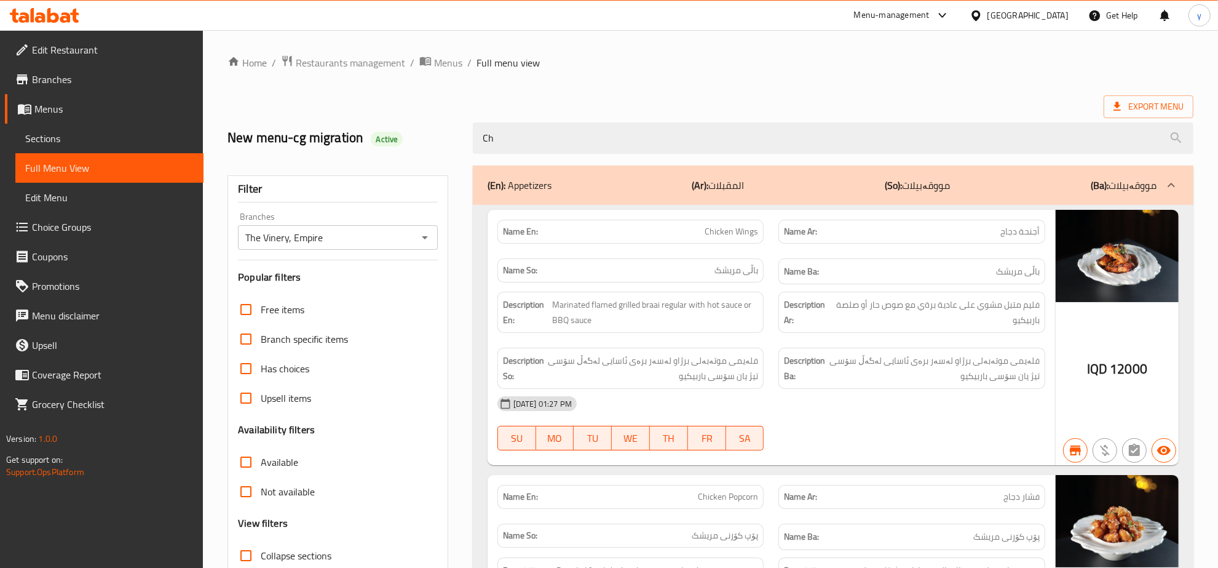
type input "C"
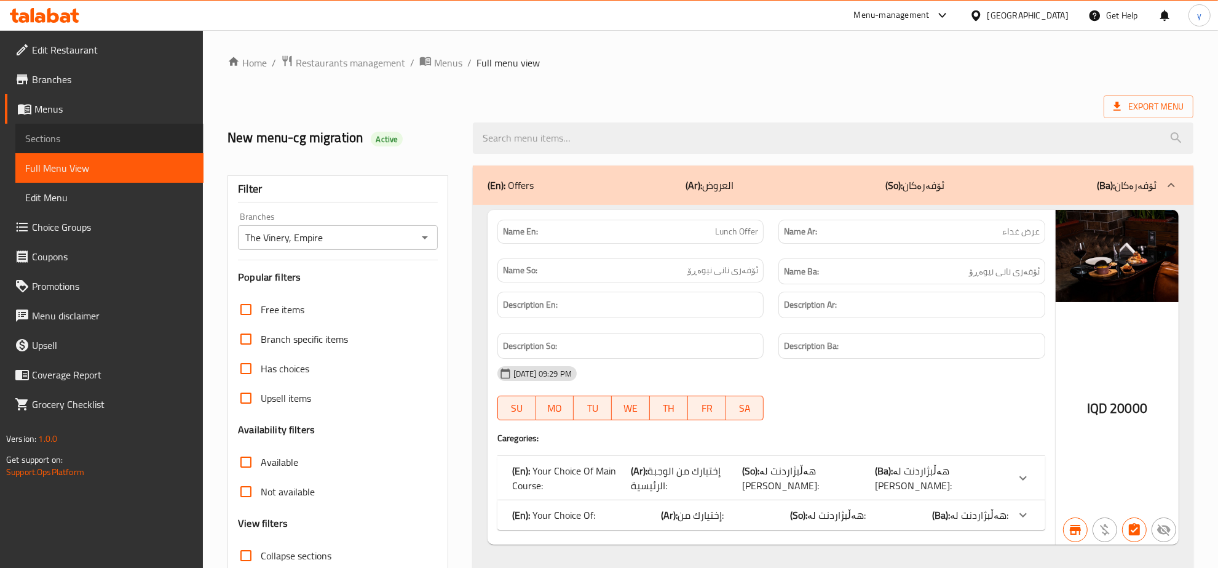
click at [95, 131] on span "Sections" at bounding box center [109, 138] width 168 height 15
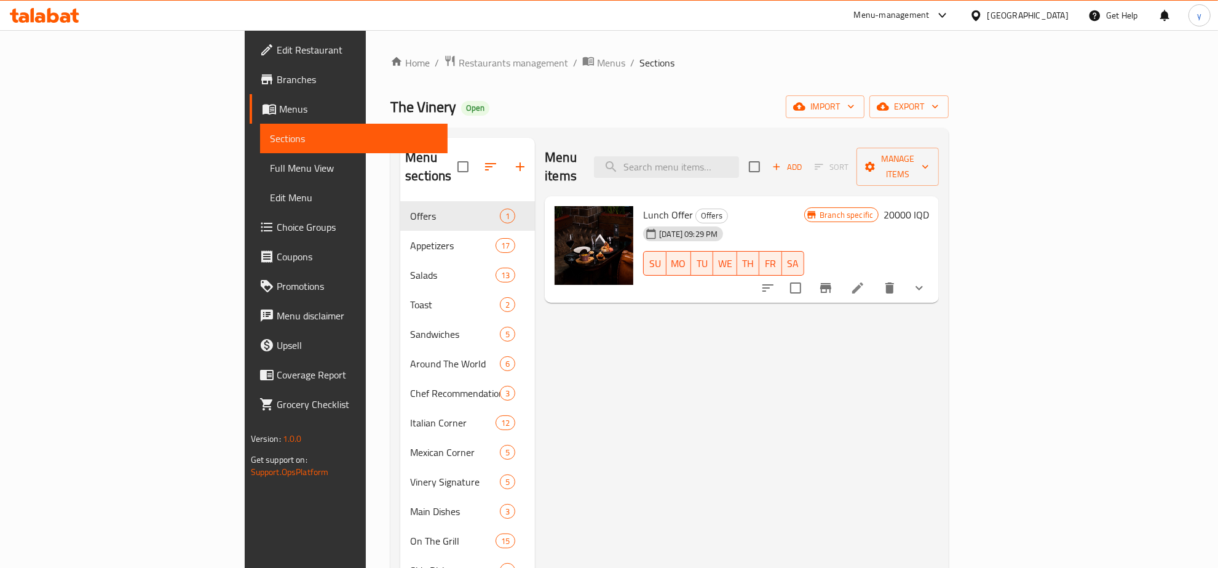
drag, startPoint x: 701, startPoint y: 181, endPoint x: 721, endPoint y: 182, distance: 20.3
click at [711, 196] on div "Lunch Offer Offers 08-10-2024 09:29 PM SU MO TU WE TH FR SA Branch specific 200…" at bounding box center [742, 249] width 394 height 107
click at [739, 156] on input "search" at bounding box center [666, 167] width 145 height 22
paste input "Chicken Quinoa Salad"
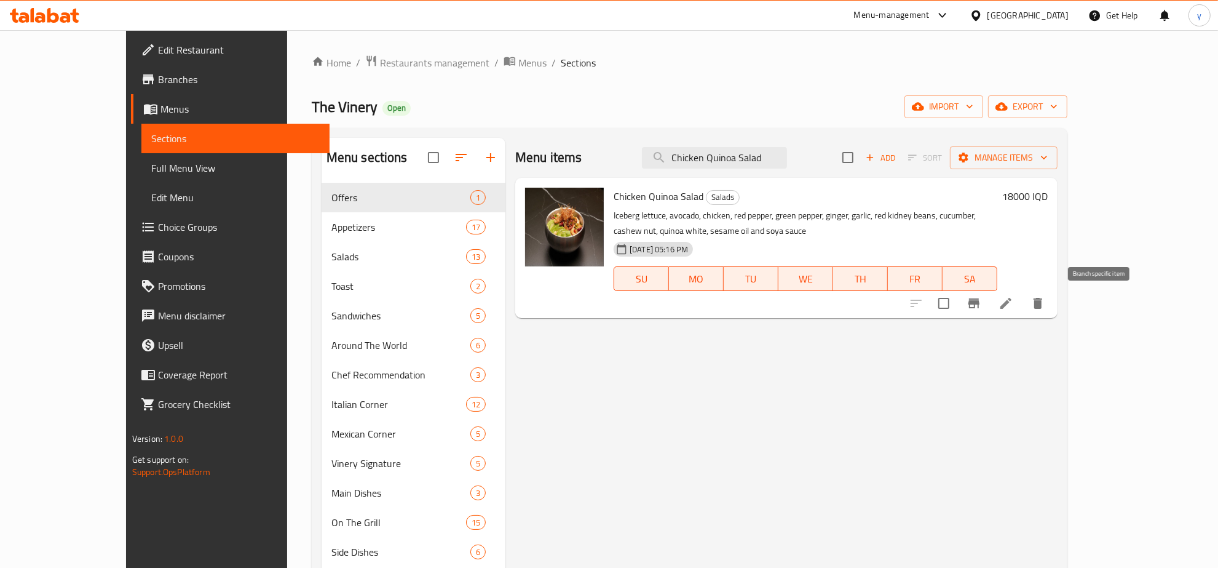
type input "Chicken Quinoa Salad"
click at [1023, 297] on li at bounding box center [1006, 303] width 34 height 22
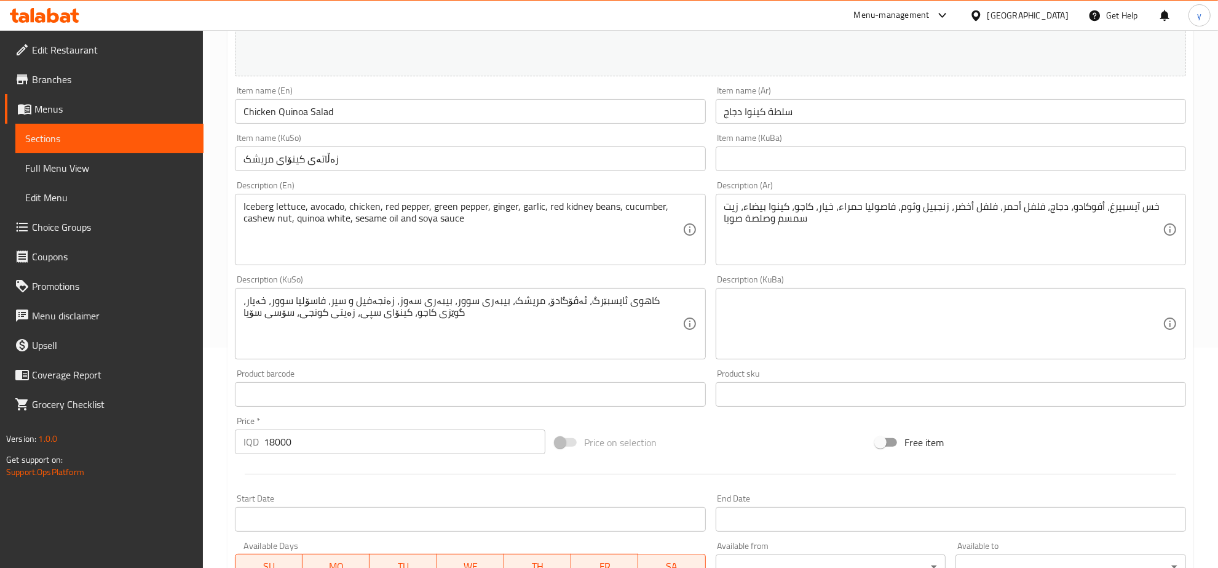
scroll to position [256, 0]
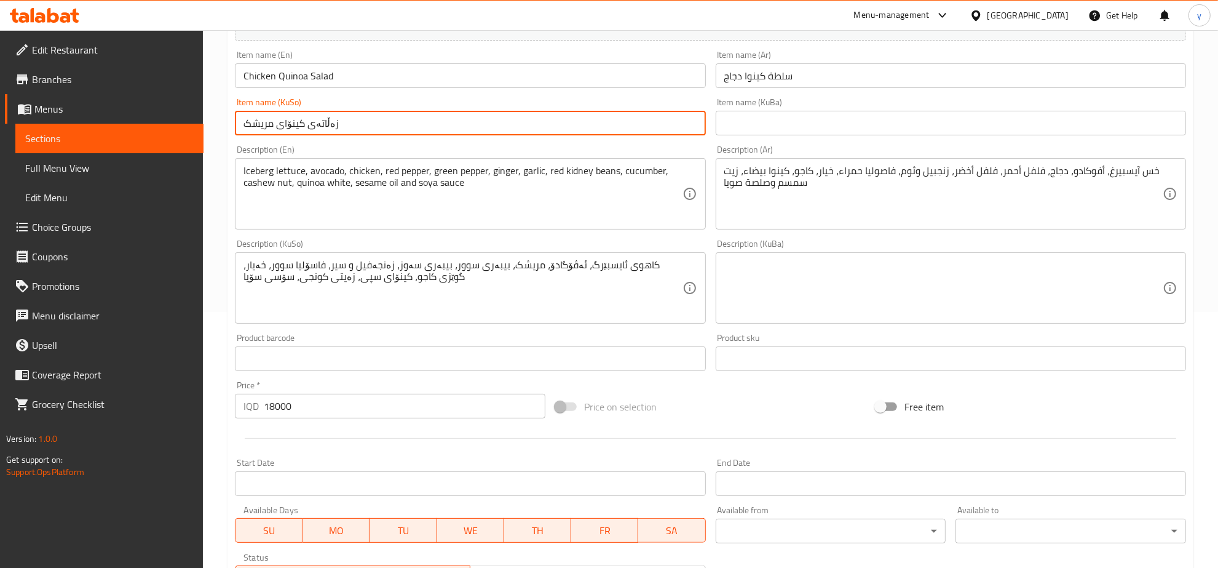
click at [418, 112] on input "زەڵاتەی کینۆای مریشک" at bounding box center [470, 123] width 470 height 25
click at [423, 112] on input "زەڵاتەی کینۆای مریشک" at bounding box center [470, 123] width 470 height 25
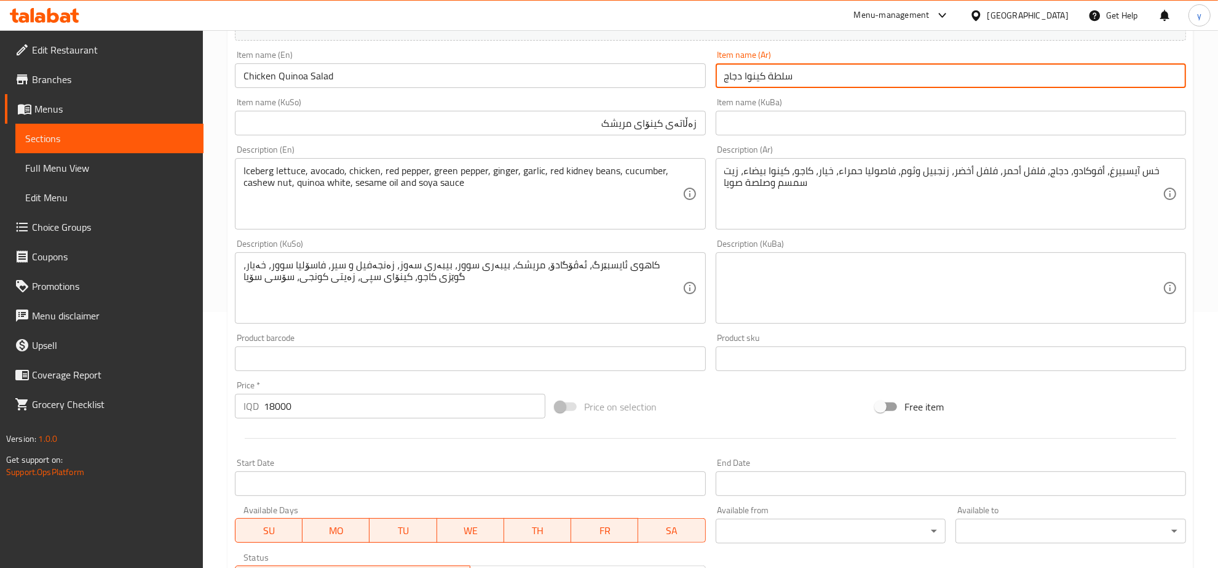
click at [815, 79] on input "سلطة كينوا دجاج" at bounding box center [951, 75] width 470 height 25
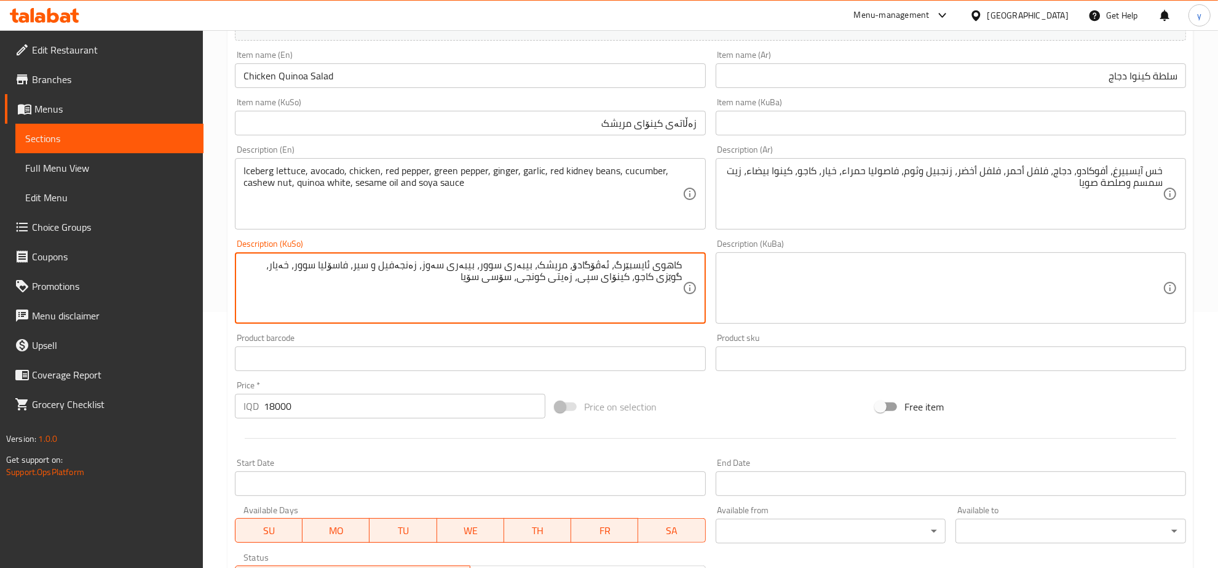
click at [665, 277] on textarea "کاهوی ئایسبێرگ، ئەڤۆگادۆ، مریشک، بیبەری سوور، بیبەری سەوز، زەنجەفیل و سیر، فاسۆ…" at bounding box center [462, 288] width 438 height 58
type textarea "کاهووی ئایسبێرگ، ئەڤوکادۆ، مریشک، بیبەری سوور، بیبەری سەوز،"
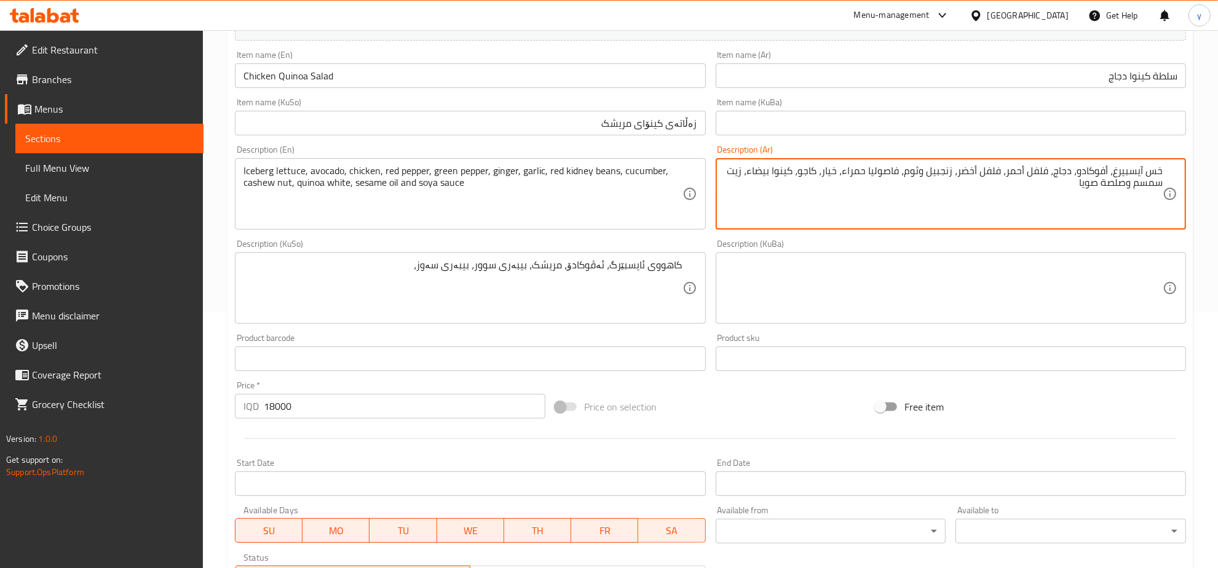
click at [938, 180] on textarea "خس آيسبيرغ، أفوكادو، دجاج، فلفل أحمر، فلفل أخضر، زنجبيل وثوم، فاصوليا حمراء، خي…" at bounding box center [943, 194] width 438 height 58
click at [942, 176] on textarea "خس آيسبيرغ، أفوكادو، دجاج، فلفل أحمر، فلفل أخضر، زنجبيل وثوم، فاصوليا حمراء، خي…" at bounding box center [943, 194] width 438 height 58
click at [921, 169] on textarea "خس آيسبيرغ، أفوكادو، دجاج، فلفل أحمر، فلفل أخضر، زنجبيل وثوم، فاصوليا حمراء، خي…" at bounding box center [943, 194] width 438 height 58
drag, startPoint x: 923, startPoint y: 169, endPoint x: 932, endPoint y: 178, distance: 12.6
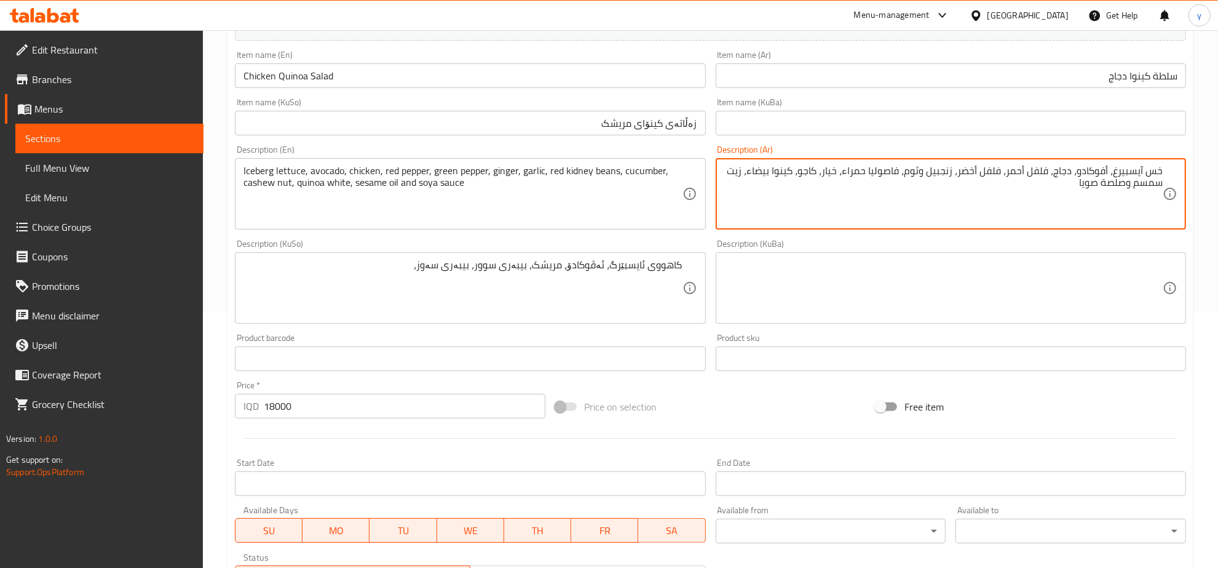
click at [932, 178] on textarea "خس آيسبيرغ، أفوكادو، دجاج، فلفل أحمر، فلفل أخضر، زنجبيل وثوم، فاصوليا حمراء، خي…" at bounding box center [943, 194] width 438 height 58
click at [952, 167] on textarea "خس آيسبيرغ، أفوكادو، دجاج، فلفل أحمر، فلفل أخضر، زنجبيل، ثوم، فاصوليا حمراء، خي…" at bounding box center [943, 194] width 438 height 58
type textarea "خس آيسبيرغ، أفوكادو، دجاج، فلفل أحمر، فلفل أخضر، زنجبيل، ثوم، فاصوليا حمراء، خي…"
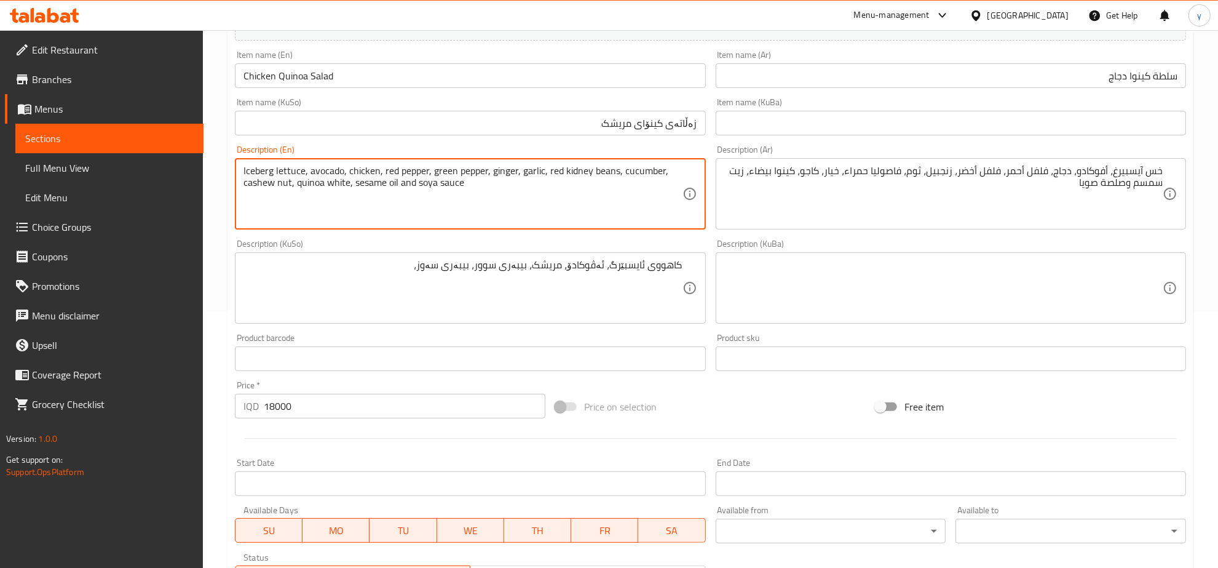
click at [583, 173] on textarea "Iceberg lettuce, avocado, chicken, red pepper, green pepper, ginger, garlic, re…" at bounding box center [462, 194] width 438 height 58
drag, startPoint x: 638, startPoint y: 173, endPoint x: 670, endPoint y: 173, distance: 32.6
click at [670, 173] on textarea "Iceberg lettuce, avocado, chicken, red pepper, green pepper, ginger, garlic, re…" at bounding box center [462, 194] width 438 height 58
click at [636, 176] on textarea "Iceberg lettuce, avocado, chicken, red pepper, green pepper, ginger, garlic, re…" at bounding box center [462, 194] width 438 height 58
click at [633, 174] on textarea "Iceberg lettuce, avocado, chicken, red pepper, green pepper, ginger, garlic, re…" at bounding box center [462, 194] width 438 height 58
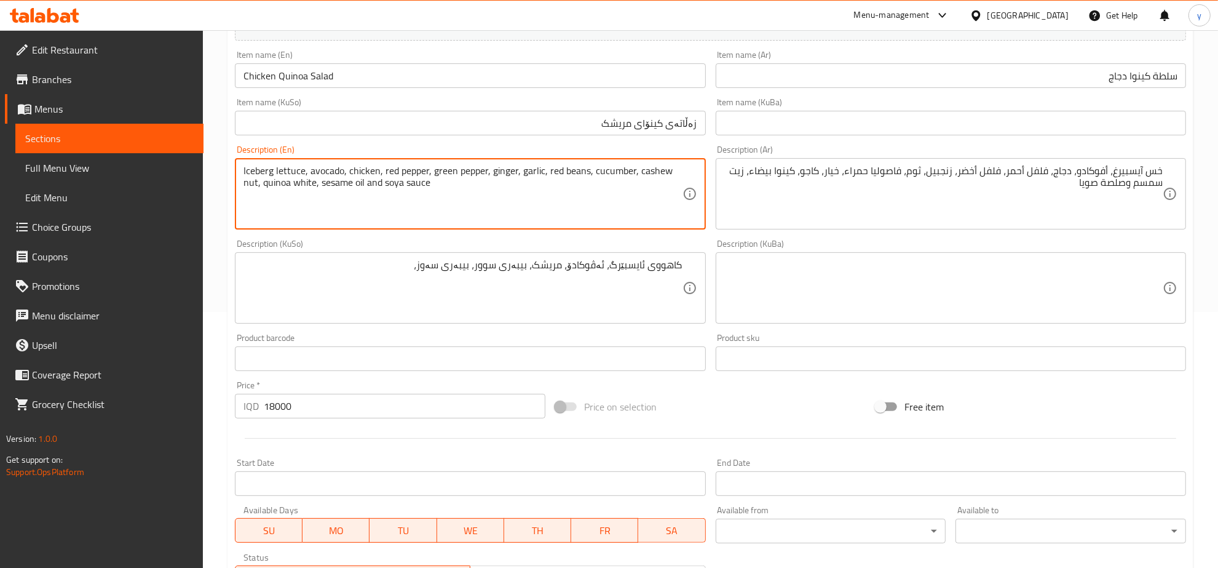
drag, startPoint x: 635, startPoint y: 173, endPoint x: 256, endPoint y: 188, distance: 379.7
click at [256, 188] on textarea "Iceberg lettuce, avocado, chicken, red pepper, green pepper, ginger, garlic, re…" at bounding box center [462, 194] width 438 height 58
type textarea "Iceberg lettuce, avocado, chicken, red pepper, green pepper, ginger, garlic, re…"
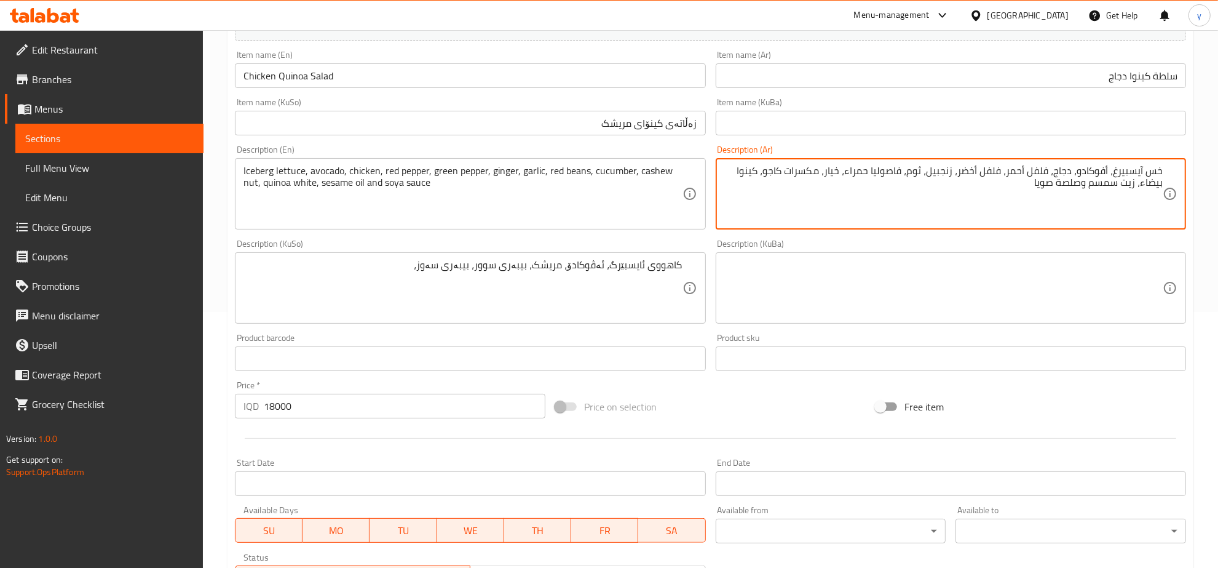
type textarea "خس آيسبيرغ، أفوكادو، دجاج، فلفل أحمر، فلفل أخضر، زنجبيل، ثوم، فاصوليا حمراء، خي…"
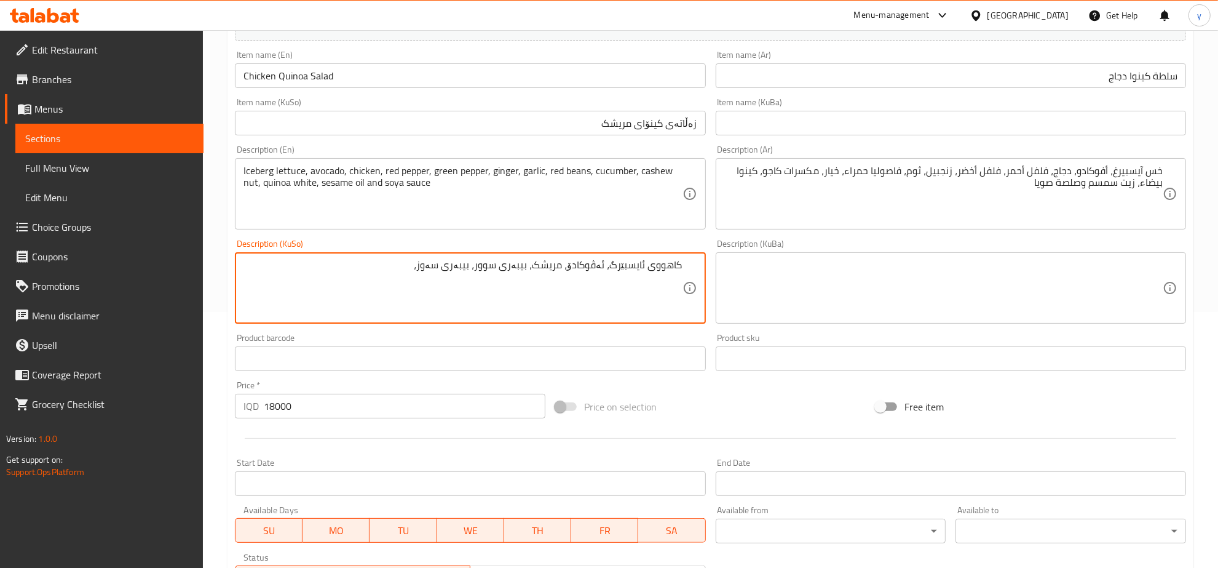
paste textarea "زەنجەفیل"
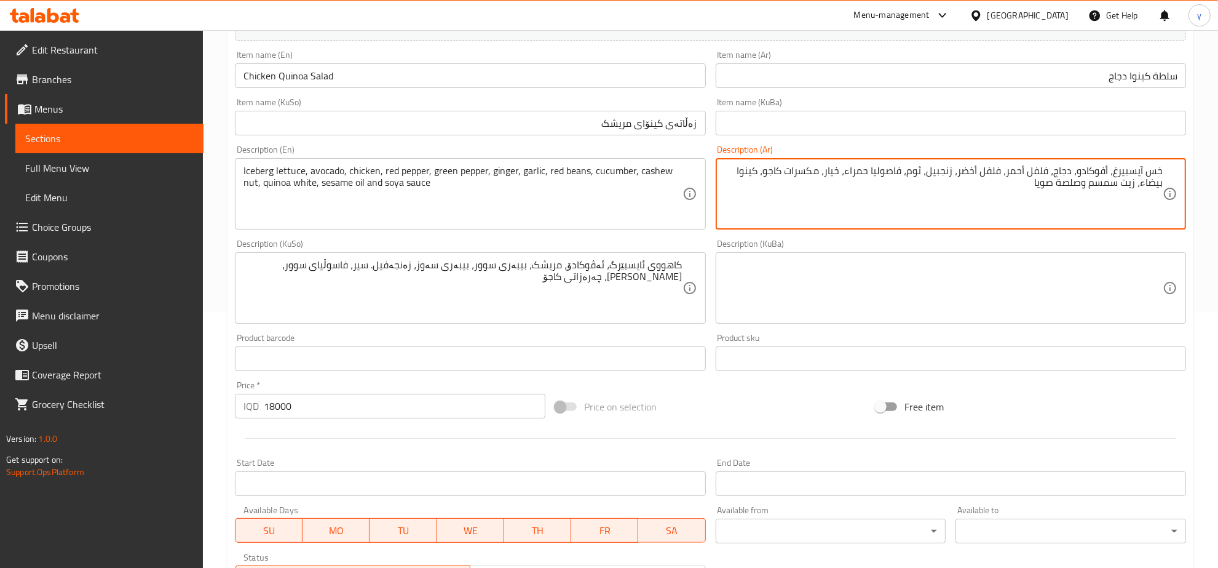
click at [781, 176] on textarea "خس آيسبيرغ، أفوكادو، دجاج، فلفل أحمر، فلفل أخضر، زنجبيل، ثوم، فاصوليا حمراء، خي…" at bounding box center [943, 194] width 438 height 58
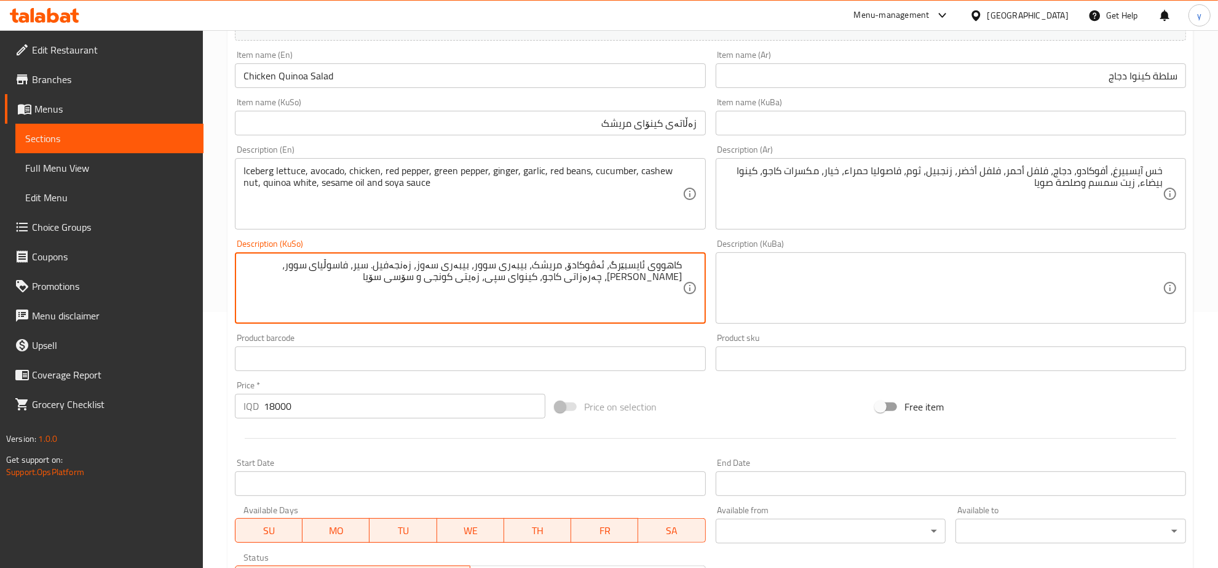
type textarea "کاهووی ئایسبێرگ، ئەڤوکادۆ، مریشک، بیبەری سوور، بیبەری سەوز، زەنجەفیل. سیر، فاسو…"
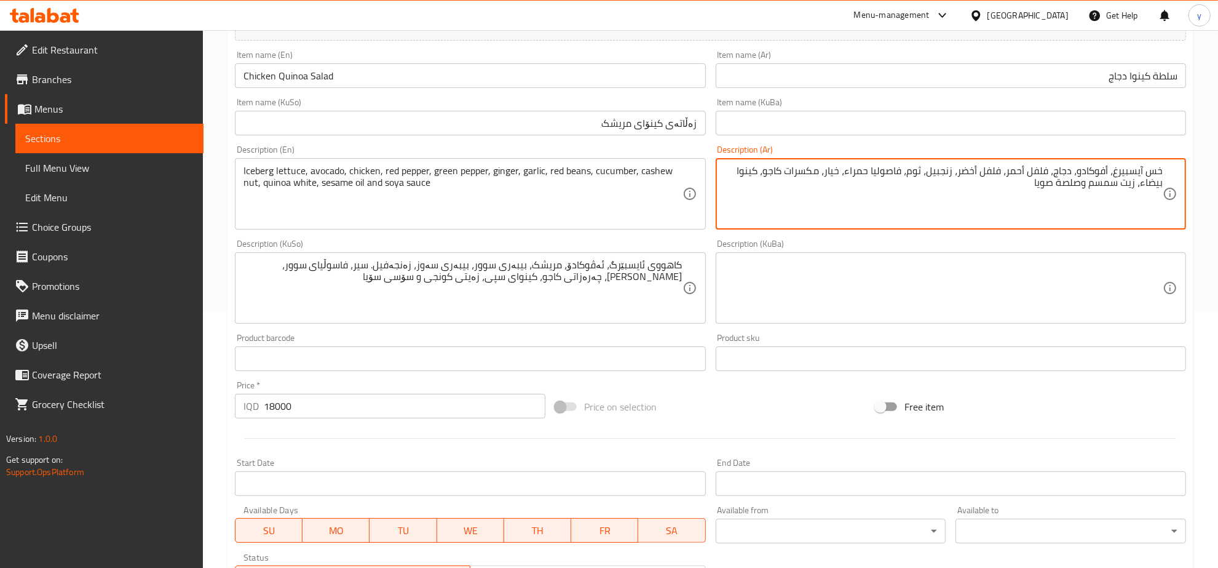
click at [1053, 183] on textarea "خس آيسبيرغ، أفوكادو، دجاج، فلفل أحمر، فلفل أخضر، زنجبيل، ثوم، فاصوليا حمراء، خي…" at bounding box center [943, 194] width 438 height 58
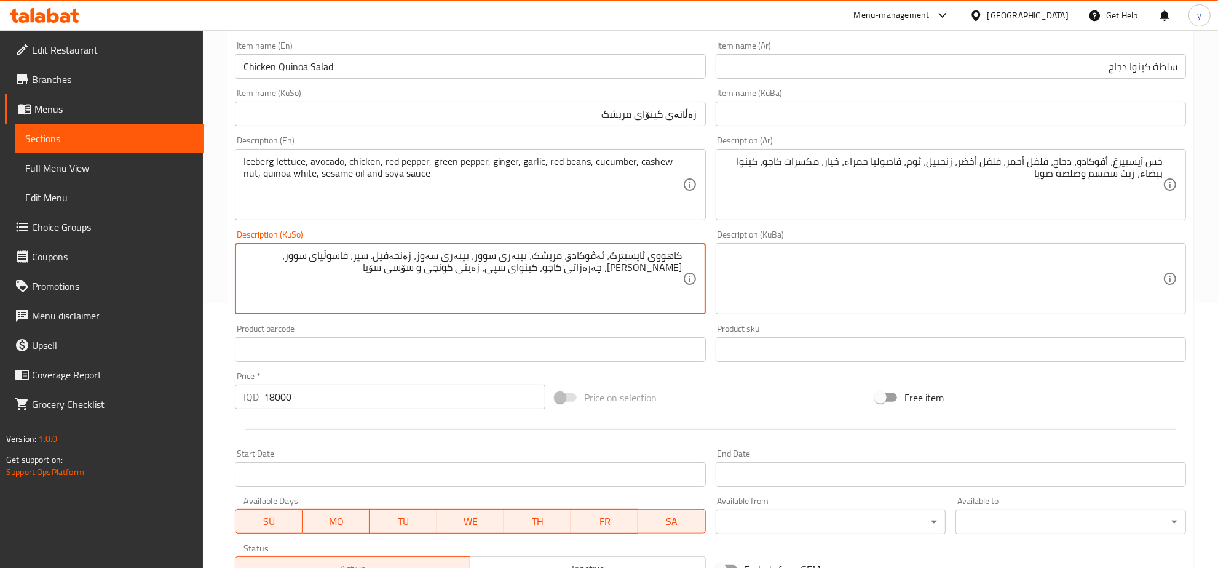
scroll to position [459, 0]
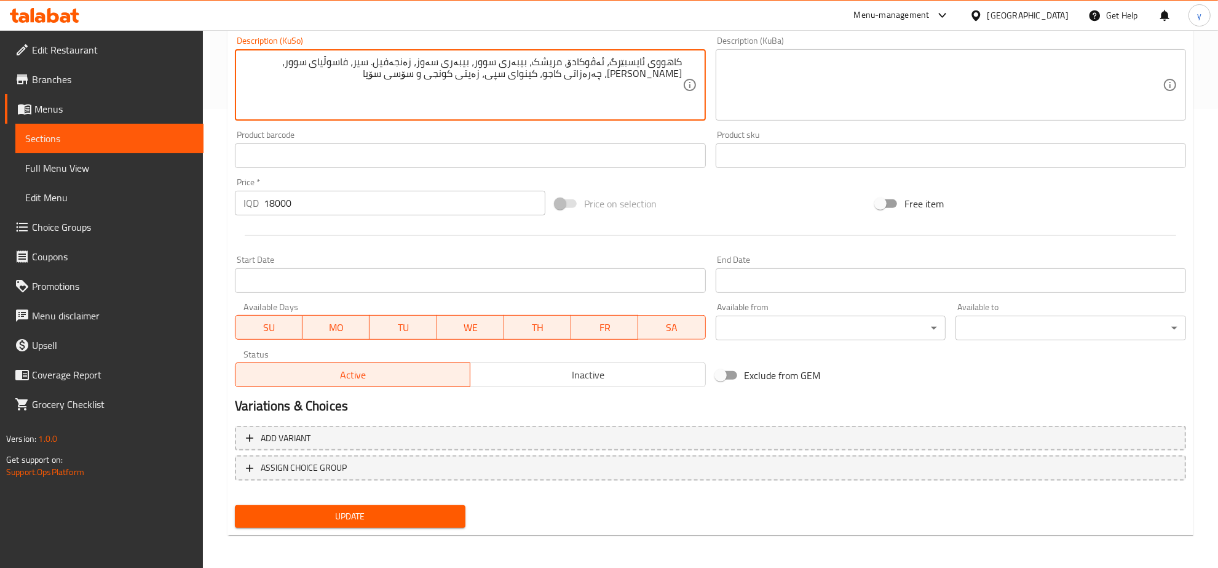
click at [354, 500] on div "Update" at bounding box center [350, 516] width 240 height 33
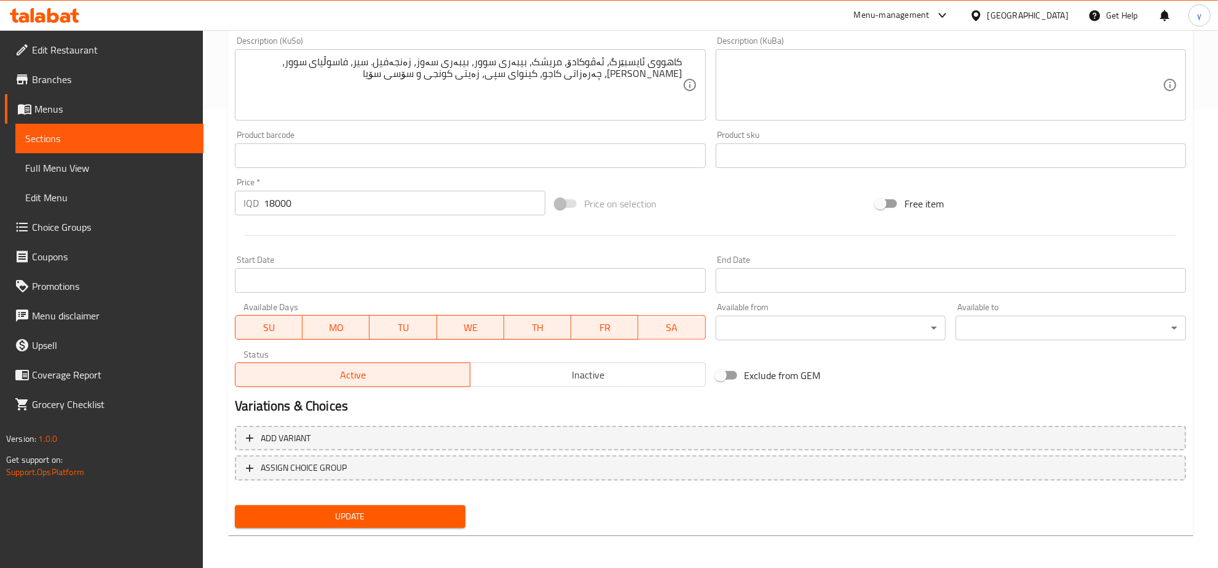
click at [357, 509] on span "Update" at bounding box center [350, 516] width 211 height 15
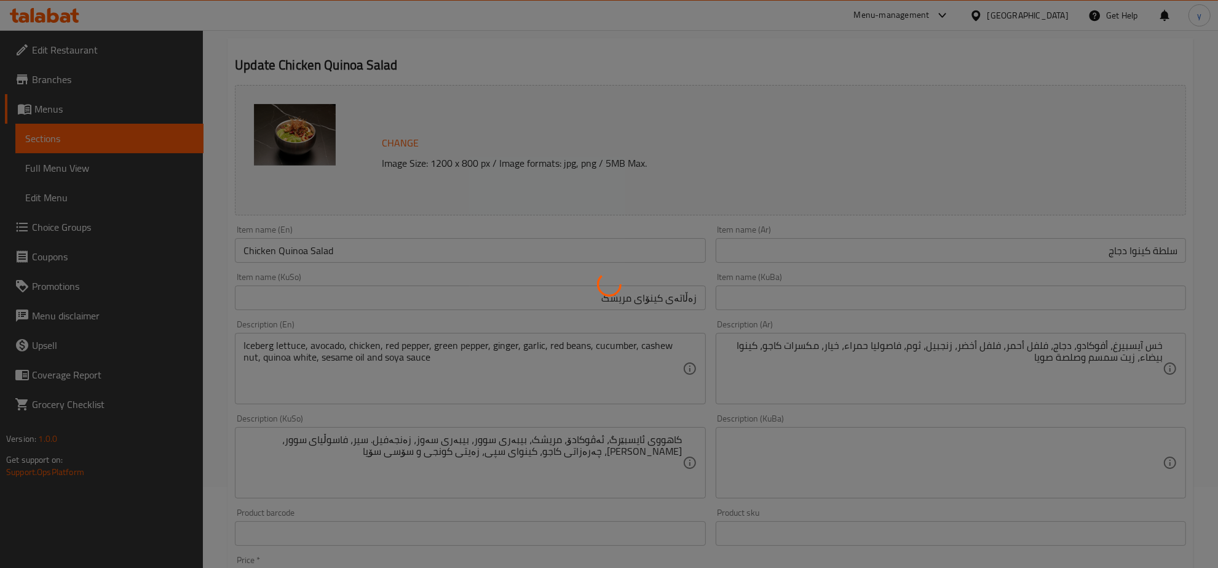
scroll to position [74, 0]
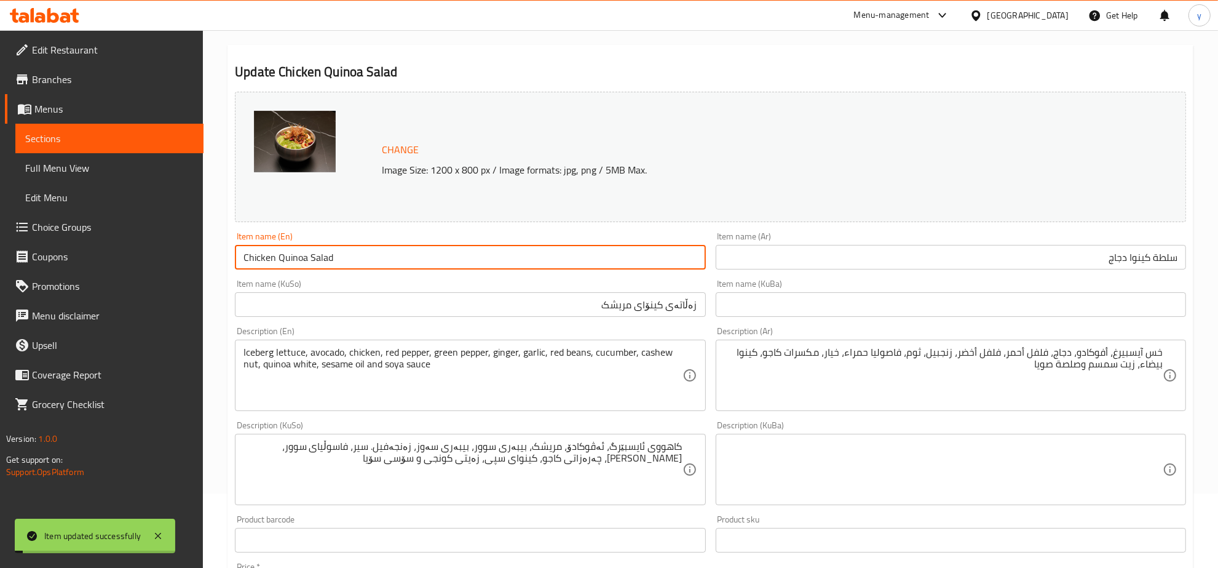
click at [293, 258] on input "Chicken Quinoa Salad" at bounding box center [470, 257] width 470 height 25
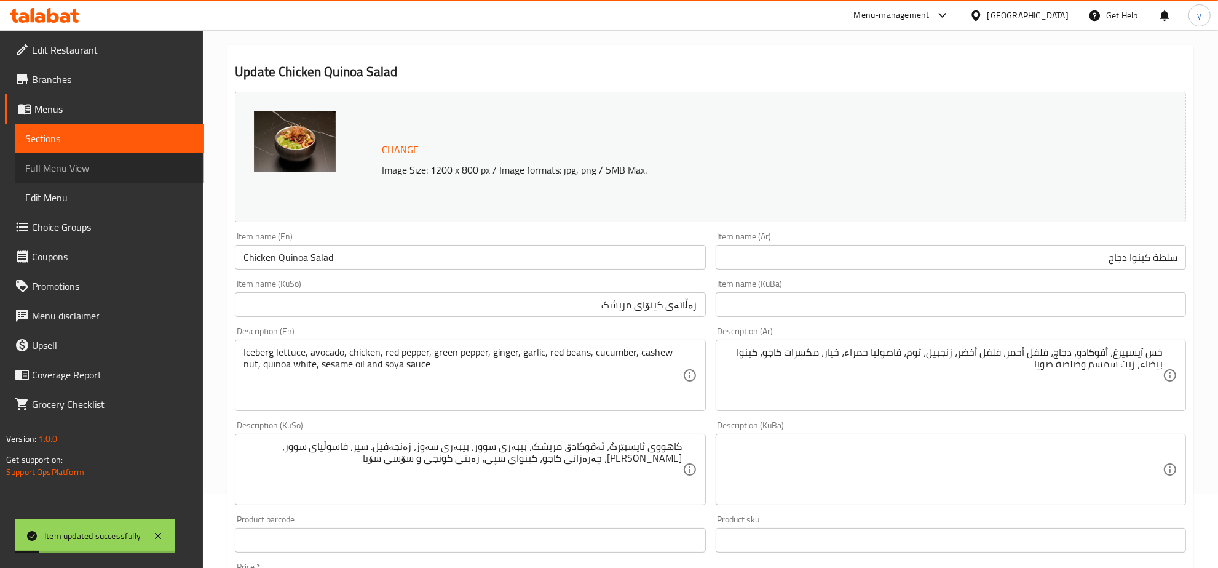
click at [112, 164] on span "Full Menu View" at bounding box center [109, 167] width 168 height 15
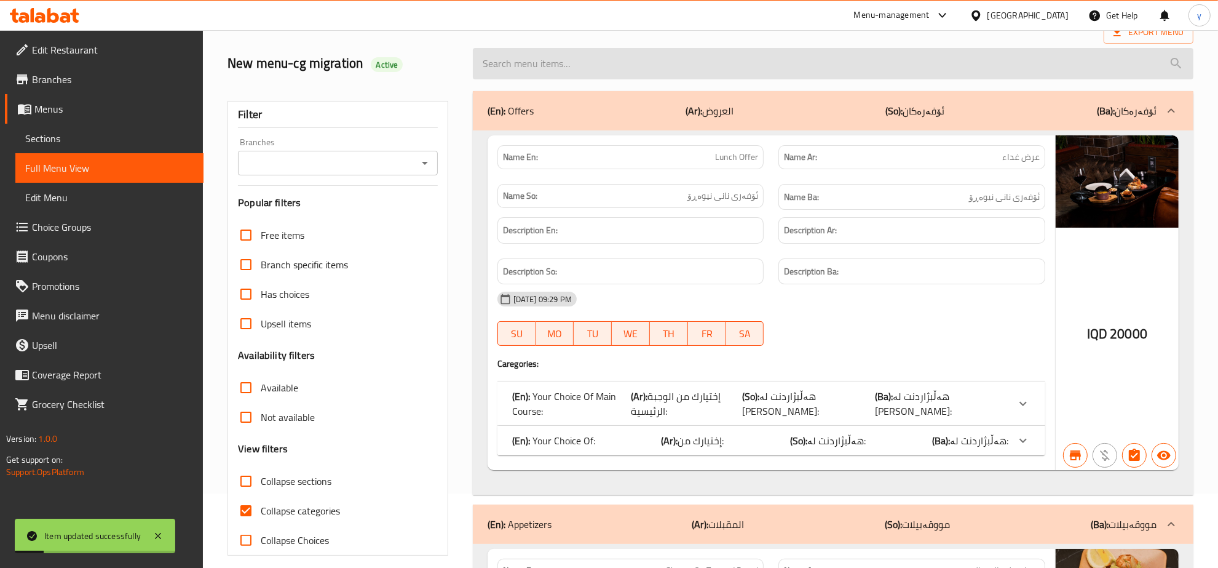
click at [600, 73] on input "search" at bounding box center [833, 63] width 721 height 31
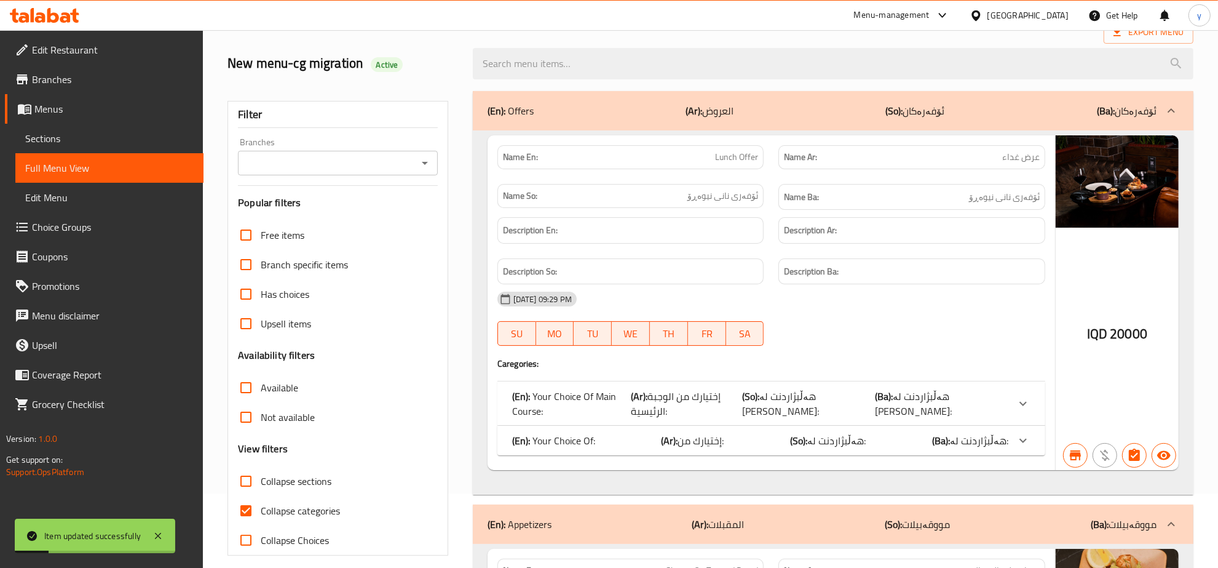
paste input "Chicken Quinoa Salad"
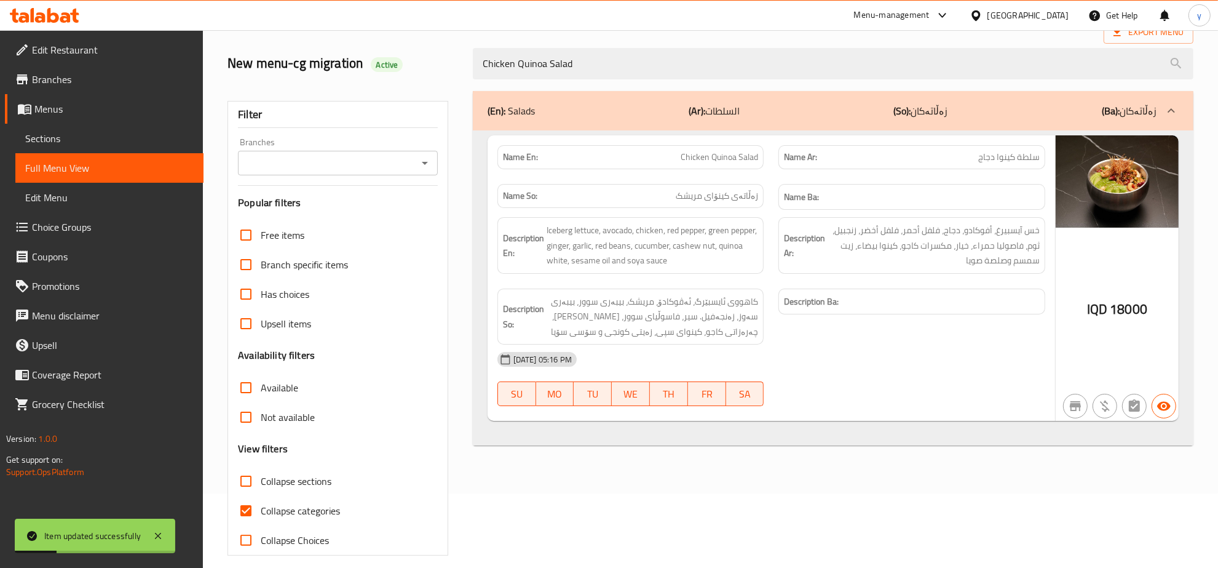
click at [421, 156] on icon "Open" at bounding box center [425, 163] width 15 height 15
type input "Chicken Quinoa Salad"
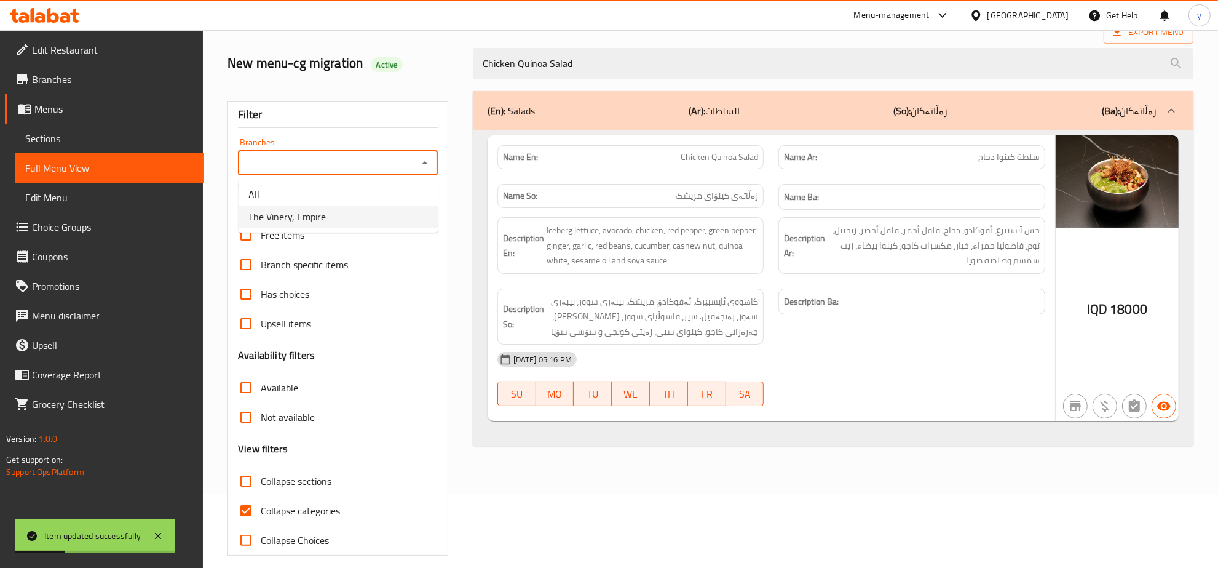
click at [346, 223] on li "The Vinery, Empire" at bounding box center [338, 216] width 199 height 22
type input "The Vinery, Empire"
click at [149, 532] on div "Item updated successfully" at bounding box center [95, 535] width 160 height 34
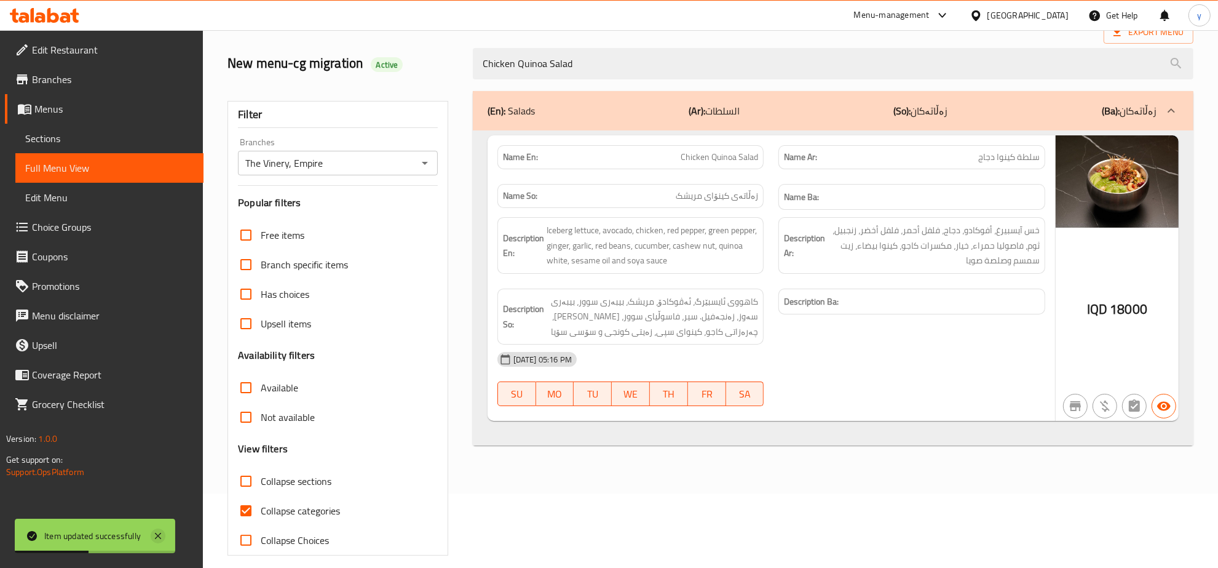
click at [162, 537] on icon at bounding box center [158, 535] width 15 height 15
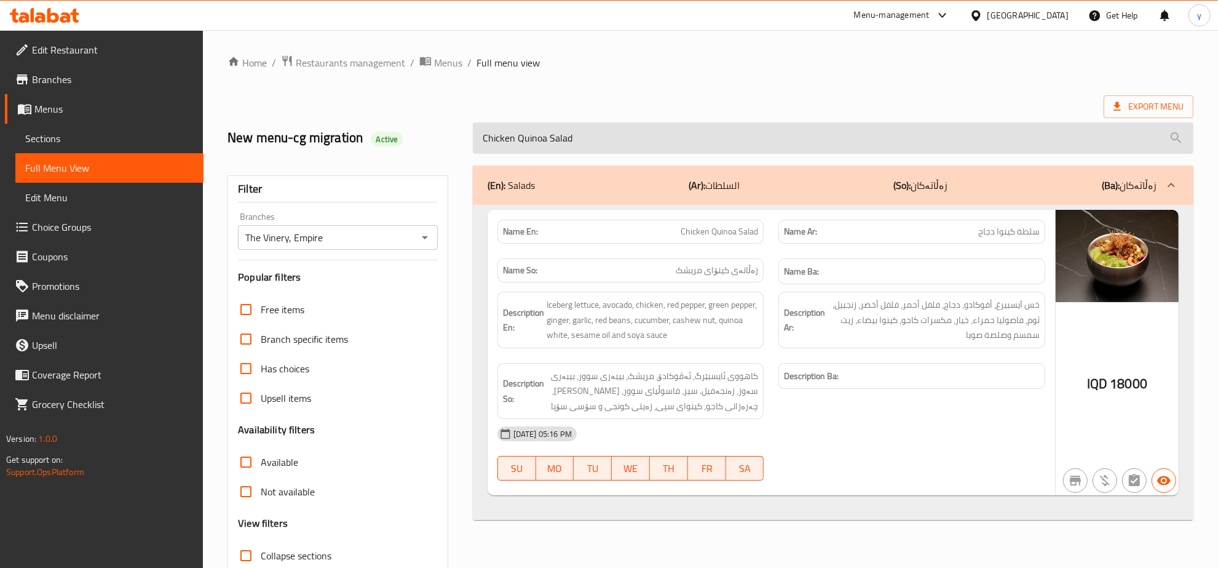
click at [547, 135] on input "Chicken Quinoa Salad" at bounding box center [833, 137] width 721 height 31
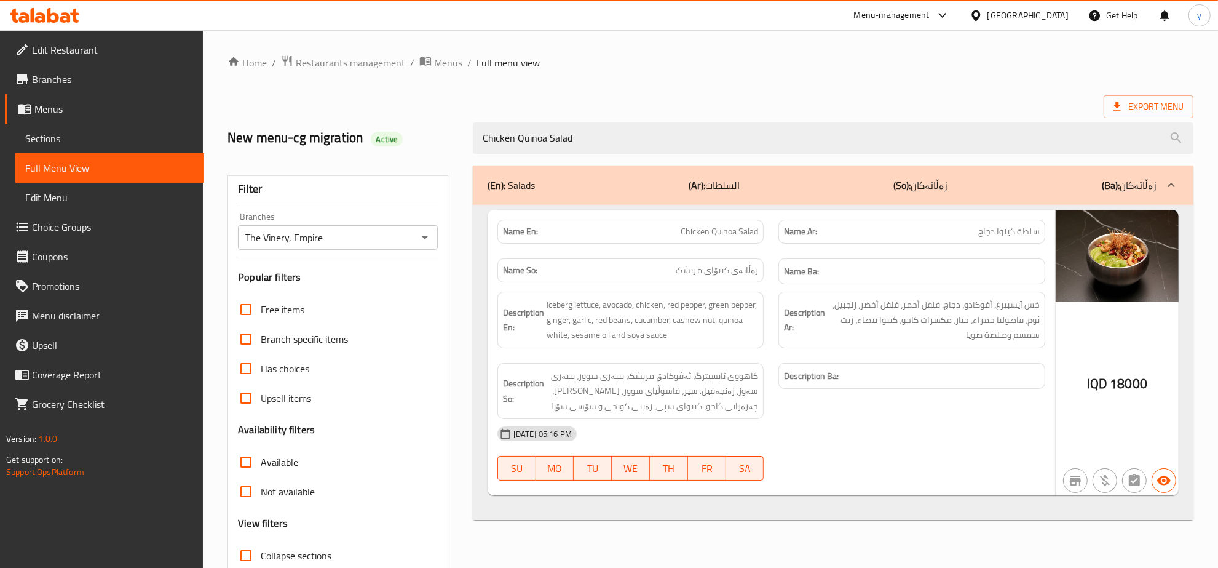
click at [134, 131] on span "Sections" at bounding box center [109, 138] width 168 height 15
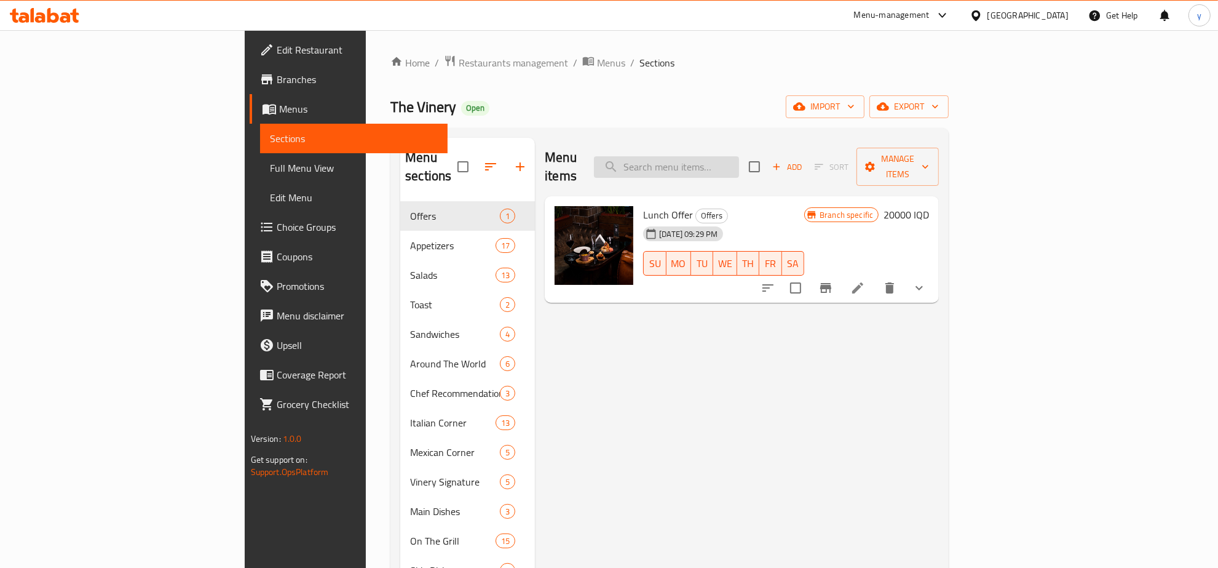
click at [730, 156] on input "search" at bounding box center [666, 167] width 145 height 22
paste input "Grilled Salmon Sandwich"
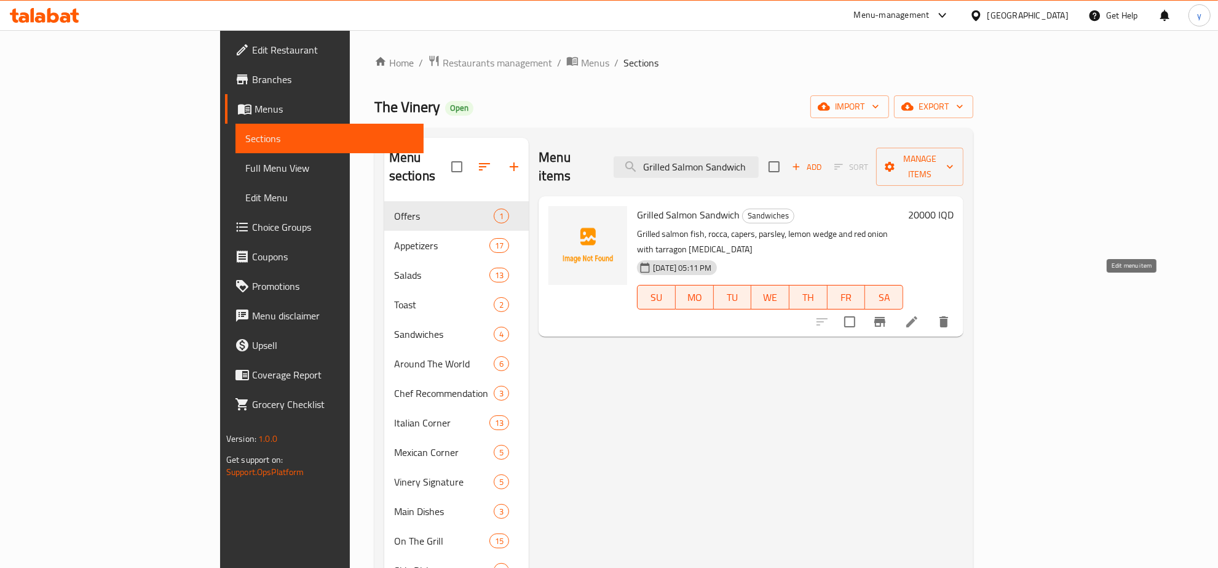
type input "Grilled Salmon Sandwich"
click at [917, 316] on icon at bounding box center [911, 321] width 11 height 11
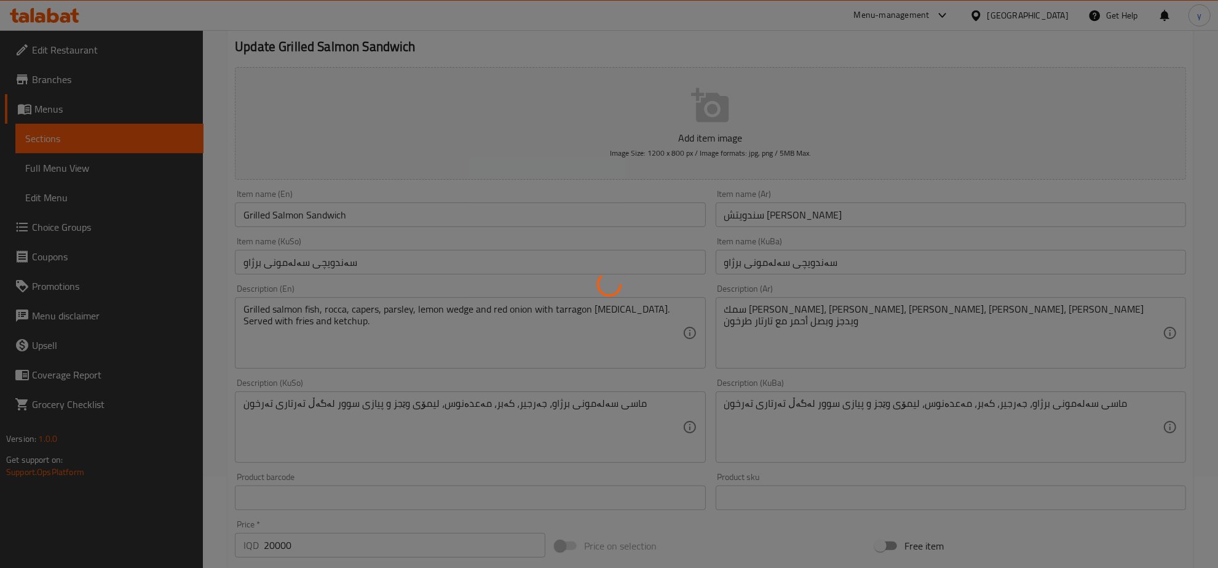
scroll to position [128, 0]
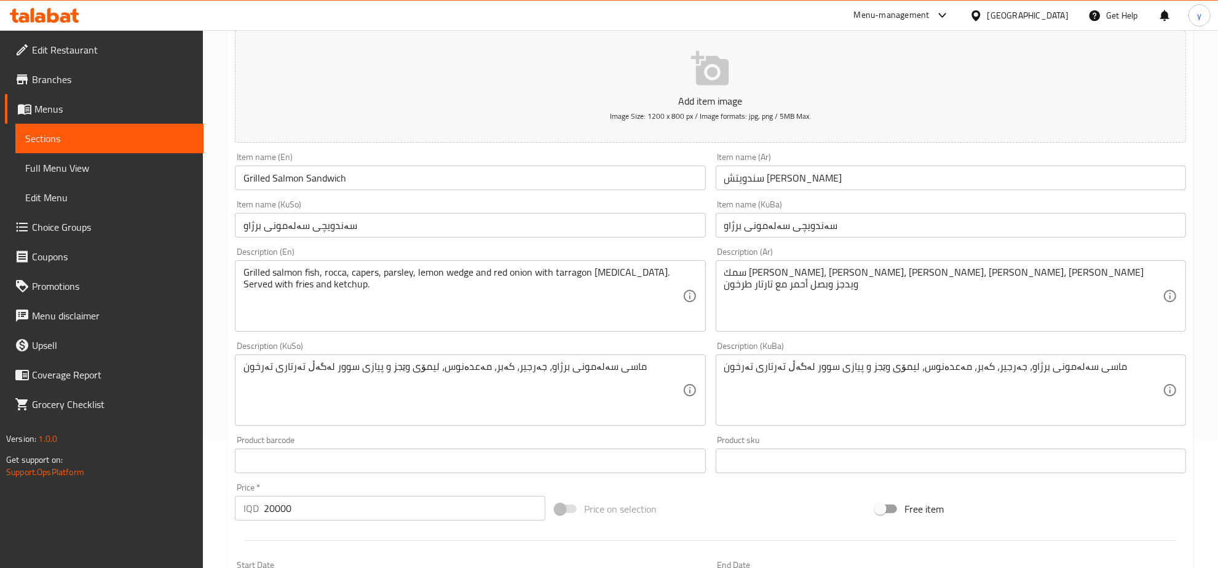
click at [619, 286] on div "Home / Restaurants management / Menus / Sections / item / update Update Grilled…" at bounding box center [711, 388] width 966 height 923
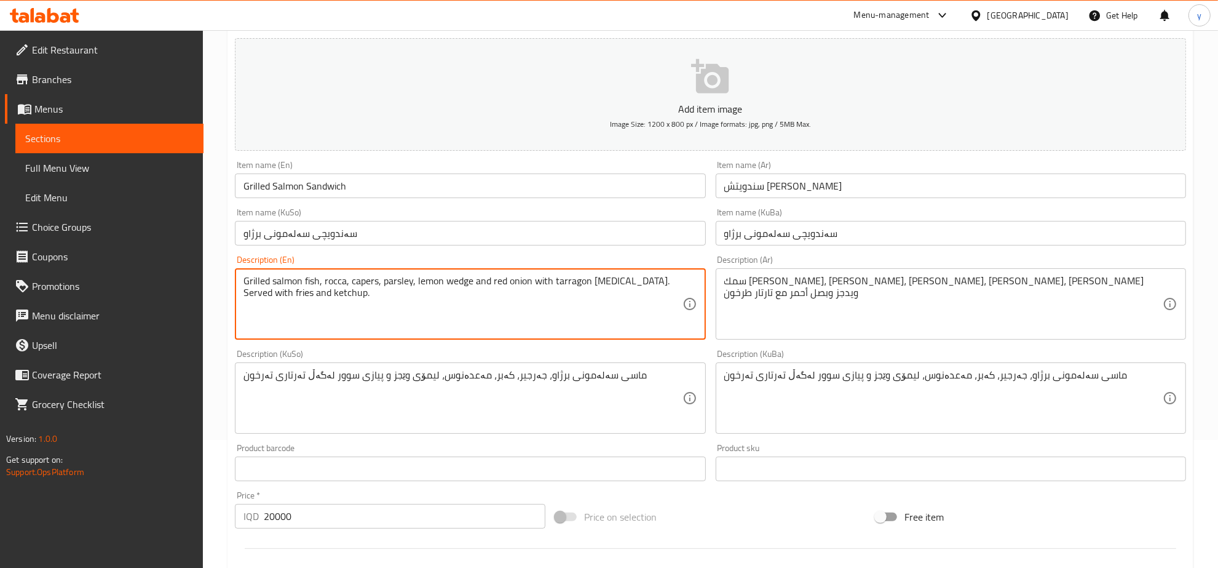
click at [618, 281] on textarea "Grilled salmon fish, rocca, capers, parsley, lemon wedge and red onion with tar…" at bounding box center [462, 304] width 438 height 58
click at [617, 286] on textarea "Grilled salmon fish, rocca, capers, parsley, lemon wedge and red onion with tar…" at bounding box center [462, 304] width 438 height 58
click at [480, 283] on textarea "Grilled salmon fish, rocca, capers, parsley, lemon wedge and red onion with tar…" at bounding box center [462, 304] width 438 height 58
drag, startPoint x: 607, startPoint y: 282, endPoint x: 601, endPoint y: 281, distance: 6.2
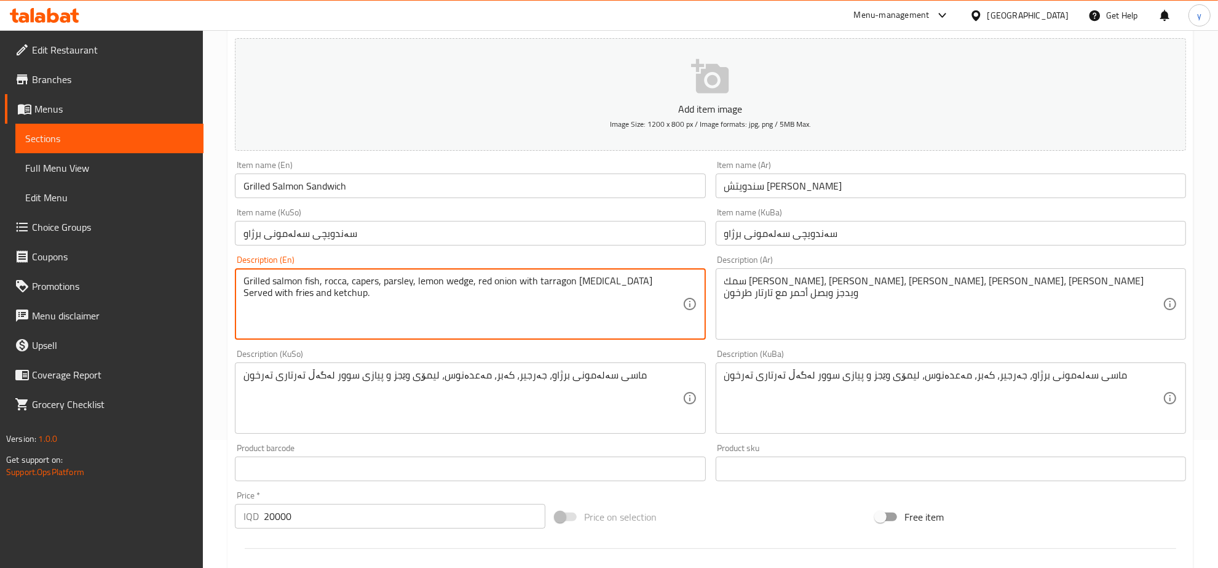
click at [601, 281] on textarea "Grilled salmon fish, rocca, capers, parsley, lemon wedge, red onion with tarrag…" at bounding box center [462, 304] width 438 height 58
click at [652, 280] on textarea "Grilled salmon fish, rocca, capers, parsley, lemon wedge, red onion with tarrag…" at bounding box center [462, 304] width 438 height 58
click at [320, 293] on textarea "Grilled salmon fish, rocca, capers, parsley, lemon wedge, red onion with tarrag…" at bounding box center [462, 304] width 438 height 58
click at [335, 287] on textarea "Grilled salmon fish, rocca, capers, parsley, lemon wedge, red onion with tarrag…" at bounding box center [462, 304] width 438 height 58
drag, startPoint x: 335, startPoint y: 287, endPoint x: 363, endPoint y: 314, distance: 39.1
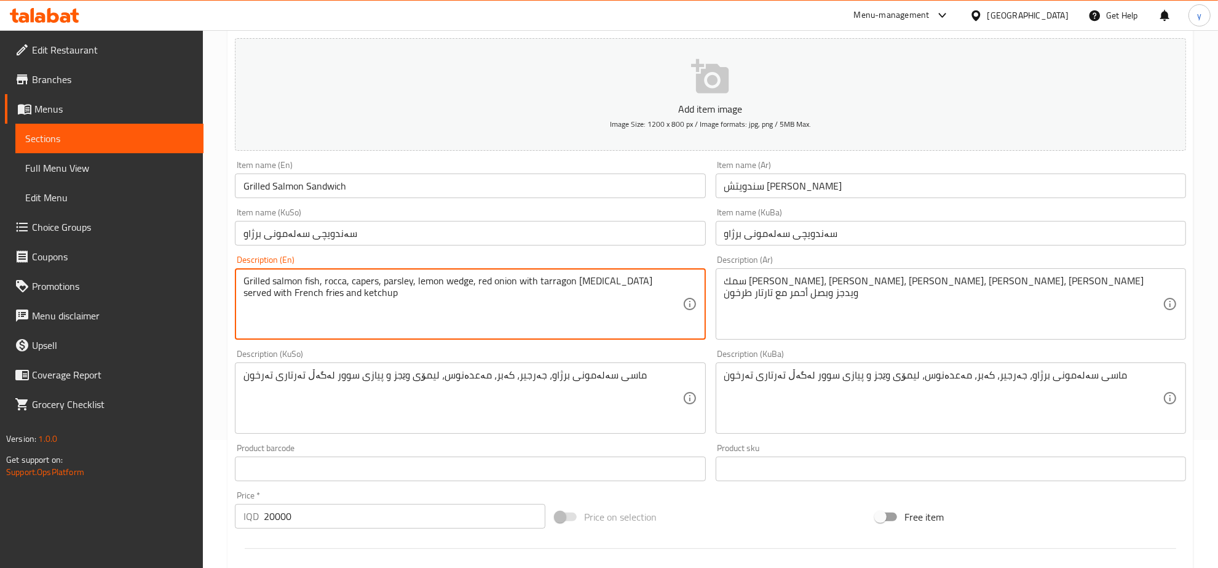
click at [363, 314] on textarea "Grilled salmon fish, rocca, capers, parsley, lemon wedge, red onion with tarrag…" at bounding box center [462, 304] width 438 height 58
type textarea "Grilled salmon fish, rocca, capers, parsley, lemon wedge, red onion with tarrag…"
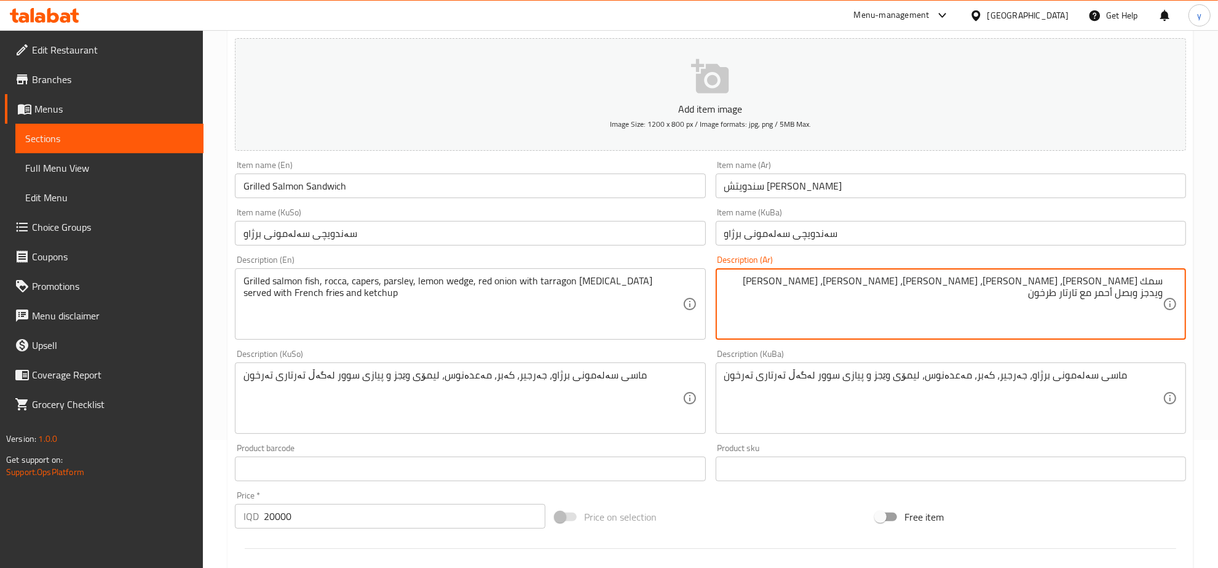
drag, startPoint x: 933, startPoint y: 281, endPoint x: 941, endPoint y: 288, distance: 10.5
click at [941, 288] on textarea "سمك سلمون مشوي، جرجير، كبر، بقدونس، ليمون ويدجز وبصل أحمر مع تارتار طرخون" at bounding box center [943, 304] width 438 height 58
click at [828, 287] on textarea "سمك سلمون مشوي، جرجير، كبر، بقدونس، ليمون ويدجز، بصل أحمر مع تارتار طرخون" at bounding box center [943, 304] width 438 height 58
drag, startPoint x: 1159, startPoint y: 289, endPoint x: 1149, endPoint y: 292, distance: 10.9
click at [1149, 292] on textarea "سمك [PERSON_NAME]، [PERSON_NAME]، [PERSON_NAME]، [PERSON_NAME]، [PERSON_NAME] و…" at bounding box center [943, 304] width 438 height 58
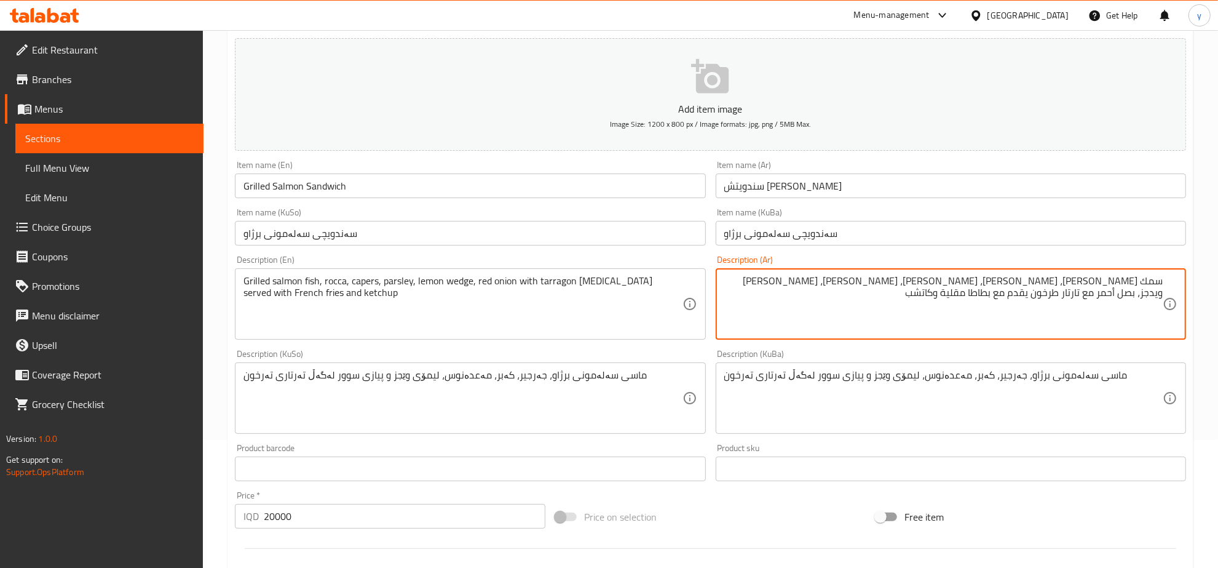
click at [1152, 292] on textarea "سمك [PERSON_NAME]، [PERSON_NAME]، [PERSON_NAME]، [PERSON_NAME]، [PERSON_NAME] و…" at bounding box center [943, 304] width 438 height 58
drag, startPoint x: 1156, startPoint y: 291, endPoint x: 1126, endPoint y: 296, distance: 30.5
click at [1126, 296] on textarea "سمك [PERSON_NAME]، [PERSON_NAME]، [PERSON_NAME]، [PERSON_NAME]، [PERSON_NAME] و…" at bounding box center [943, 304] width 438 height 58
type textarea "سمك [PERSON_NAME]، [PERSON_NAME]، [PERSON_NAME]، [PERSON_NAME]، [PERSON_NAME] و…"
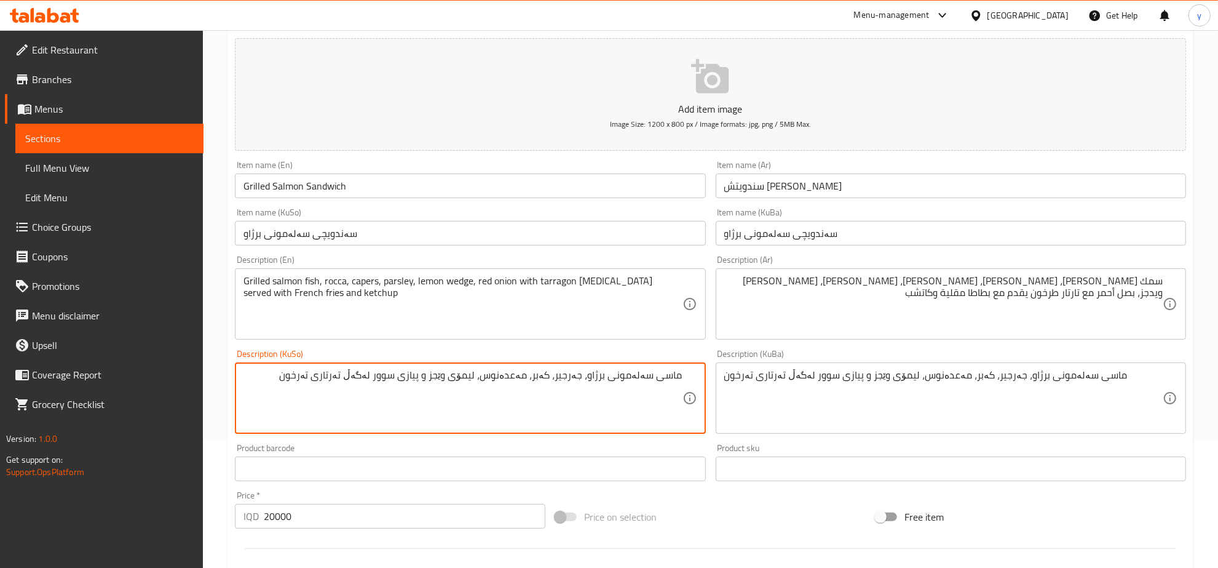
drag, startPoint x: 456, startPoint y: 378, endPoint x: 463, endPoint y: 378, distance: 6.8
click at [463, 378] on textarea "ماسی سەلەمونی برژاو، جەرجیر، کەبر، مەعدەنوس، لیمۆی وێجز و پیازی سوور لەگەڵ تەرت…" at bounding box center [462, 398] width 438 height 58
click at [293, 379] on textarea "ماسی سەلەمونی برژاو، جەرجیر، کەبر، مەعدەنوس، لیمۆی، ێجز و پیازی سوور لەگەڵ تەرت…" at bounding box center [462, 398] width 438 height 58
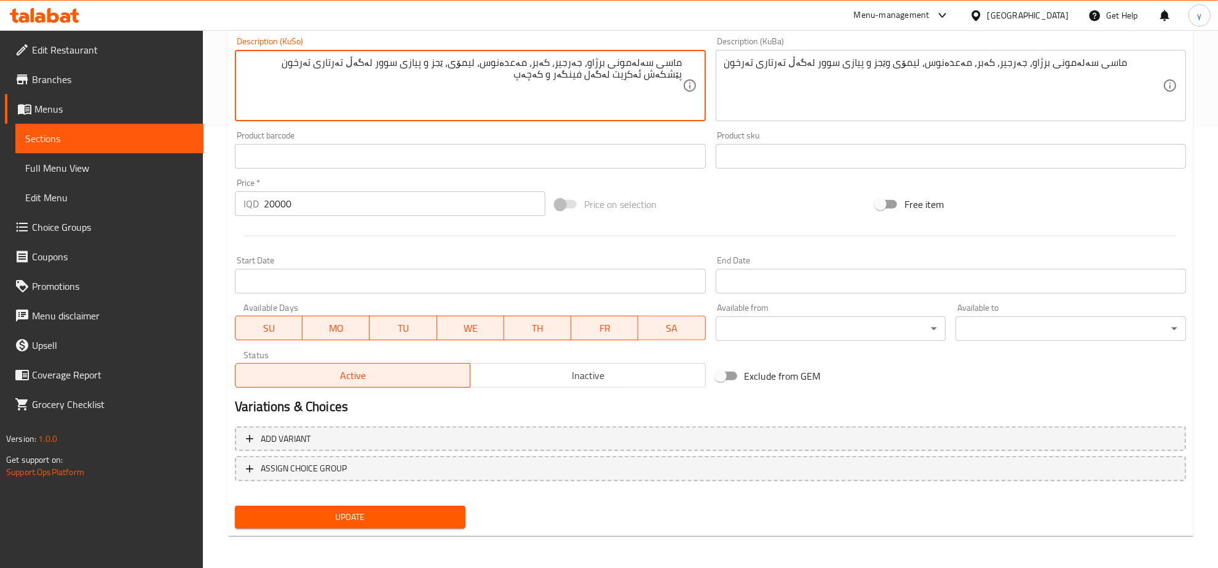
type textarea "ماسی سەلەمونی برژاو، جەرجیر، کەبر، مەعدەنوس، لیمۆی، ێجز و پیازی سوور لەگەڵ تەرت…"
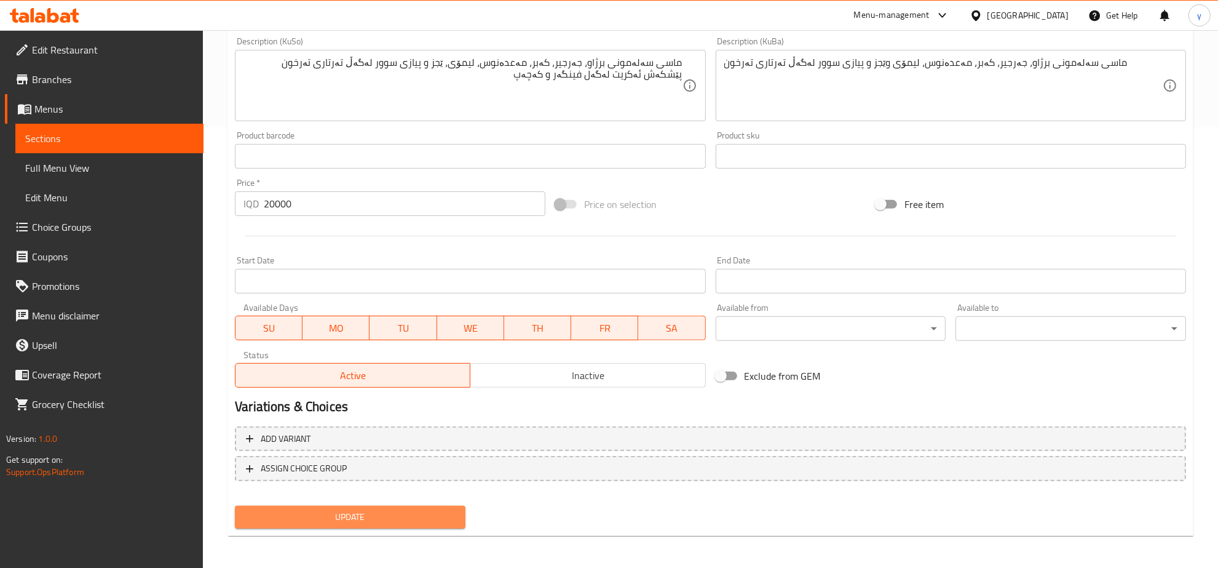
click at [331, 518] on span "Update" at bounding box center [350, 516] width 211 height 15
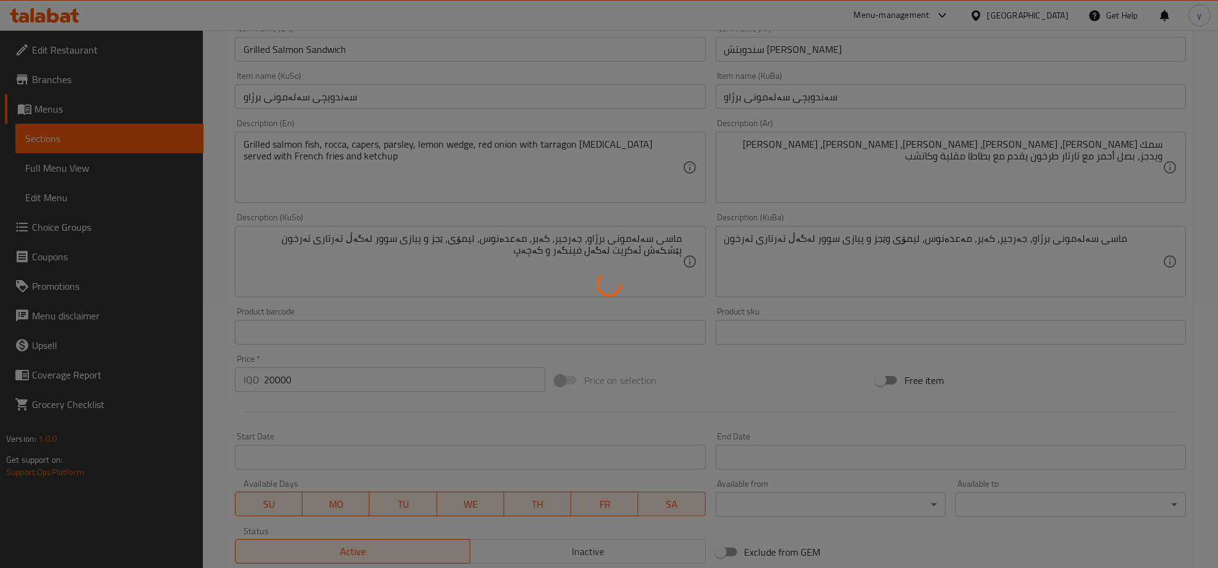
scroll to position [184, 0]
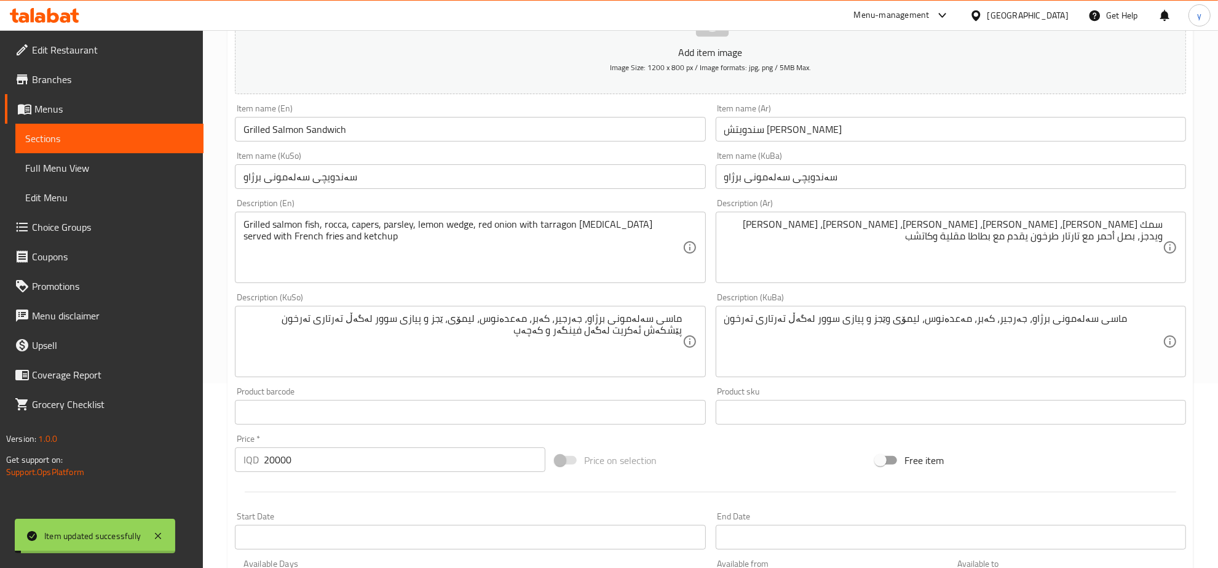
click at [263, 134] on input "Grilled Salmon Sandwich" at bounding box center [470, 129] width 470 height 25
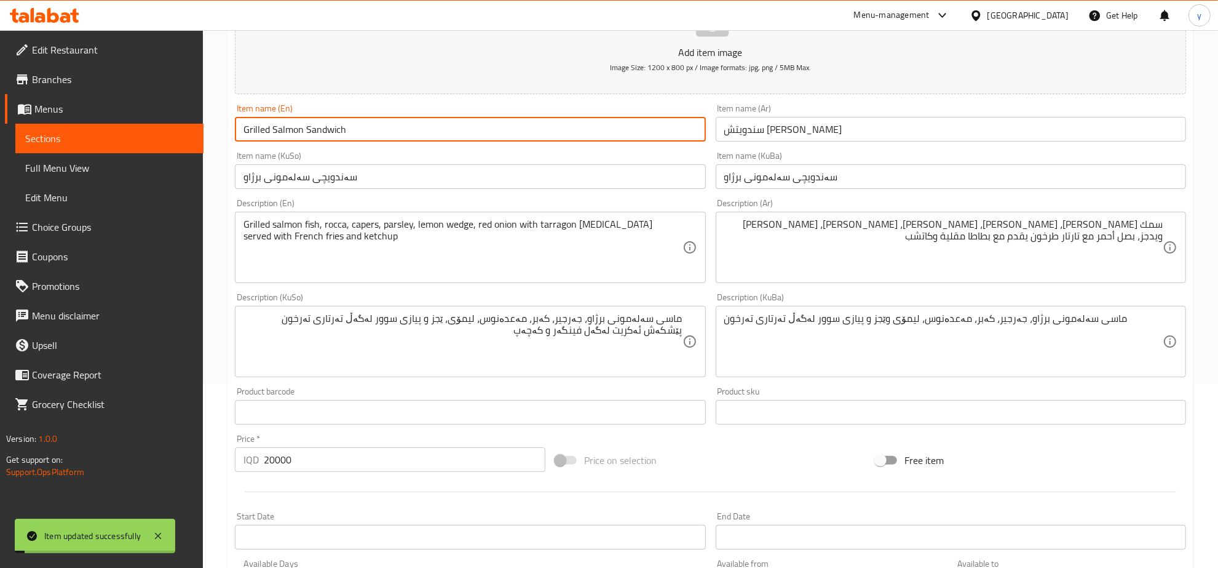
click at [263, 134] on input "Grilled Salmon Sandwich" at bounding box center [470, 129] width 470 height 25
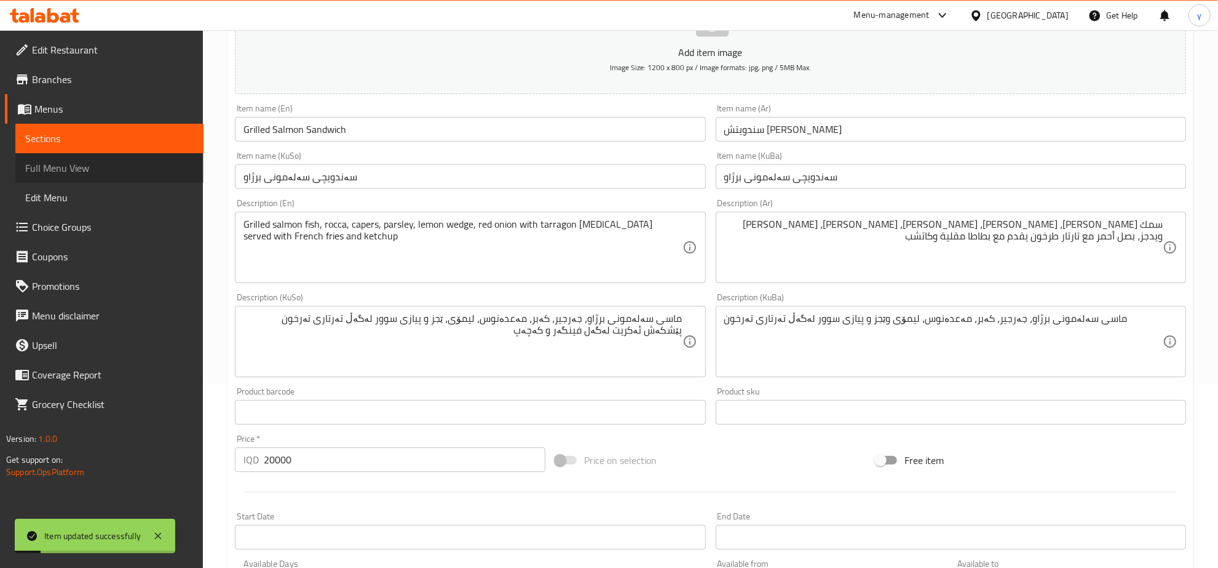
click at [113, 153] on link "Full Menu View" at bounding box center [109, 168] width 188 height 30
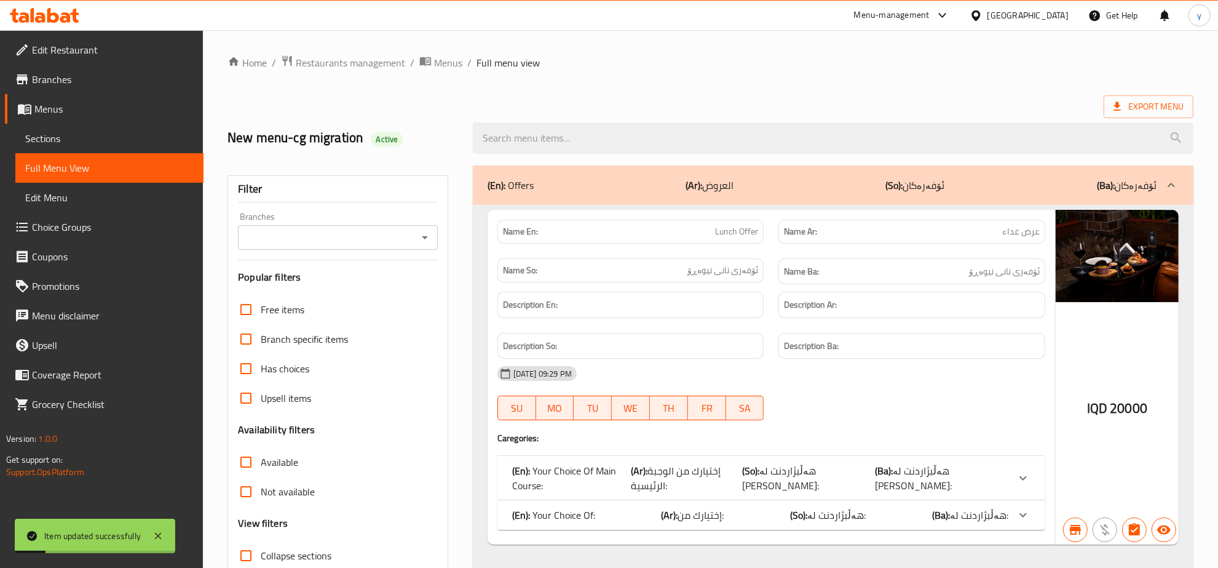
click at [638, 138] on input "search" at bounding box center [833, 137] width 721 height 31
paste input "Grilled Salmon Sandwich"
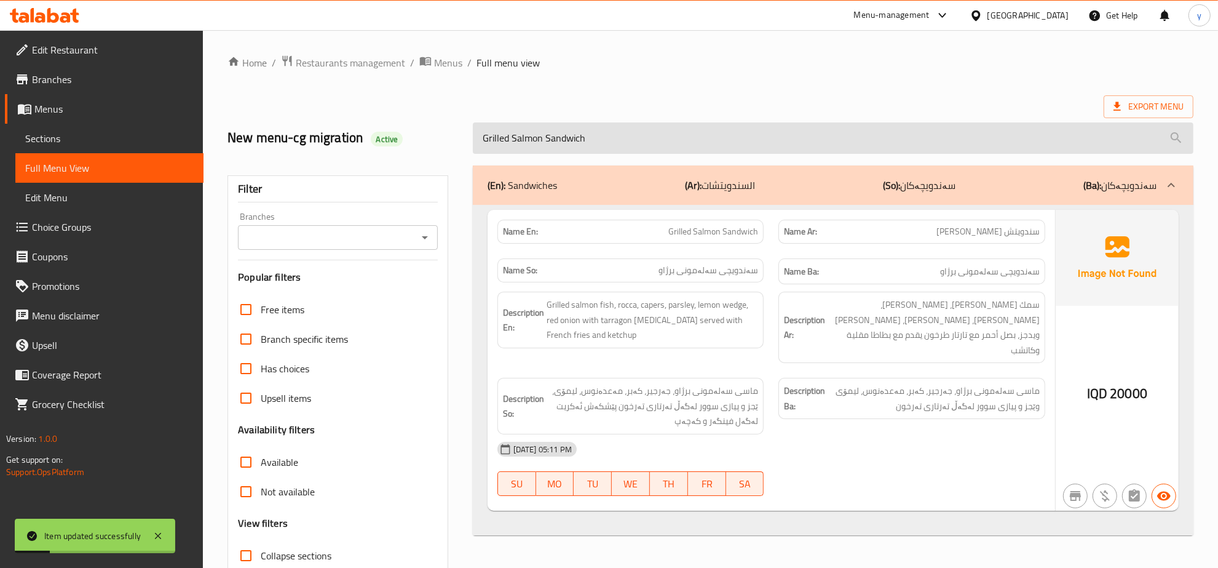
click at [513, 140] on input "Grilled Salmon Sandwich" at bounding box center [833, 137] width 721 height 31
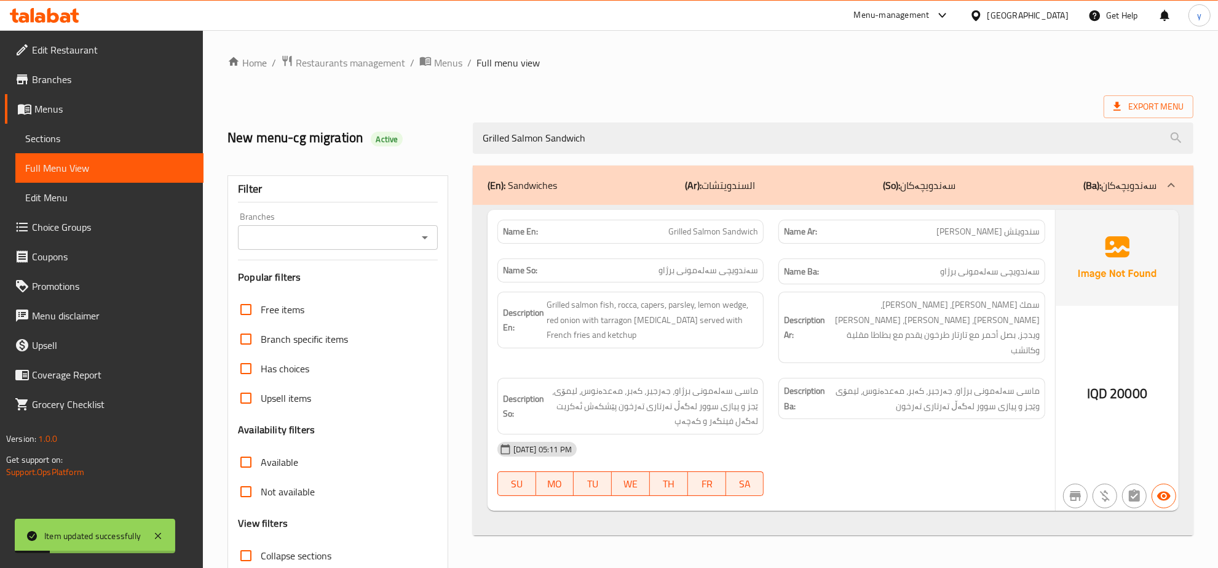
paste input "Grilled Salmon Sandwich"
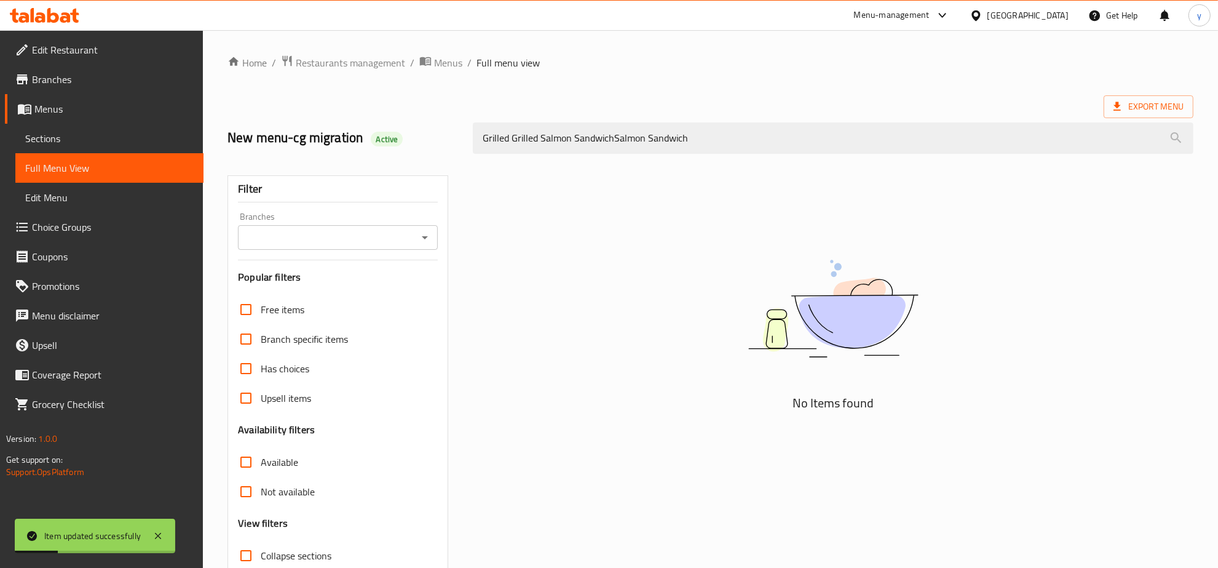
click at [422, 234] on icon "Open" at bounding box center [425, 237] width 15 height 15
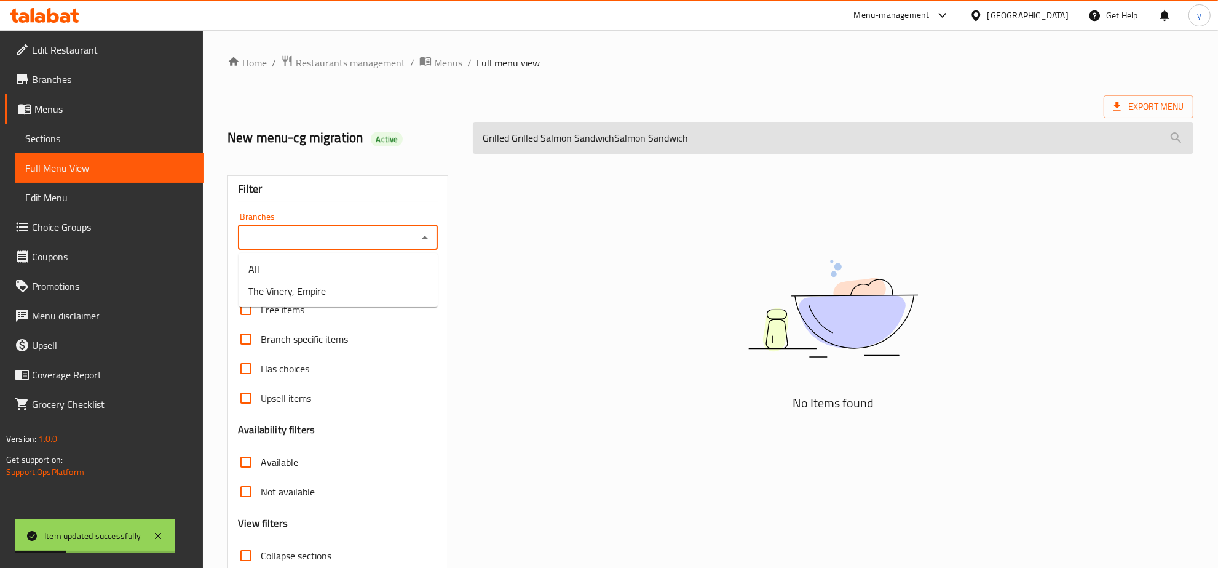
click at [557, 141] on input "Grilled Grilled Salmon SandwichSalmon Sandwich" at bounding box center [833, 137] width 721 height 31
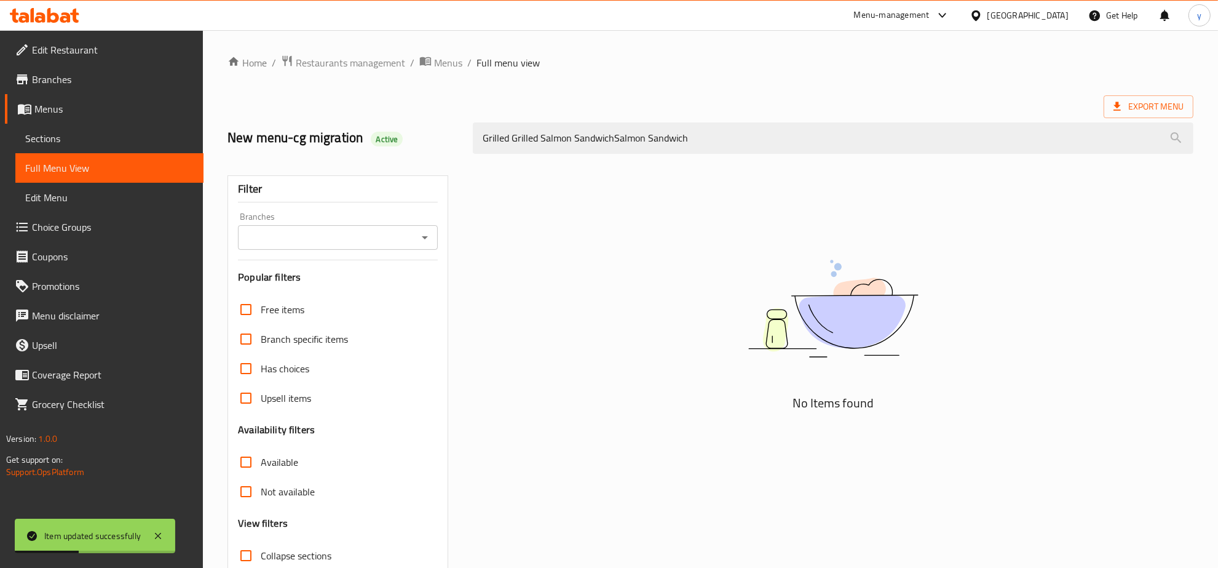
paste input "search"
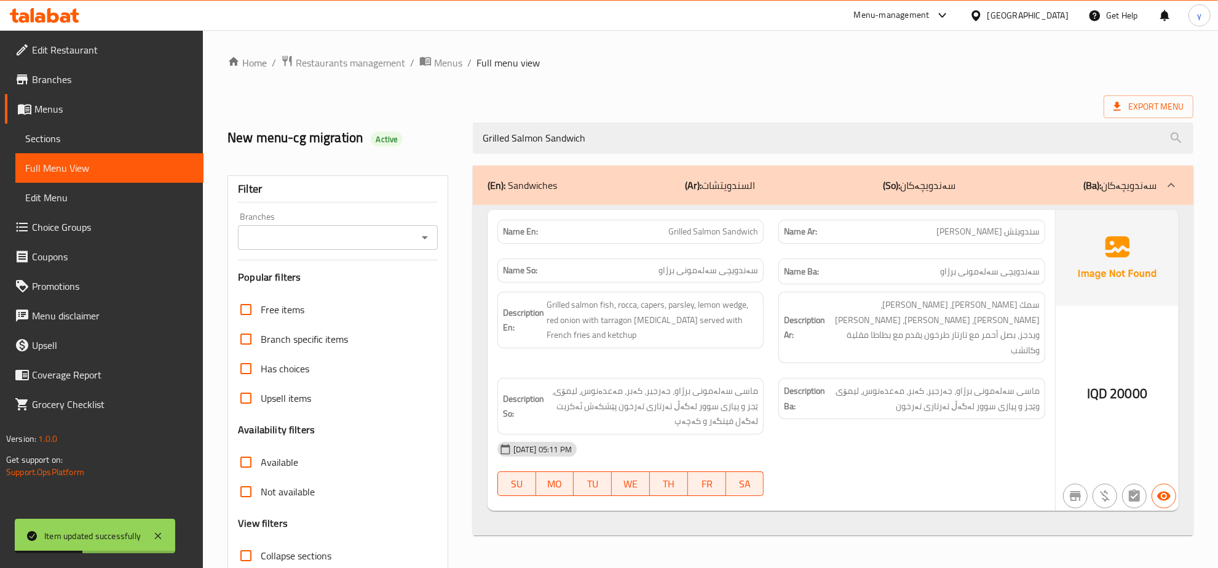
click at [422, 240] on icon "Open" at bounding box center [425, 237] width 15 height 15
type input "Grilled Salmon Sandwich"
click at [369, 301] on li "The Vinery, Empire" at bounding box center [338, 291] width 199 height 22
type input "The Vinery, Empire"
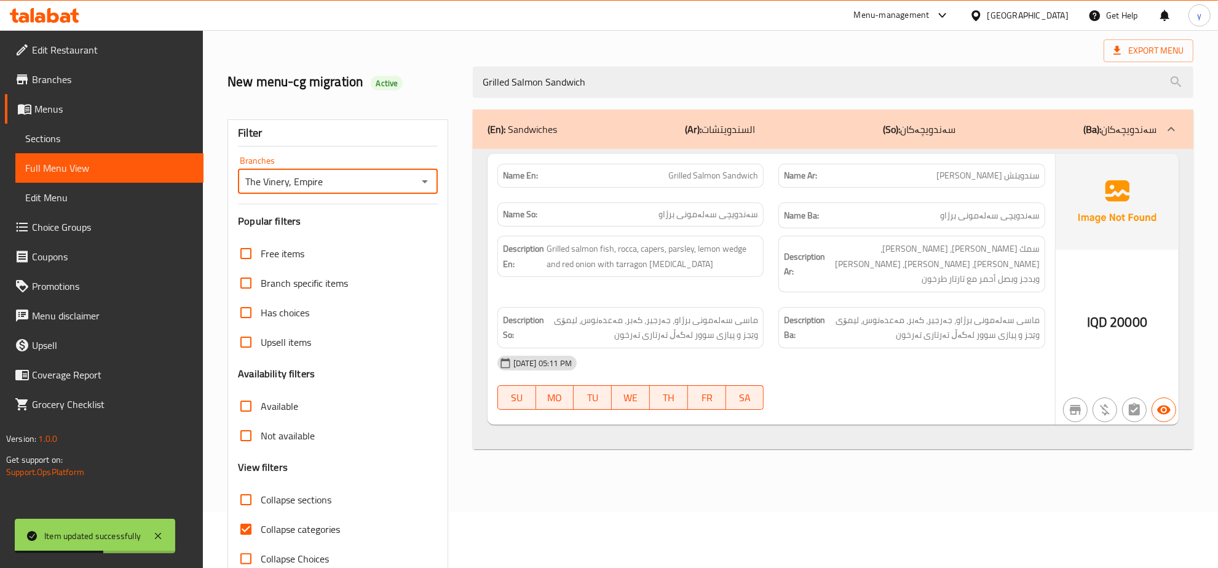
scroll to position [87, 0]
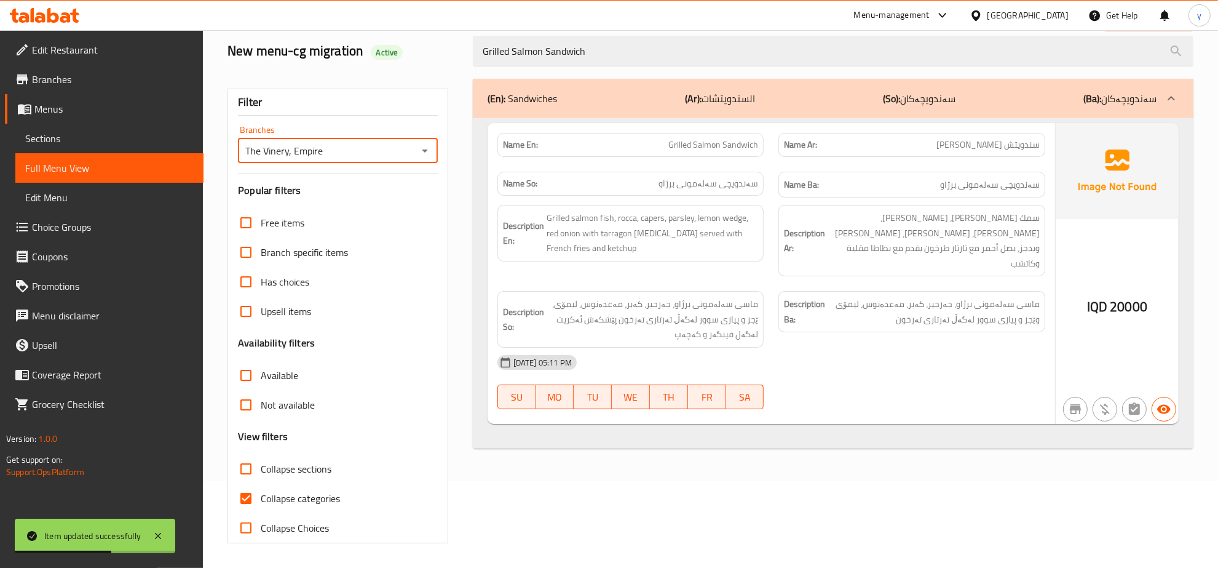
click at [242, 509] on input "Collapse categories" at bounding box center [246, 498] width 30 height 30
checkbox input "false"
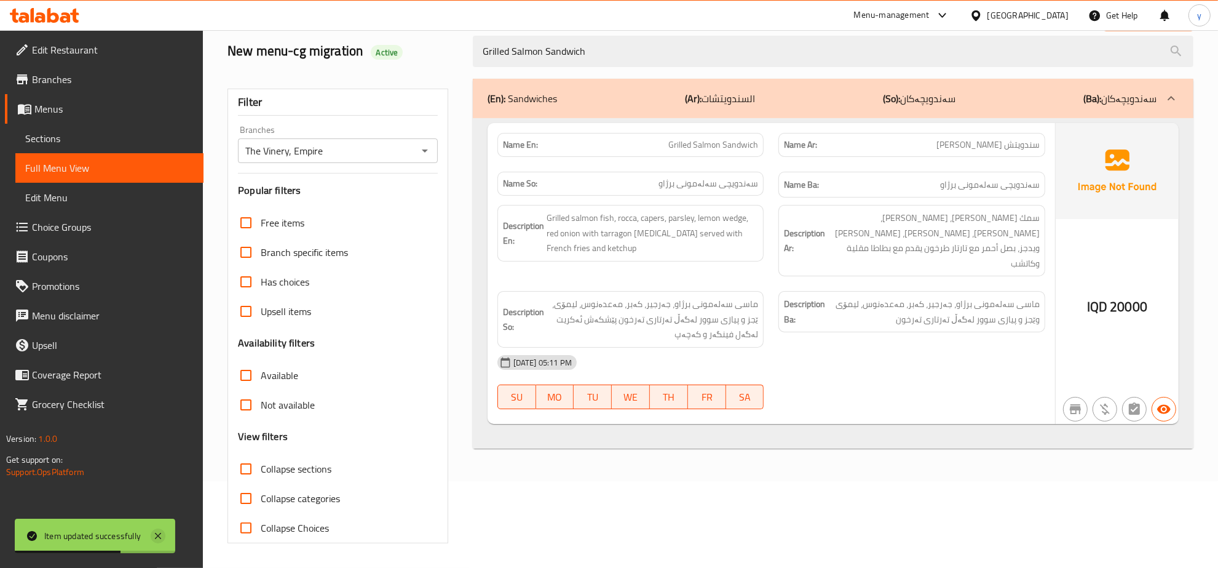
click at [161, 531] on icon at bounding box center [158, 535] width 15 height 15
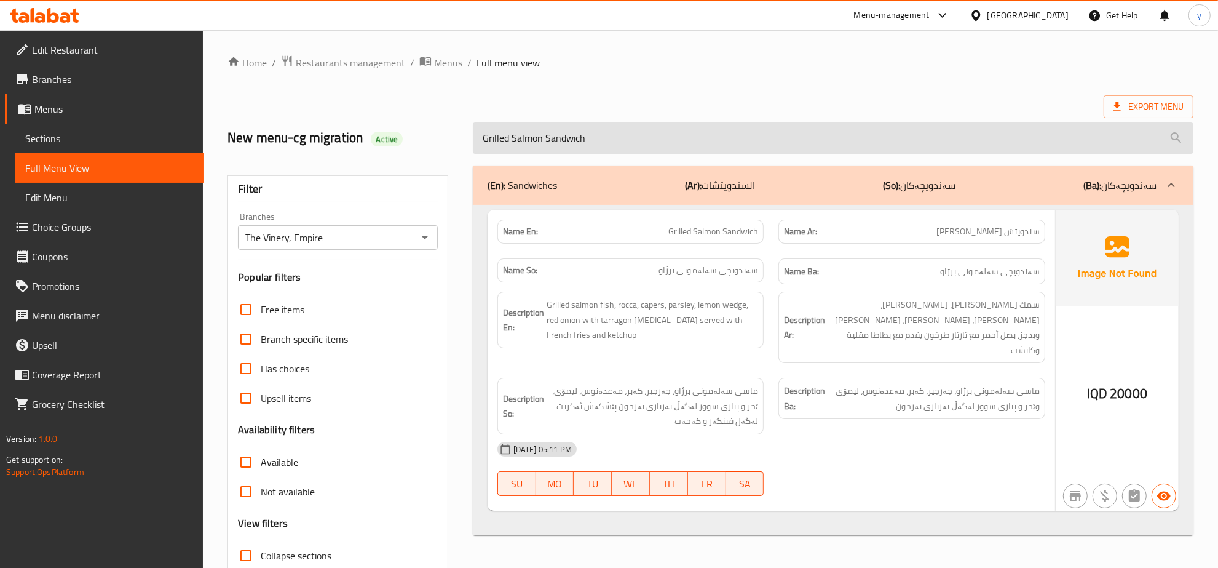
click at [568, 142] on input "Grilled Salmon Sandwich" at bounding box center [833, 137] width 721 height 31
paste input "Fettuccine Cepe"
type input "Fettuccine Cepe"
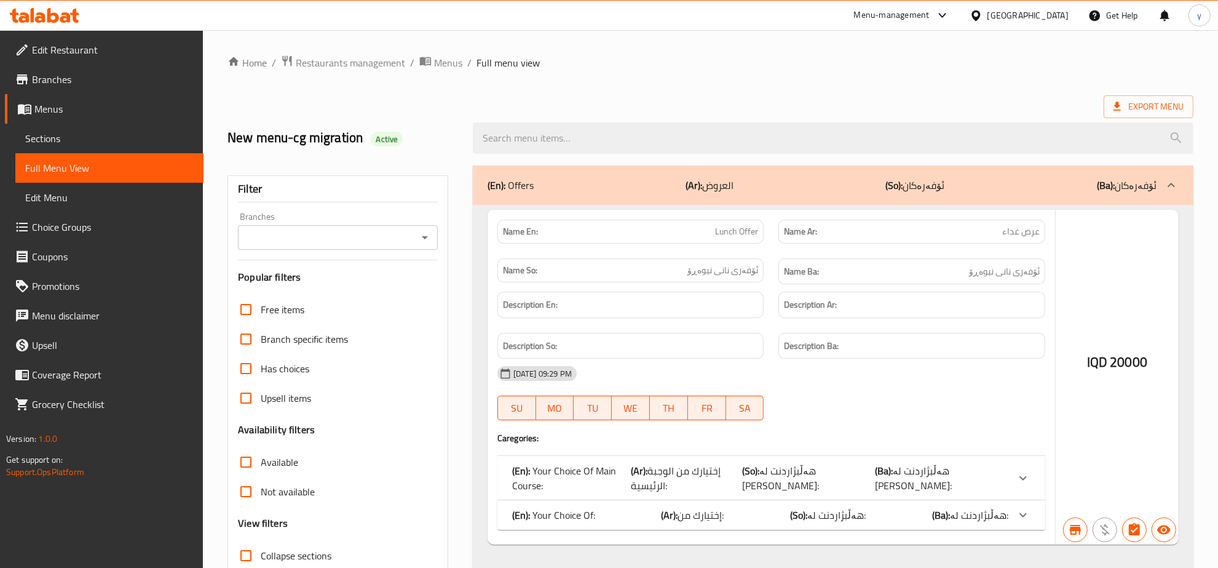
click at [641, 145] on div at bounding box center [609, 284] width 1218 height 568
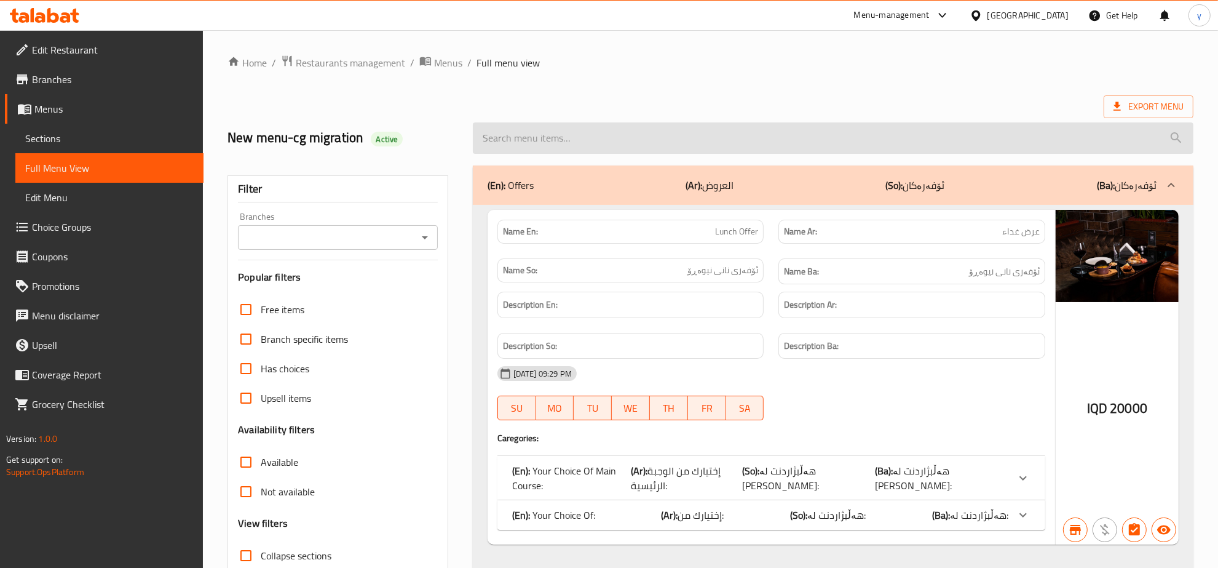
click at [641, 138] on input "search" at bounding box center [833, 137] width 721 height 31
click at [561, 146] on input "search" at bounding box center [833, 137] width 721 height 31
paste input "Fettuccine Cepe"
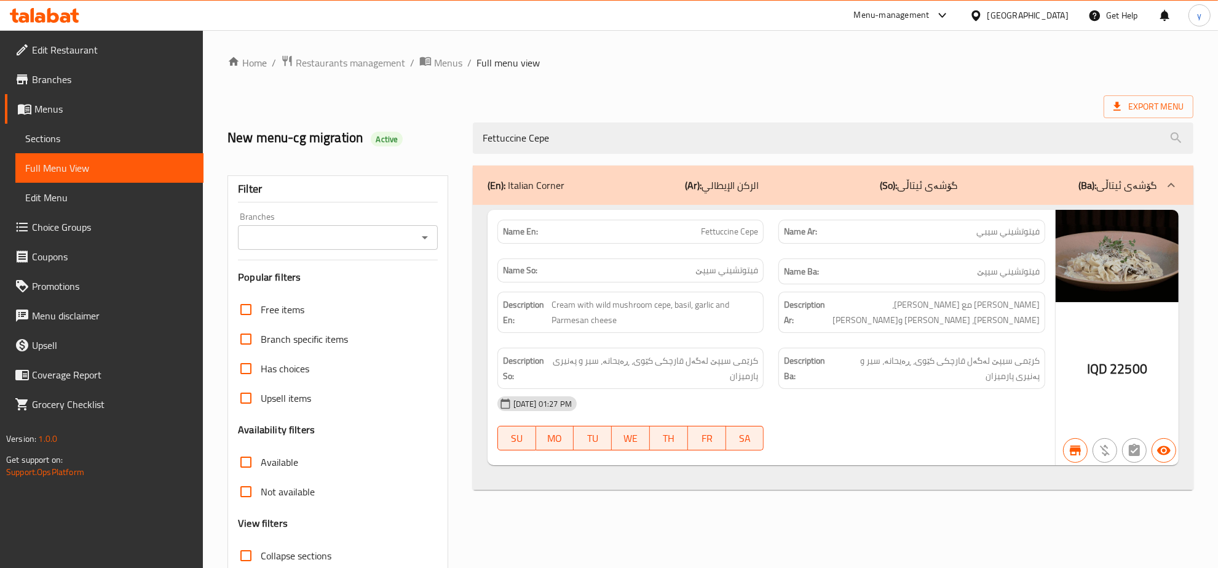
click at [418, 243] on icon "Open" at bounding box center [425, 237] width 15 height 15
type input "Fettuccine Cepe"
click at [371, 288] on li "The Vinery, Empire" at bounding box center [338, 291] width 199 height 22
type input "The Vinery, Empire"
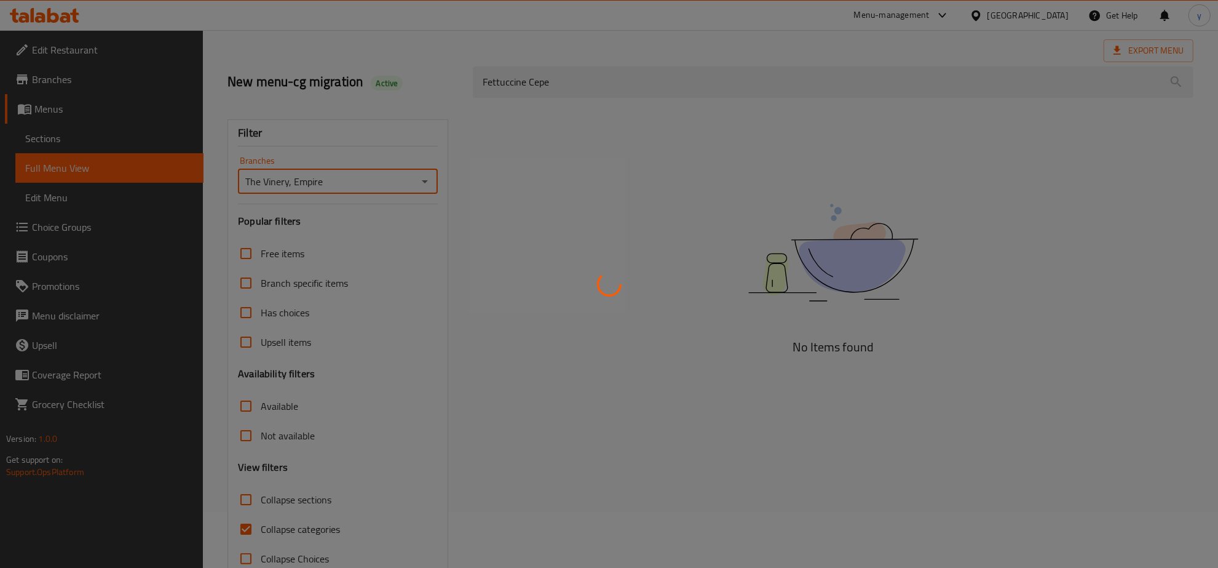
scroll to position [87, 0]
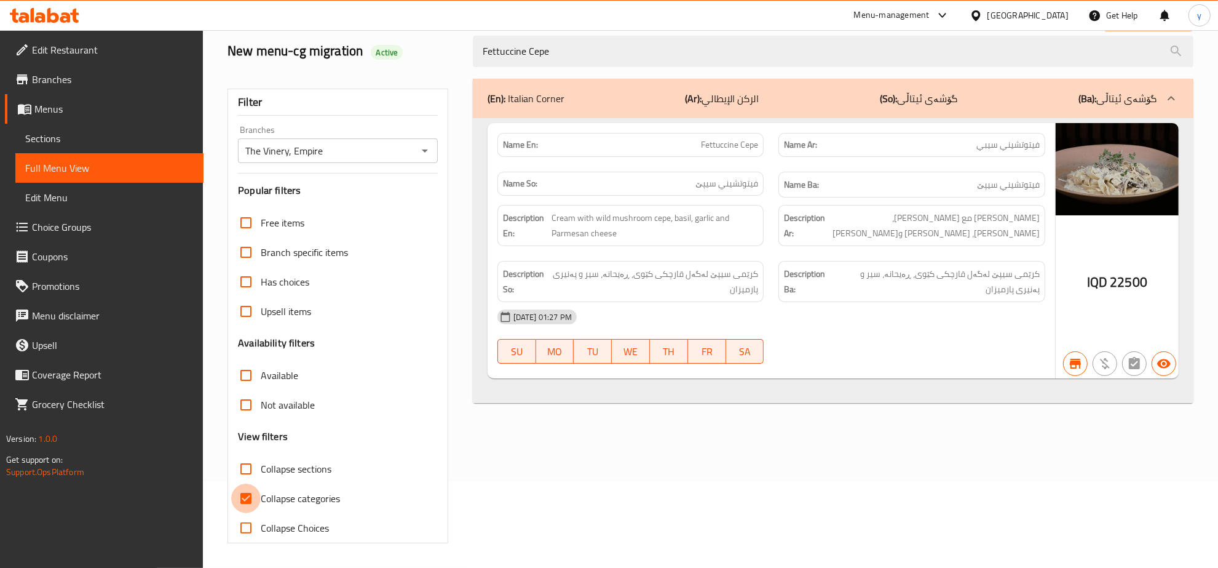
click at [250, 501] on input "Collapse categories" at bounding box center [246, 498] width 30 height 30
checkbox input "false"
click at [137, 126] on link "Sections" at bounding box center [109, 139] width 188 height 30
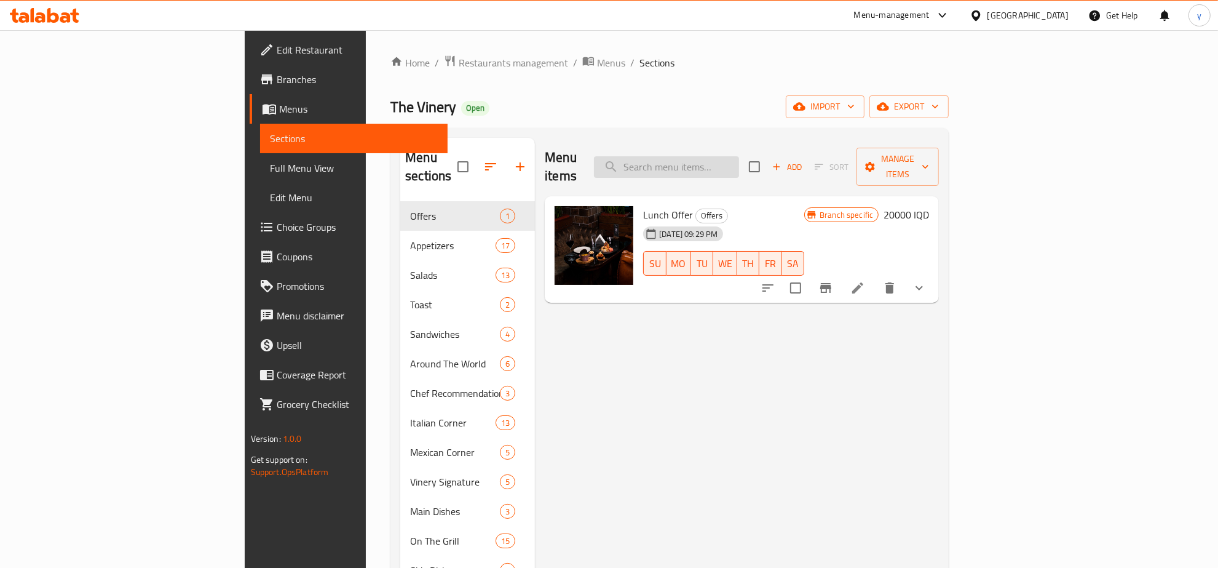
click at [739, 167] on input "search" at bounding box center [666, 167] width 145 height 22
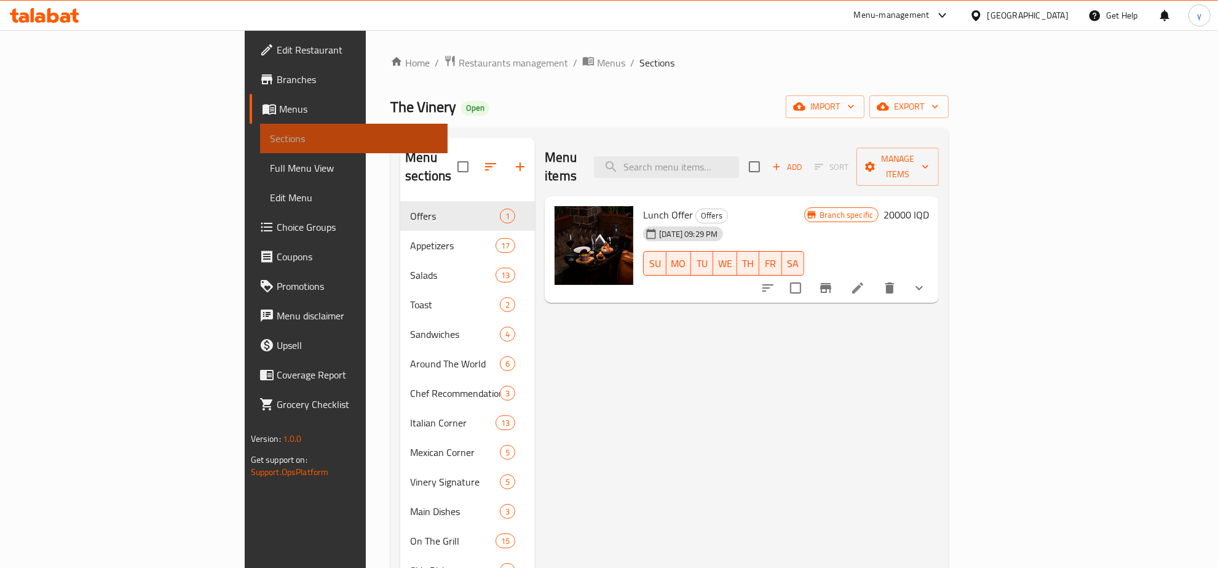
click at [260, 149] on link "Sections" at bounding box center [354, 139] width 188 height 30
click at [270, 167] on span "Full Menu View" at bounding box center [354, 167] width 168 height 15
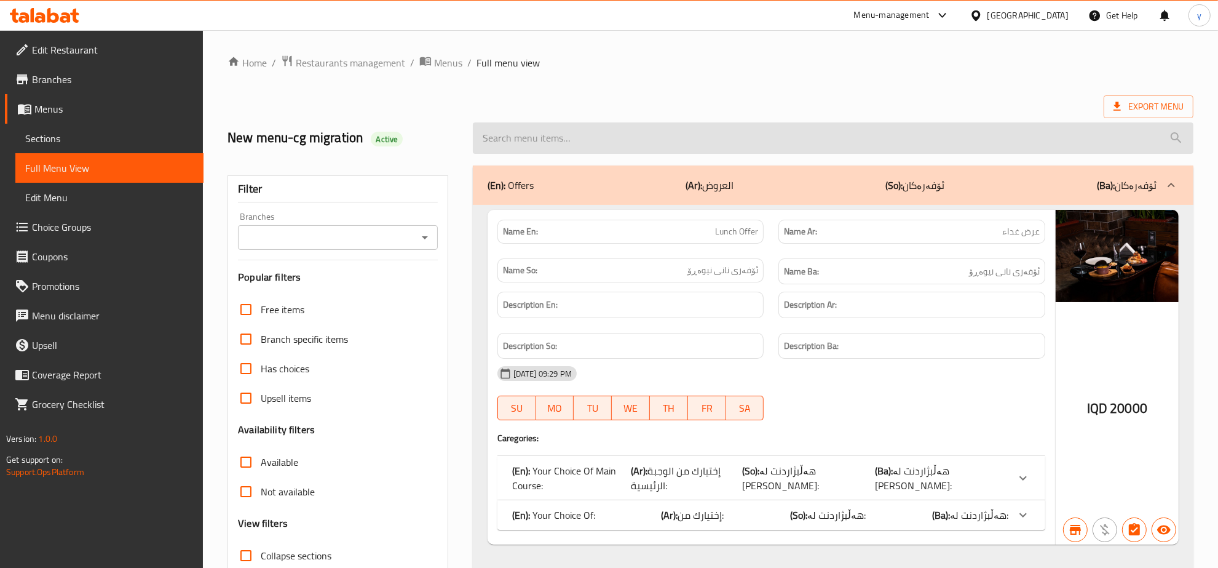
click at [612, 135] on input "search" at bounding box center [833, 137] width 721 height 31
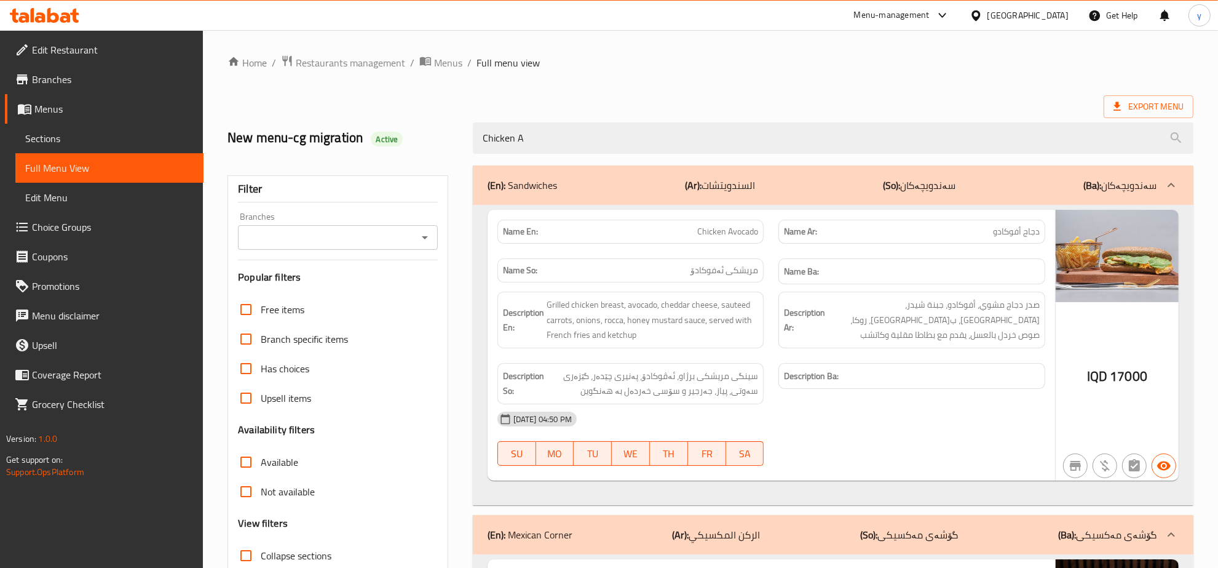
click at [716, 238] on span "Chicken Avocado" at bounding box center [727, 231] width 61 height 13
copy span "Chicken Avocado"
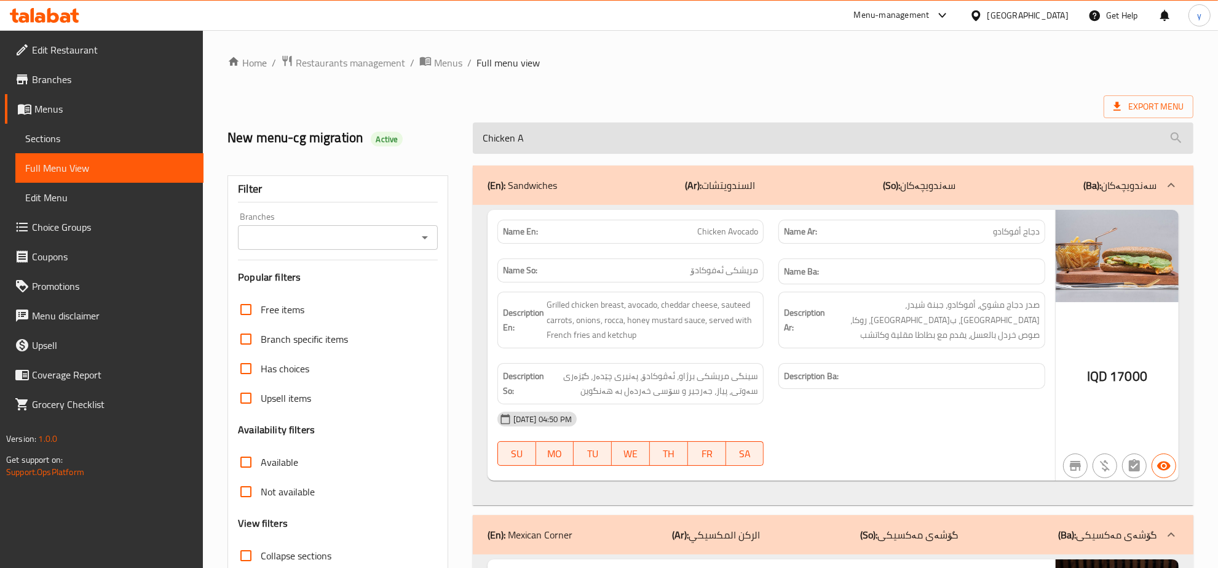
click at [612, 146] on input "Chicken A" at bounding box center [833, 137] width 721 height 31
paste input "vocado"
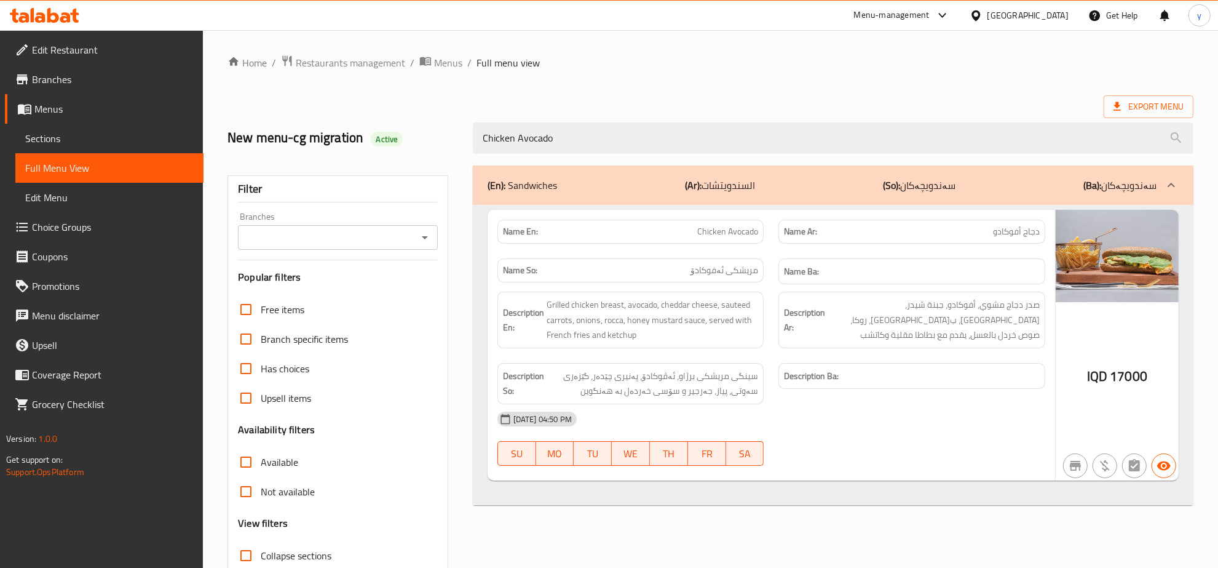
click at [423, 247] on div "Branches" at bounding box center [338, 237] width 200 height 25
type input "Chicken Avocado"
click at [423, 237] on icon "Open" at bounding box center [425, 237] width 6 height 3
click at [363, 299] on li "The Vinery, Empire" at bounding box center [338, 291] width 199 height 22
type input "The Vinery, Empire"
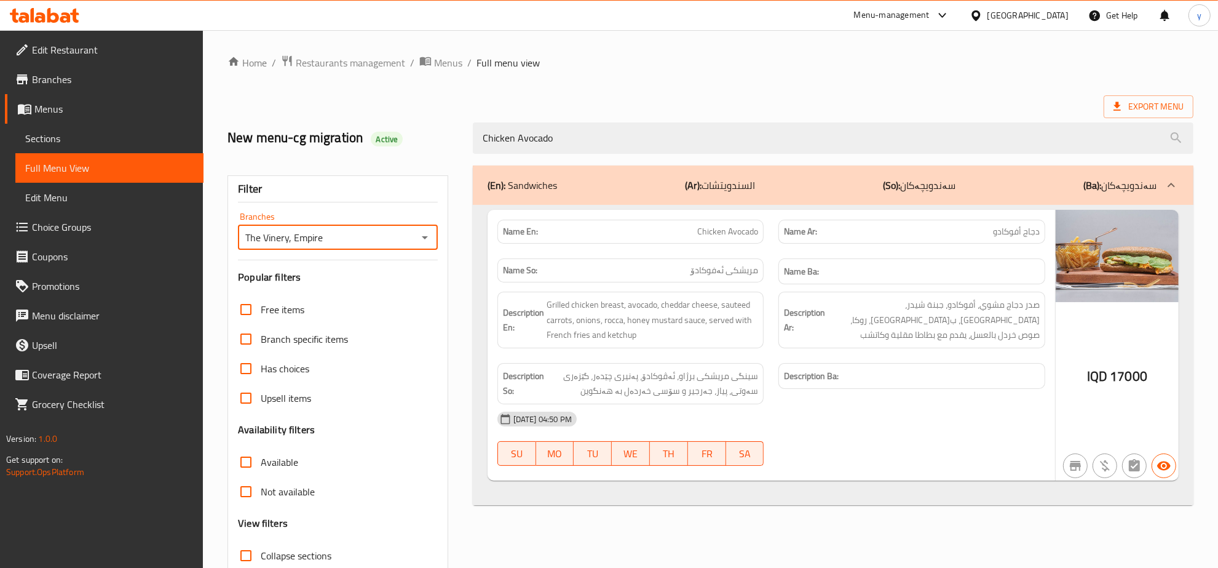
scroll to position [87, 0]
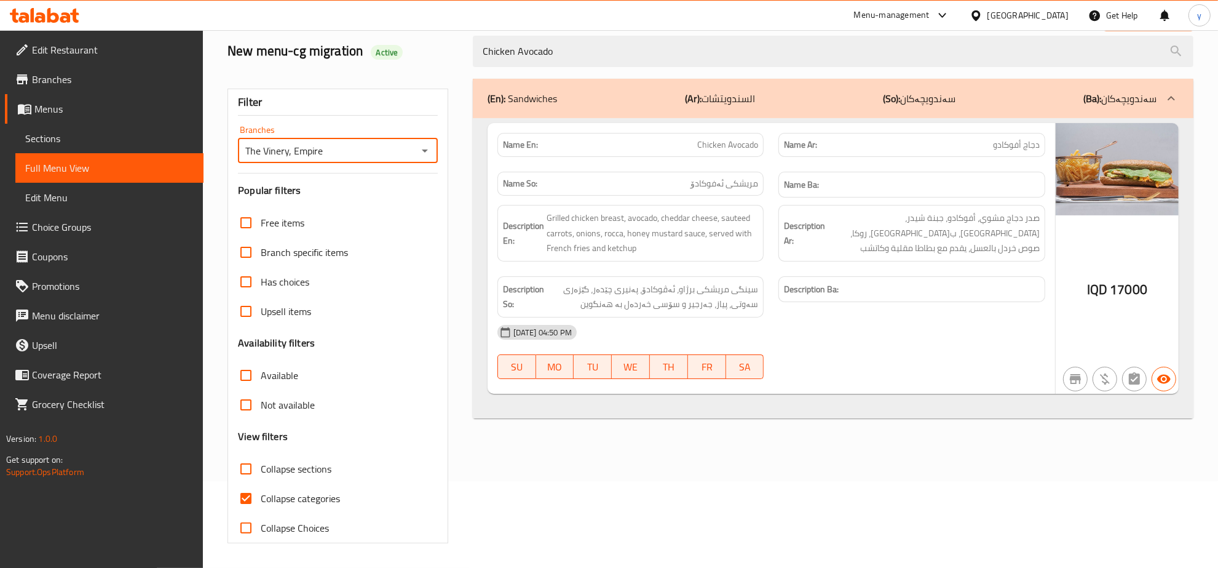
click at [253, 502] on input "Collapse categories" at bounding box center [246, 498] width 30 height 30
checkbox input "false"
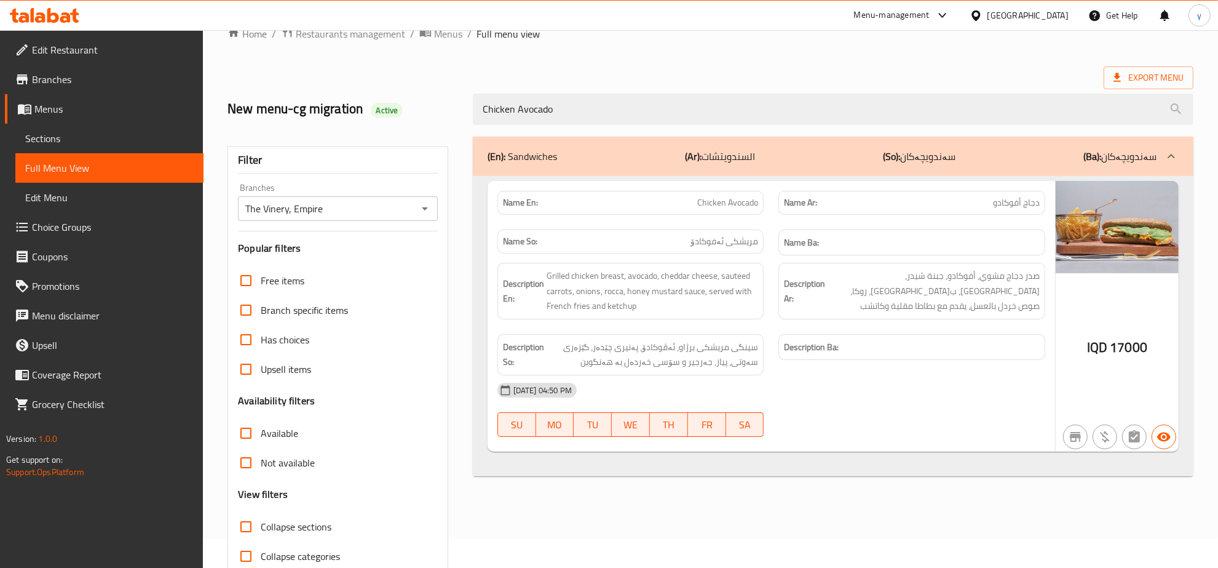
scroll to position [0, 0]
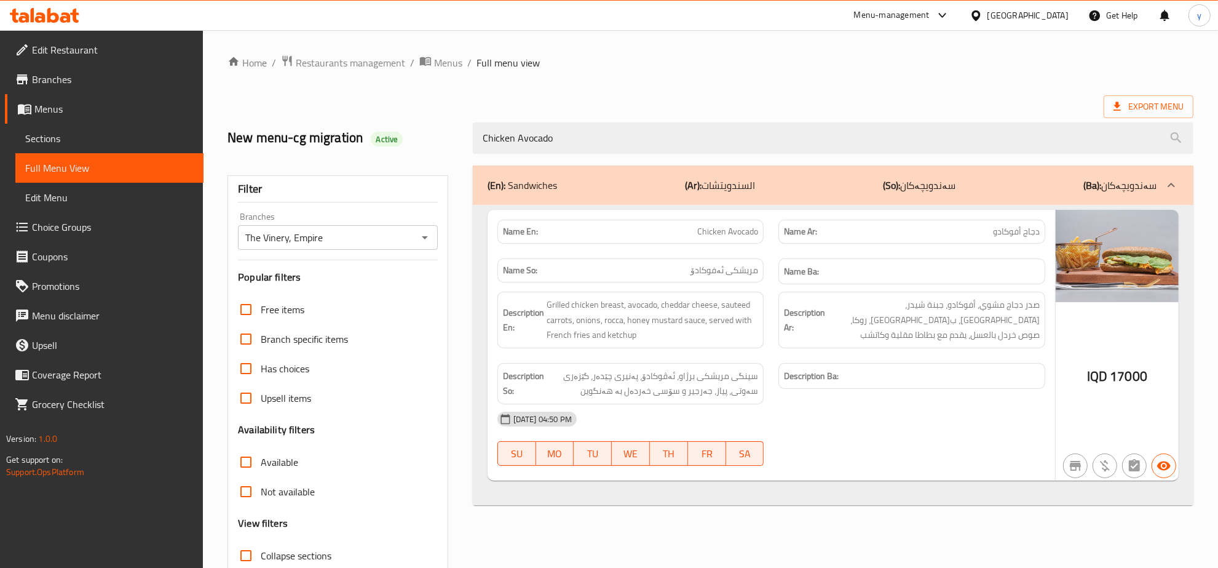
click at [155, 135] on span "Sections" at bounding box center [109, 138] width 168 height 15
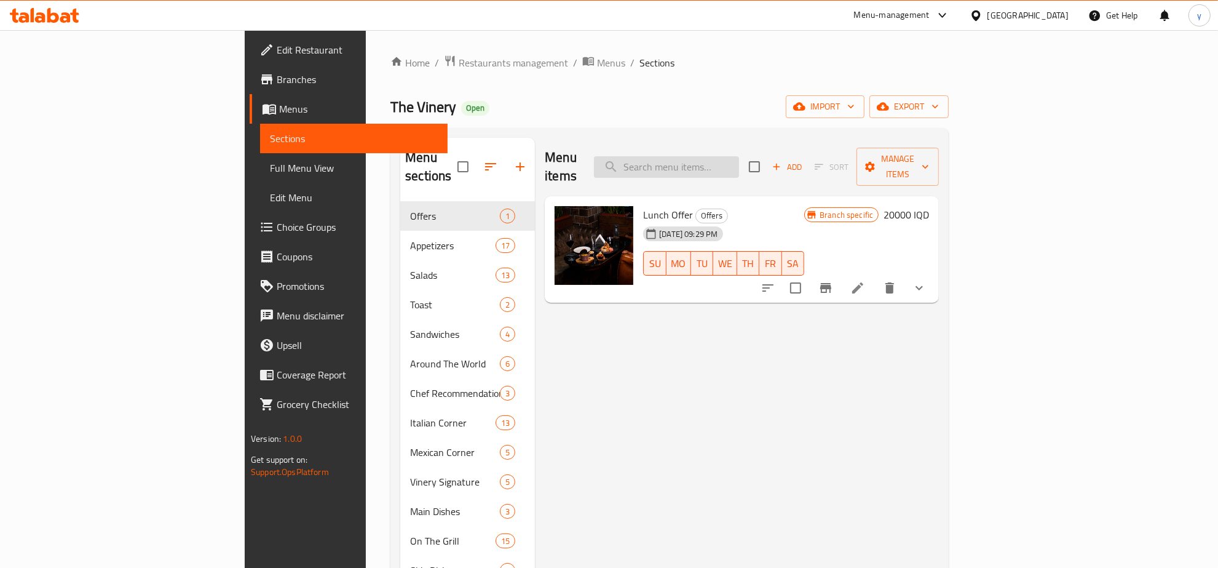
click at [724, 158] on input "search" at bounding box center [666, 167] width 145 height 22
paste input "Crab Sandwich"
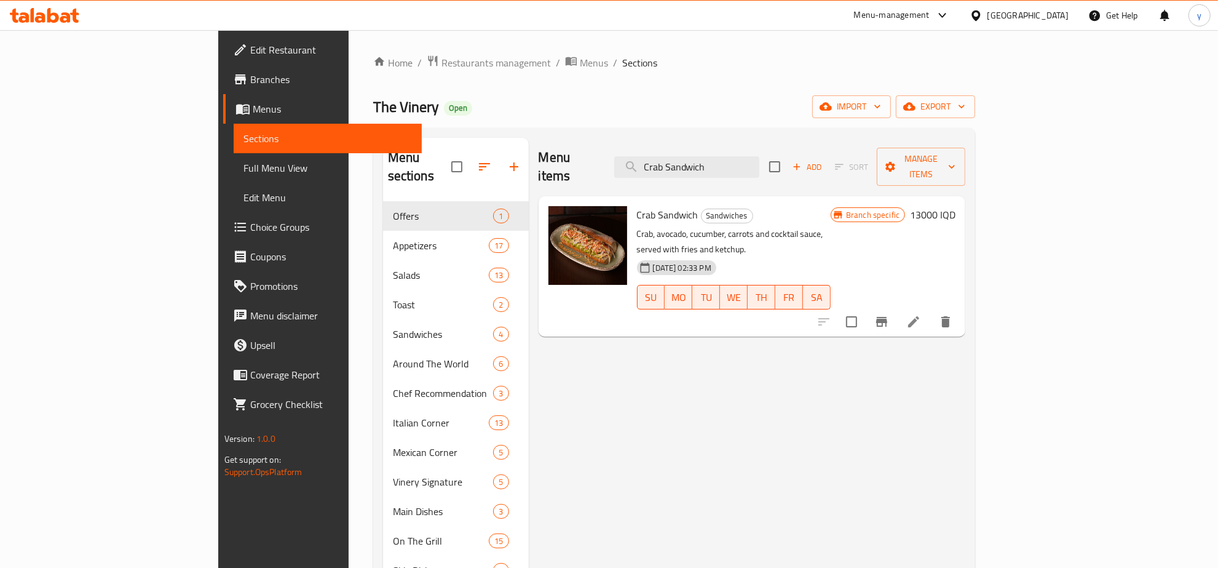
type input "Crab Sandwich"
click at [921, 314] on icon at bounding box center [913, 321] width 15 height 15
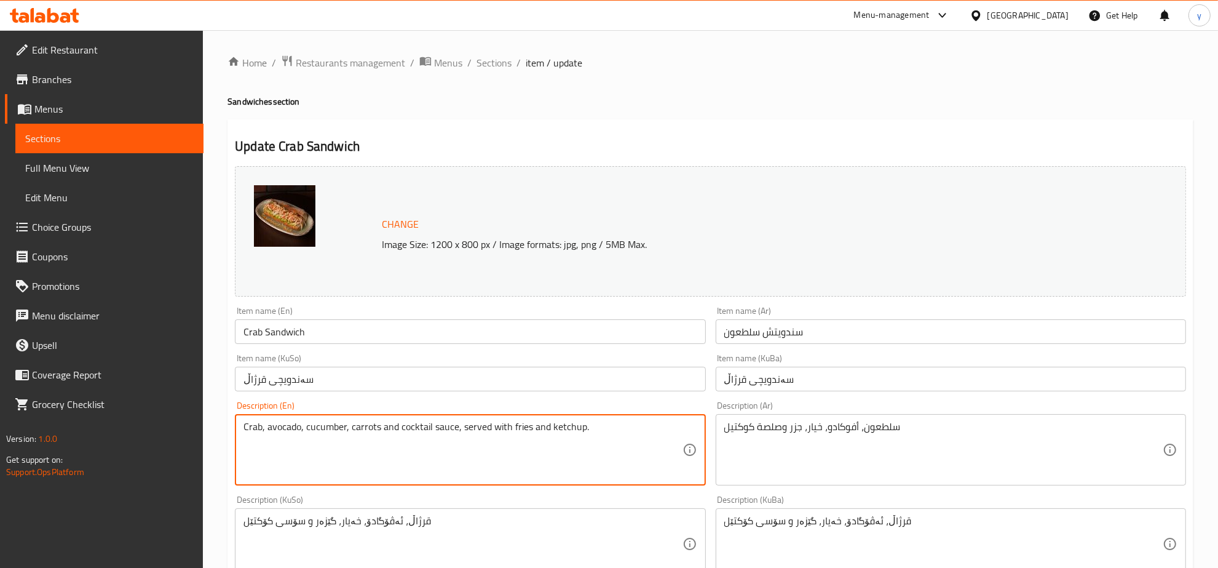
click at [389, 433] on textarea "Crab, avocado, cucumber, carrots and cocktail sauce, served with fries and ketc…" at bounding box center [462, 450] width 438 height 58
click at [441, 428] on textarea "Crab, avocado, cucumber, carrots, cocktail sauce, served with fries and ketchup." at bounding box center [462, 450] width 438 height 58
click at [493, 427] on textarea "Crab, avocado, cucumber, carrots, cocktail sauce served with fries and ketchup." at bounding box center [462, 450] width 438 height 58
click at [633, 437] on textarea "Crab, avocado, cucumber, carrots, cocktail sauce served with French fries and k…" at bounding box center [462, 450] width 438 height 58
type textarea "Crab, avocado, cucumber, carrots, cocktail sauce served with French fries and k…"
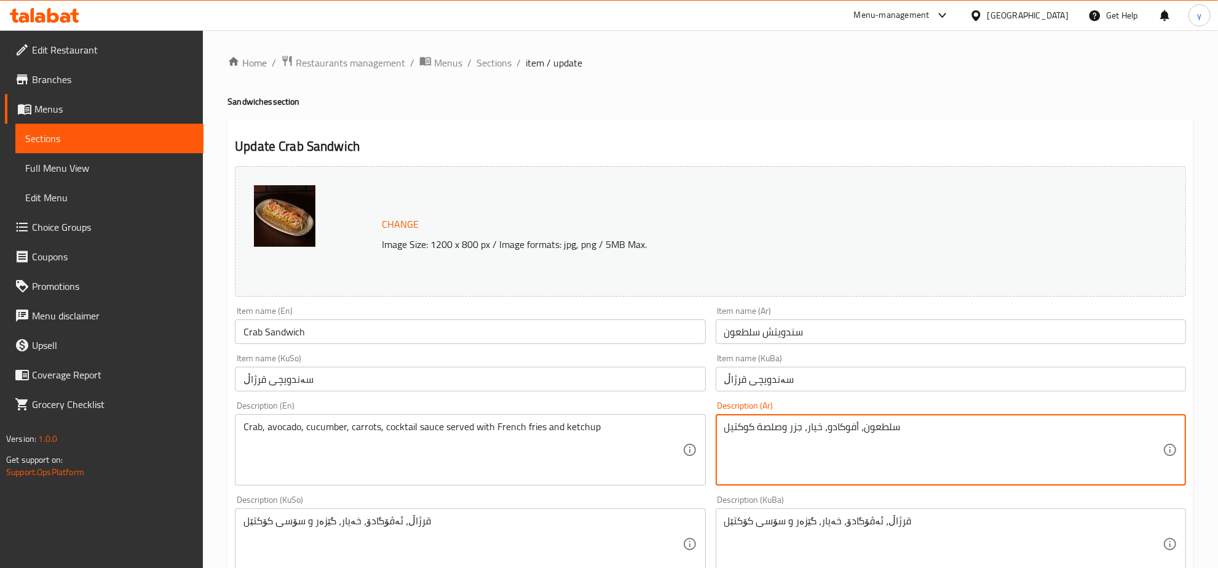
click at [976, 452] on textarea "سلطعون، أفوكادو، خيار، جزر وصلصة كوكتيل" at bounding box center [943, 450] width 438 height 58
click at [1053, 428] on textarea "سلطعون، أفوكادو، خيار، جزر وصلصة كوكتيل" at bounding box center [943, 450] width 438 height 58
click at [984, 437] on textarea "سلطعون، أفوكادو، خيار، جزر، صلصة كوكتيل" at bounding box center [943, 450] width 438 height 58
type textarea "سلطعون، أفوكادو، خيار، جزر، صلصة كوكتيل يقدم مع بطاطا مقلية وكاتشب"
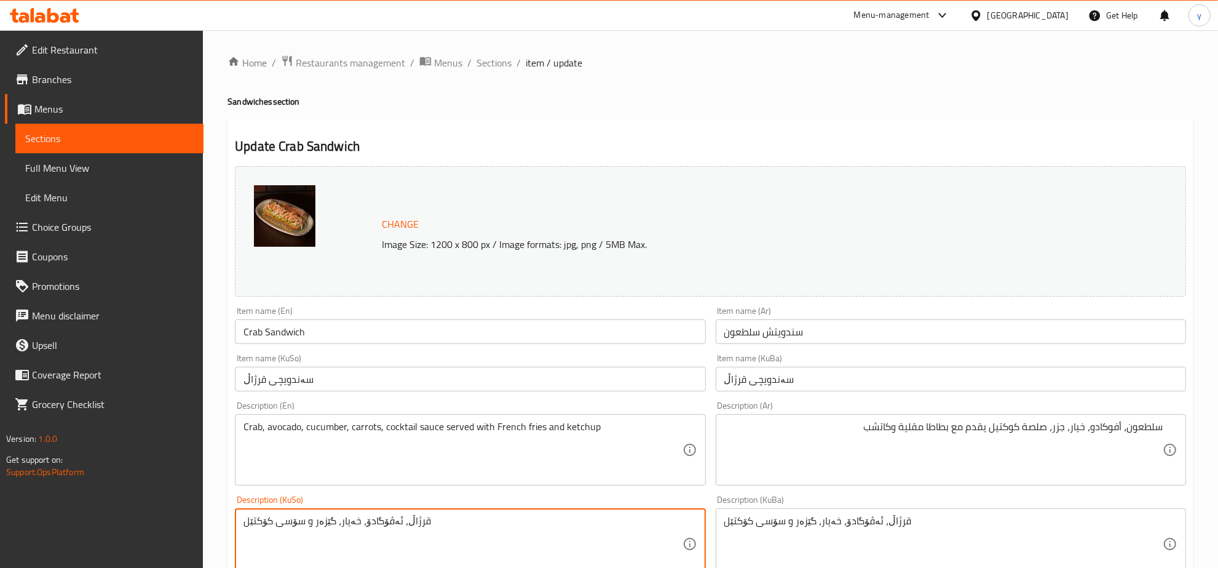
click at [613, 551] on textarea "قرژاڵ، ئەڤۆگادۆ، خەیار، گێزەر و سۆسی کۆکتێل" at bounding box center [462, 544] width 438 height 58
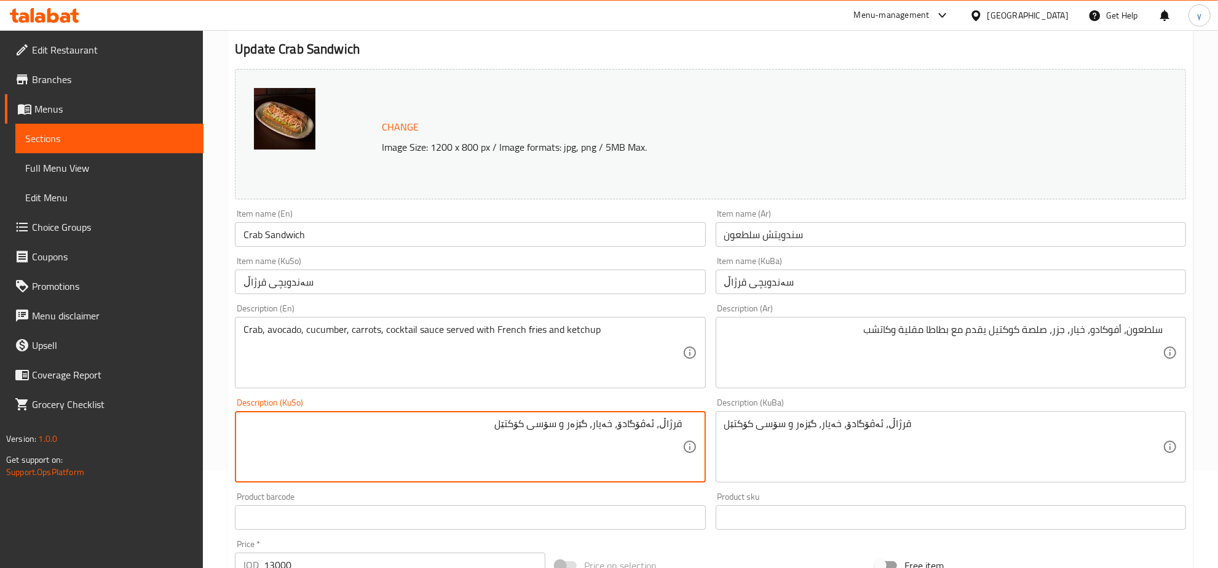
scroll to position [128, 0]
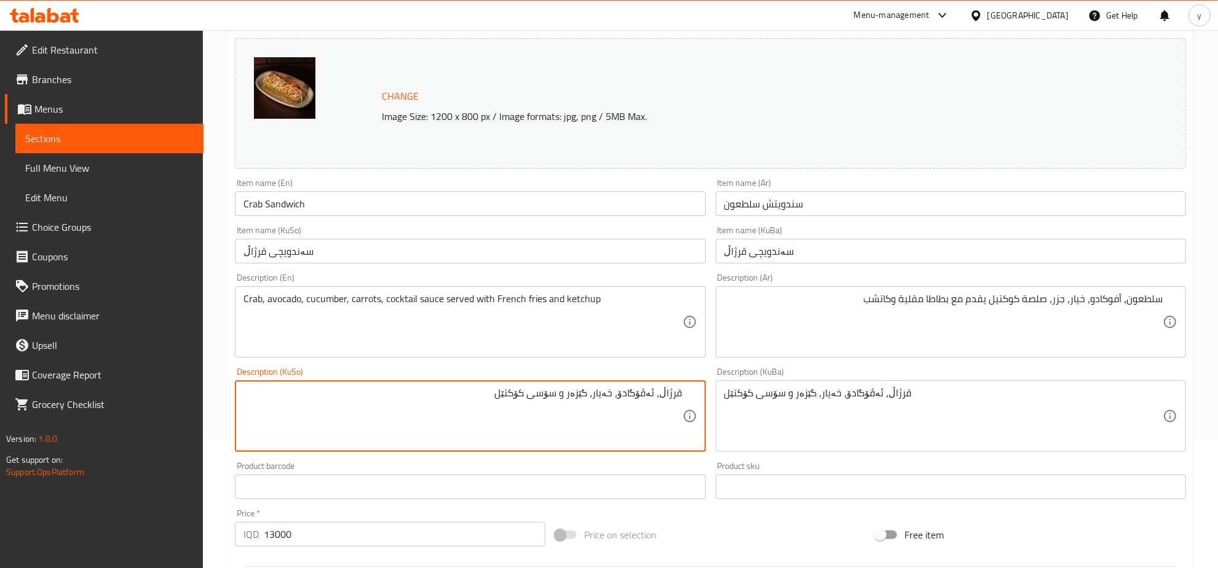
click at [492, 389] on textarea "قرژاڵ، ئەڤۆگادۆ، خەیار، گێزەر و سۆسی کۆکتێل" at bounding box center [462, 416] width 438 height 58
click at [579, 395] on textarea "قرژاڵ، ئەڤۆگادۆ، خەیار، گێزەر و سۆسی کۆکتێل" at bounding box center [462, 416] width 438 height 58
click at [507, 395] on textarea "قرژاڵ، ئەڤۆگادۆ، خەیار، گێزەر، سۆسی کۆکتێل" at bounding box center [462, 416] width 438 height 58
click at [523, 405] on textarea "قرژاڵ، ئەڤۆگادۆ، خەیار، گێزەر، سۆسی کۆکتێل پێشکەش ئەکریت لەگەل فینگەر و کەچەپ" at bounding box center [462, 416] width 438 height 58
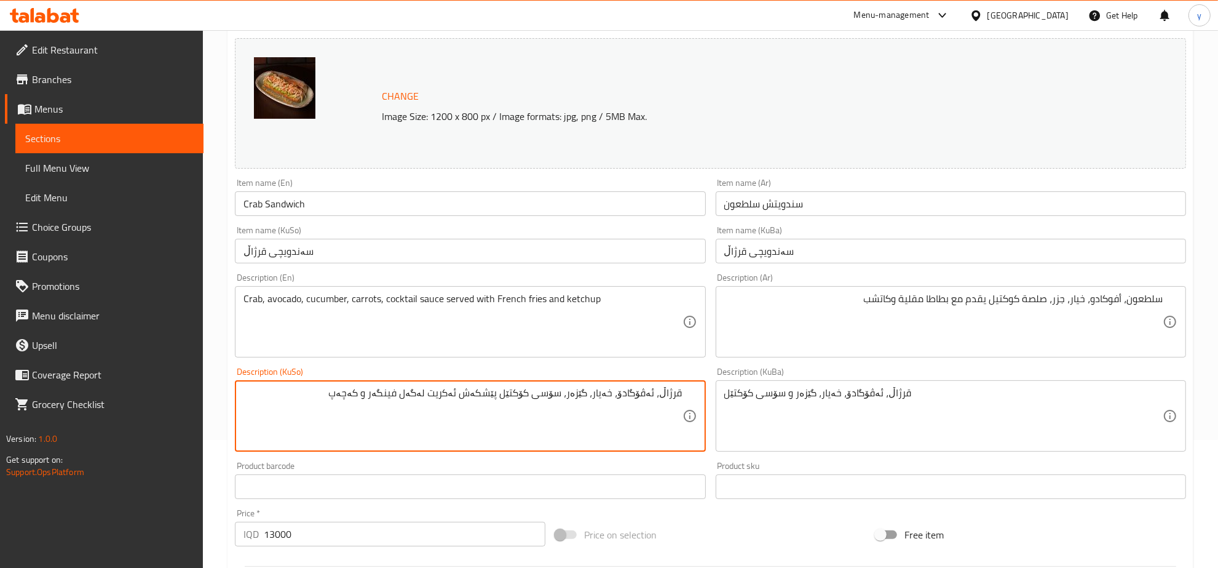
type textarea "قرژاڵ، ئەڤۆگادۆ، خەیار، گێزەر، سۆسی کۆکتێل پێشکەش ئەکریت لەگەل فینگەر و کەچەپ"
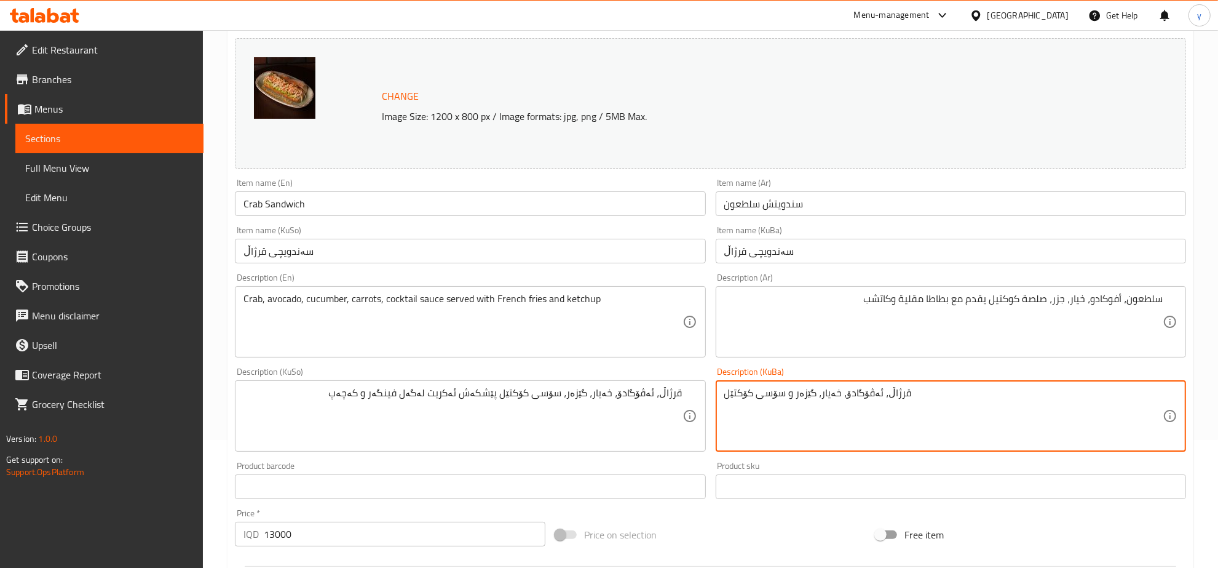
click at [822, 429] on textarea "قرژاڵ، ئەڤۆگادۆ، خەیار، گێزەر و سۆسی کۆکتێل" at bounding box center [943, 416] width 438 height 58
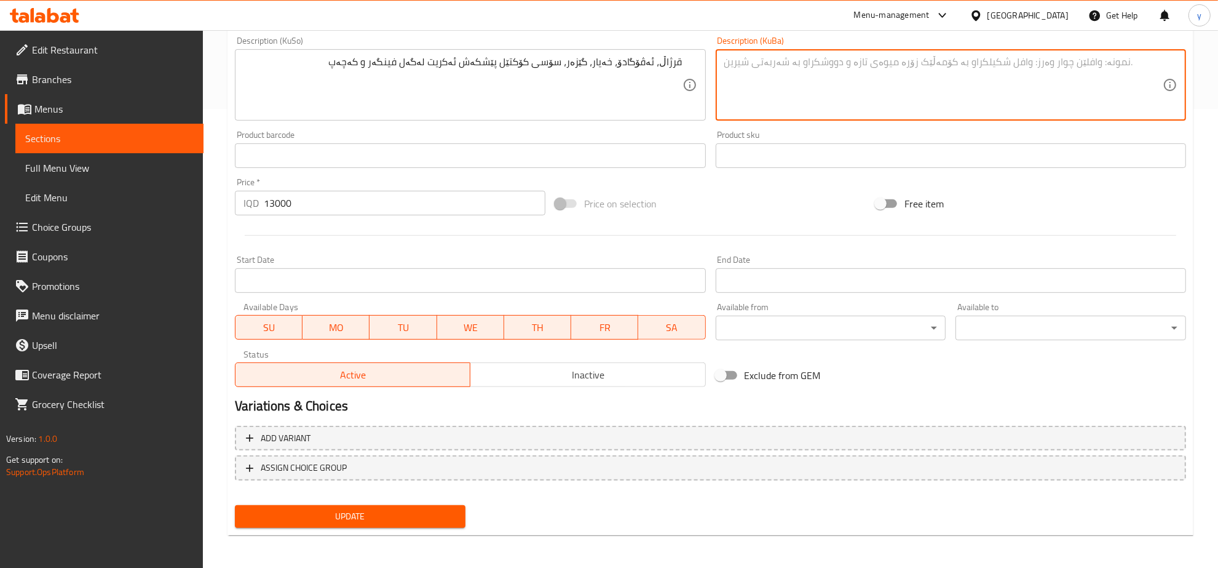
click at [389, 512] on span "Update" at bounding box center [350, 516] width 211 height 15
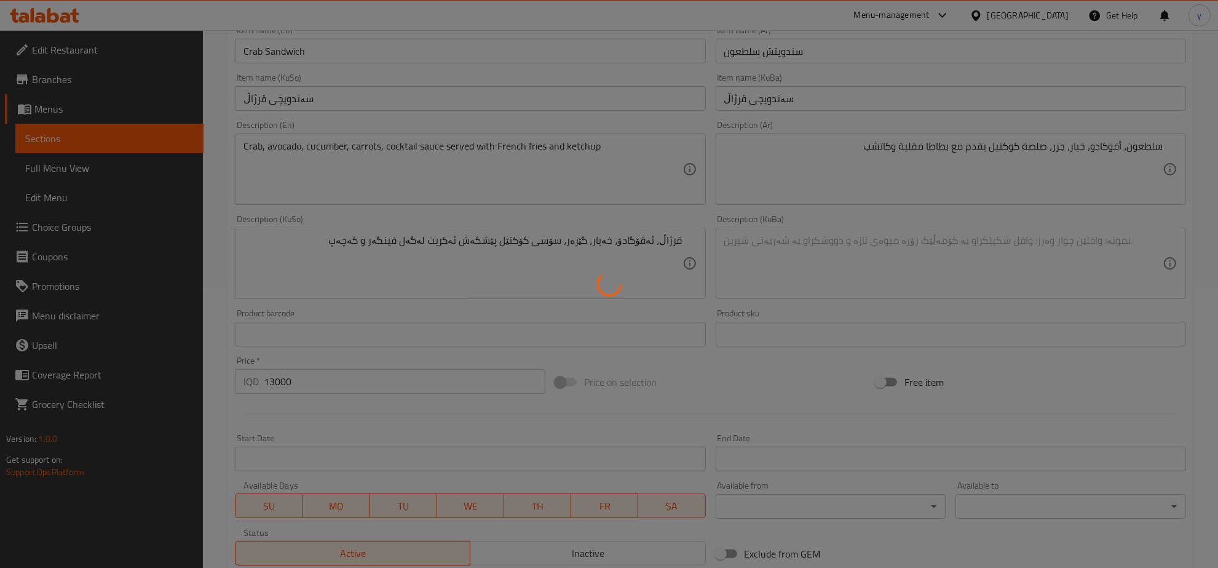
scroll to position [74, 0]
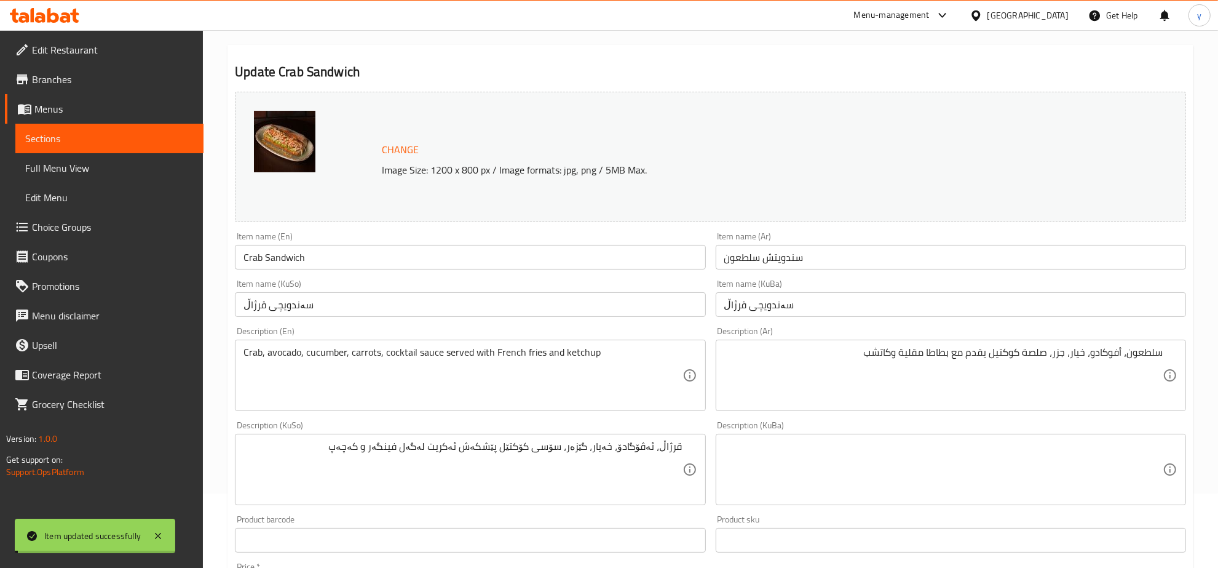
click at [383, 253] on input "Crab Sandwich" at bounding box center [470, 257] width 470 height 25
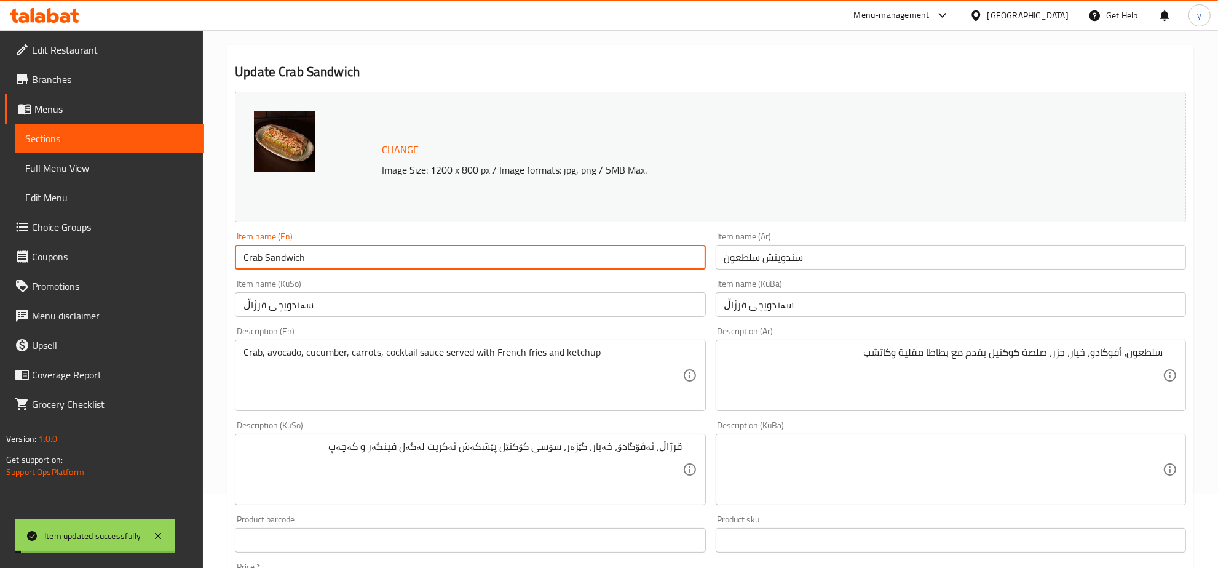
click at [383, 253] on input "Crab Sandwich" at bounding box center [470, 257] width 470 height 25
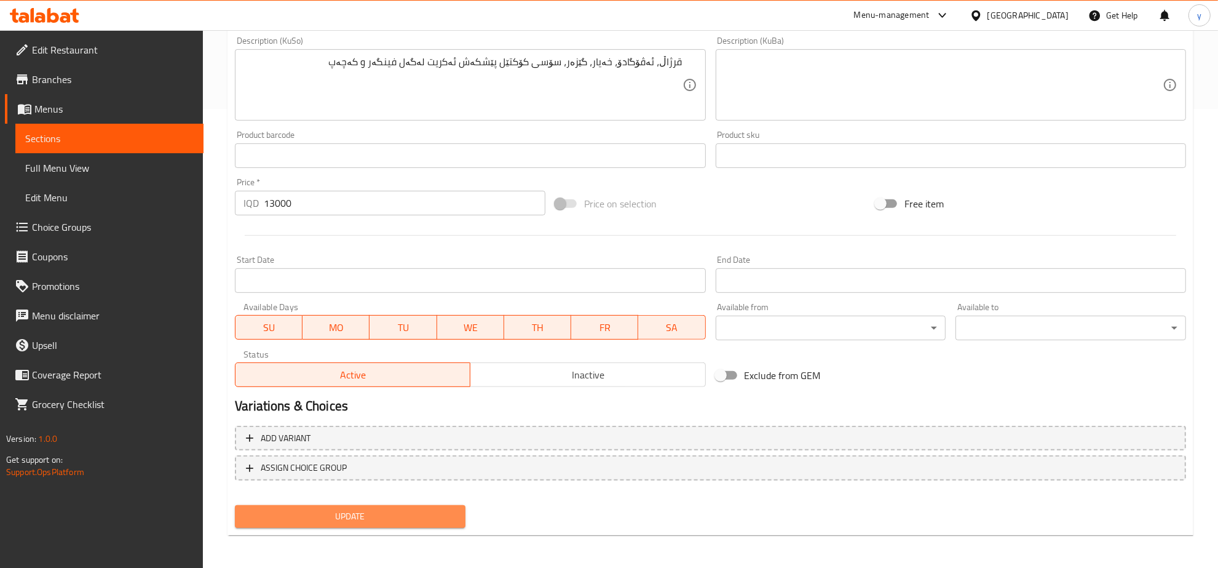
click at [342, 520] on span "Update" at bounding box center [350, 516] width 211 height 15
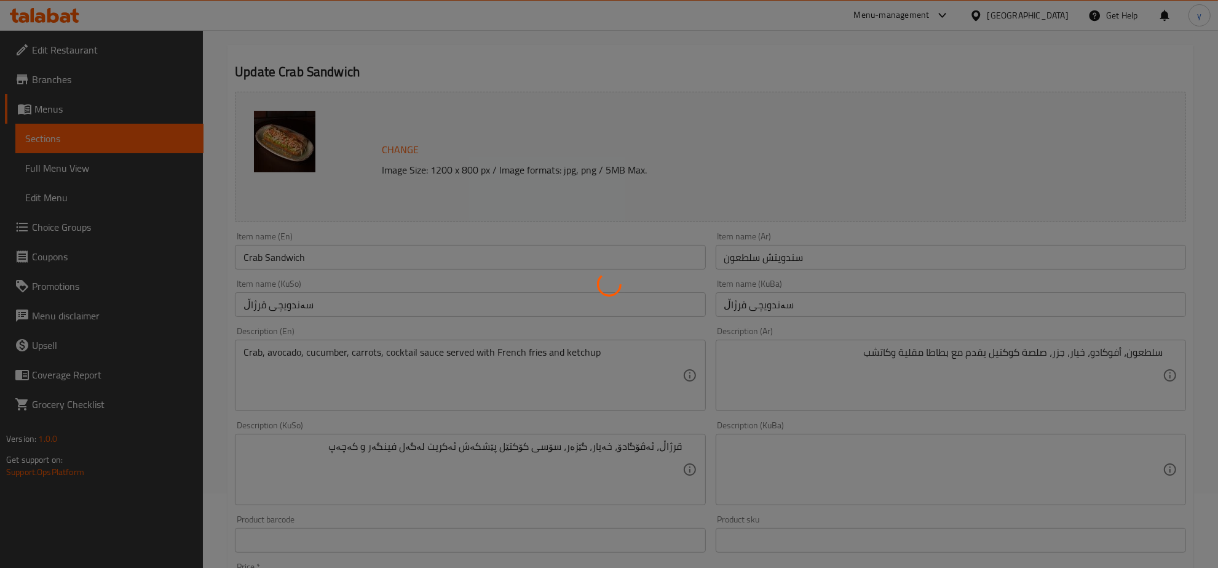
click at [278, 261] on div at bounding box center [609, 284] width 1218 height 568
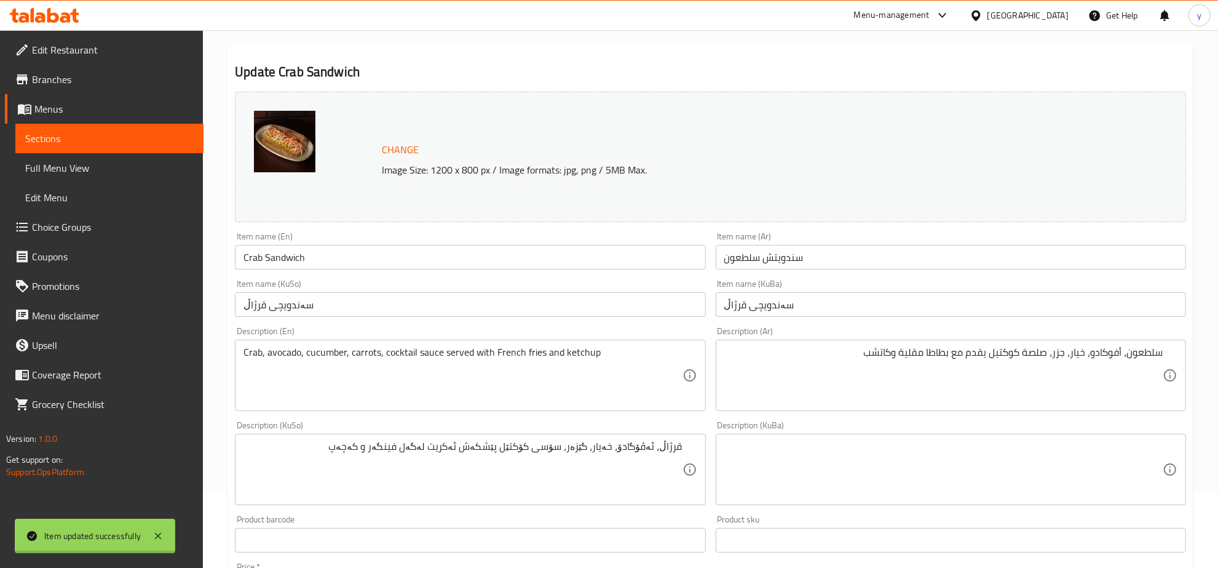
click at [278, 261] on div at bounding box center [609, 284] width 1218 height 568
click at [278, 261] on div "Home / Restaurants management / Menus / Sections / item / update Sandwiches sec…" at bounding box center [711, 454] width 966 height 949
click at [278, 261] on input "Crab Sandwich" at bounding box center [470, 257] width 470 height 25
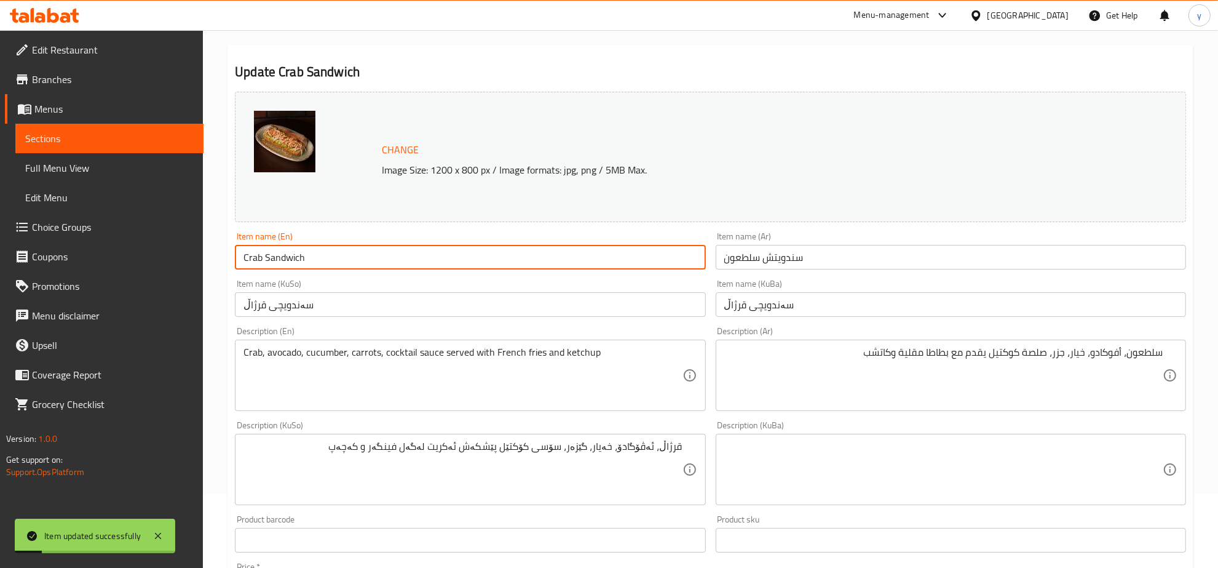
click at [141, 163] on span "Full Menu View" at bounding box center [109, 167] width 168 height 15
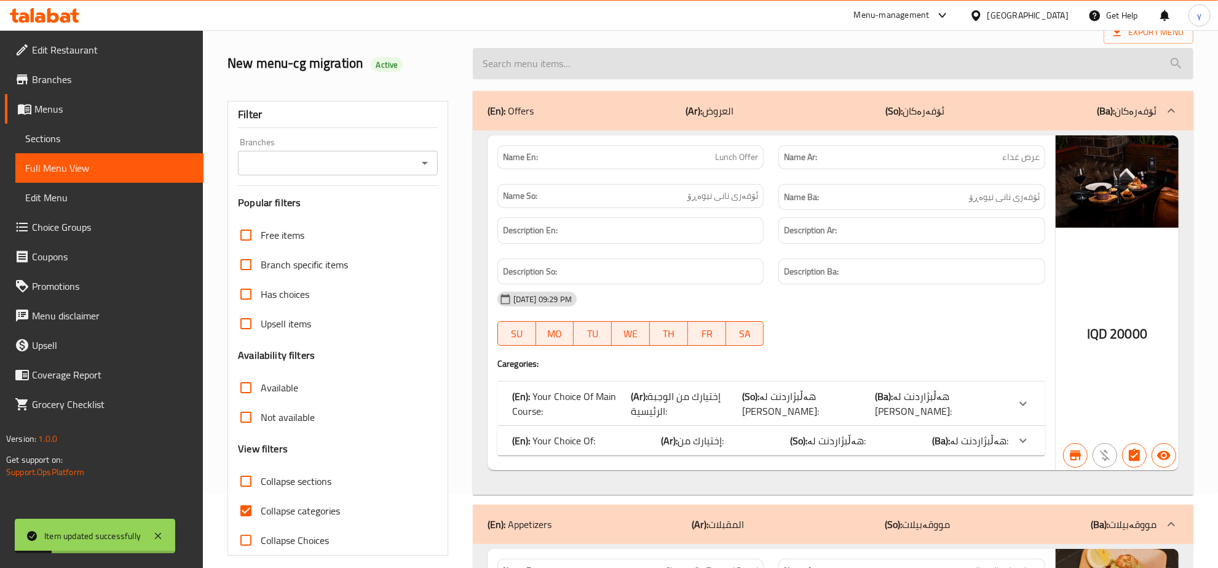
click at [563, 68] on input "search" at bounding box center [833, 63] width 721 height 31
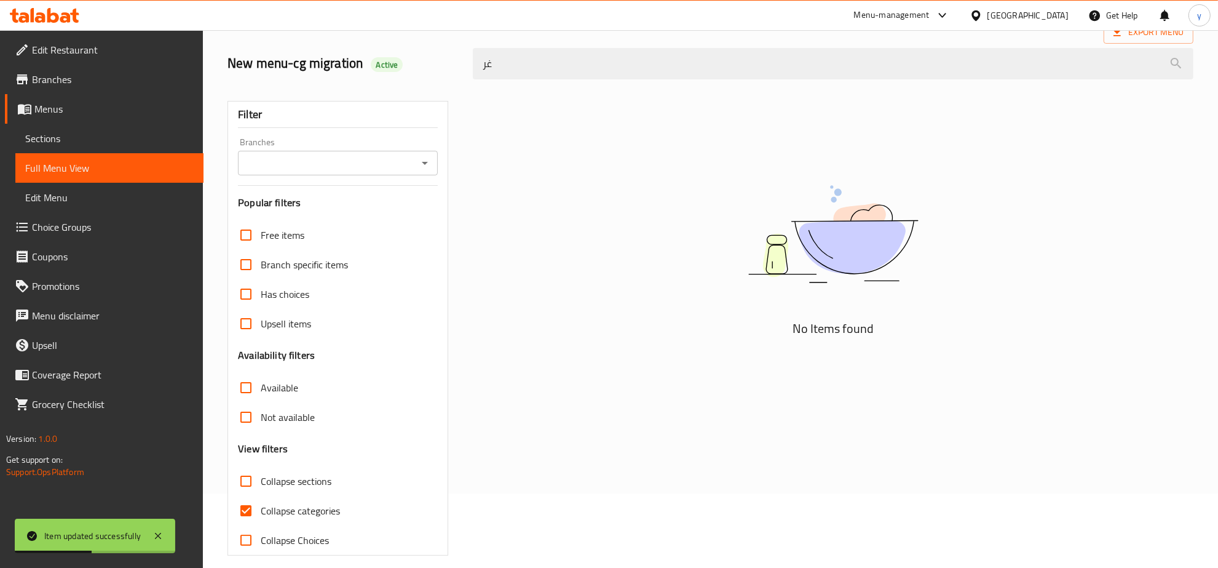
type input "غ"
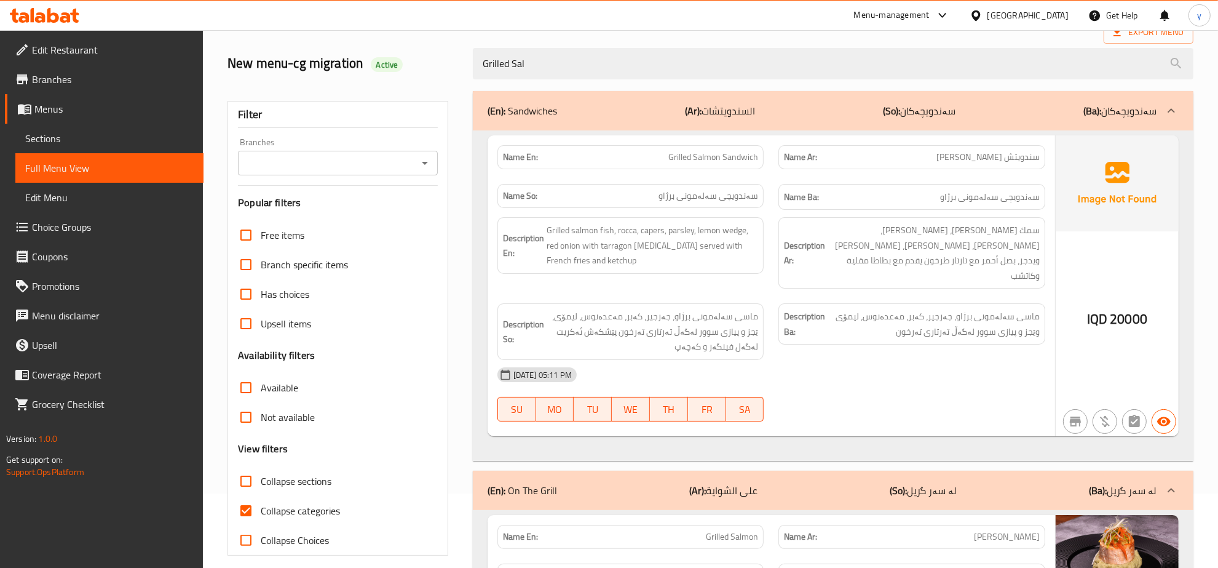
click at [748, 176] on div "Name En: Grilled Salmon Sandwich" at bounding box center [631, 157] width 282 height 39
click at [742, 160] on span "Grilled Salmon Sandwich" at bounding box center [713, 157] width 90 height 13
copy span "Grilled Salmon Sandwich"
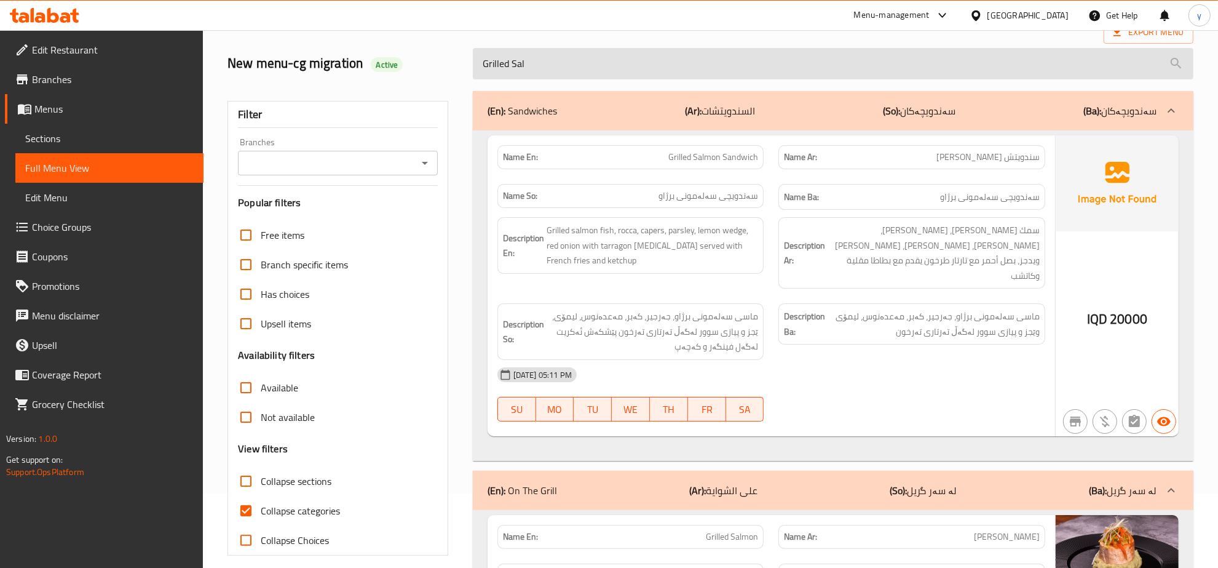
click at [593, 69] on input "Grilled Sal" at bounding box center [833, 63] width 721 height 31
paste input "mon Sandwich"
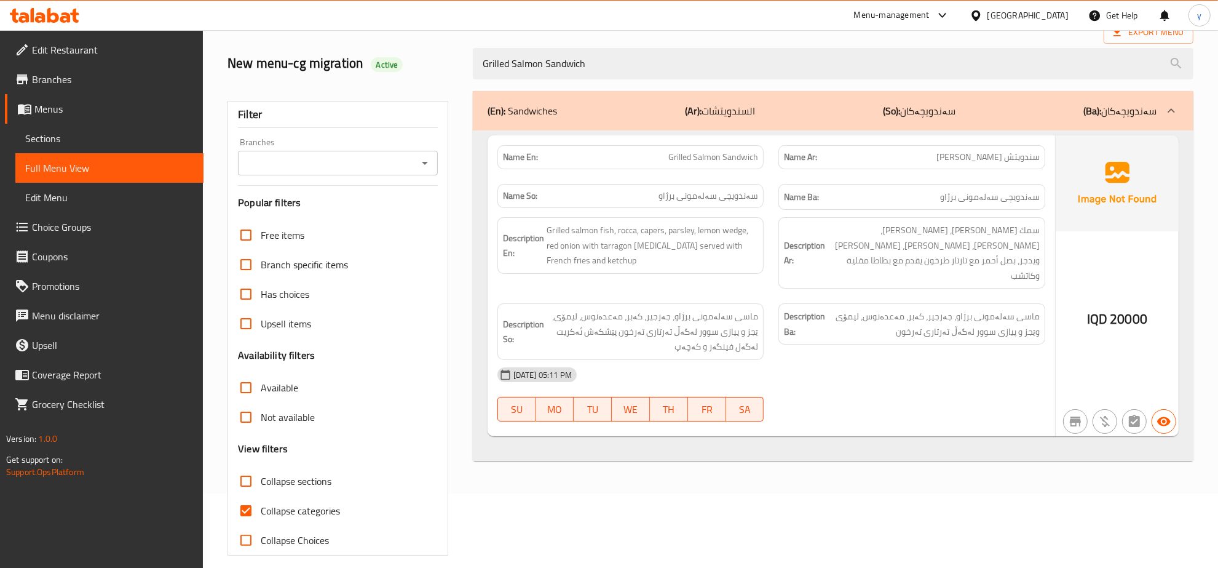
type input "Grilled Salmon Sandwich"
click at [140, 133] on span "Sections" at bounding box center [109, 138] width 168 height 15
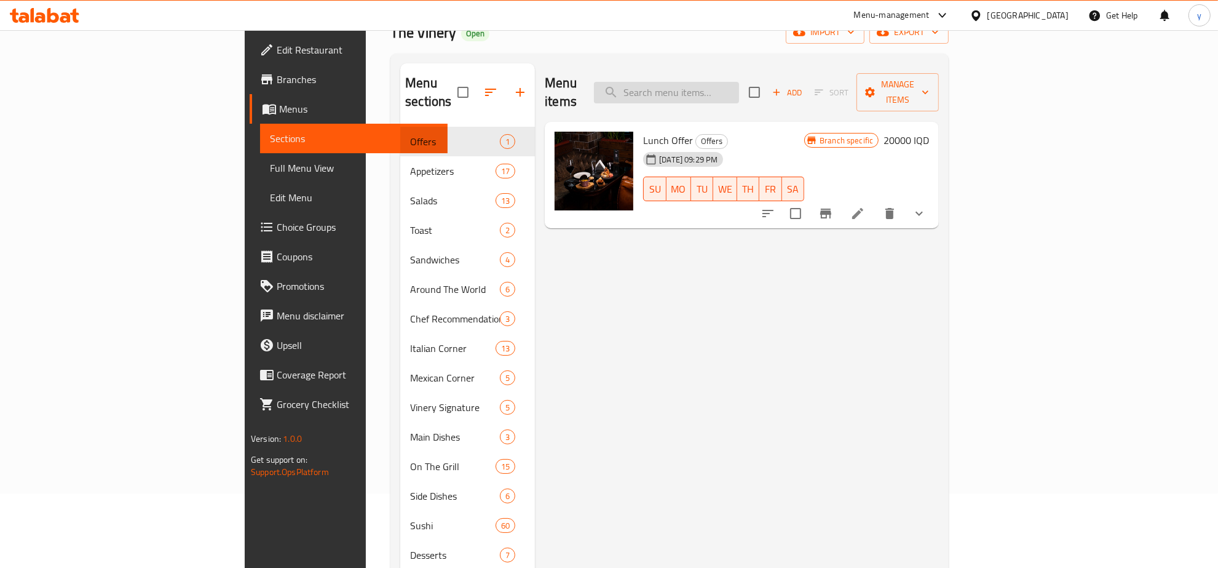
click at [739, 84] on input "search" at bounding box center [666, 93] width 145 height 22
paste input "Grilled Salmon Sandwich"
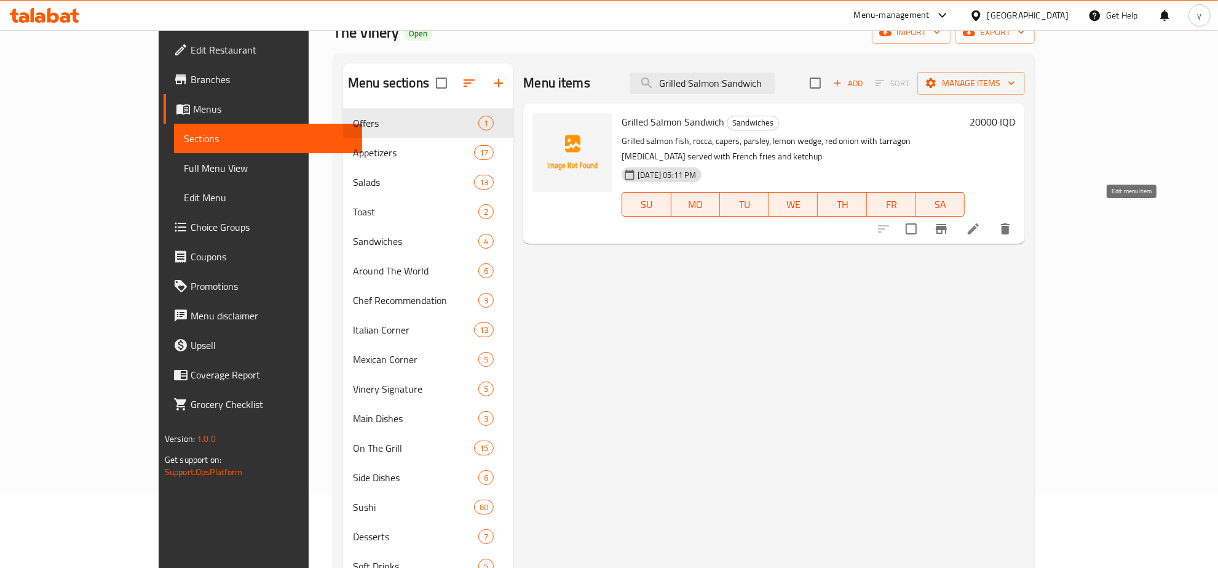
type input "Grilled Salmon Sandwich"
click at [981, 221] on icon at bounding box center [973, 228] width 15 height 15
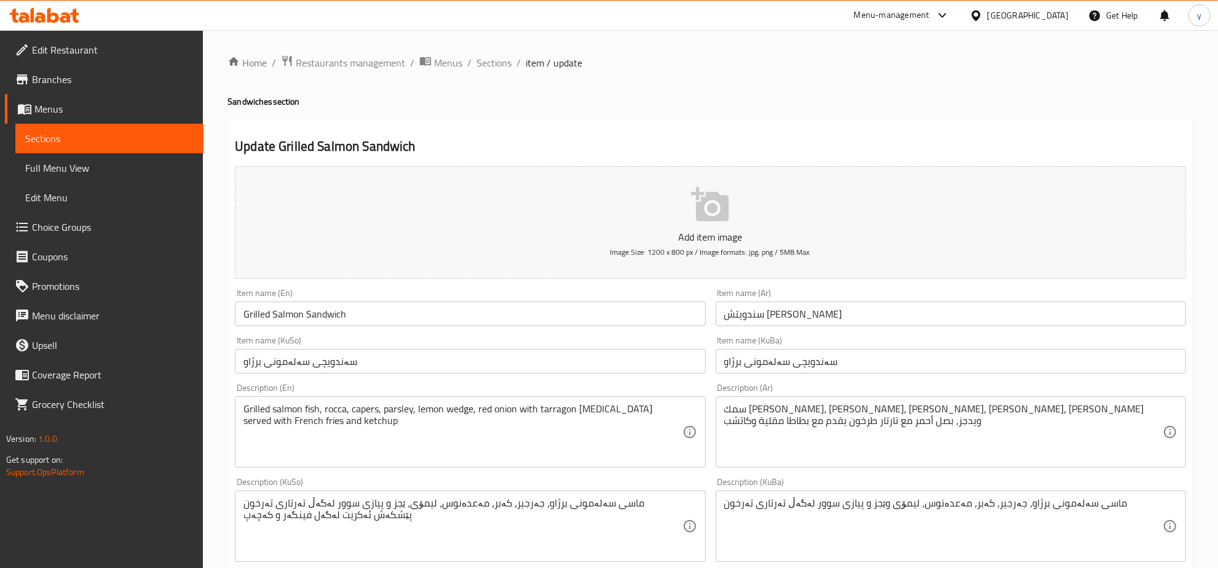
scroll to position [128, 0]
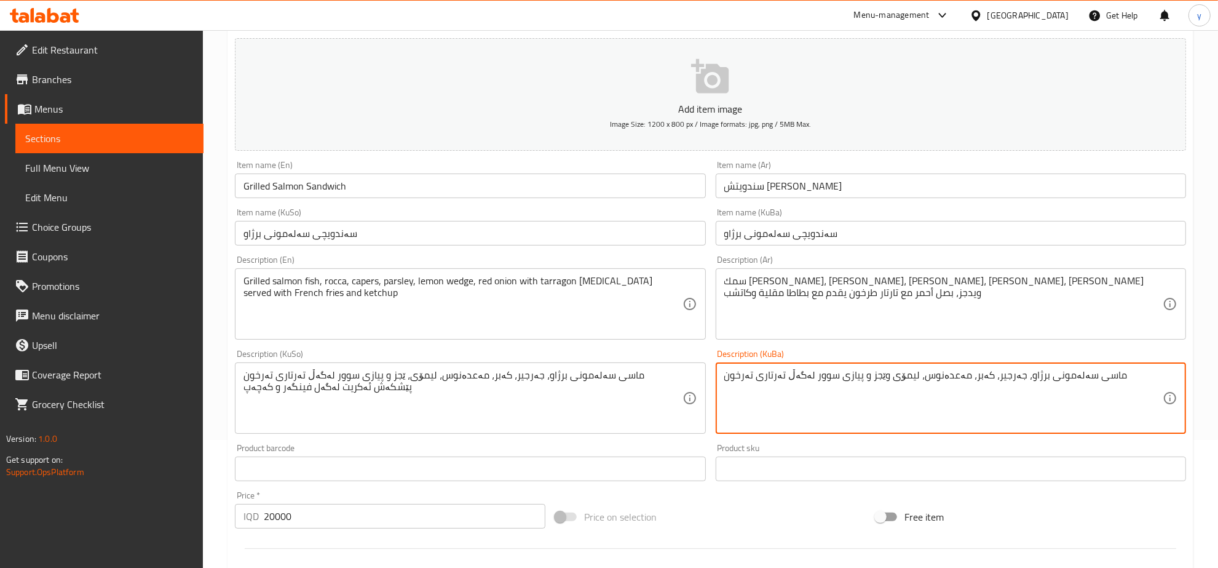
click at [903, 376] on textarea "ماسی سەلەمونی برژاو، جەرجیر، کەبر، مەعدەنوس، لیمۆی وێجز و پیازی سوور لەگەڵ تەرت…" at bounding box center [943, 398] width 438 height 58
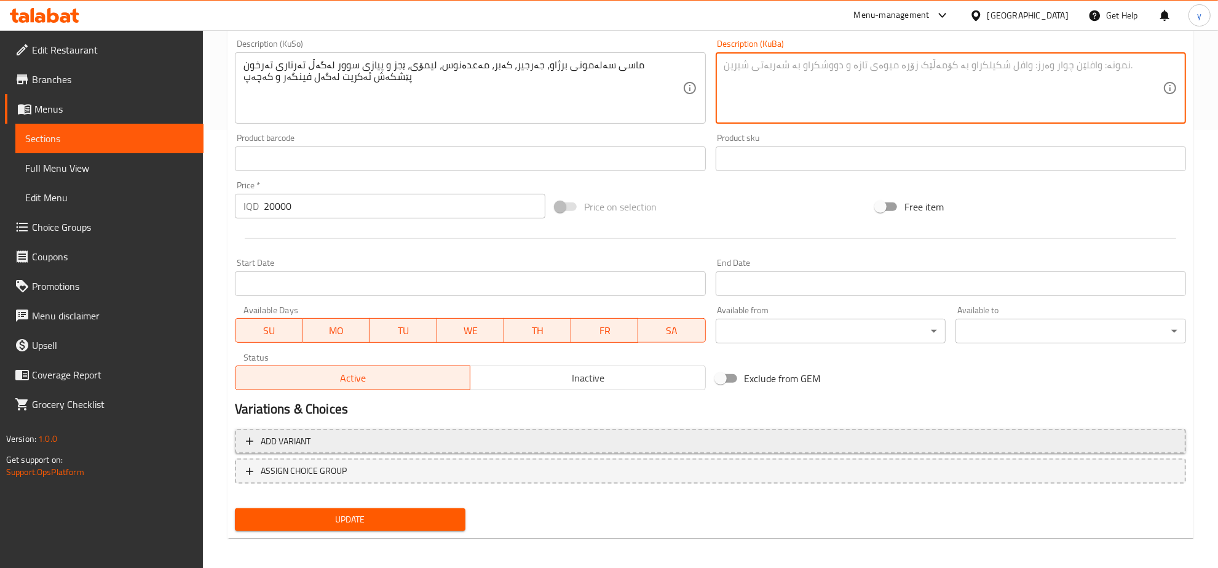
scroll to position [440, 0]
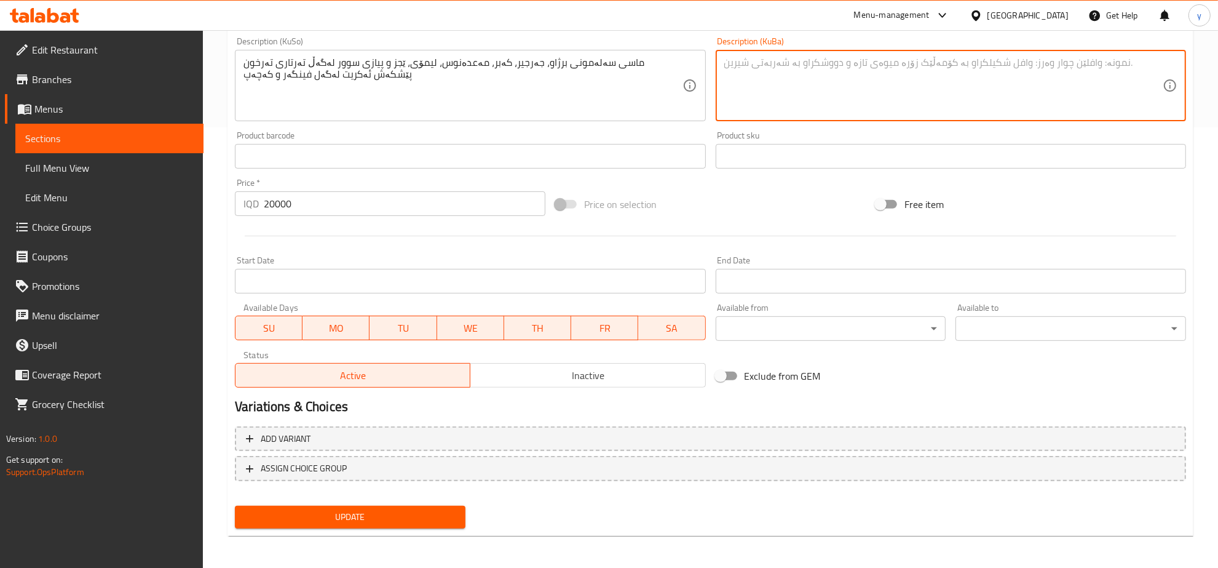
click at [414, 509] on span "Update" at bounding box center [350, 516] width 211 height 15
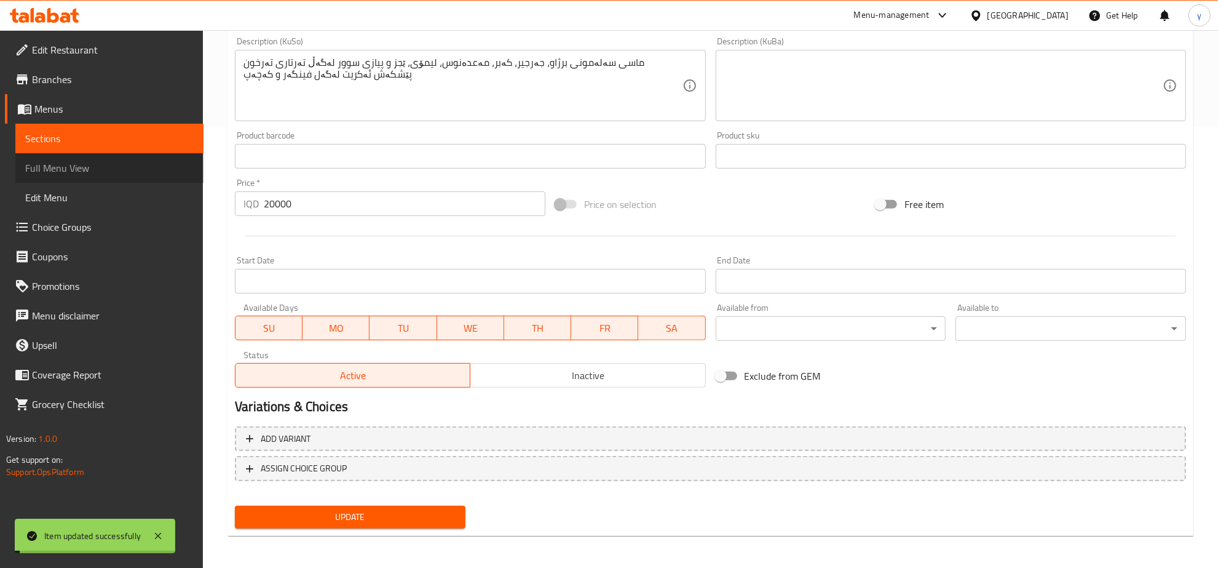
click at [160, 176] on link "Full Menu View" at bounding box center [109, 168] width 188 height 30
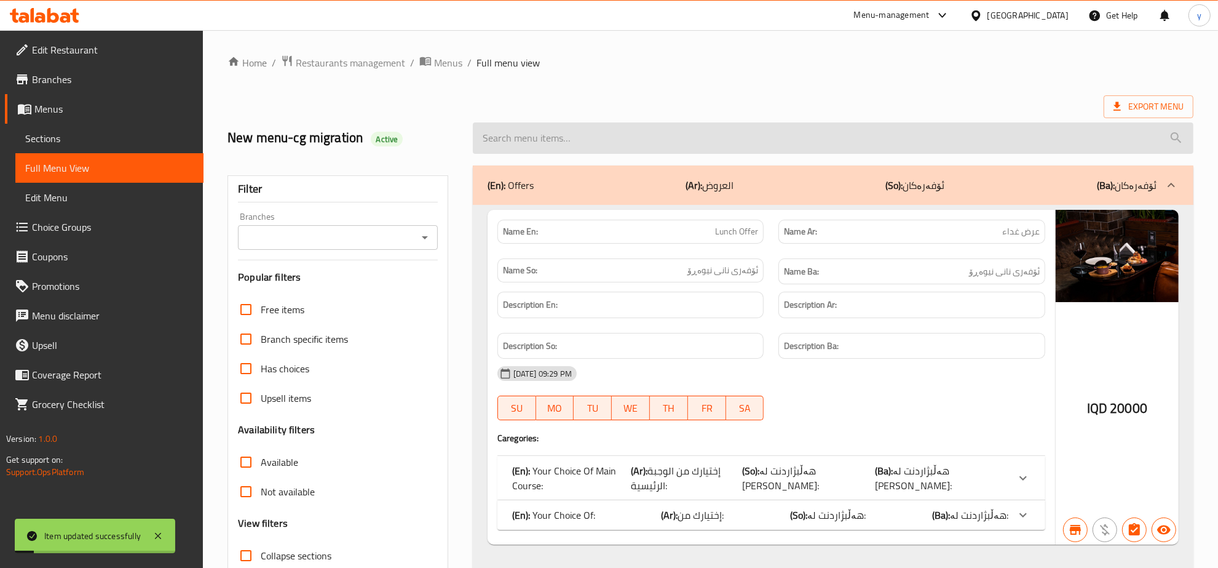
click at [625, 137] on input "search" at bounding box center [833, 137] width 721 height 31
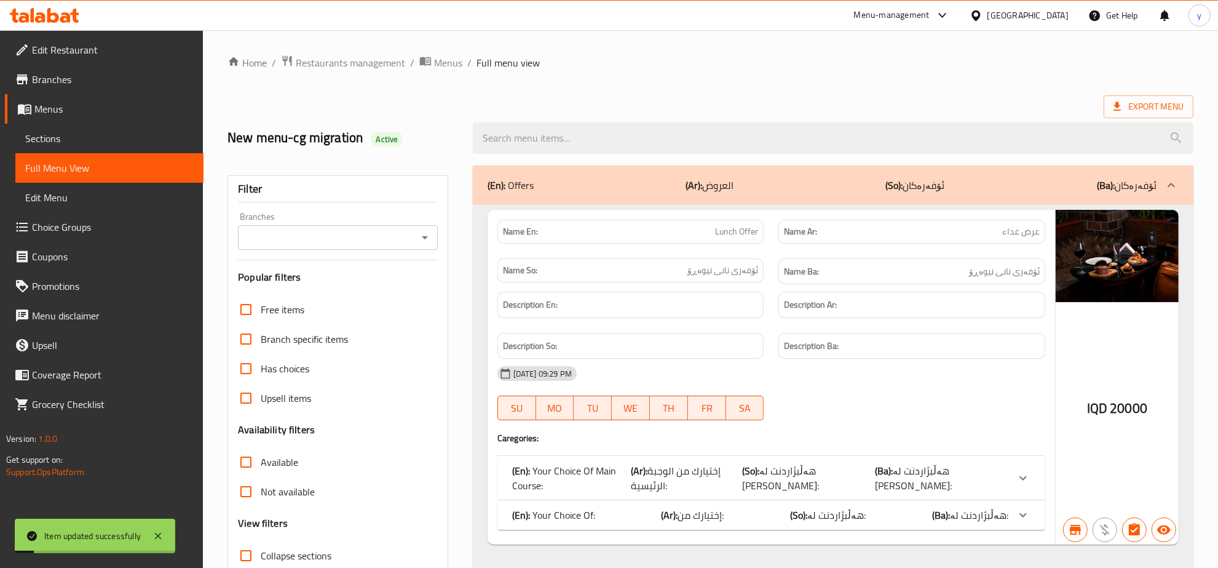
paste input "Grilled Salmon Sandwich"
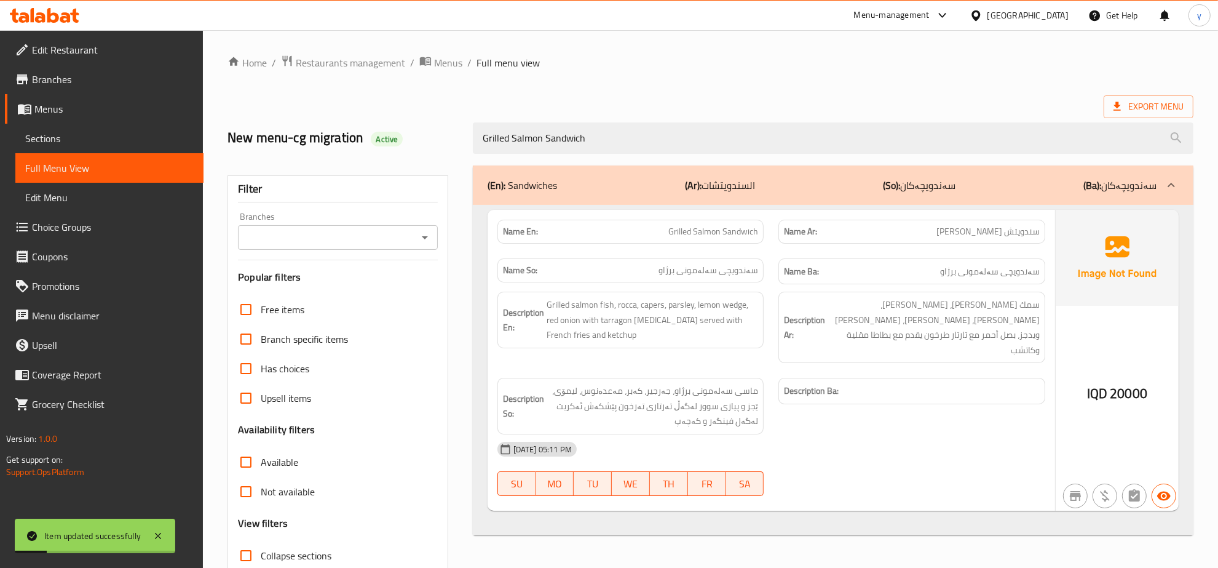
click at [418, 244] on icon "Open" at bounding box center [425, 237] width 15 height 15
type input "Grilled Salmon Sandwich"
click at [365, 280] on li "The Vinery, Empire" at bounding box center [338, 291] width 199 height 22
type input "The Vinery, Empire"
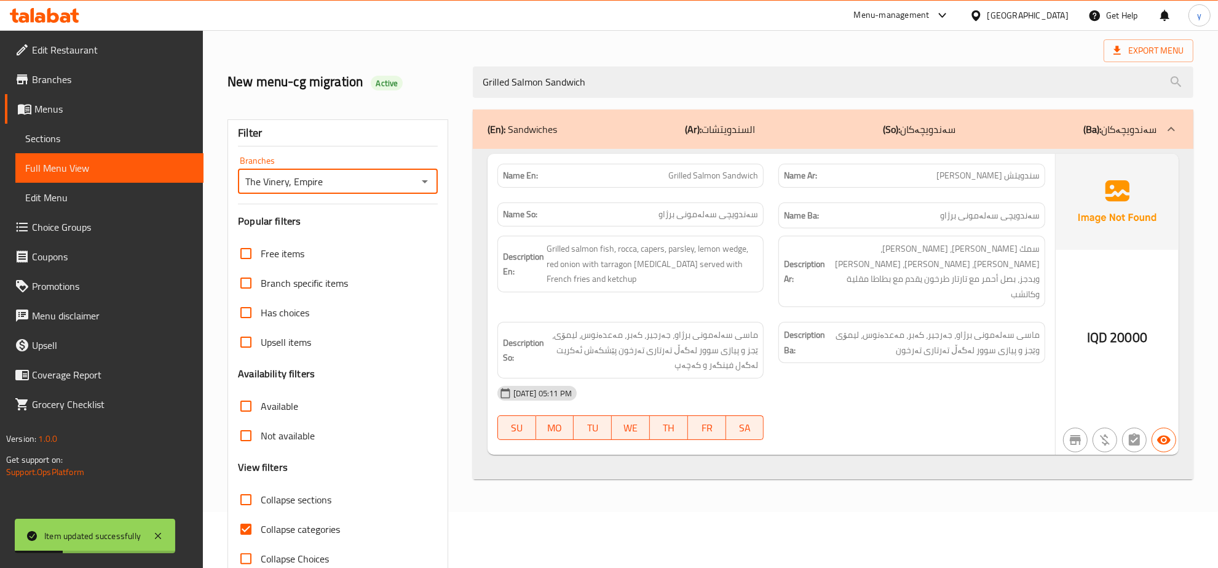
scroll to position [87, 0]
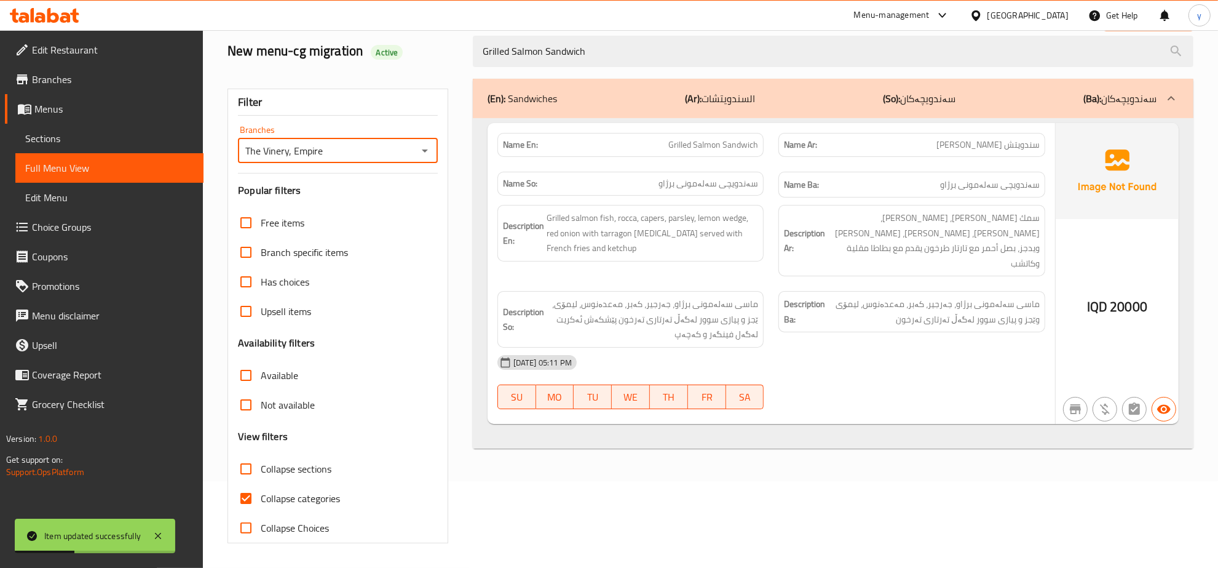
click at [250, 502] on input "Collapse categories" at bounding box center [246, 498] width 30 height 30
checkbox input "false"
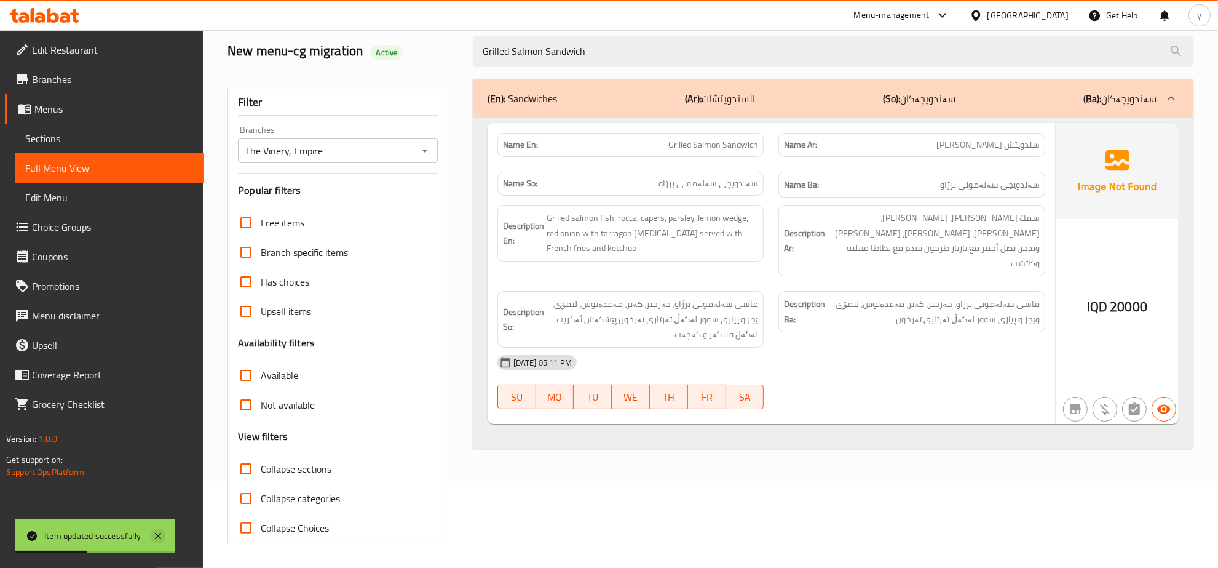
drag, startPoint x: 144, startPoint y: 534, endPoint x: 154, endPoint y: 532, distance: 10.0
click at [145, 535] on div "Item updated successfully" at bounding box center [95, 535] width 160 height 34
drag, startPoint x: 154, startPoint y: 532, endPoint x: 289, endPoint y: 481, distance: 143.8
click at [156, 532] on icon at bounding box center [158, 535] width 15 height 15
click at [902, 311] on span "ماسی سەلەمونی برژاو، جەرجیر، کەبر، مەعدەنوس، لیمۆی وێجز و پیازی سوور لەگەڵ تەرت…" at bounding box center [934, 311] width 212 height 30
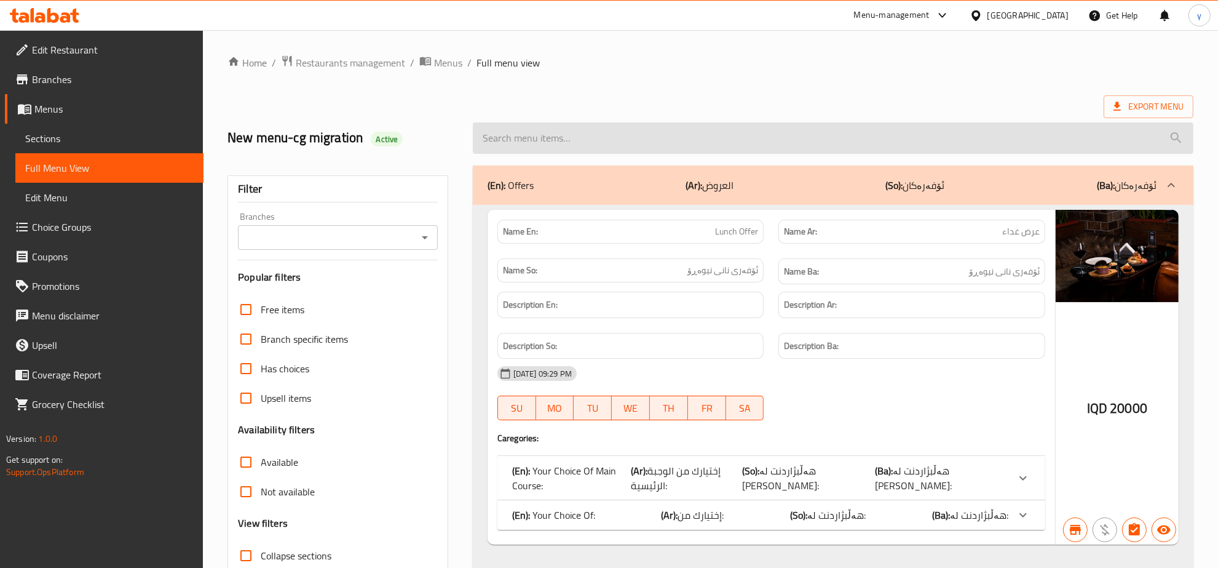
click at [593, 131] on input "search" at bounding box center [833, 137] width 721 height 31
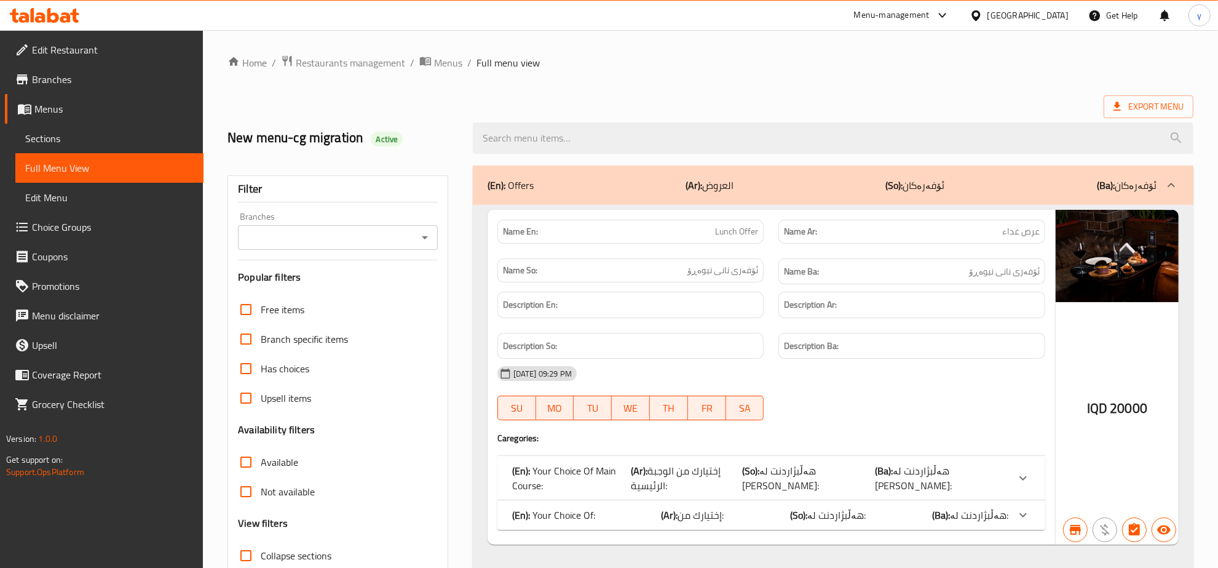
paste input "Grilled Salmon Sandwich"
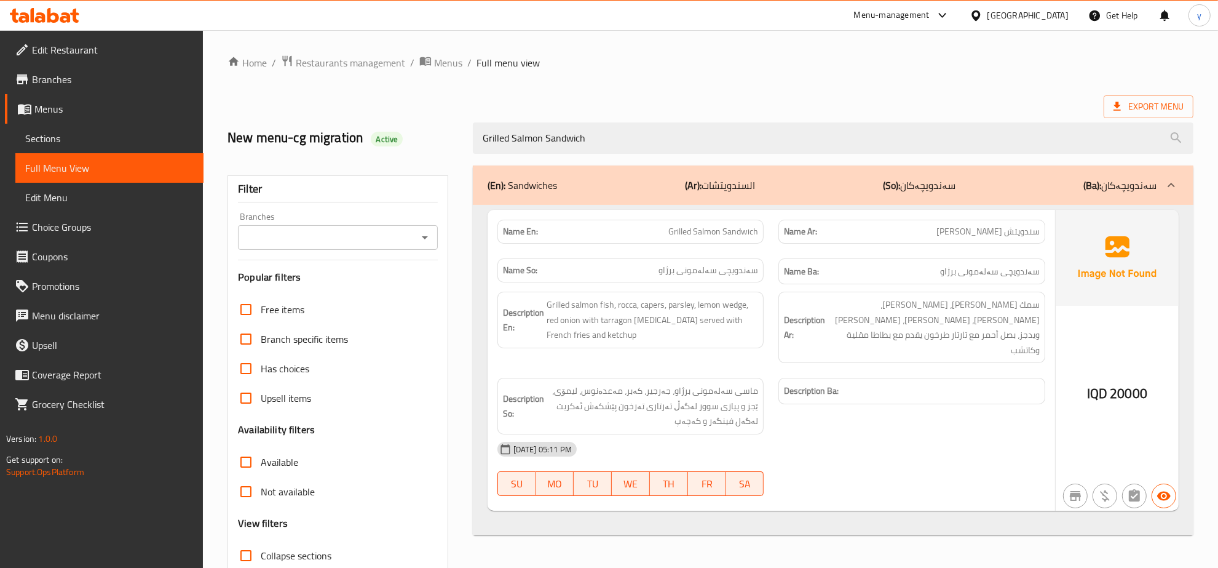
click at [421, 232] on icon "Open" at bounding box center [425, 237] width 15 height 15
type input "Grilled Salmon Sandwich"
click at [368, 287] on li "The Vinery, Empire" at bounding box center [338, 291] width 199 height 22
type input "The Vinery, Empire"
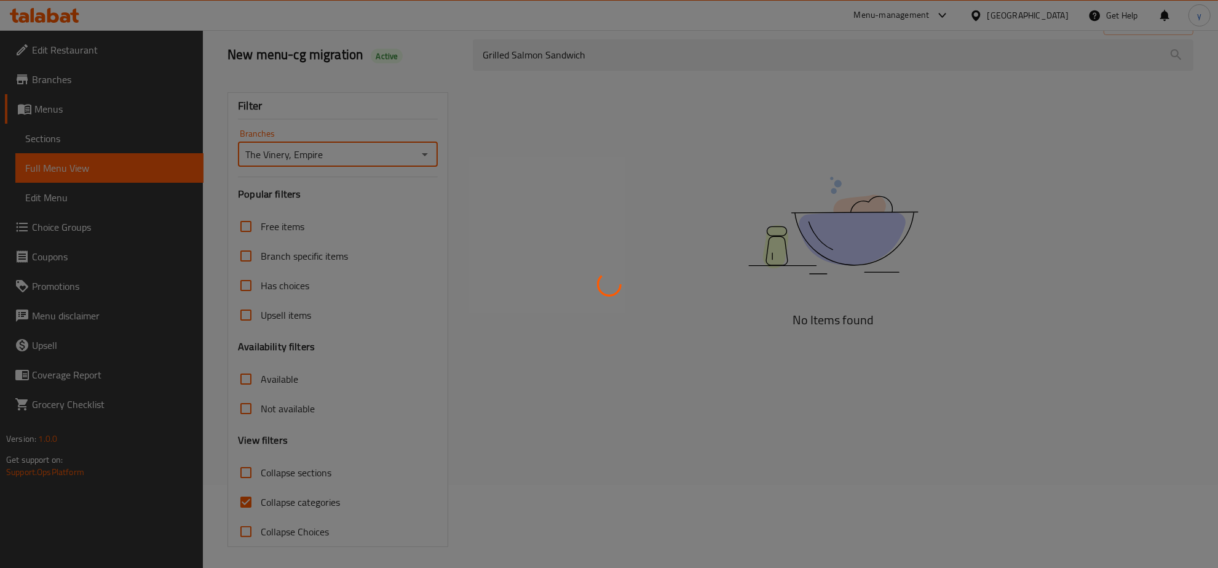
scroll to position [87, 0]
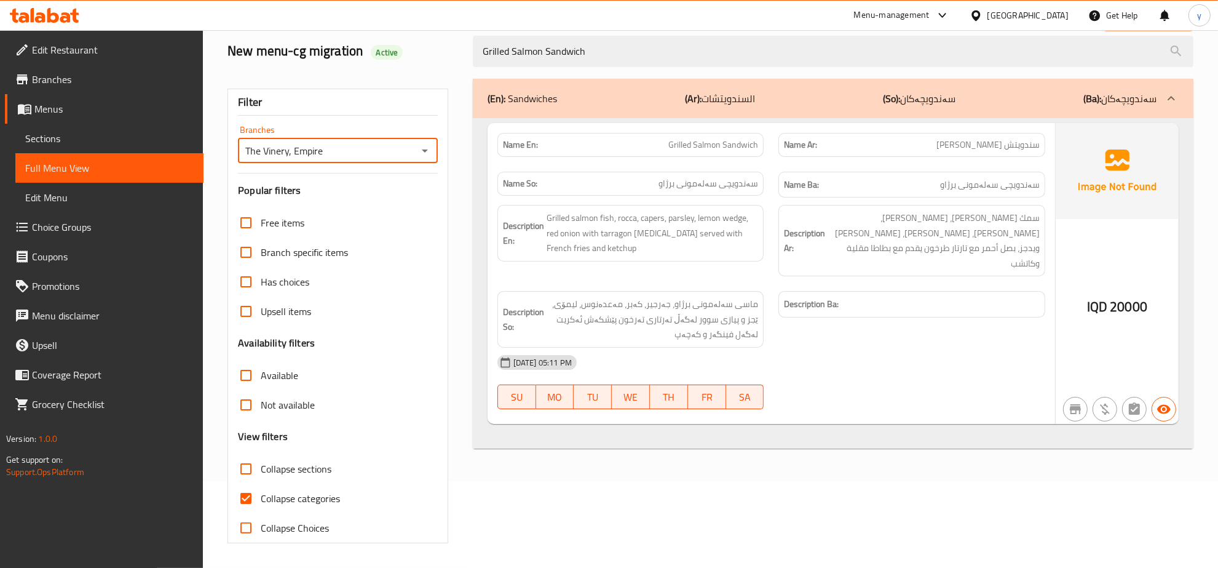
drag, startPoint x: 231, startPoint y: 485, endPoint x: 235, endPoint y: 493, distance: 9.1
click at [234, 491] on input "Collapse categories" at bounding box center [246, 498] width 30 height 30
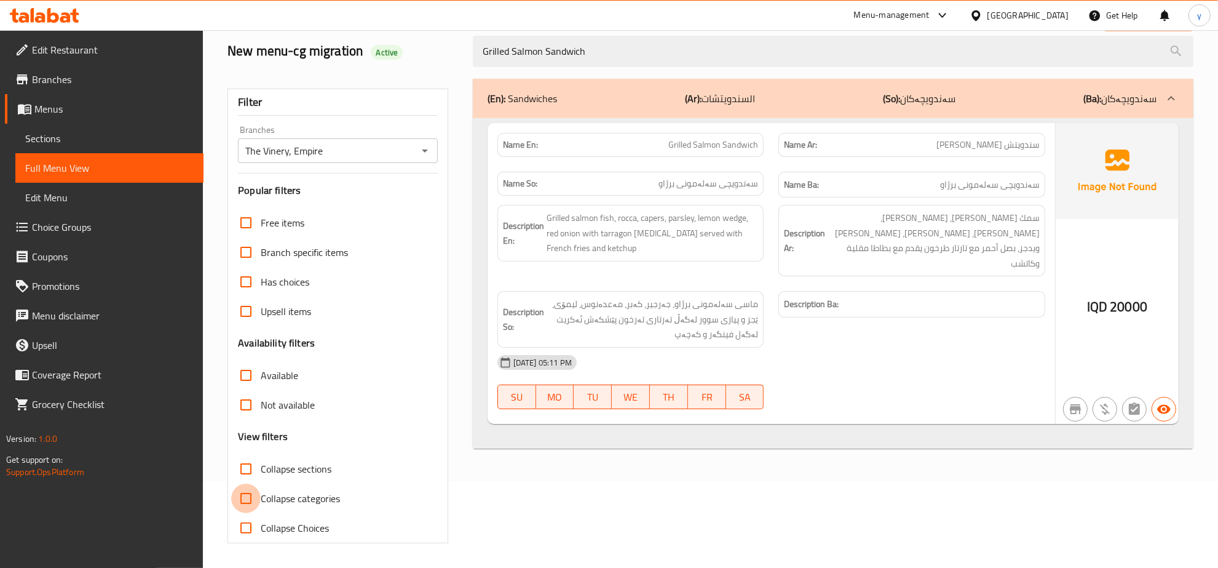
click at [240, 494] on input "Collapse categories" at bounding box center [246, 498] width 30 height 30
click at [269, 491] on span "Collapse categories" at bounding box center [300, 498] width 79 height 15
click at [261, 489] on input "Collapse categories" at bounding box center [246, 498] width 30 height 30
checkbox input "false"
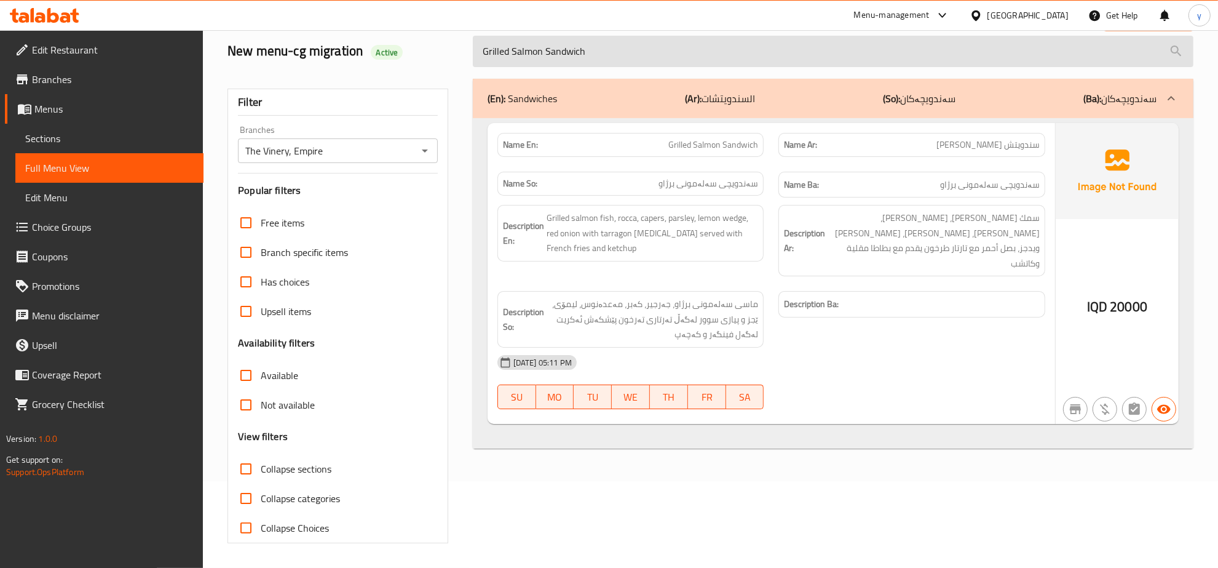
click at [640, 47] on input "Grilled Salmon Sandwich" at bounding box center [833, 51] width 721 height 31
paste input "Crab"
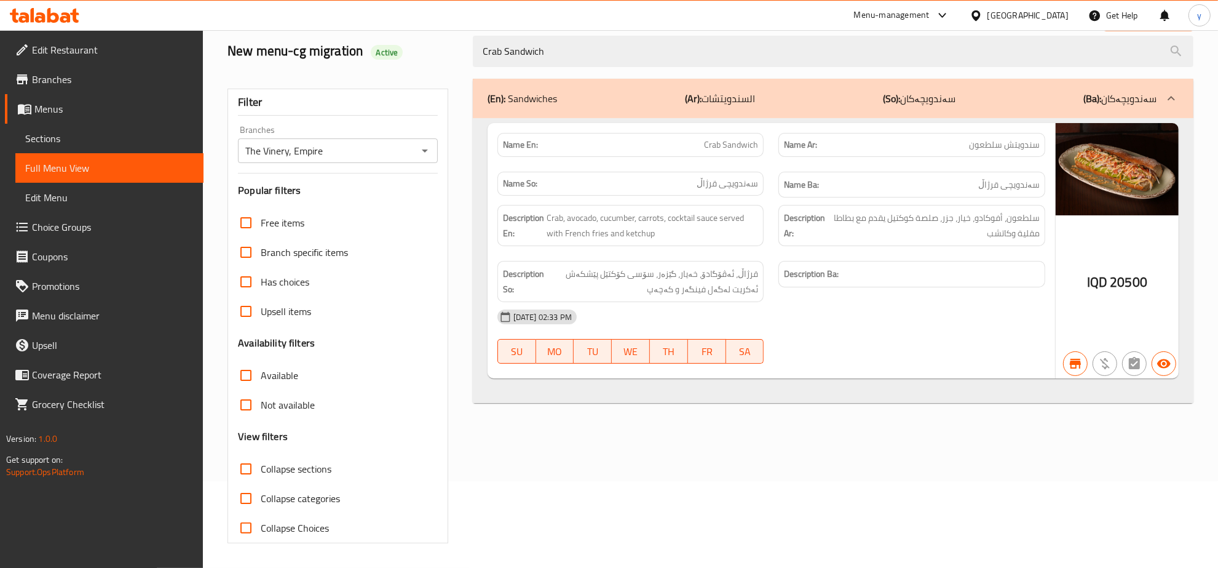
type input "Crab Sandwich"
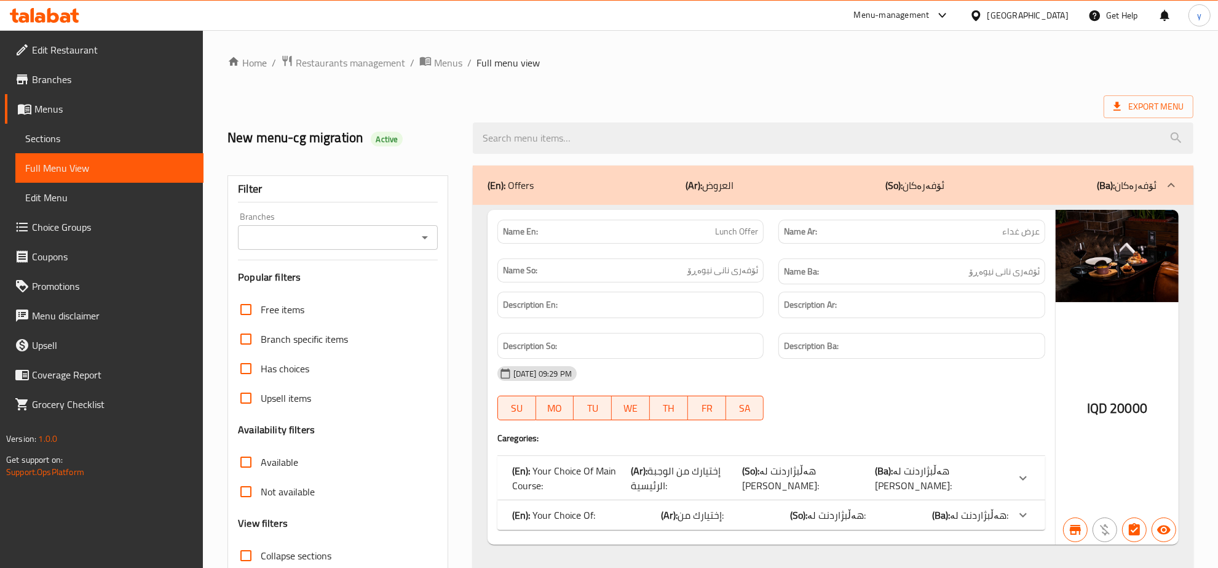
click at [849, 169] on div "(En): Offers (Ar): العروض (So): ئۆفەرەکان (Ba): ئۆفەرەکان" at bounding box center [833, 184] width 721 height 39
click at [727, 156] on div at bounding box center [832, 138] width 735 height 46
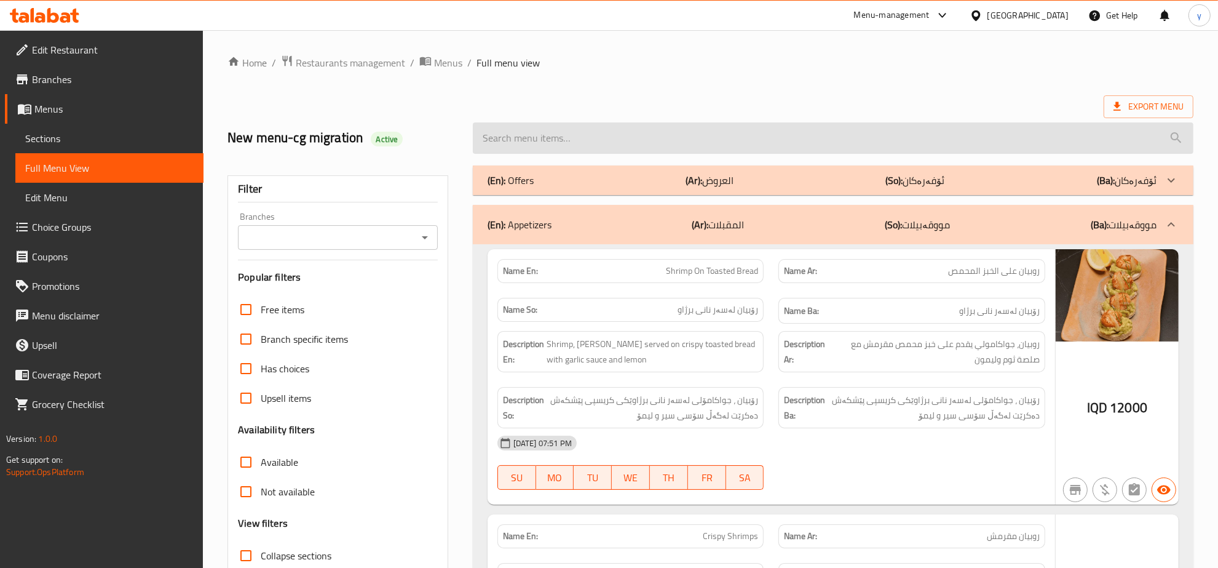
click at [593, 145] on input "search" at bounding box center [833, 137] width 721 height 31
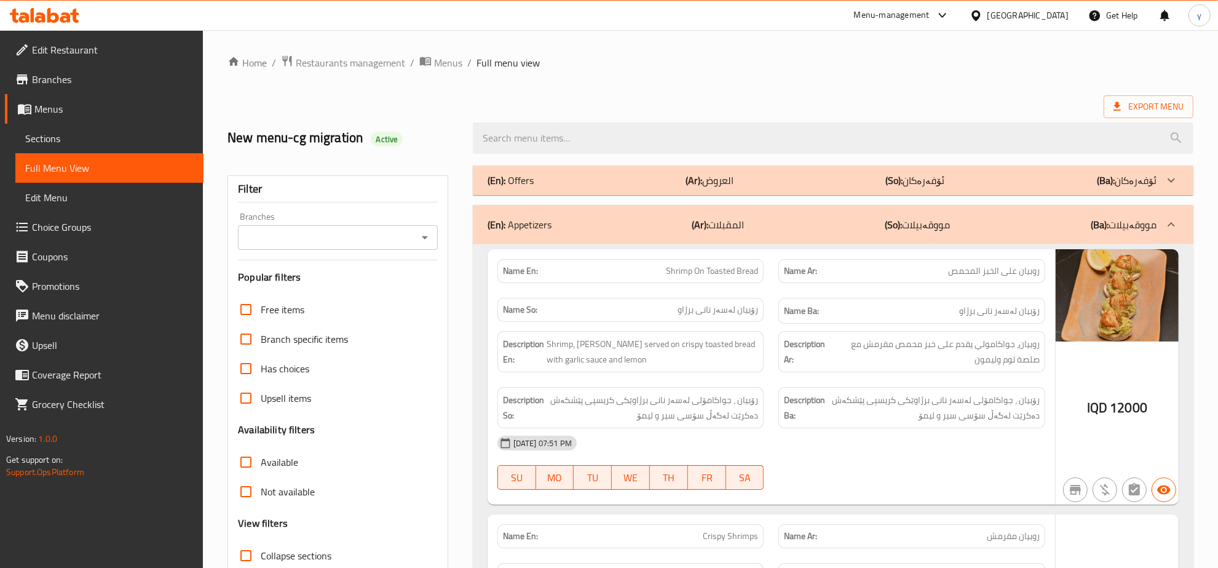
paste input "Truffled [PERSON_NAME]"
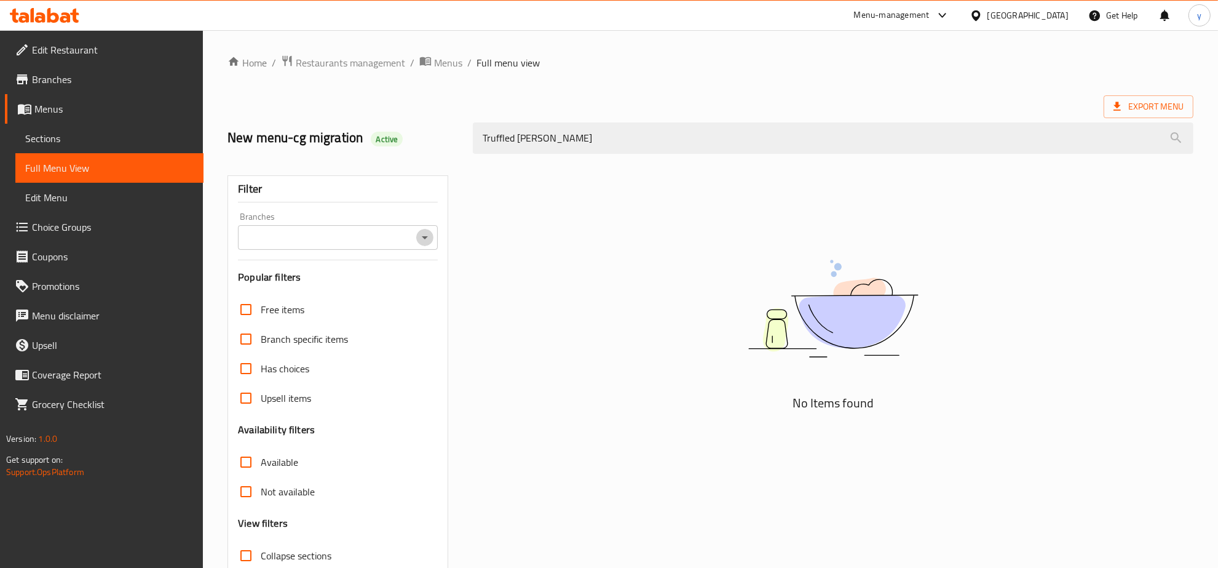
click at [422, 242] on icon "Open" at bounding box center [425, 237] width 15 height 15
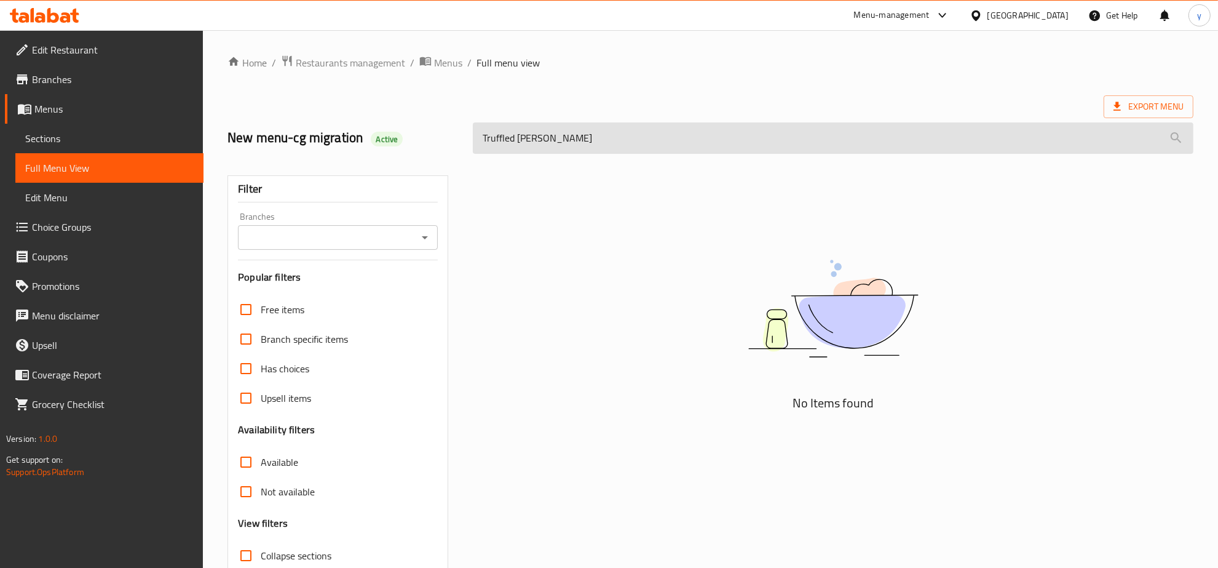
click at [587, 143] on input "Truffled [PERSON_NAME]" at bounding box center [833, 137] width 721 height 31
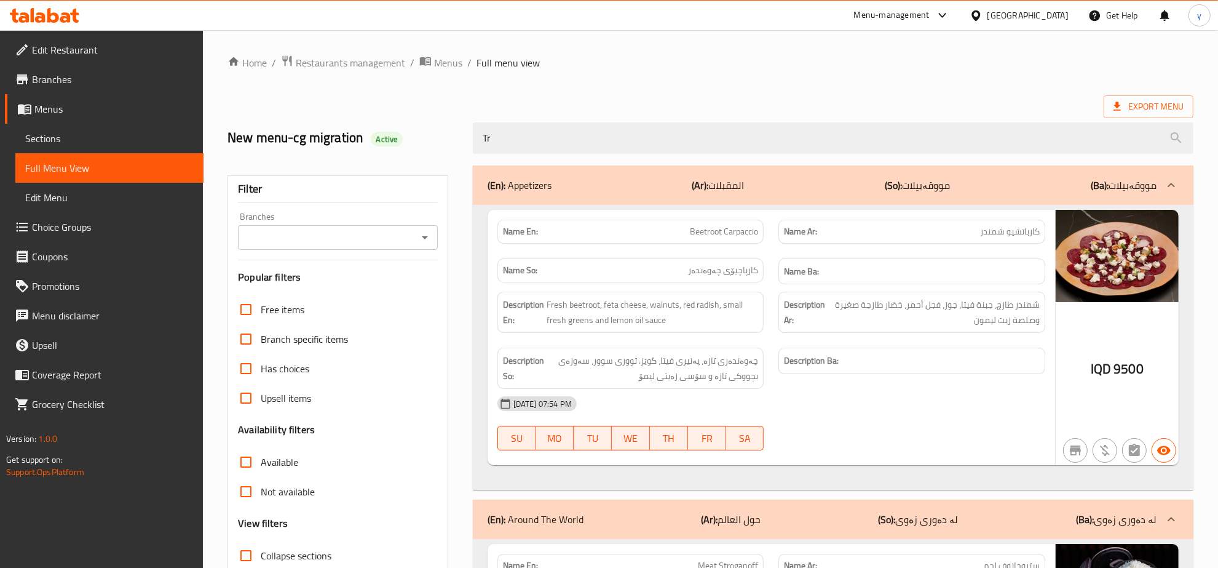
type input "T"
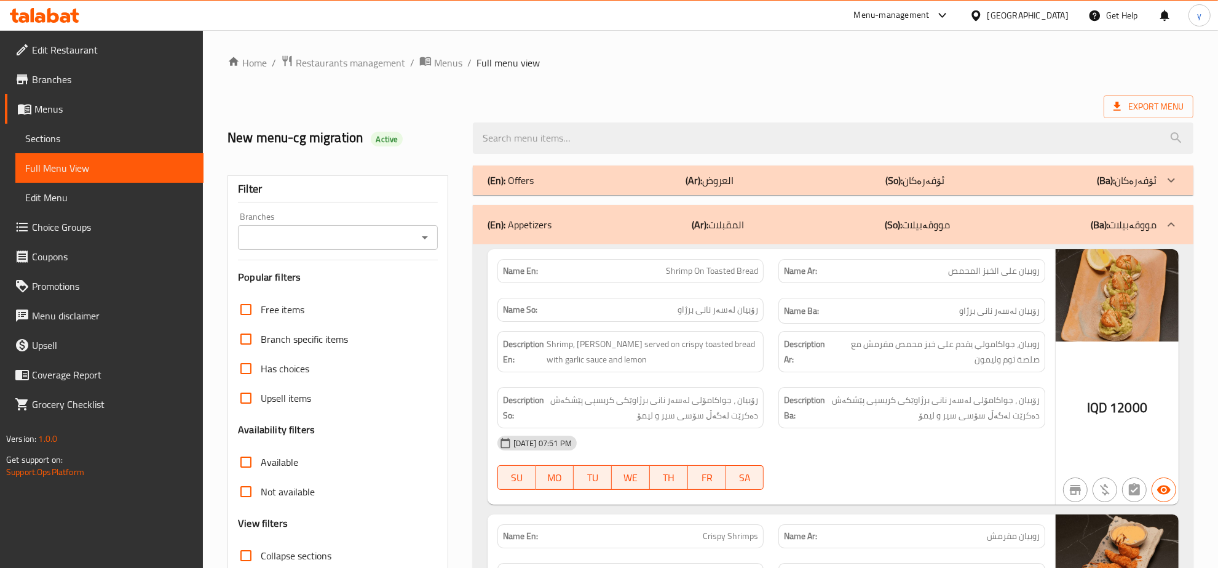
click at [545, 117] on div at bounding box center [832, 138] width 735 height 46
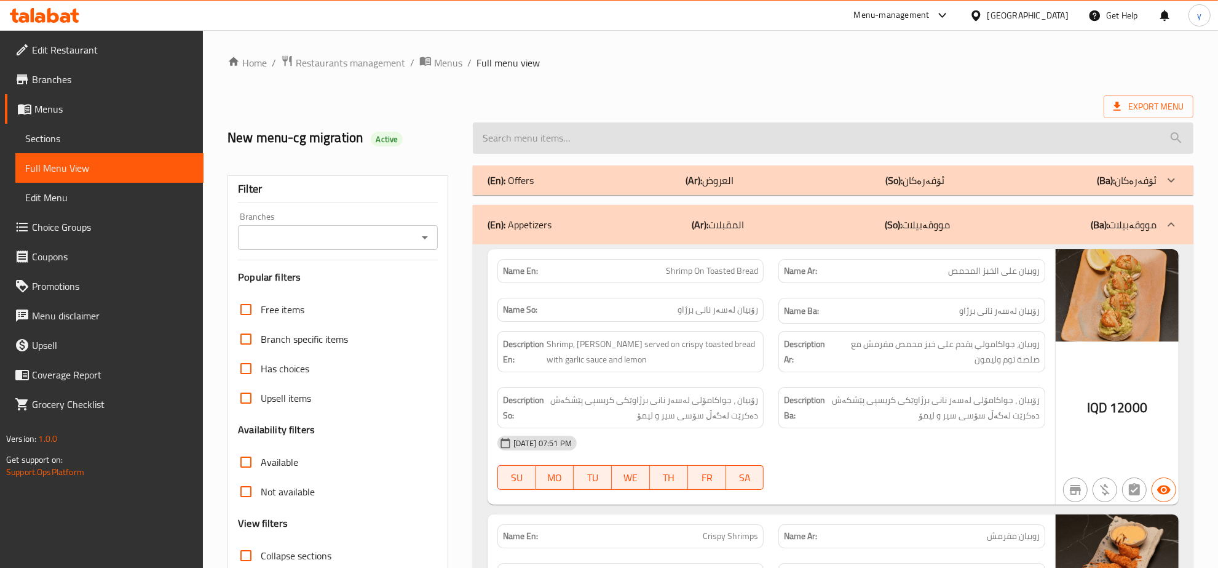
click at [548, 124] on input "search" at bounding box center [833, 137] width 721 height 31
paste input "Truffled [PERSON_NAME]"
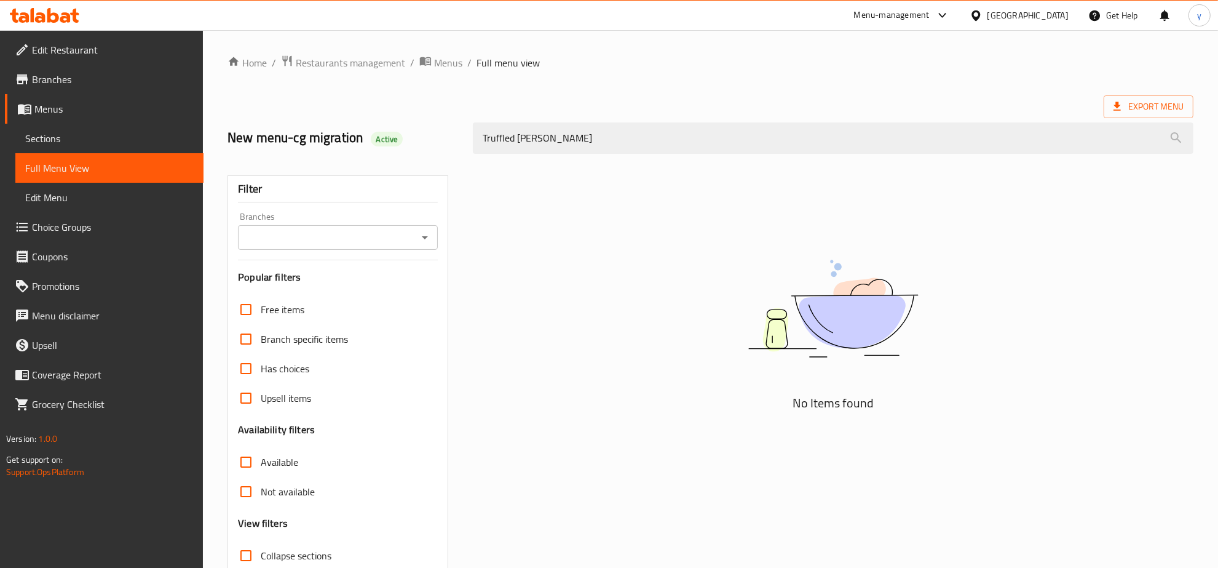
type input "Truffled [PERSON_NAME]"
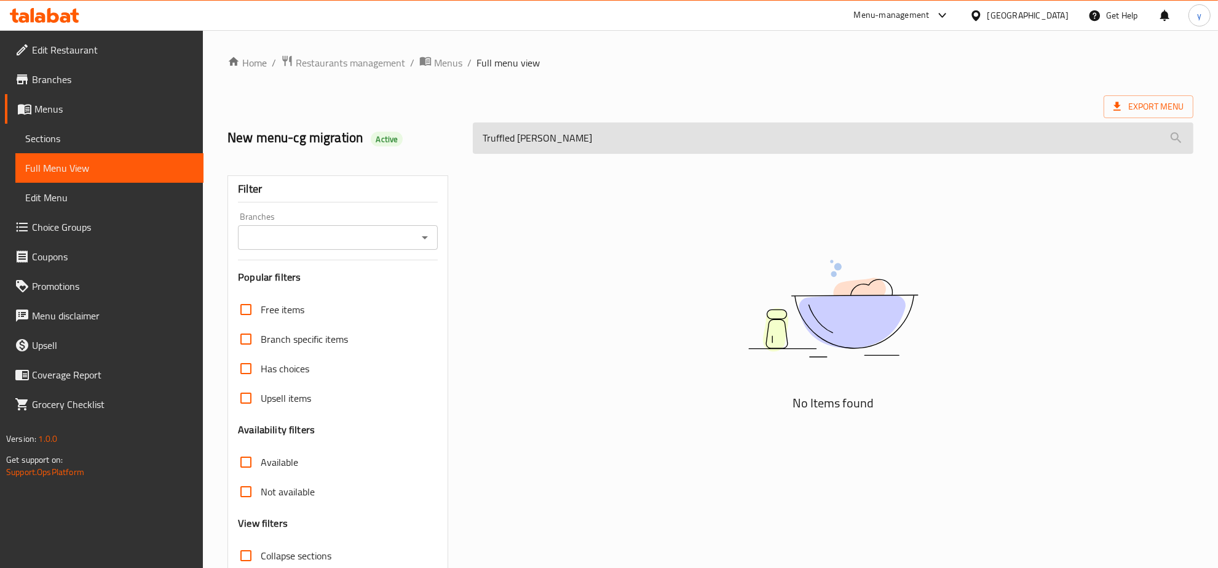
click at [536, 149] on input "Truffled [PERSON_NAME]" at bounding box center [833, 137] width 721 height 31
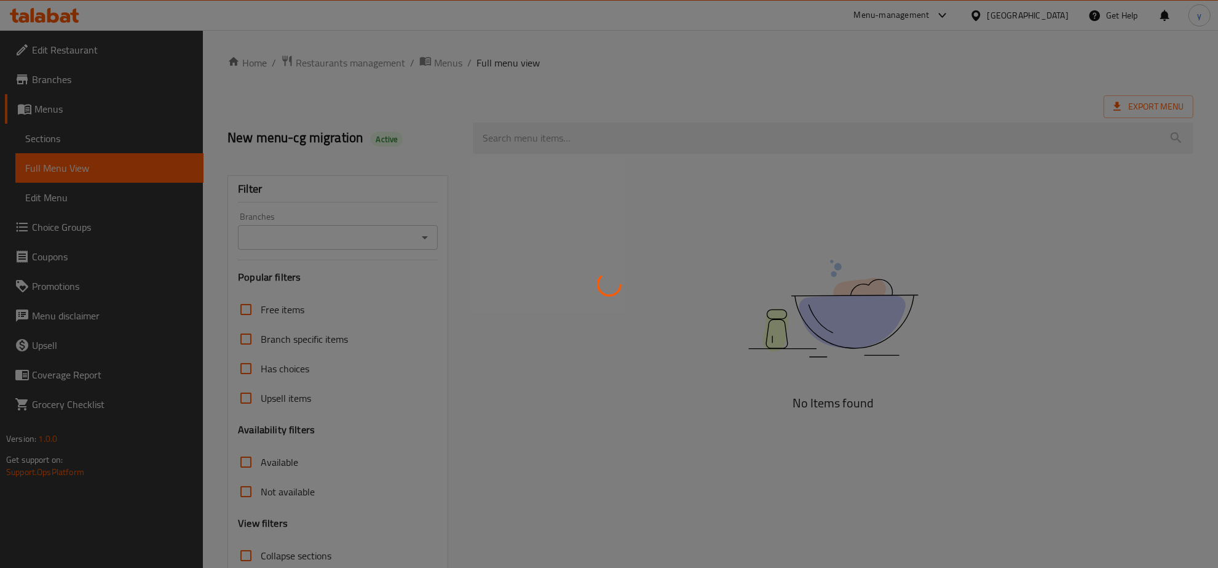
click at [518, 128] on div at bounding box center [609, 284] width 1218 height 568
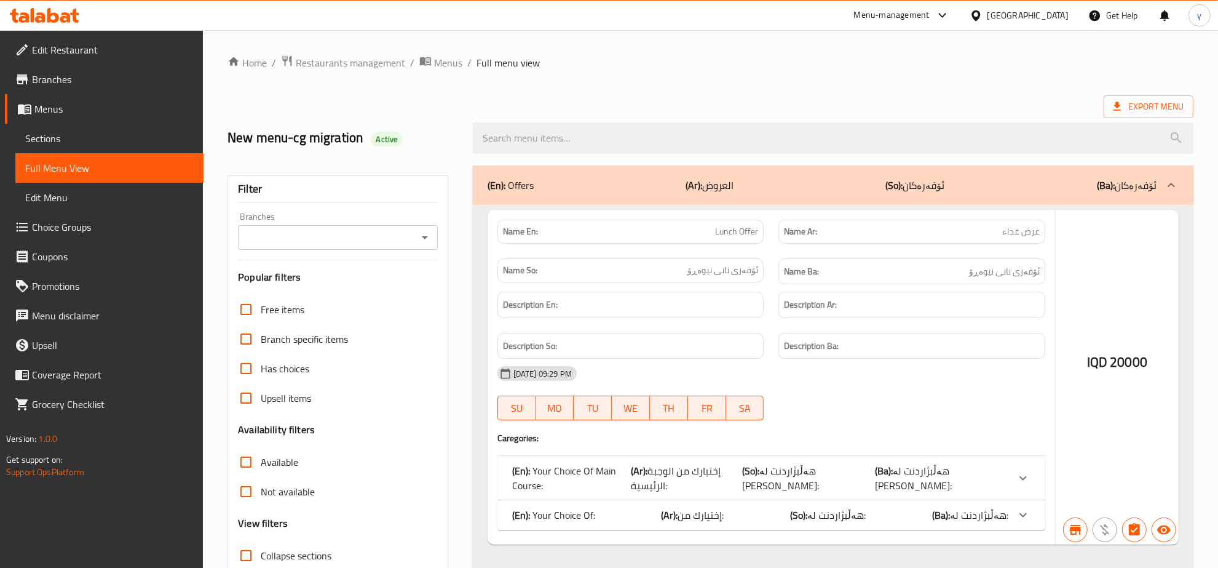
click at [518, 128] on div at bounding box center [609, 284] width 1218 height 568
click at [541, 137] on div at bounding box center [609, 284] width 1218 height 568
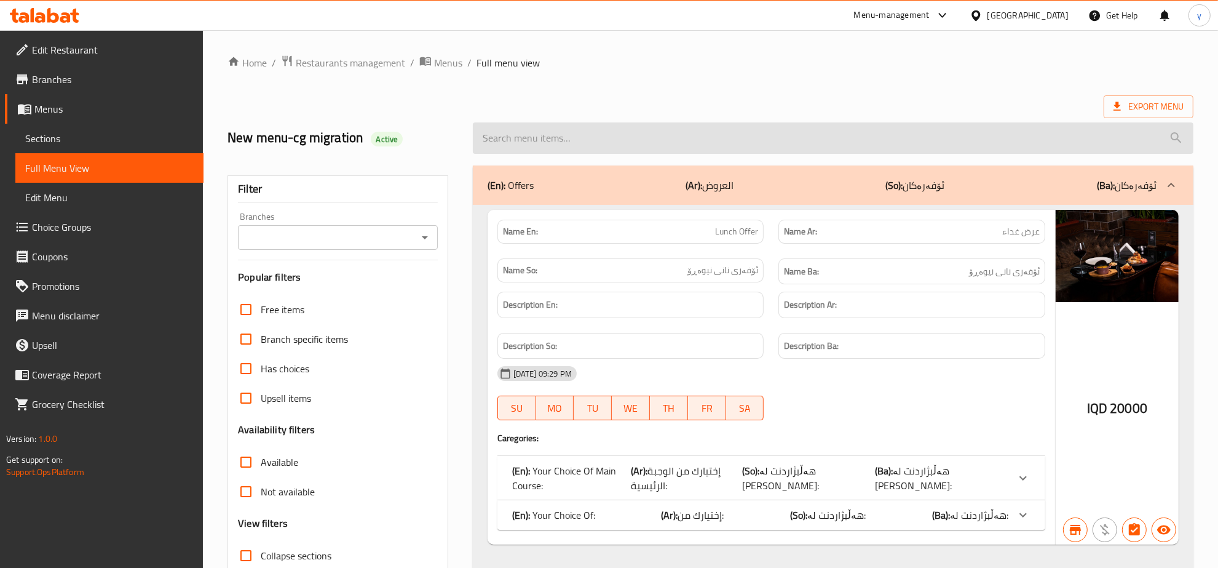
click at [542, 137] on input "search" at bounding box center [833, 137] width 721 height 31
paste input "Truffled [PERSON_NAME]"
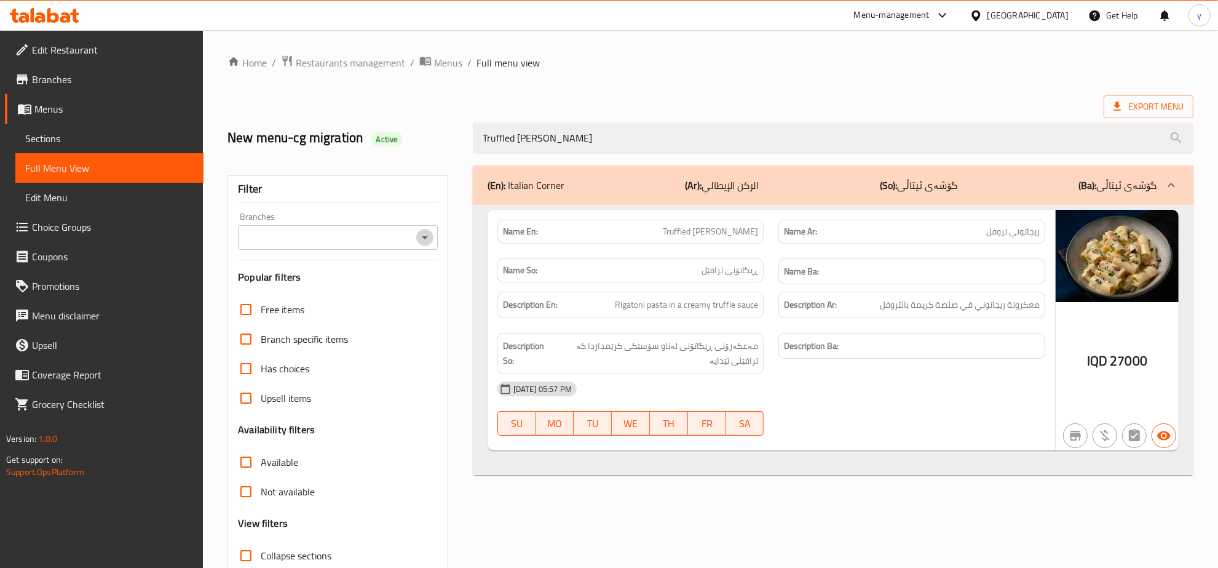
click at [428, 237] on icon "Open" at bounding box center [425, 237] width 15 height 15
type input "Truffled [PERSON_NAME]"
click at [369, 297] on li "The Vinery, Empire" at bounding box center [338, 291] width 199 height 22
type input "The Vinery, Empire"
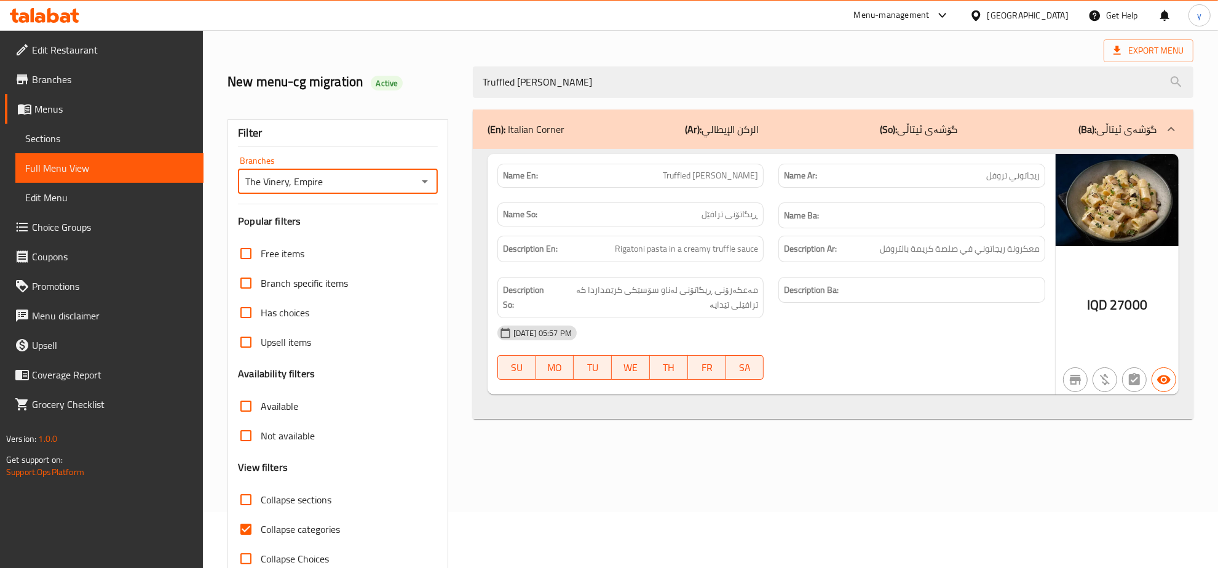
scroll to position [87, 0]
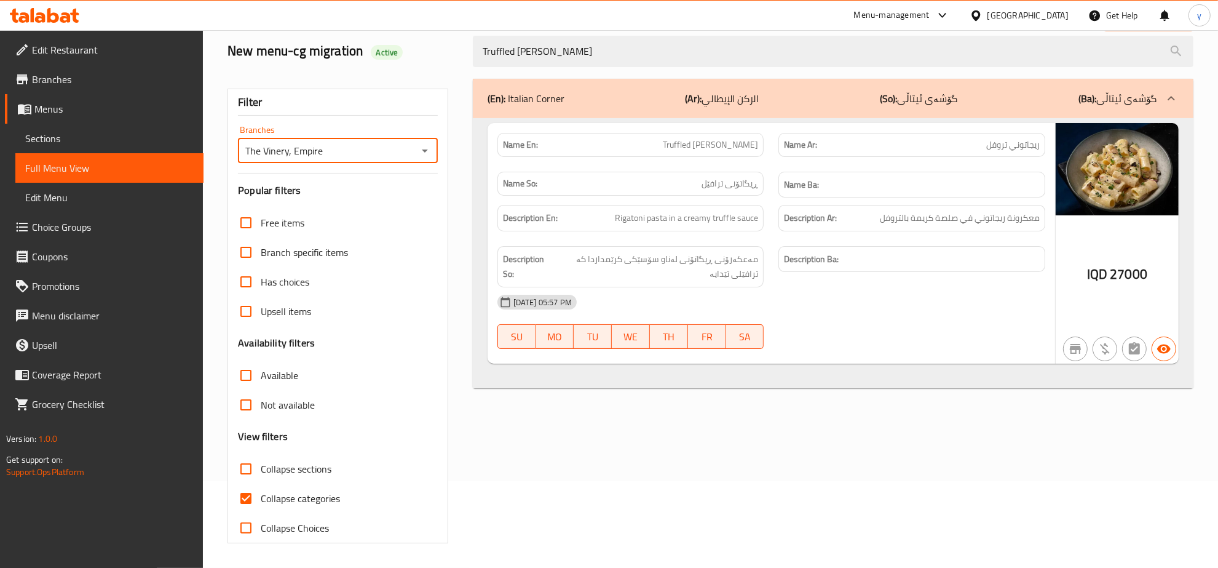
click at [250, 492] on input "Collapse categories" at bounding box center [246, 498] width 30 height 30
checkbox input "false"
